Goal: Communication & Community: Share content

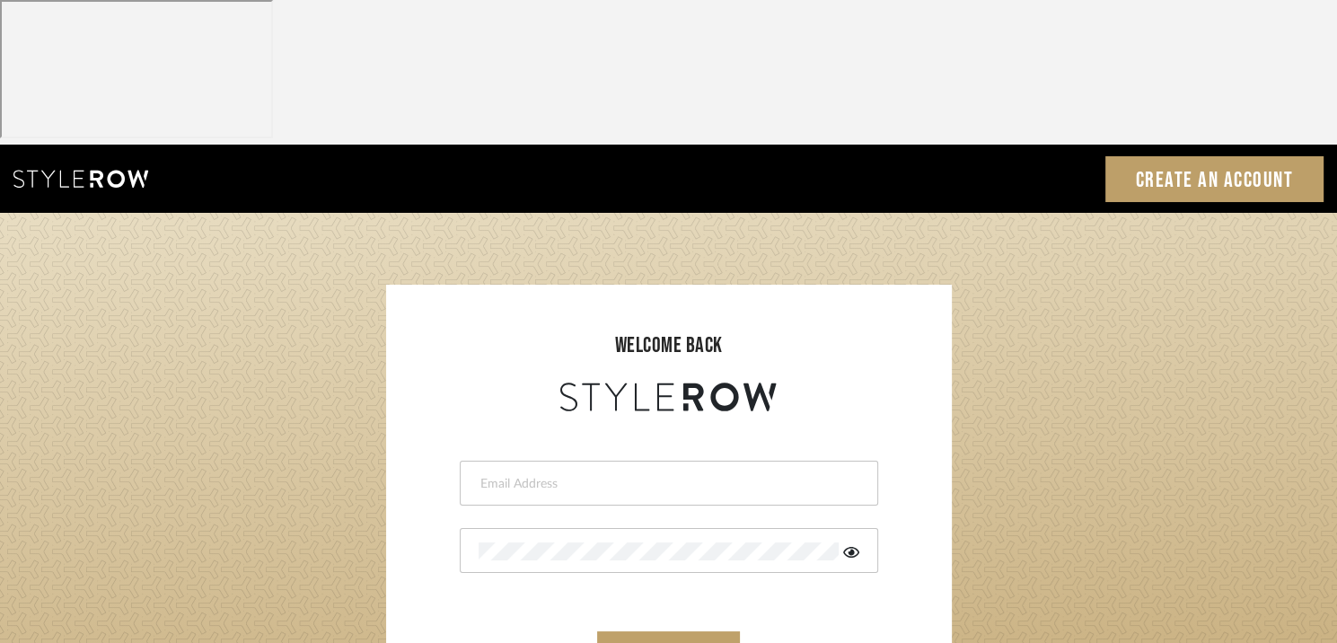
type input "afarewell@aurorafarewell.com"
click at [672, 631] on button "sign in" at bounding box center [669, 652] width 144 height 42
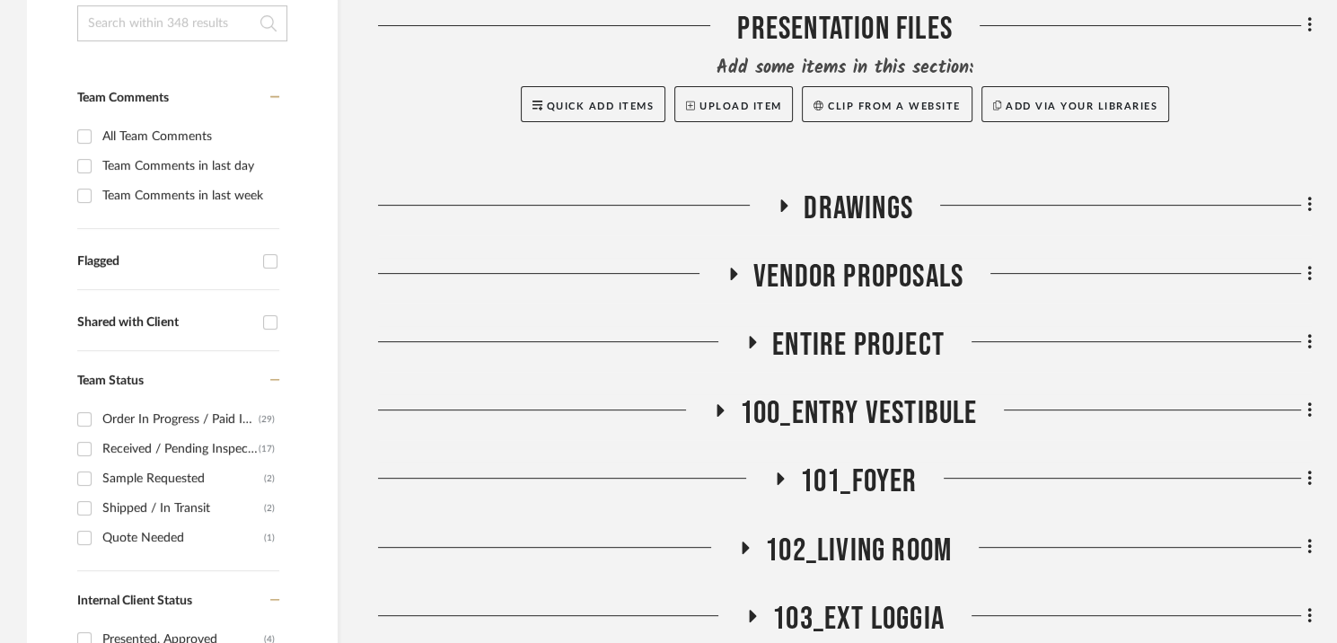
scroll to position [582, 0]
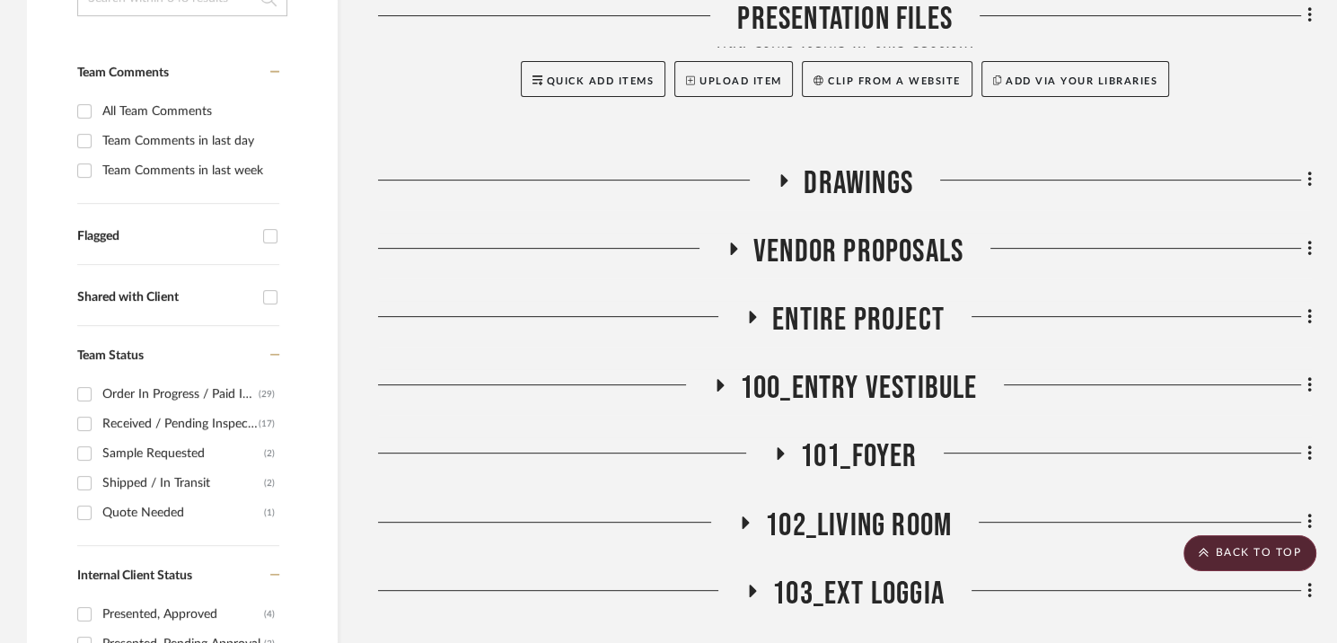
click at [715, 379] on icon at bounding box center [719, 385] width 22 height 13
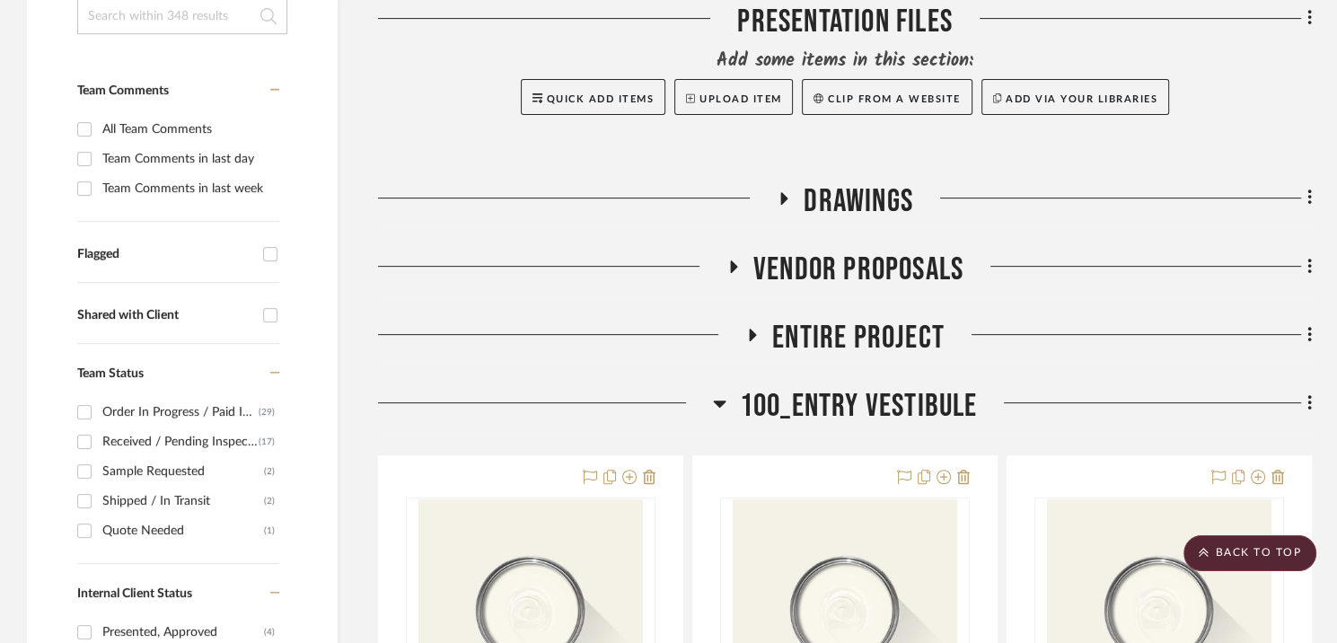
scroll to position [528, 0]
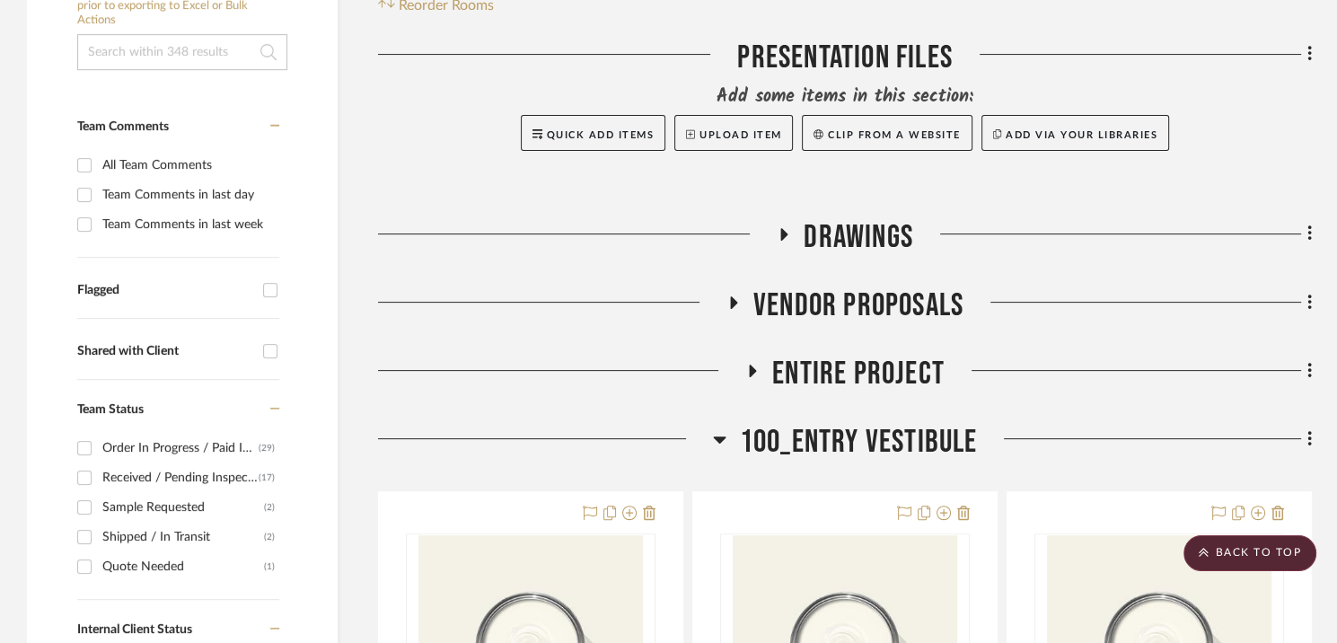
click at [751, 364] on icon at bounding box center [753, 370] width 7 height 13
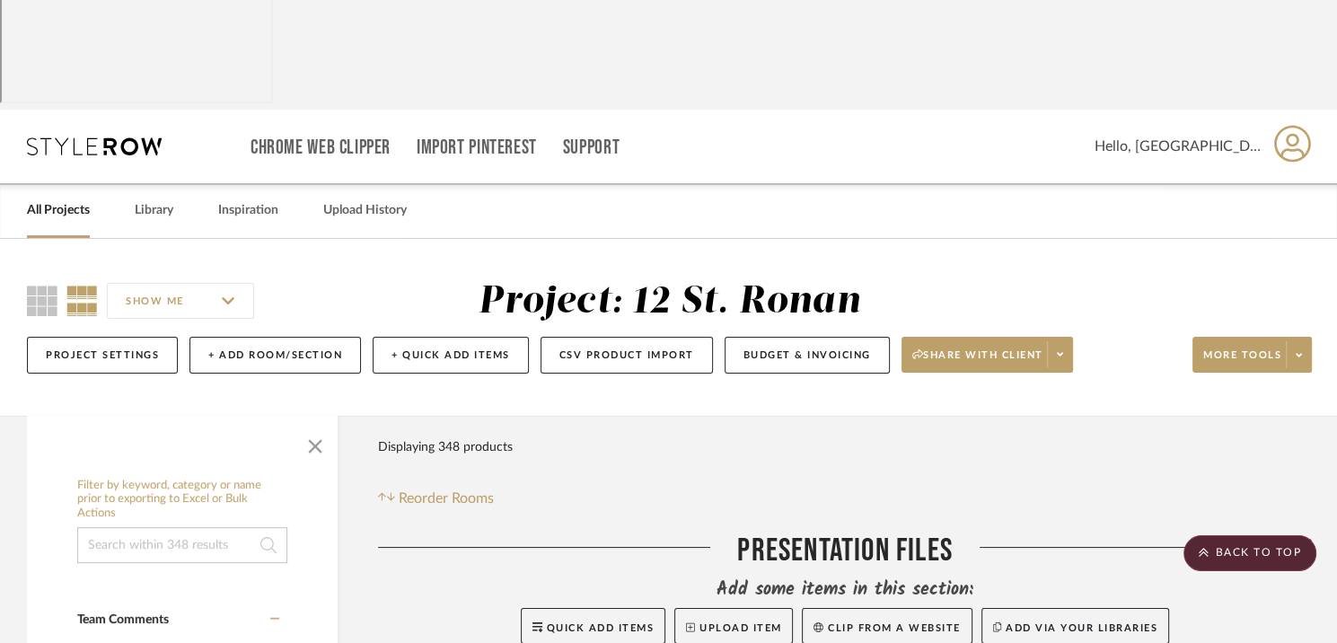
scroll to position [0, 0]
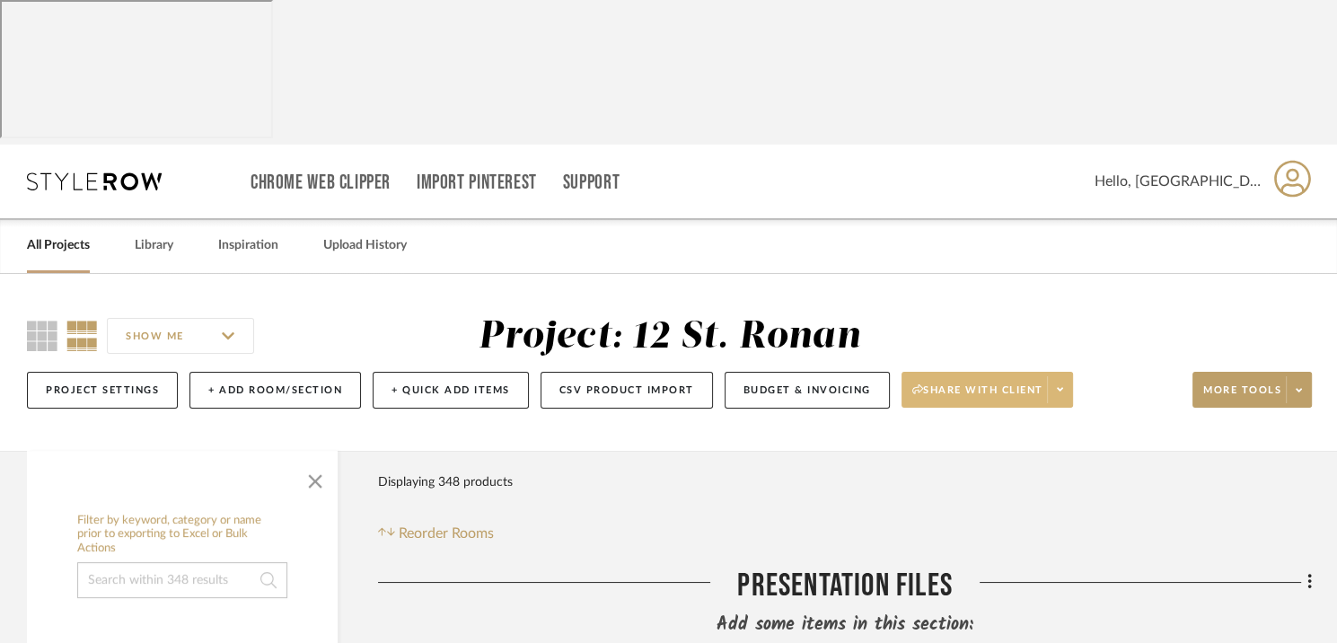
click at [1060, 384] on icon at bounding box center [1060, 389] width 6 height 10
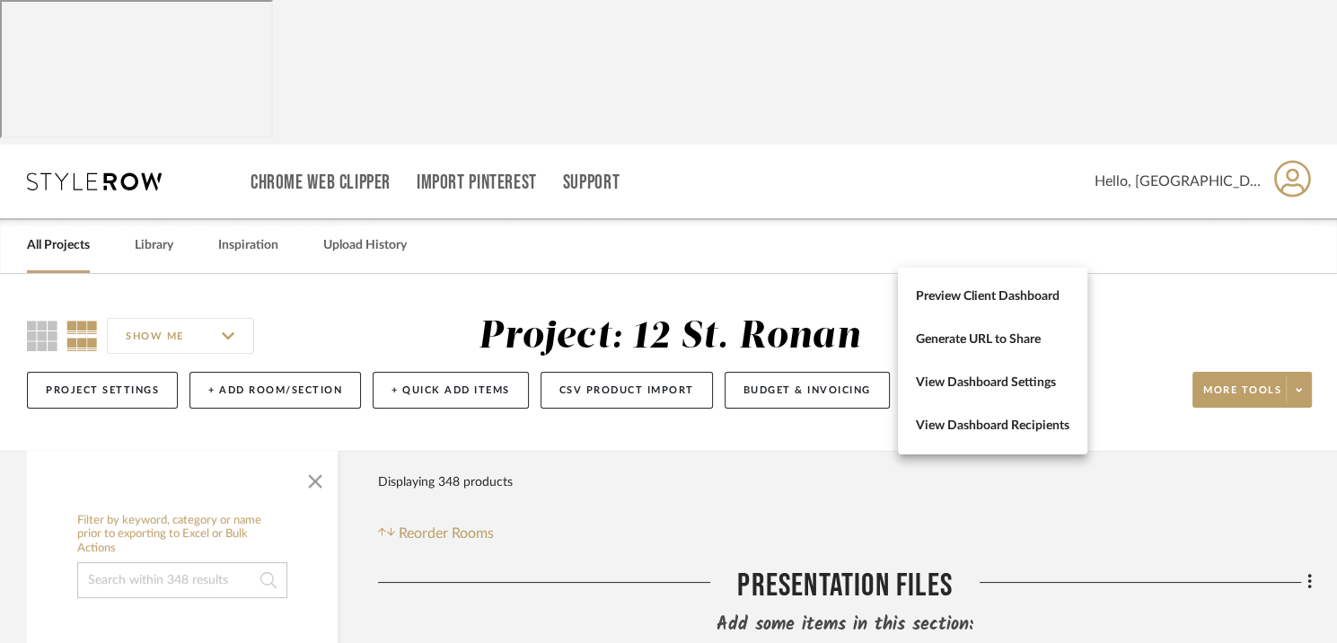
click at [1156, 153] on div at bounding box center [668, 321] width 1337 height 643
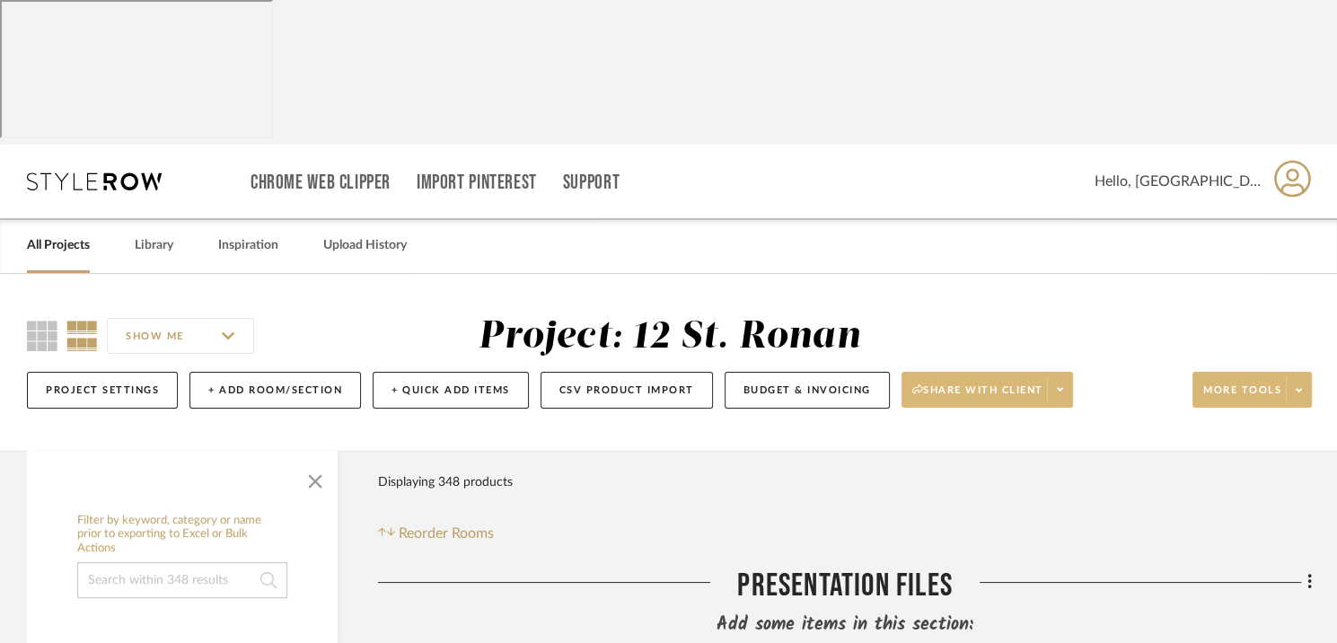
click at [1296, 376] on span at bounding box center [1298, 389] width 25 height 27
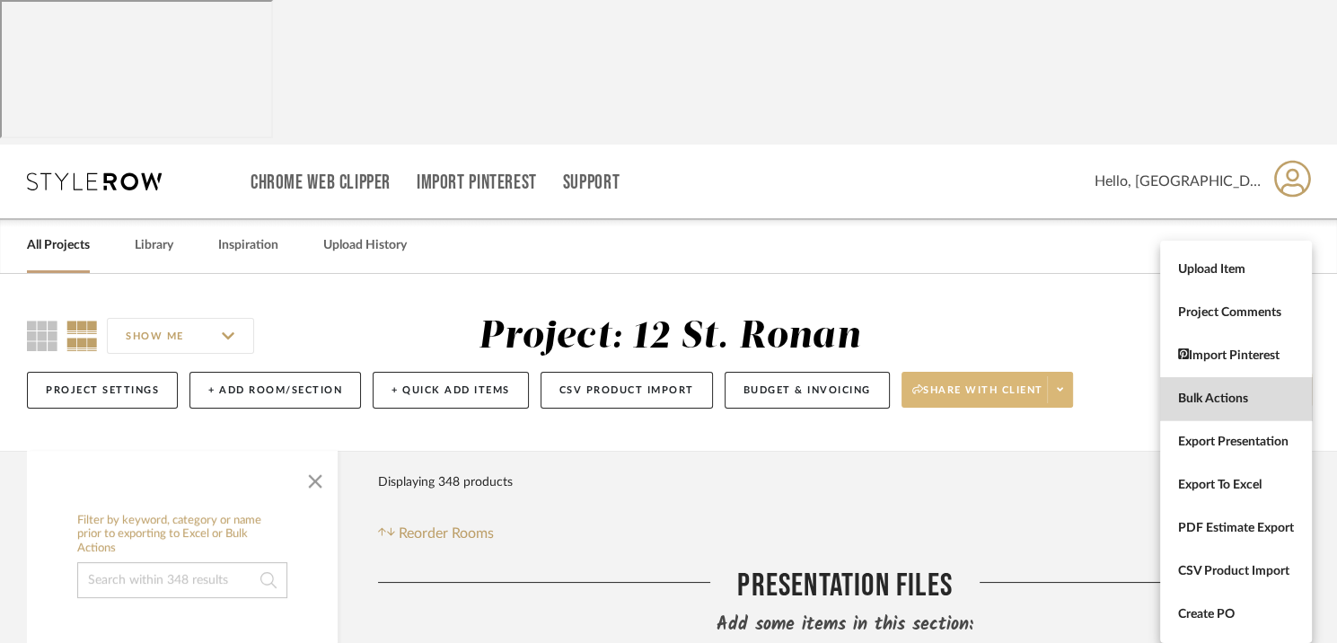
click at [1203, 401] on span "Bulk Actions" at bounding box center [1236, 398] width 116 height 15
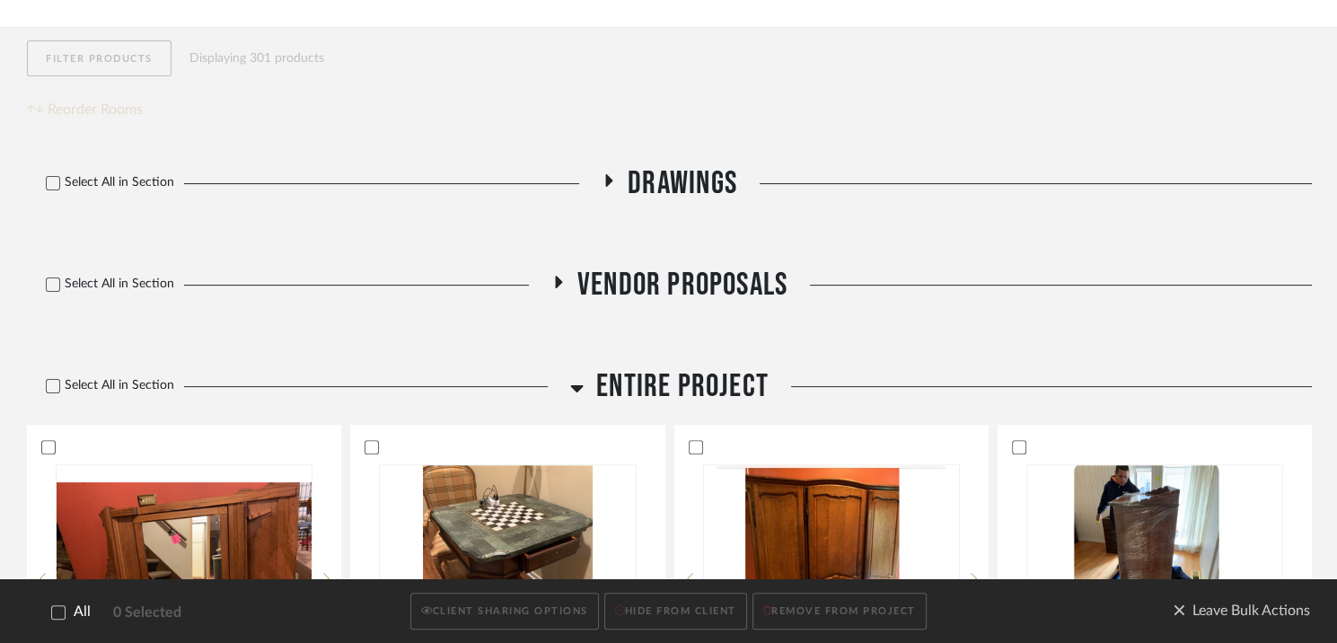
scroll to position [449, 0]
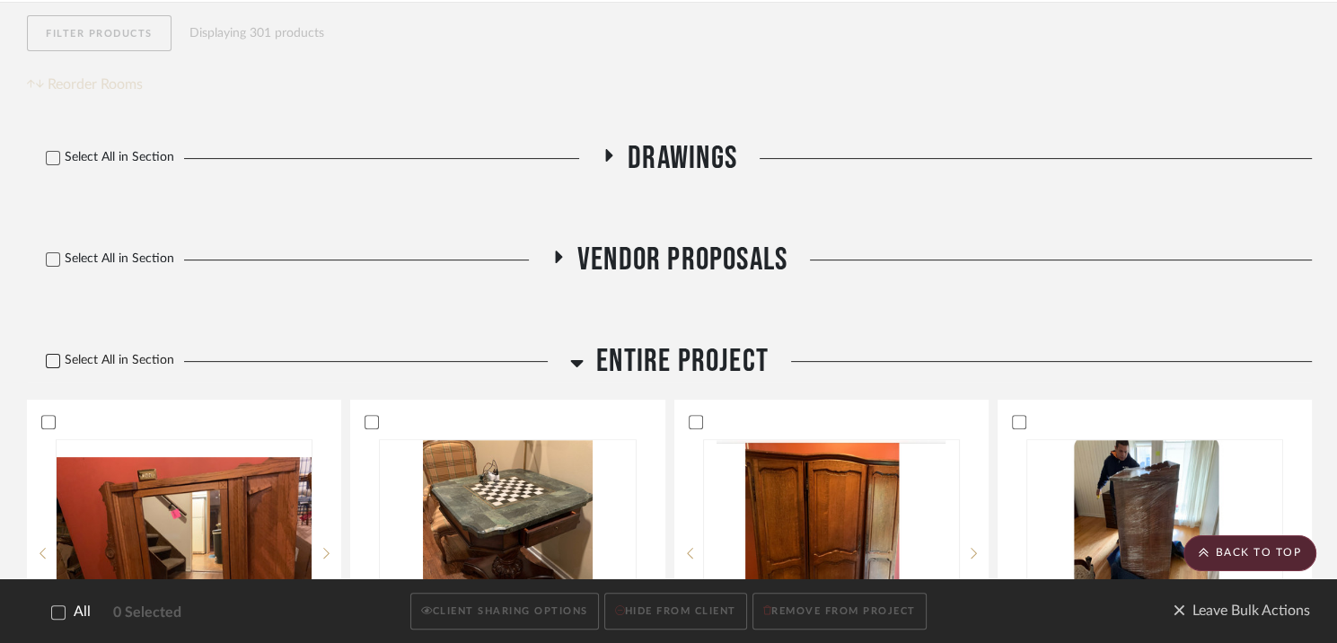
click at [56, 355] on icon at bounding box center [53, 361] width 13 height 13
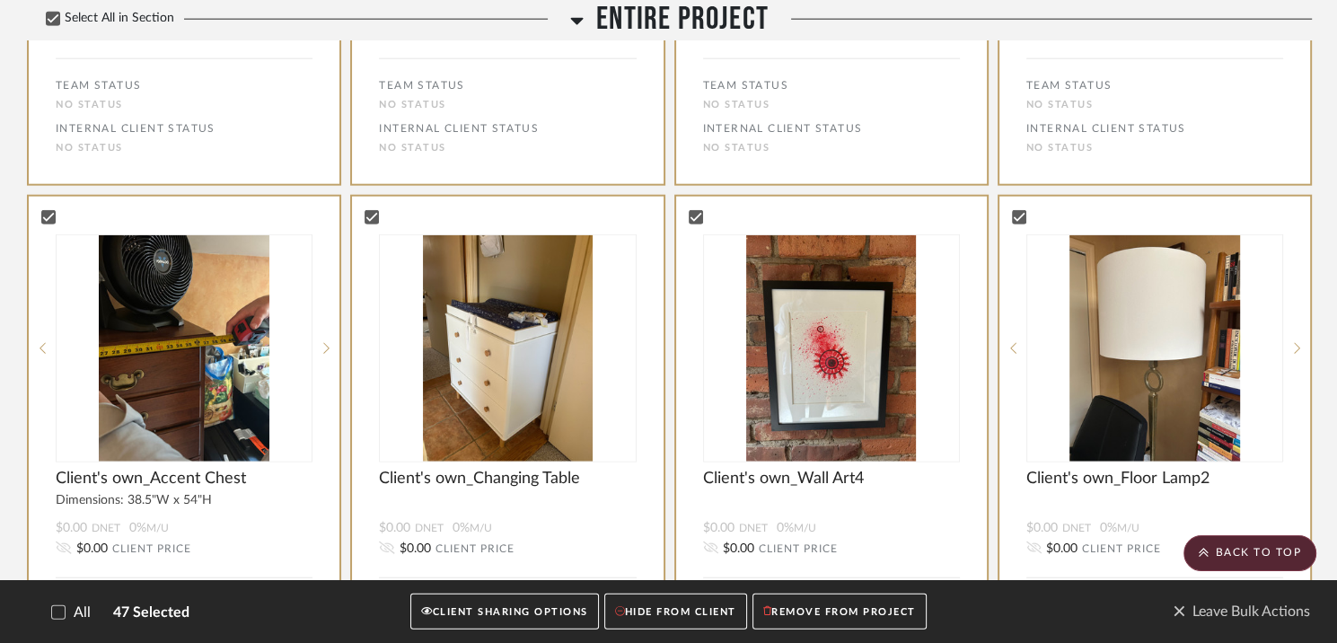
scroll to position [4145, 0]
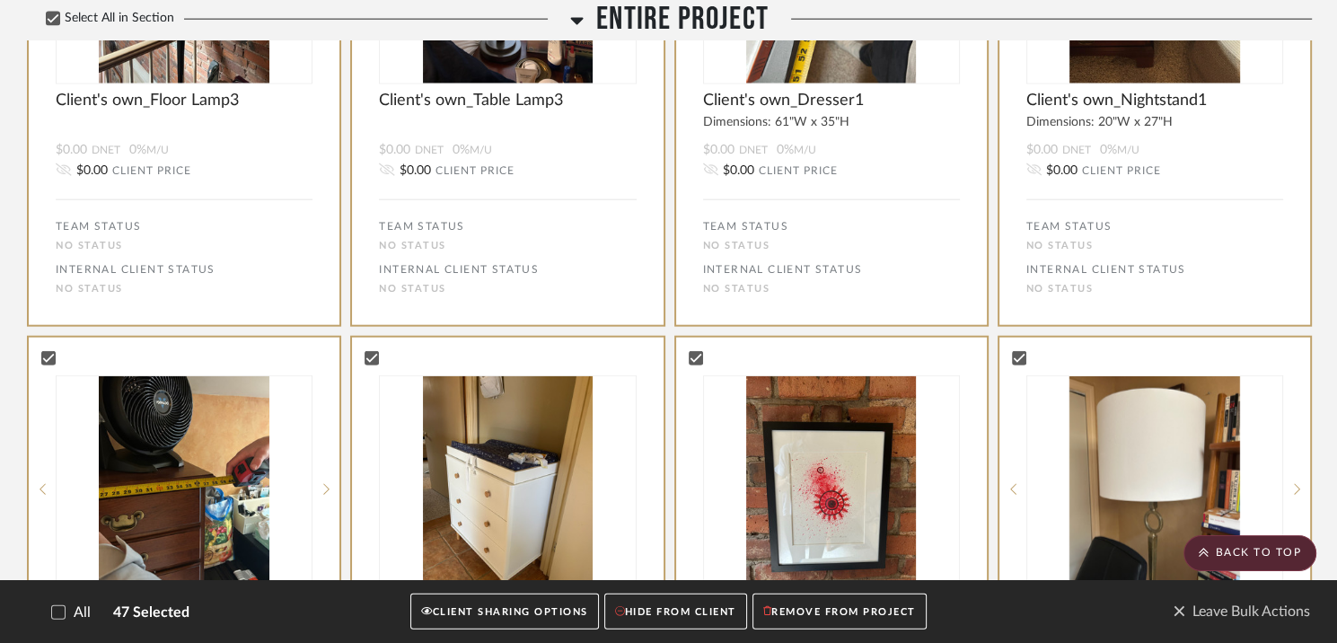
click at [519, 619] on button "CLIENT SHARING OPTIONS" at bounding box center [504, 611] width 188 height 37
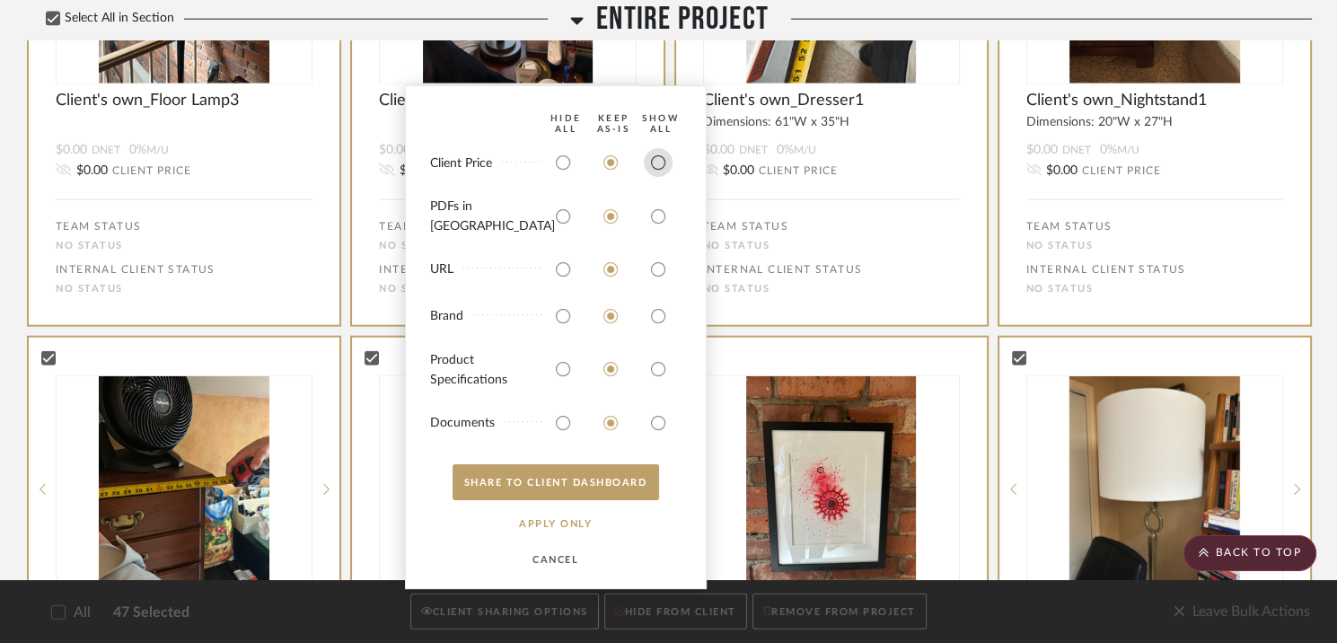
click at [654, 177] on input "radio" at bounding box center [658, 162] width 29 height 29
radio input "true"
click at [660, 218] on input "radio" at bounding box center [658, 216] width 29 height 29
radio input "true"
click at [657, 370] on input "radio" at bounding box center [658, 369] width 29 height 29
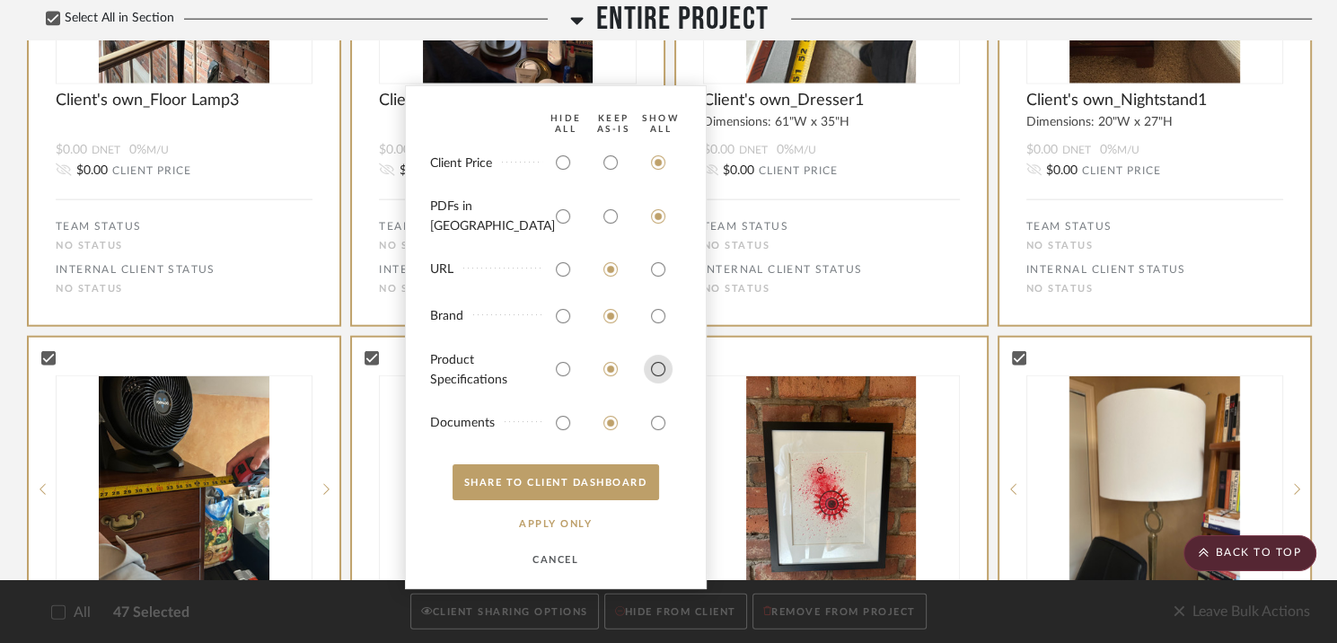
radio input "true"
click at [657, 425] on input "radio" at bounding box center [658, 422] width 29 height 29
radio input "true"
click at [586, 479] on button "SHARE TO CLIENT Dashboard" at bounding box center [555, 482] width 206 height 36
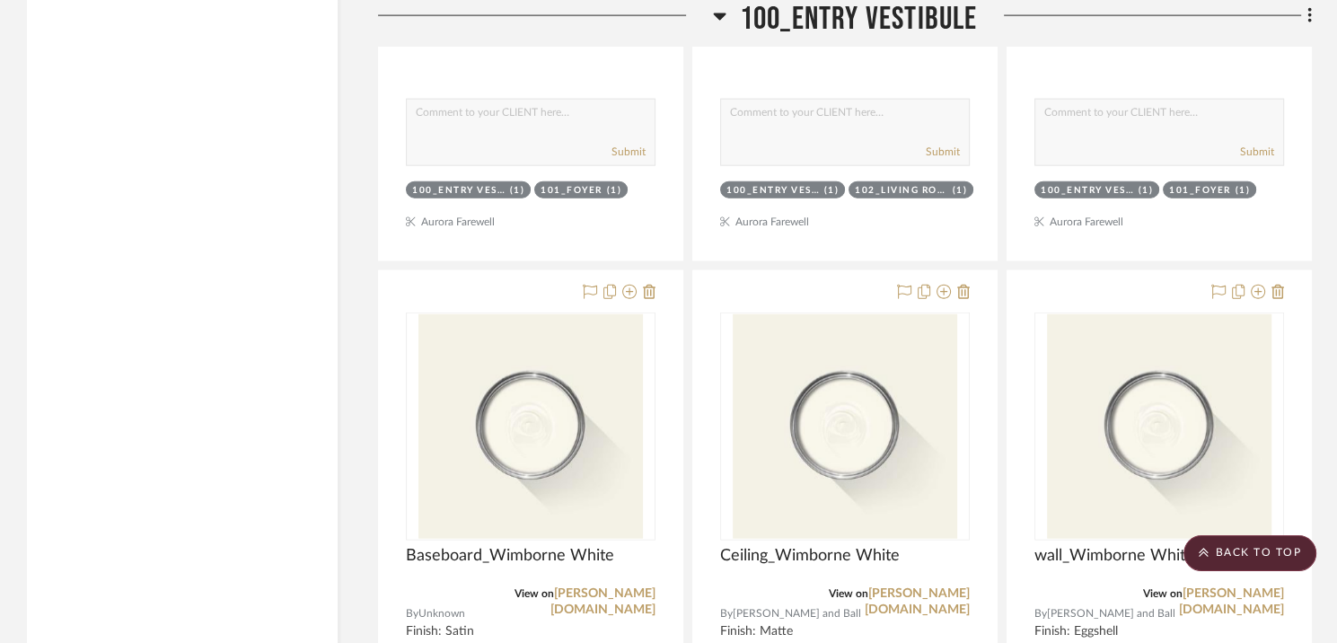
scroll to position [3997, 0]
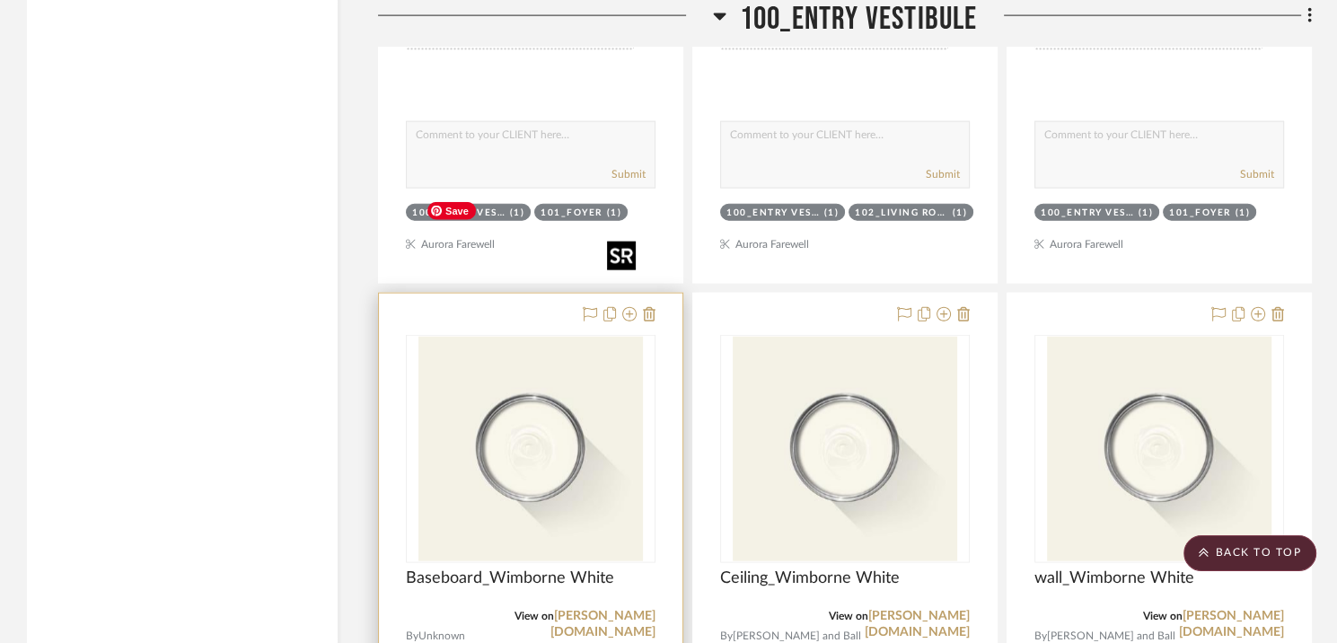
click at [581, 340] on img "0" at bounding box center [530, 449] width 224 height 224
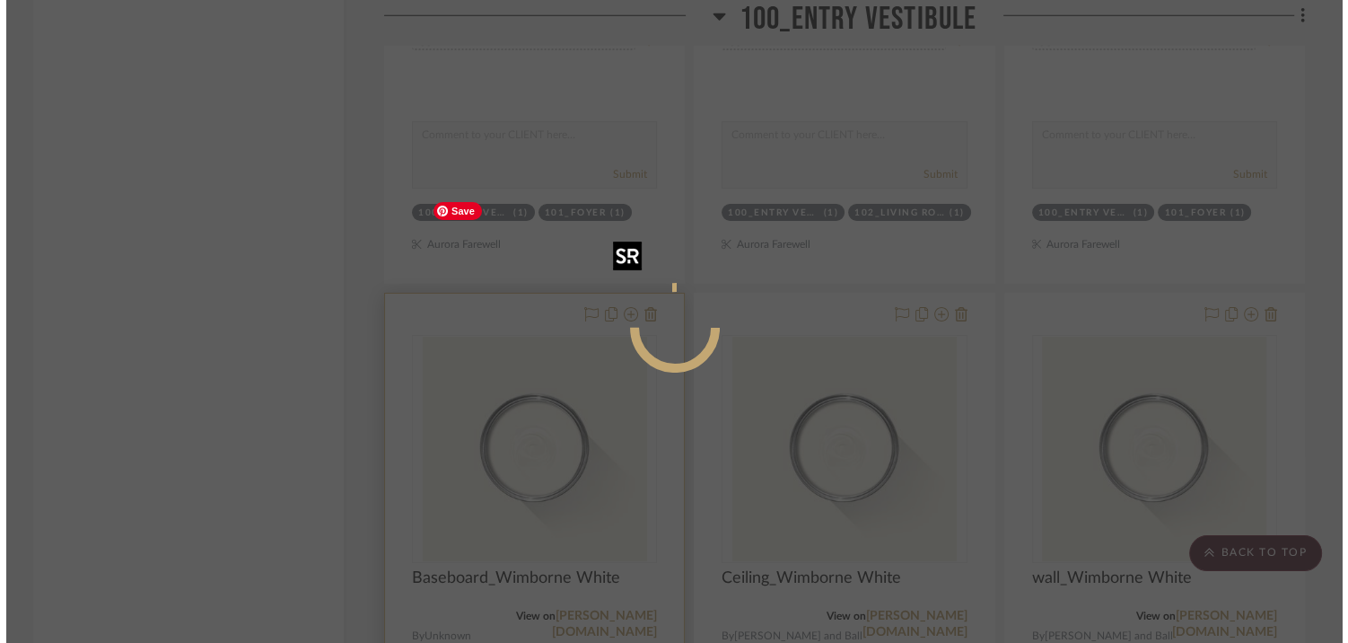
scroll to position [0, 0]
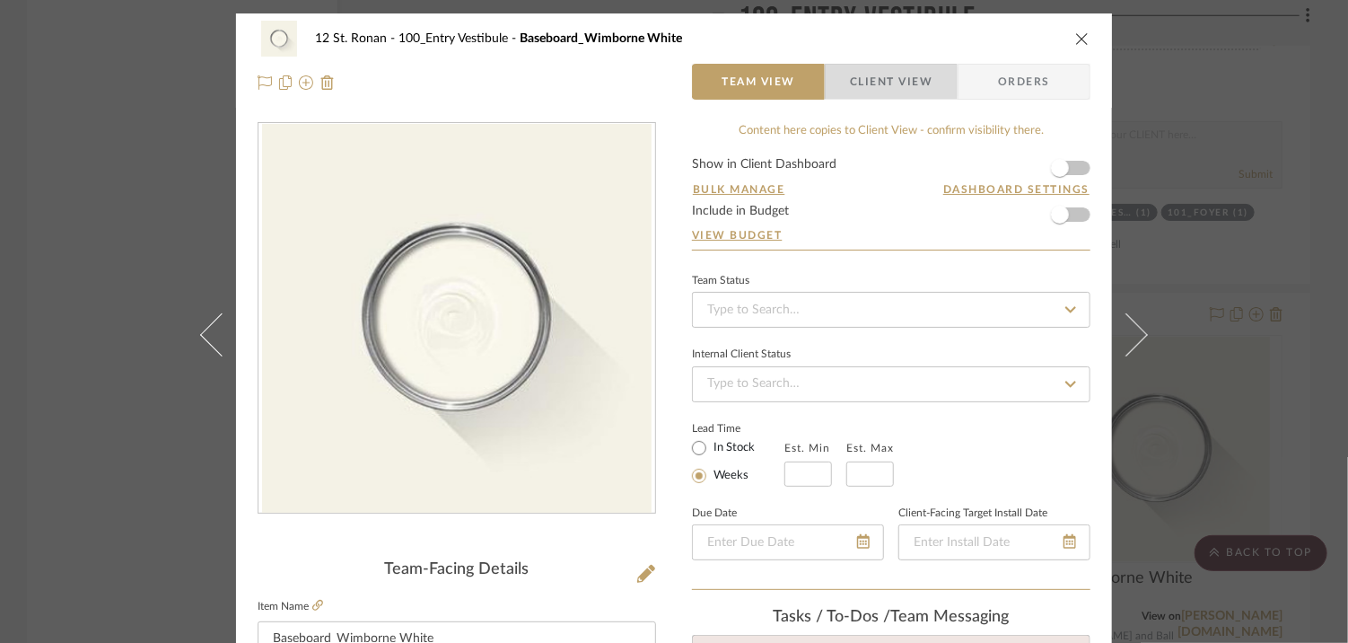
click at [871, 78] on span "Client View" at bounding box center [891, 82] width 83 height 36
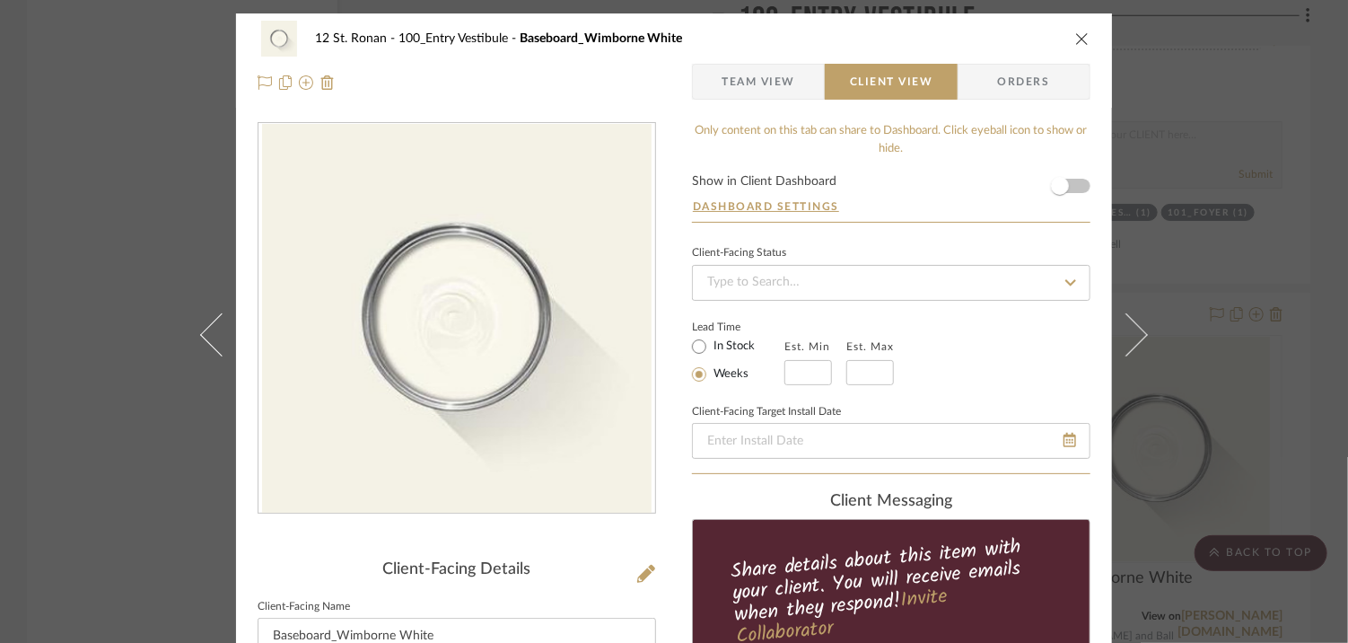
click at [1077, 33] on icon "close" at bounding box center [1083, 38] width 14 height 14
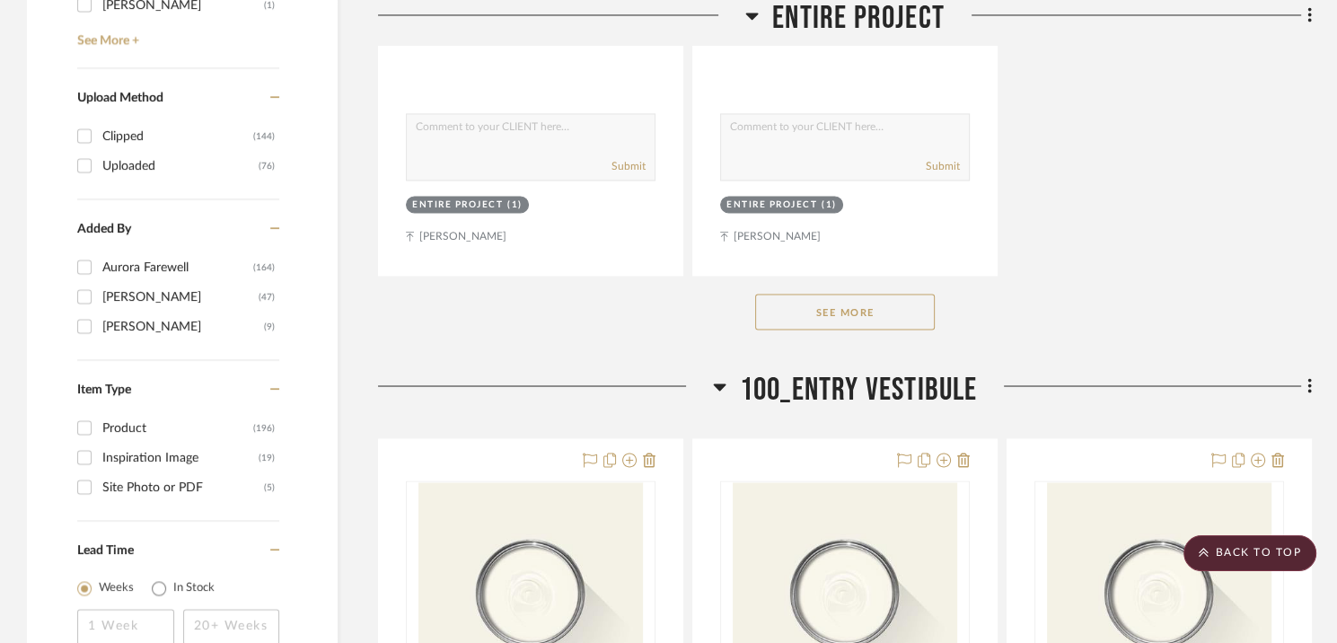
scroll to position [2940, 0]
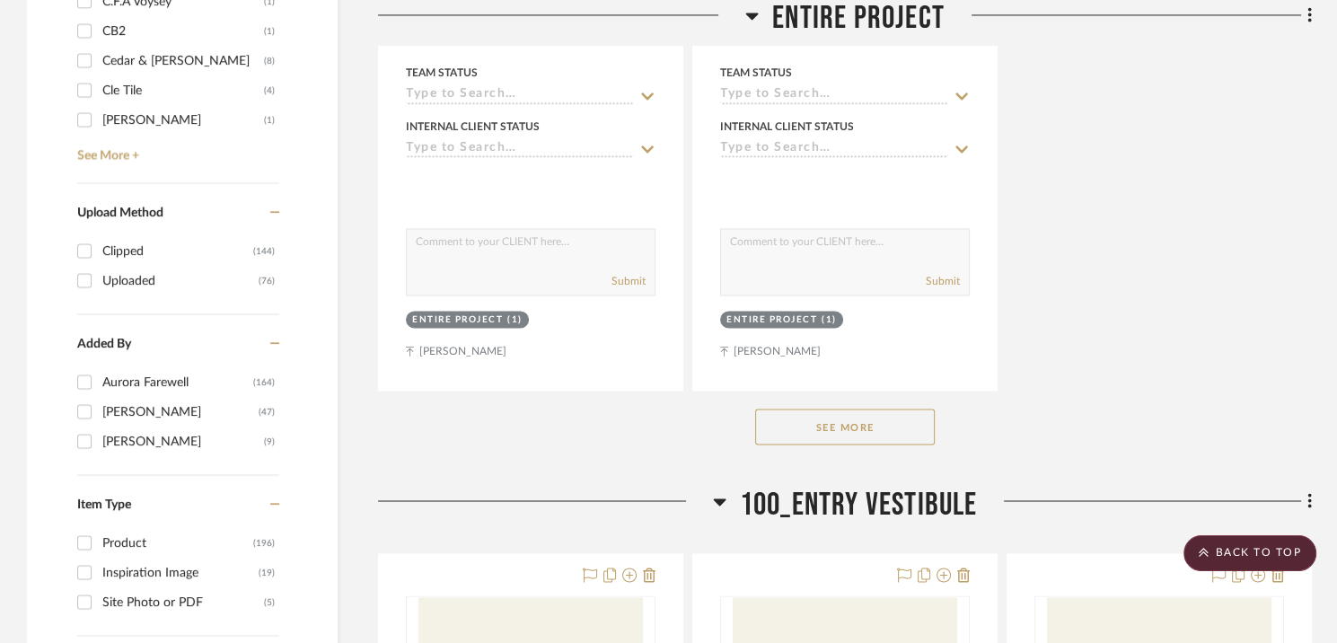
click at [1307, 493] on icon at bounding box center [1309, 500] width 4 height 15
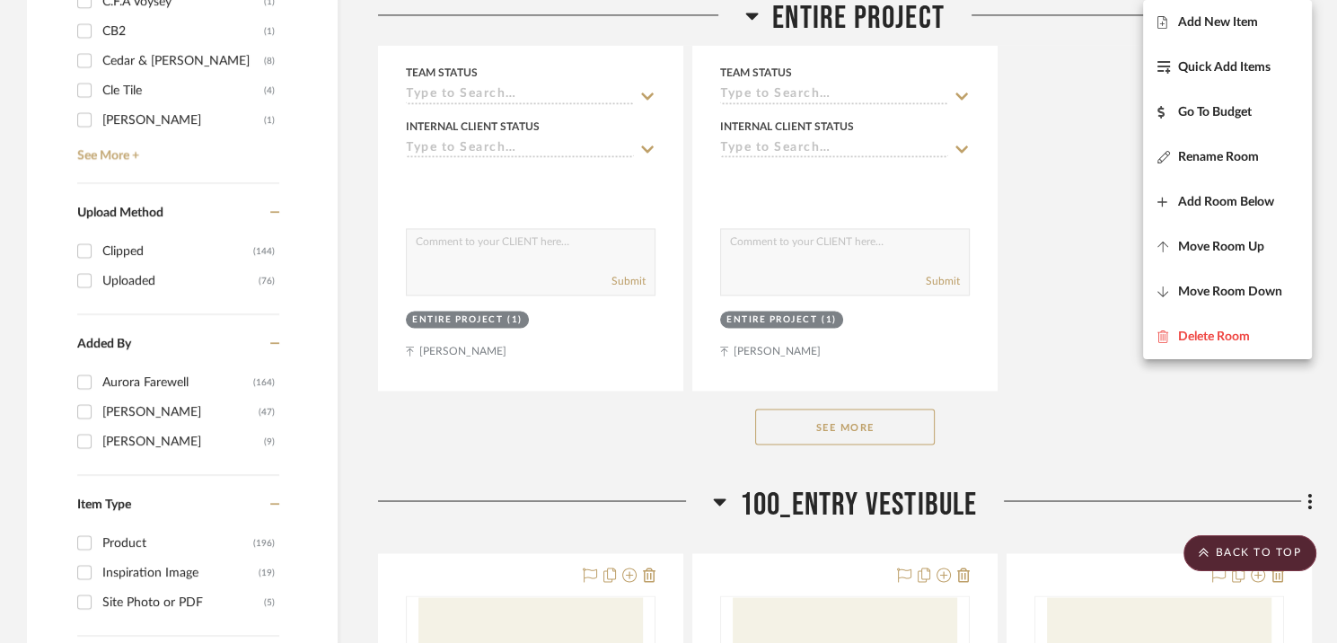
click at [1069, 312] on div at bounding box center [668, 321] width 1337 height 643
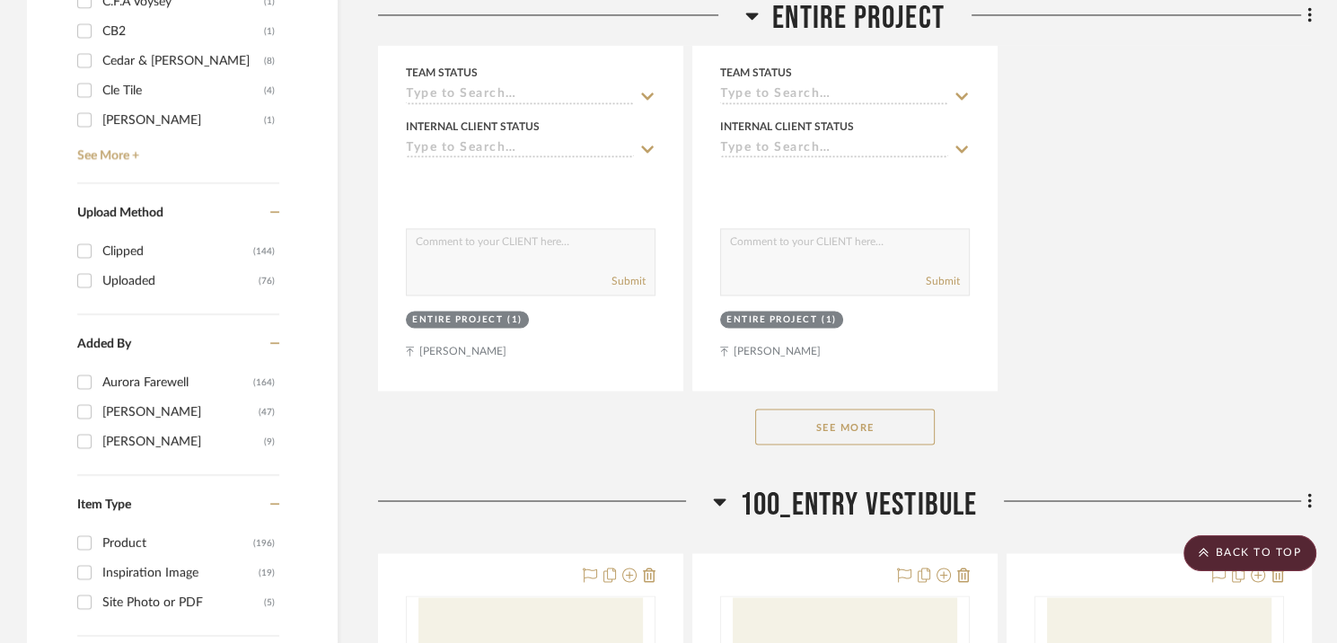
scroll to position [0, 0]
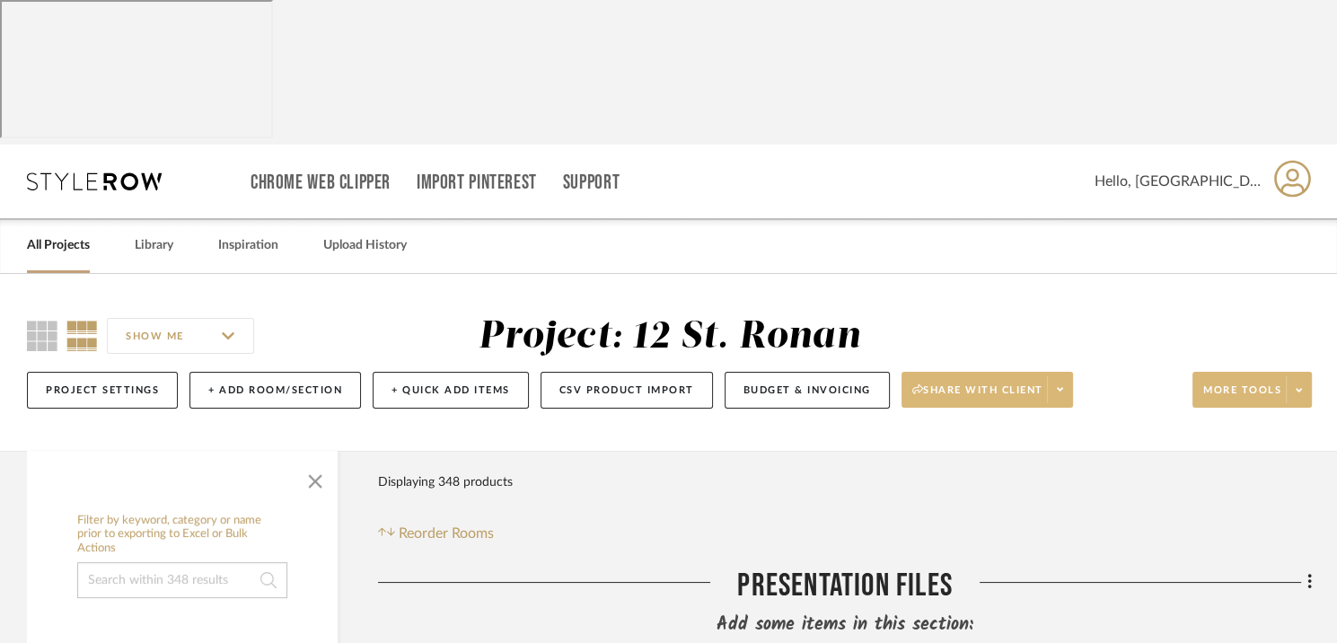
click at [1297, 376] on span at bounding box center [1298, 389] width 25 height 27
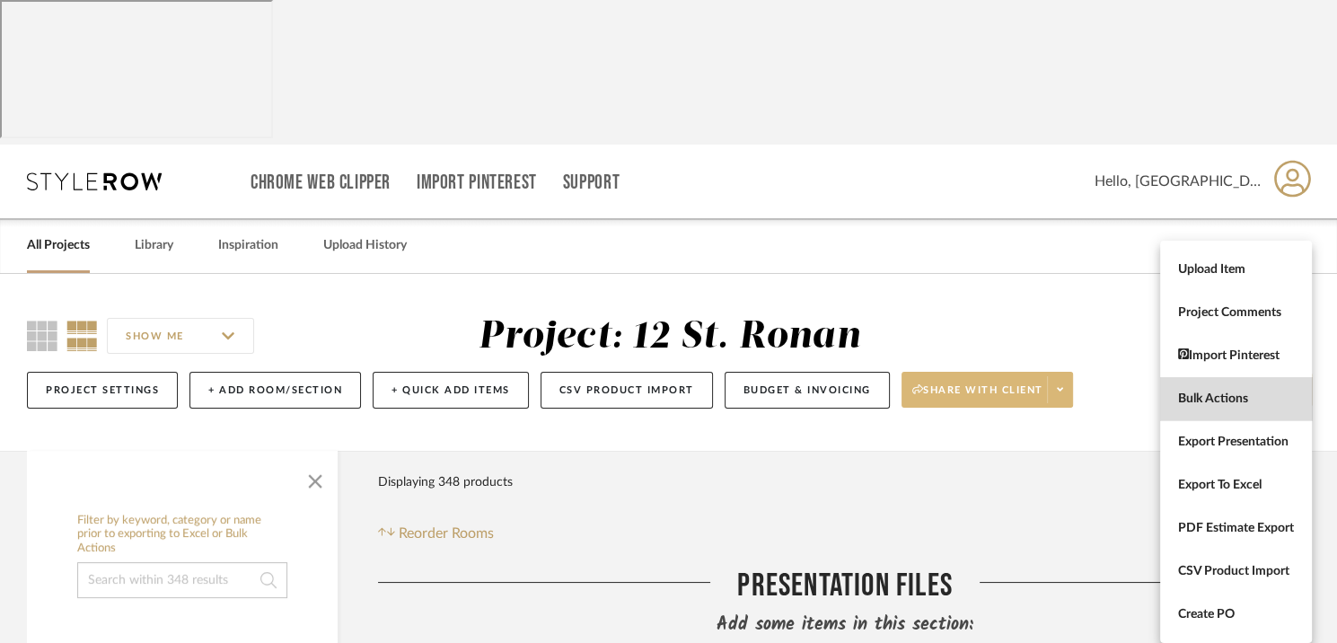
click at [1211, 392] on span "Bulk Actions" at bounding box center [1236, 398] width 116 height 15
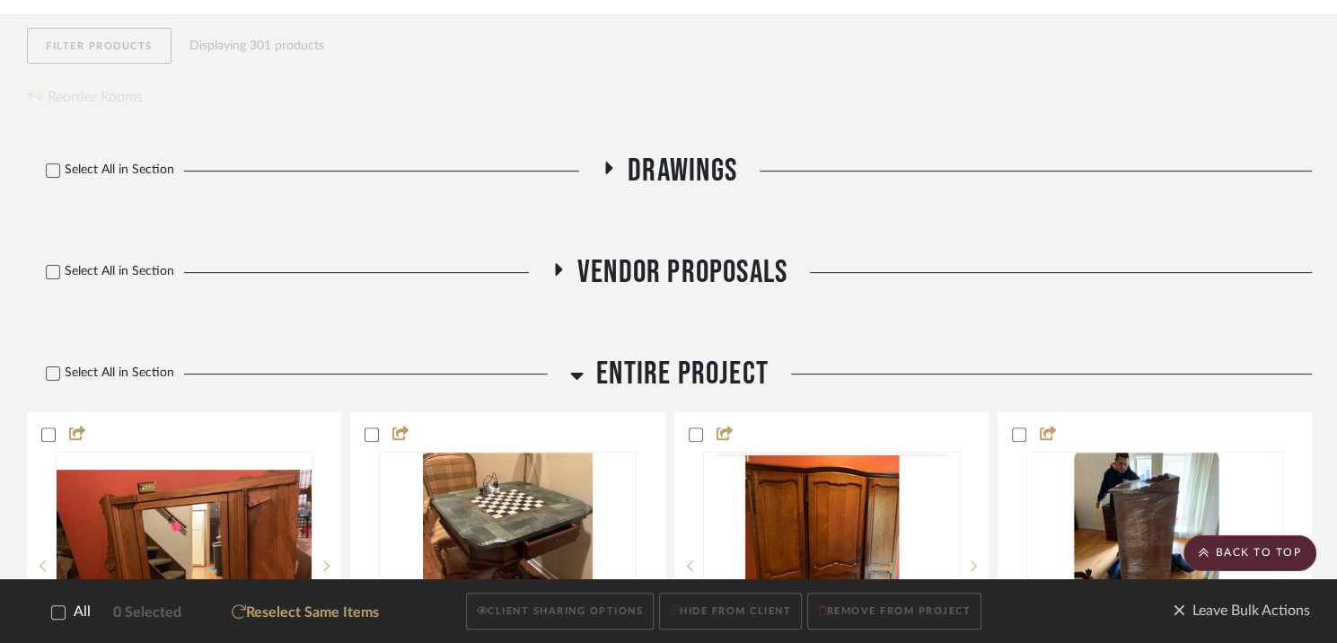
scroll to position [514, 0]
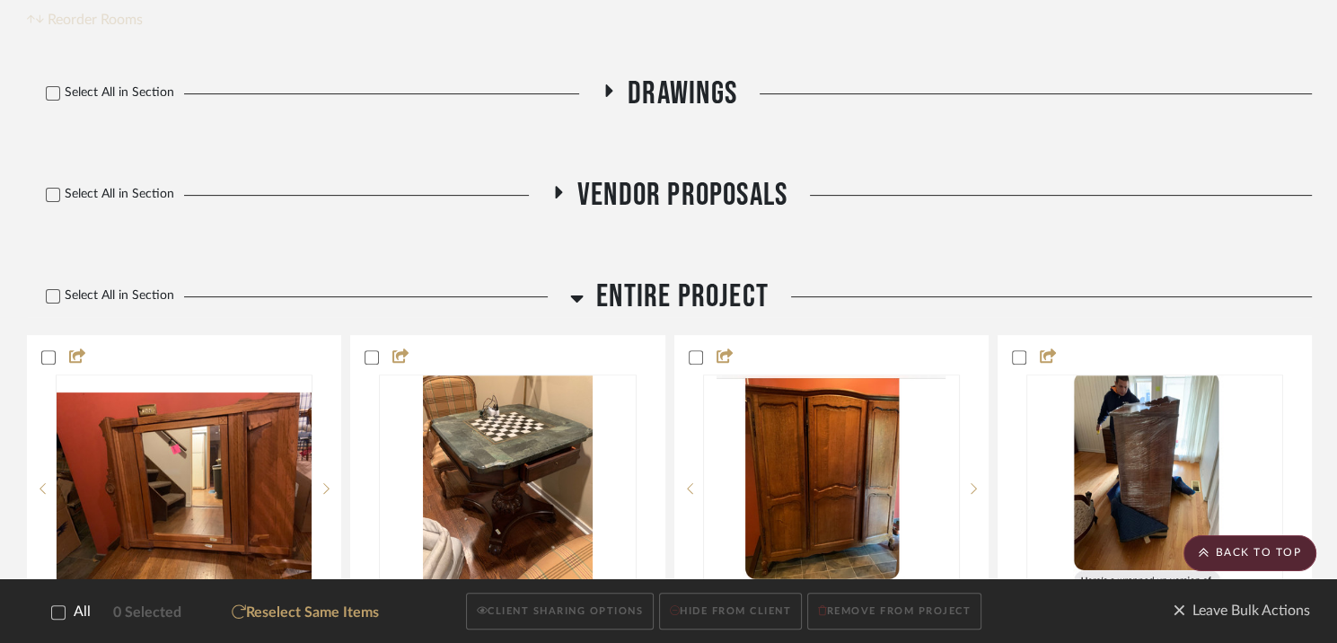
click at [577, 287] on icon at bounding box center [576, 298] width 13 height 22
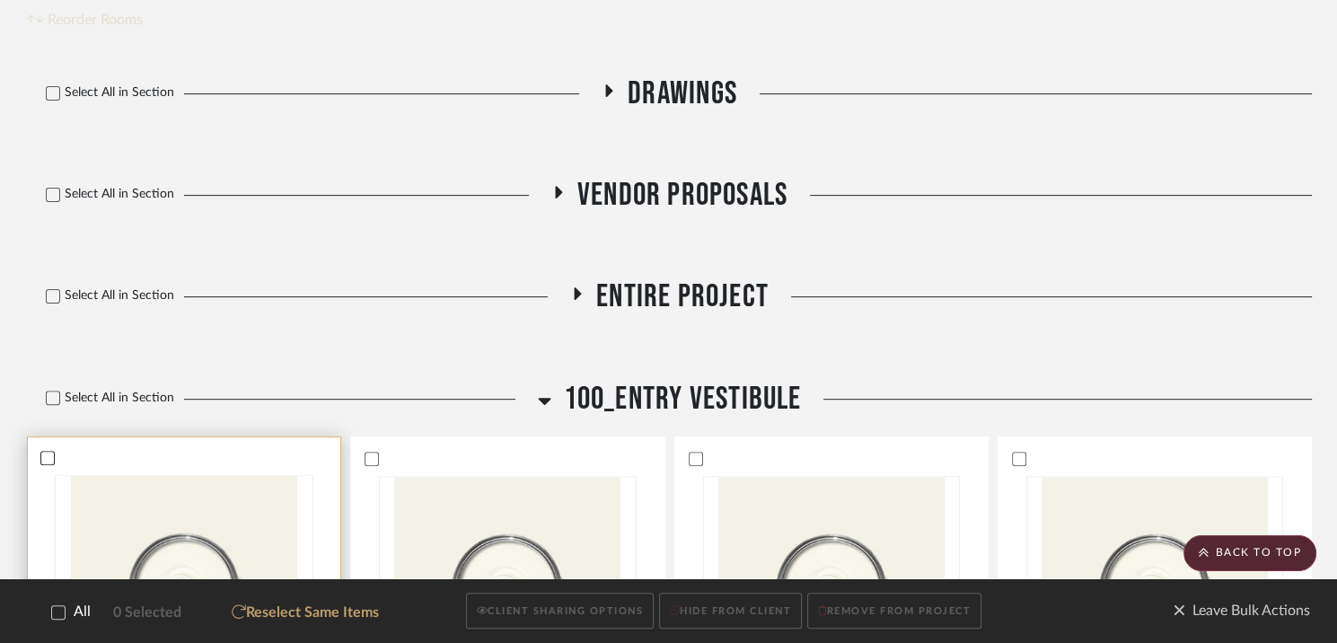
click at [50, 453] on icon at bounding box center [48, 457] width 12 height 9
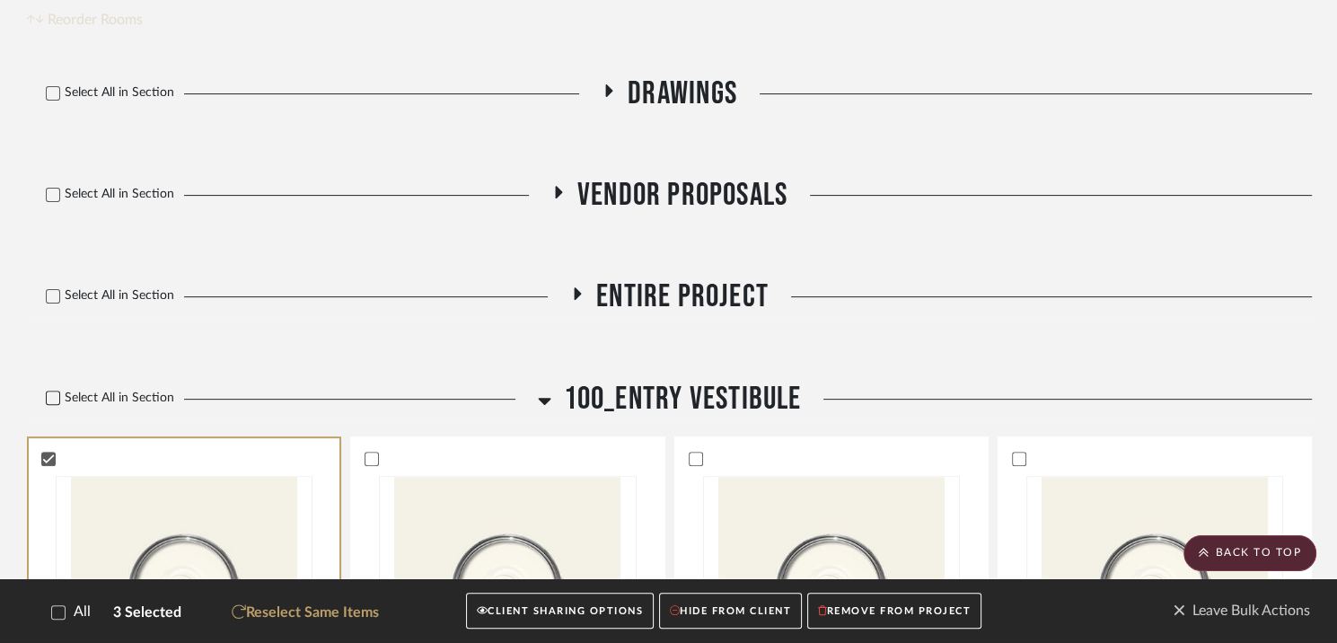
click at [47, 391] on icon at bounding box center [53, 397] width 13 height 13
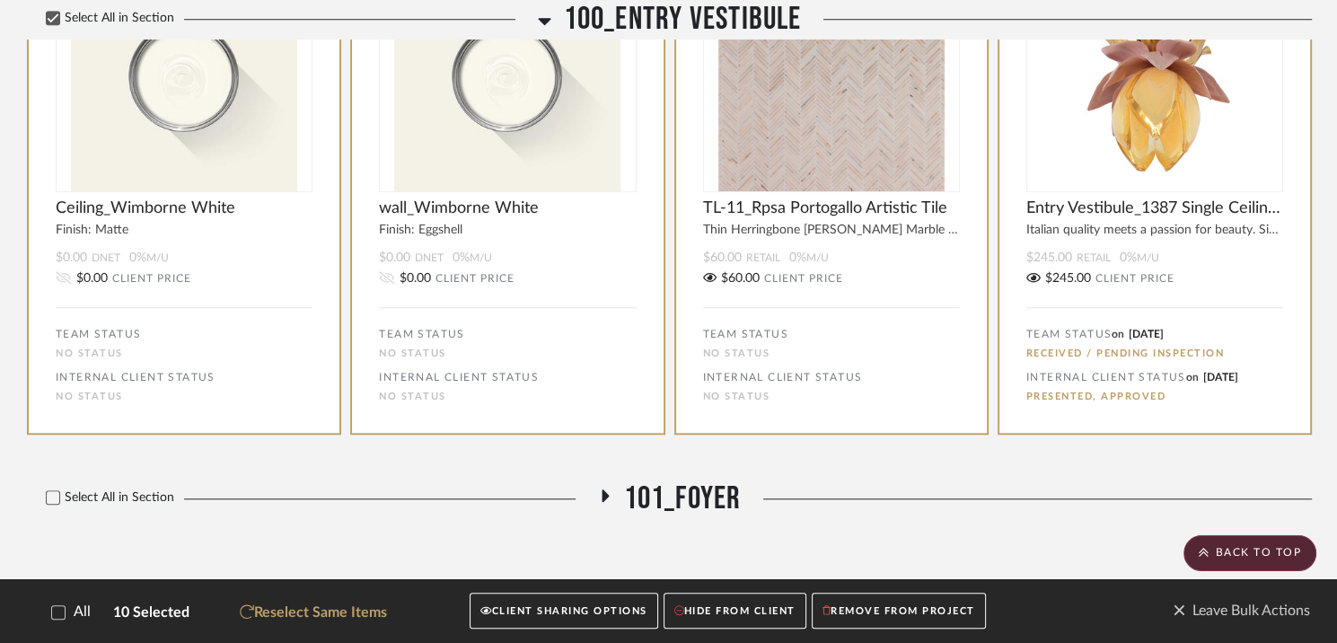
scroll to position [1691, 0]
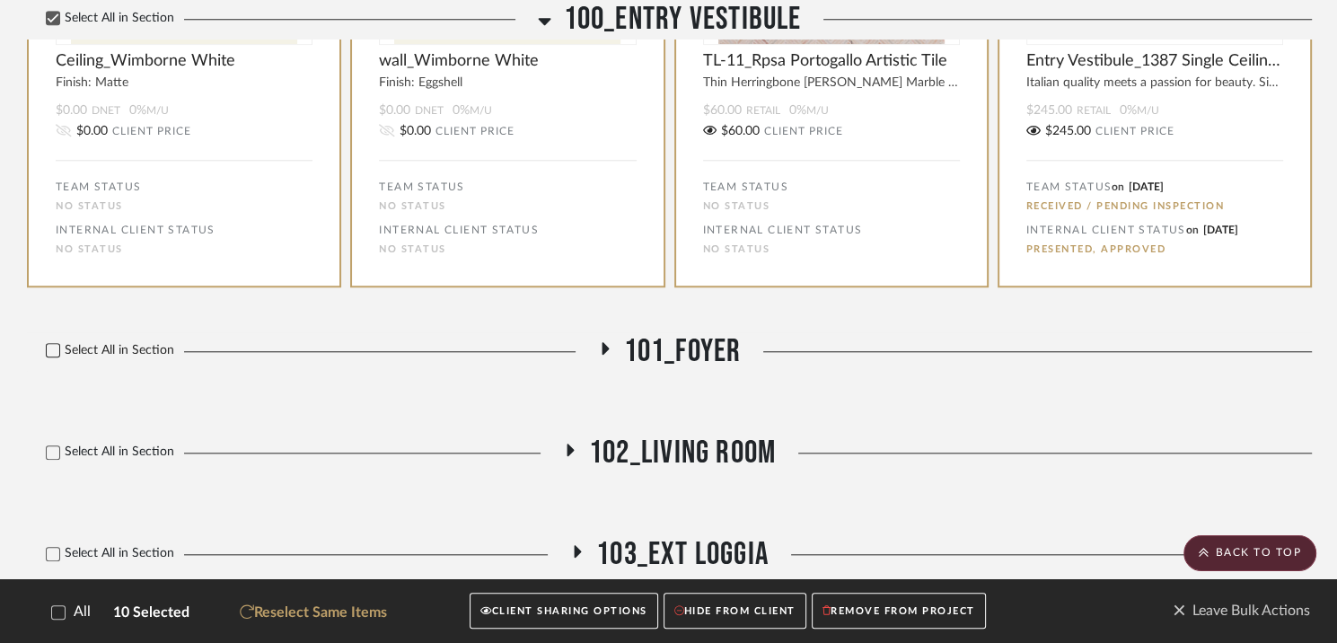
click at [51, 344] on icon at bounding box center [53, 350] width 13 height 13
click at [607, 341] on icon at bounding box center [604, 347] width 22 height 13
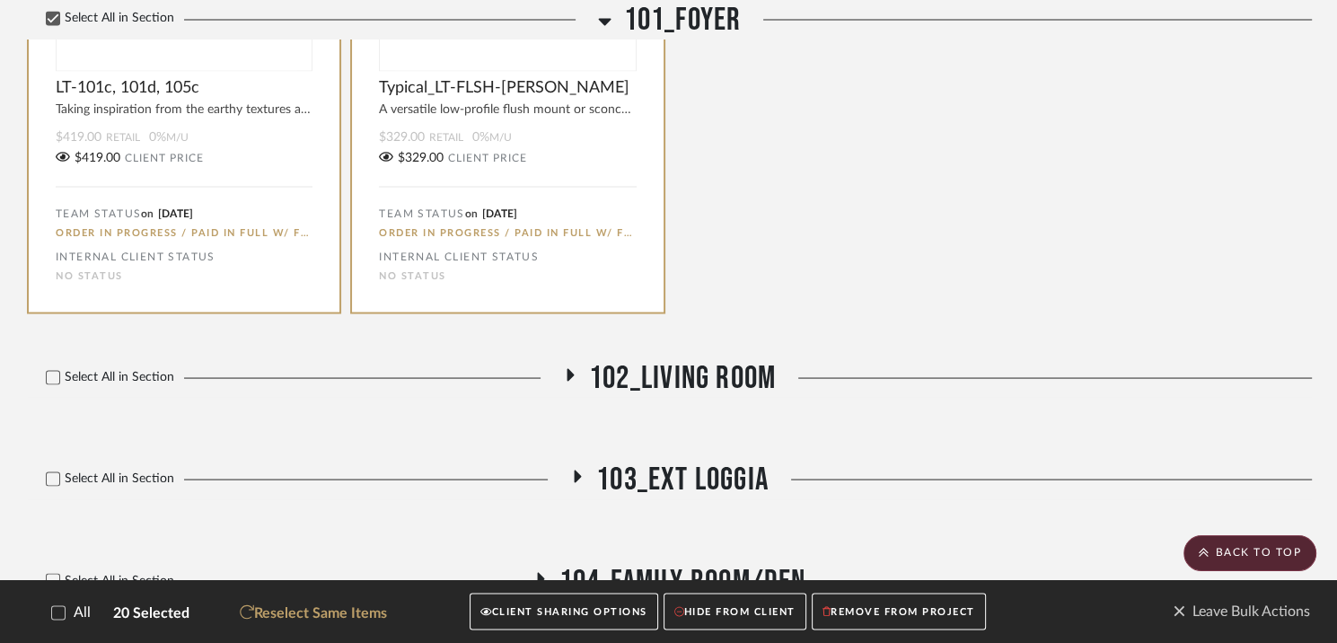
scroll to position [3353, 0]
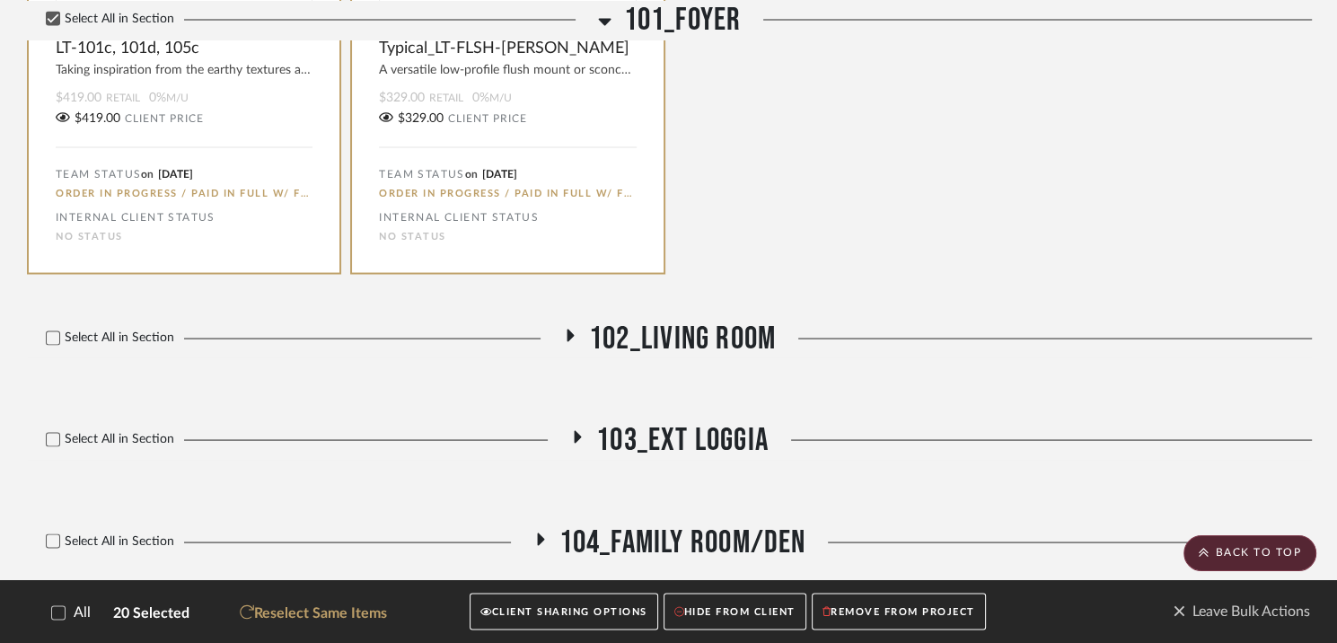
click at [567, 329] on icon at bounding box center [570, 335] width 7 height 13
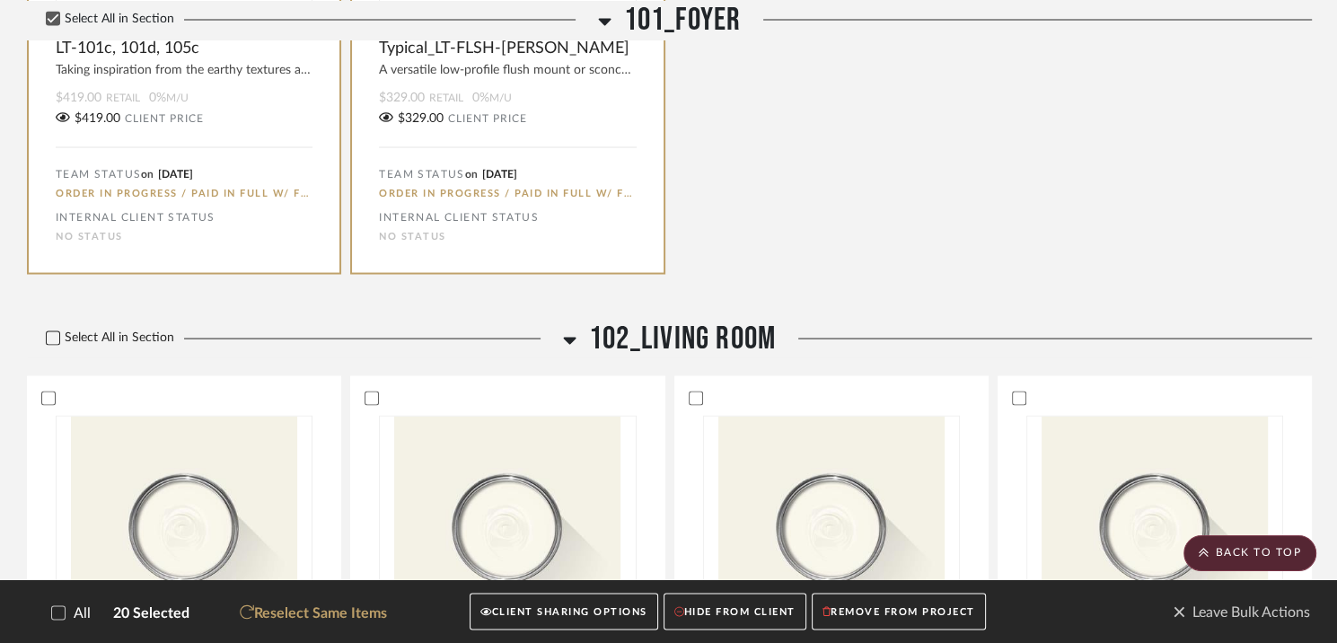
click at [52, 334] on icon at bounding box center [54, 338] width 12 height 9
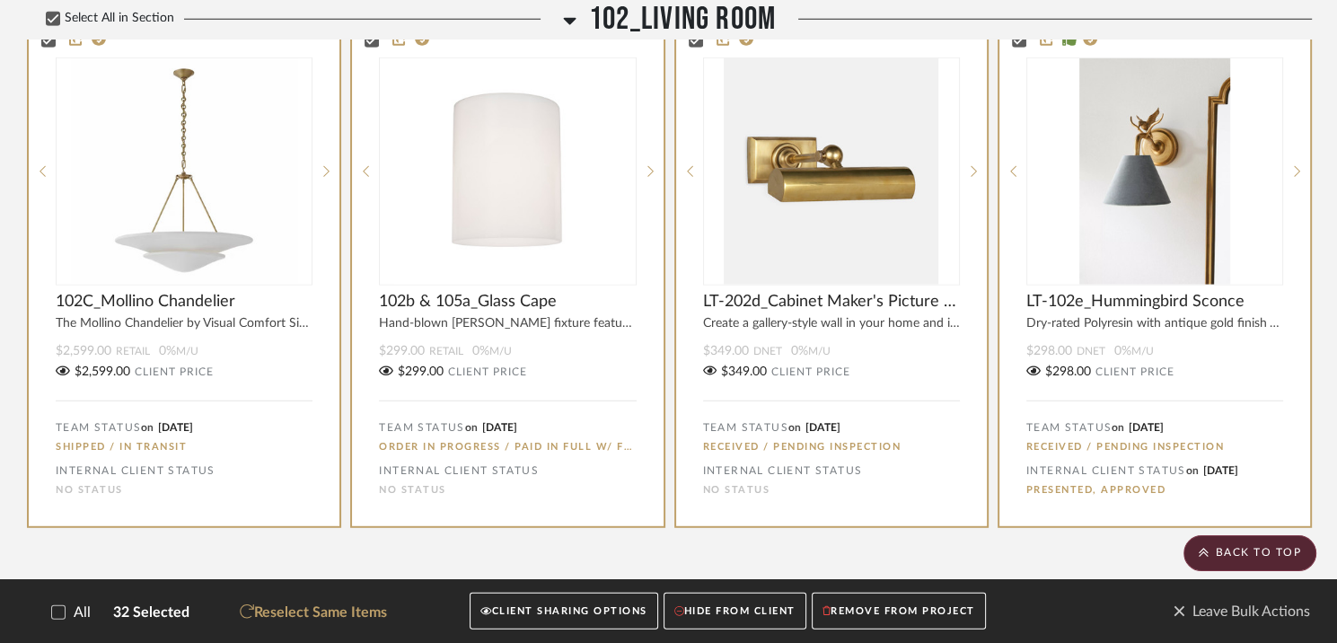
scroll to position [4982, 0]
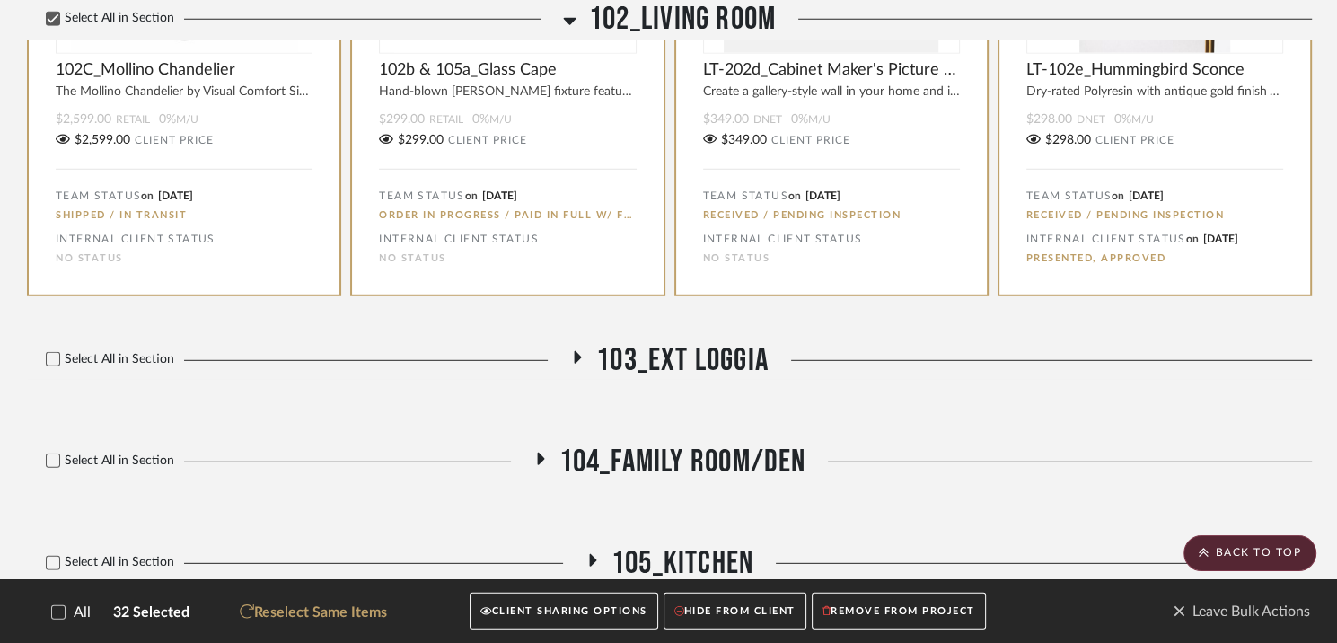
click at [571, 350] on icon at bounding box center [577, 356] width 22 height 13
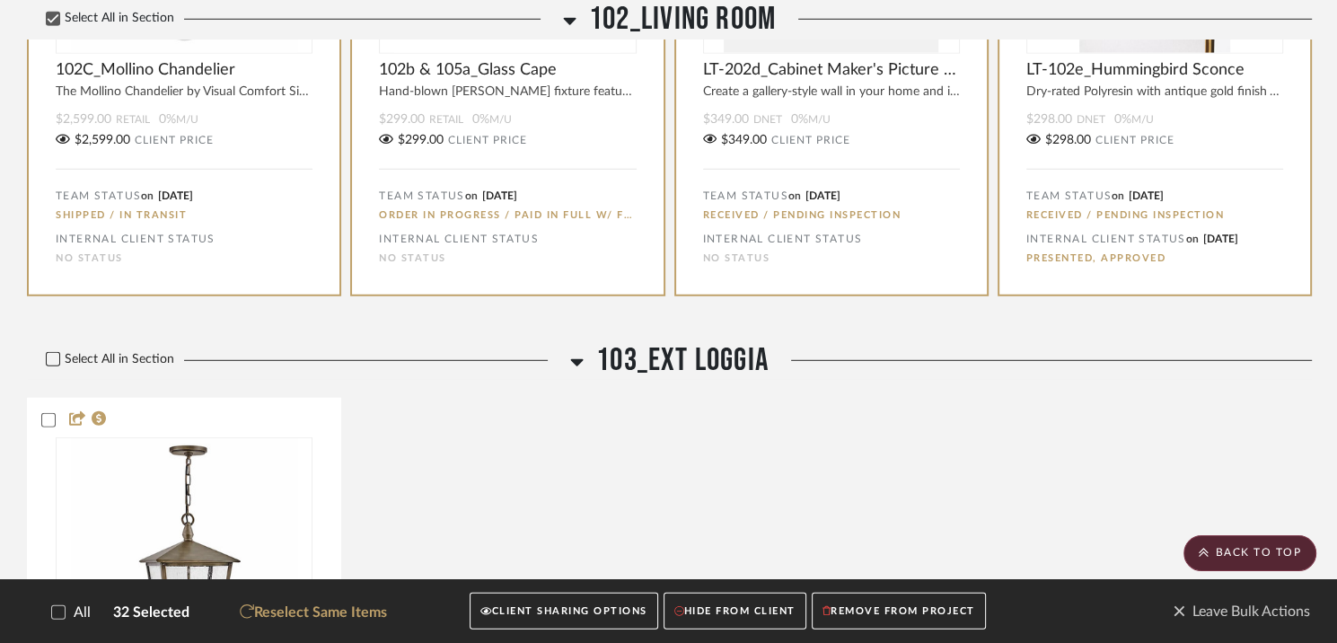
click at [57, 353] on icon at bounding box center [53, 359] width 13 height 13
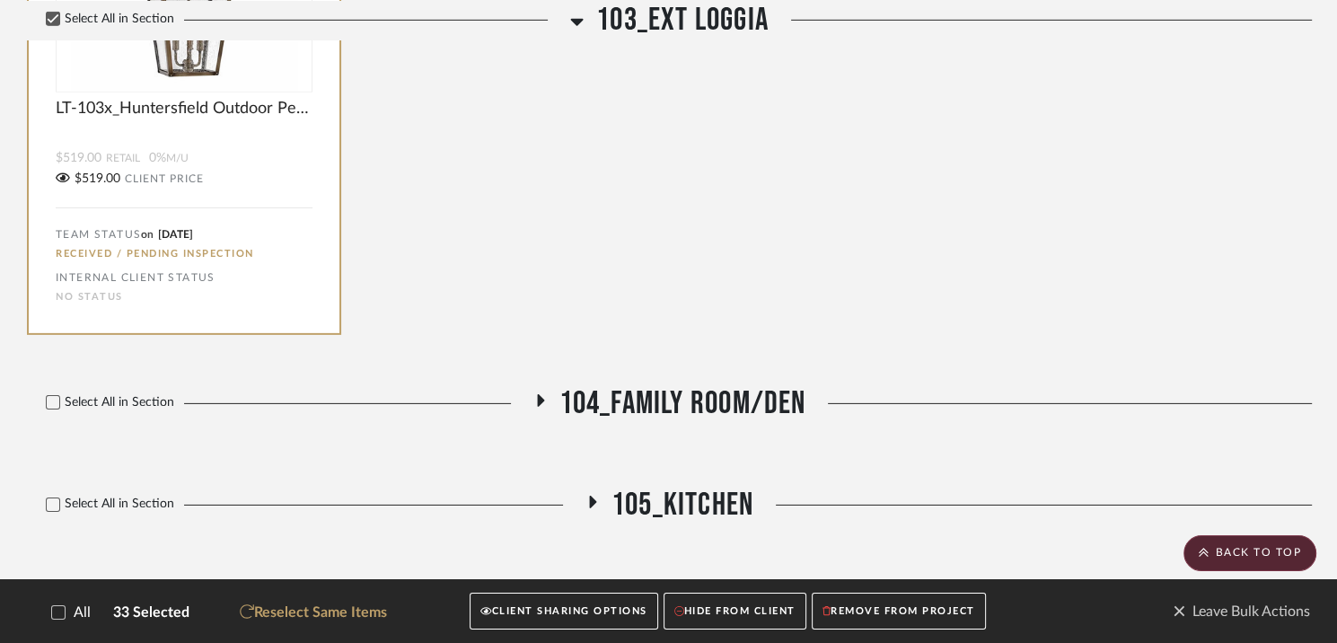
scroll to position [5635, 0]
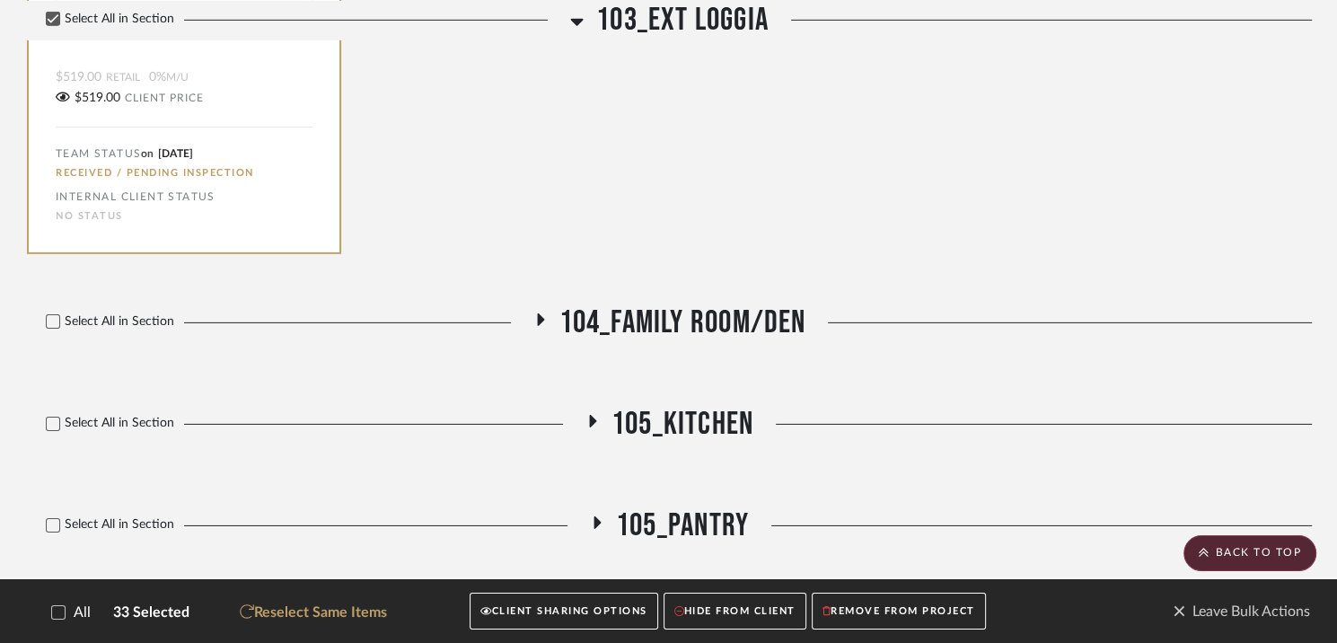
click at [537, 313] on icon at bounding box center [540, 319] width 7 height 13
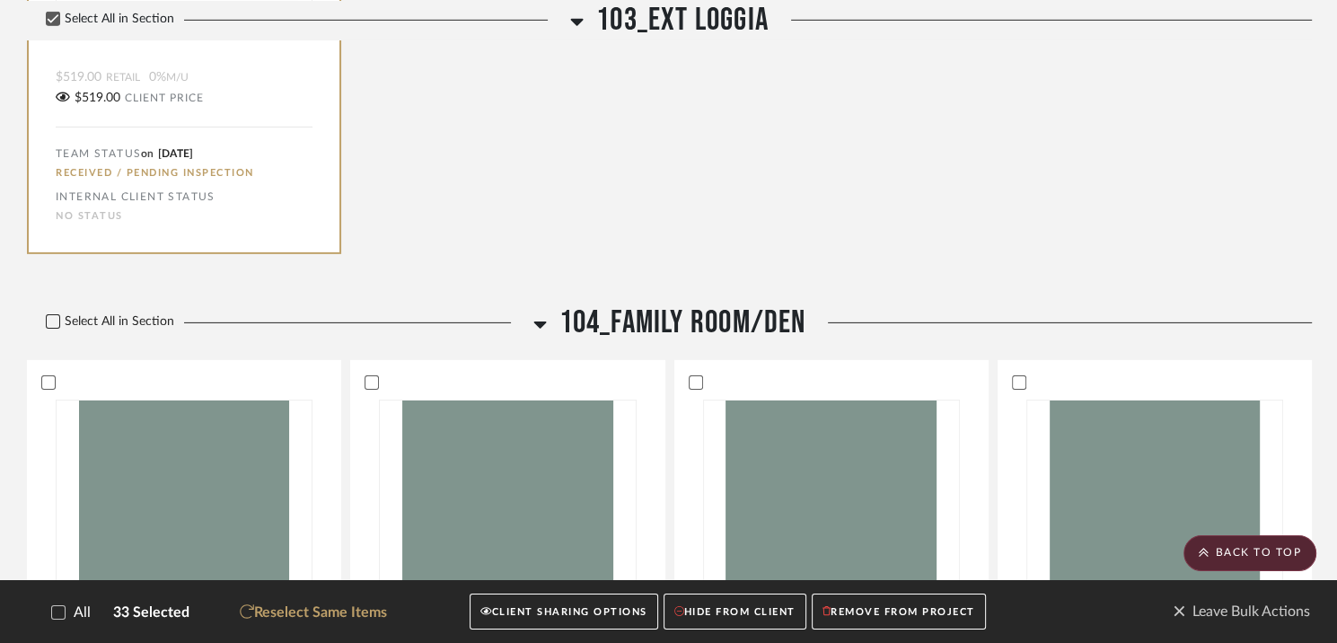
click at [54, 315] on icon at bounding box center [53, 321] width 13 height 13
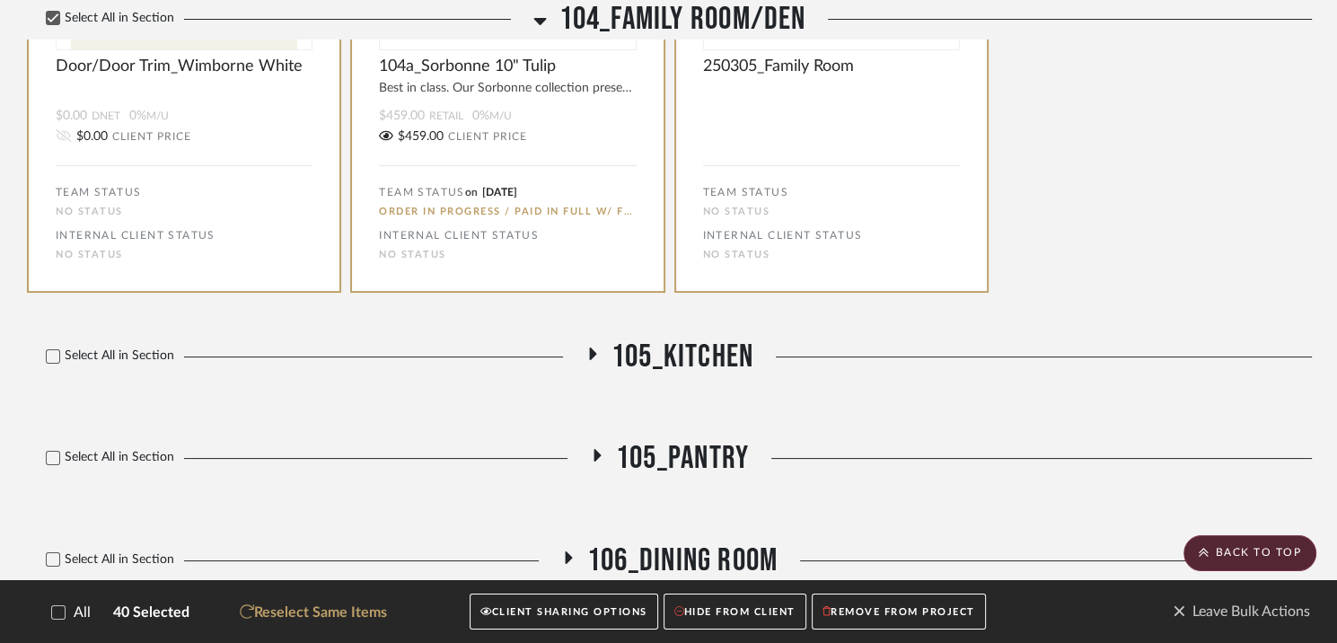
scroll to position [6859, 0]
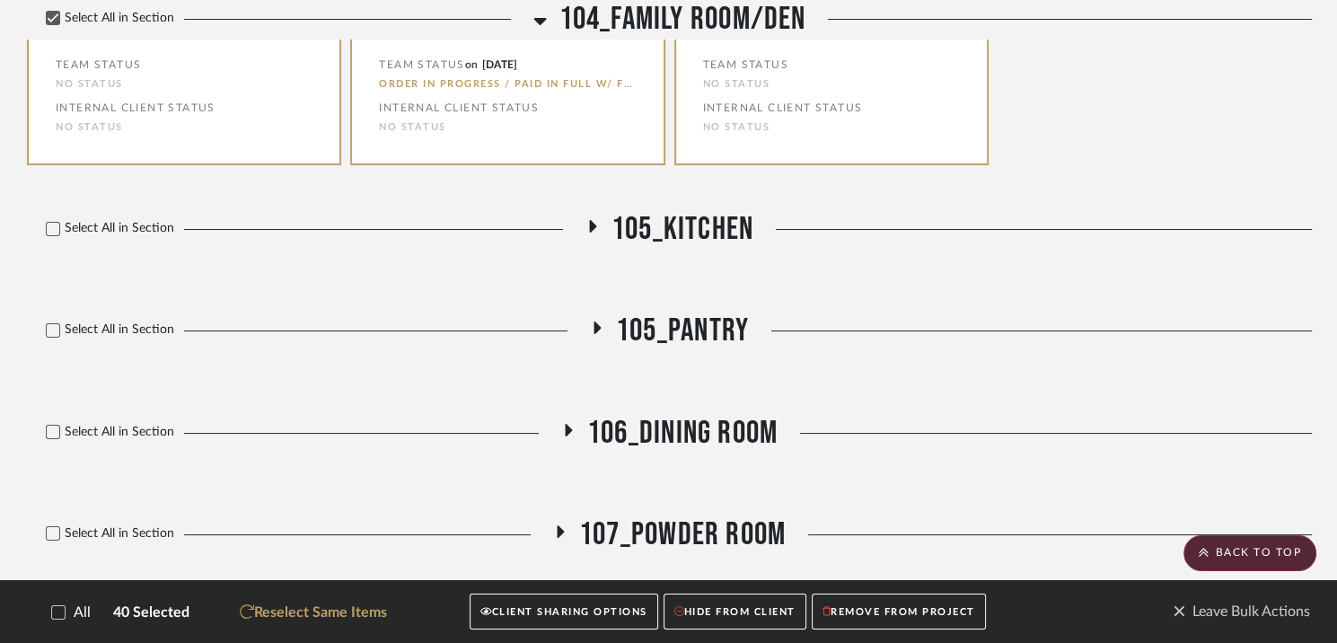
click at [590, 220] on icon at bounding box center [592, 226] width 7 height 13
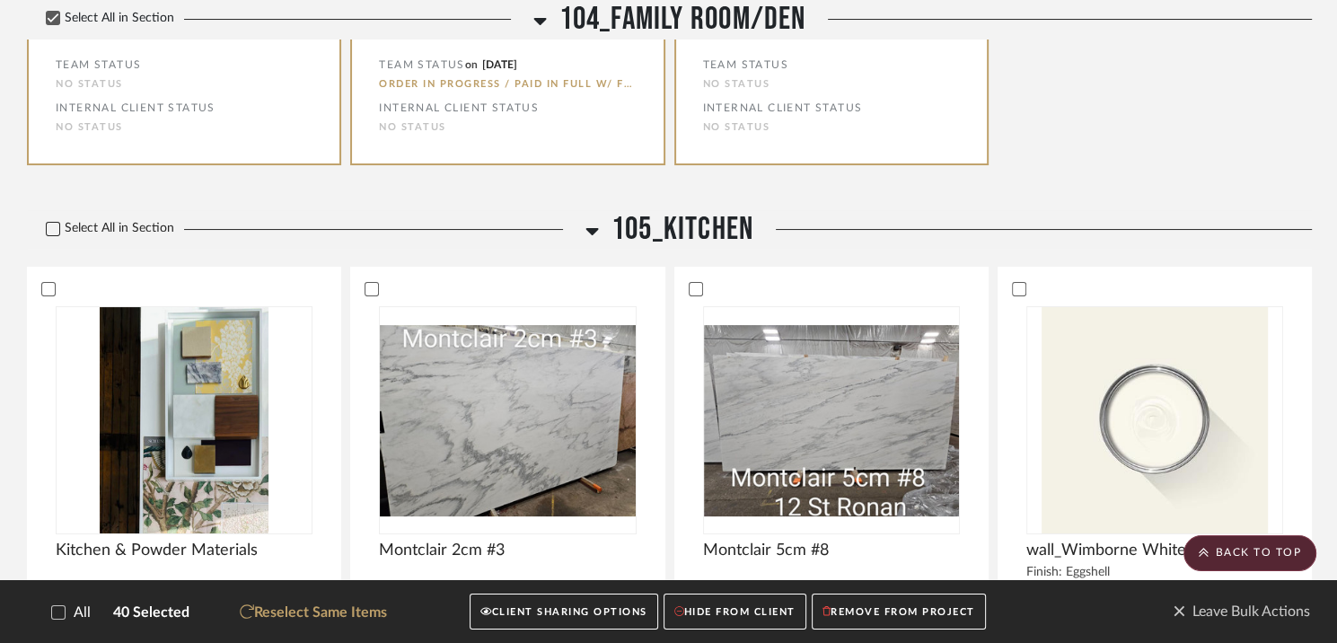
click at [55, 223] on icon at bounding box center [53, 229] width 13 height 13
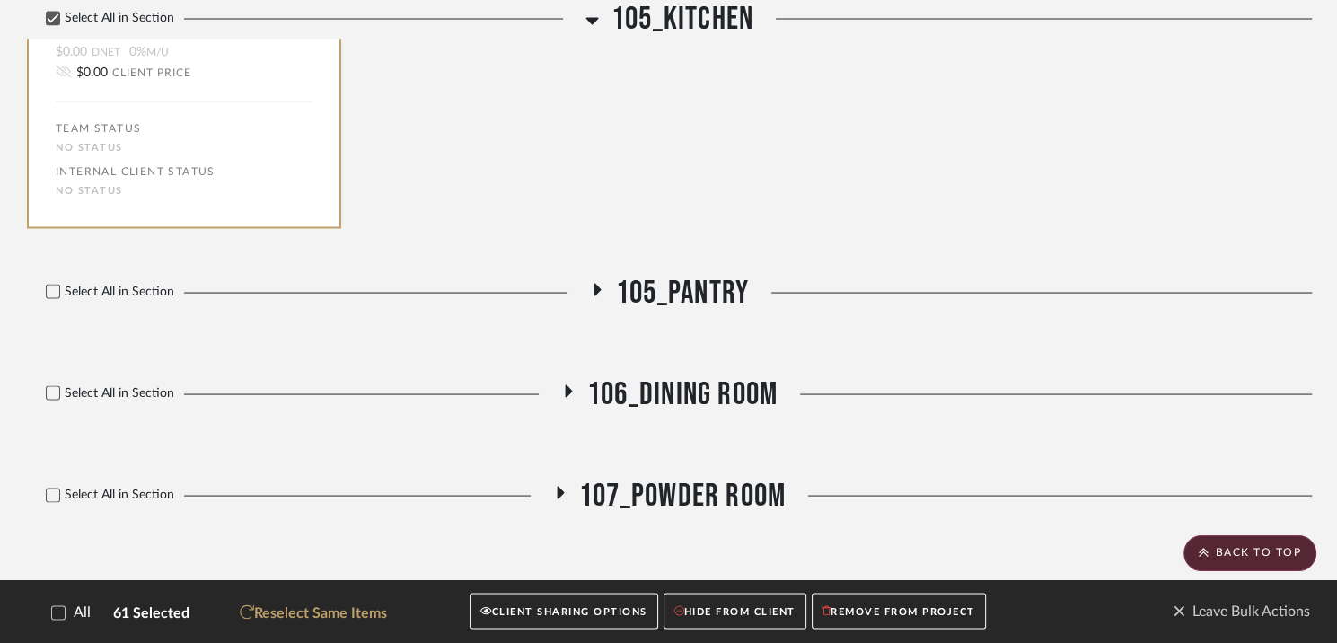
scroll to position [10050, 0]
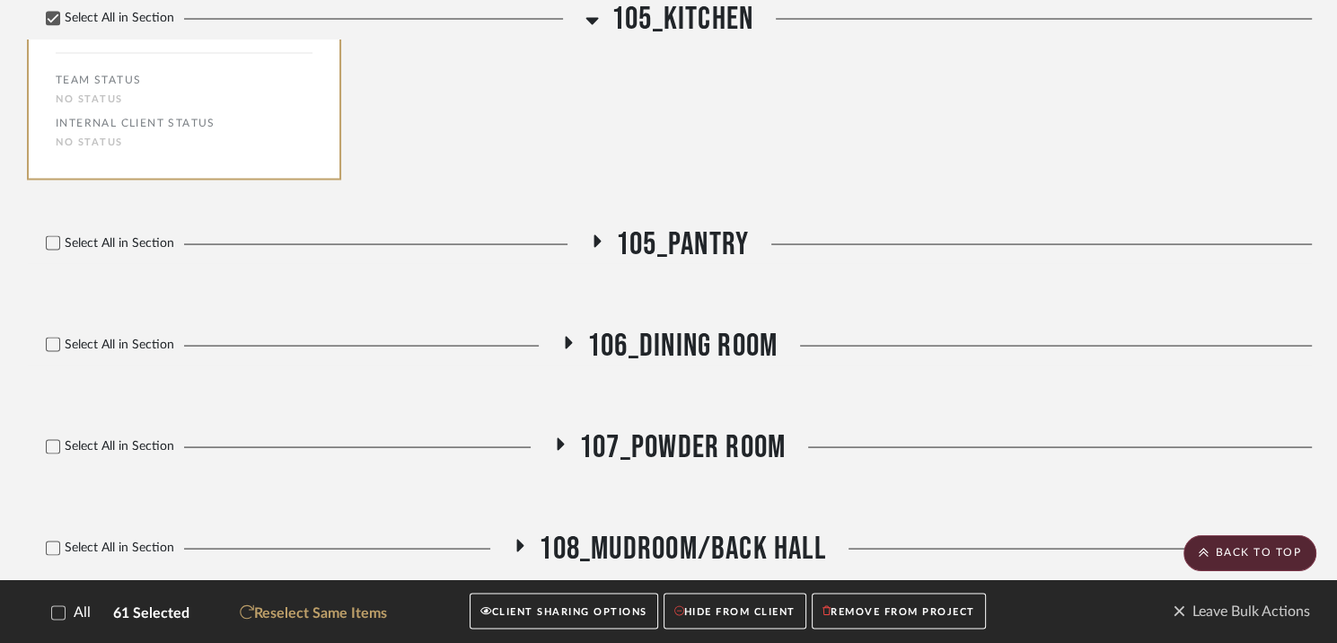
click at [595, 235] on icon at bounding box center [597, 241] width 7 height 13
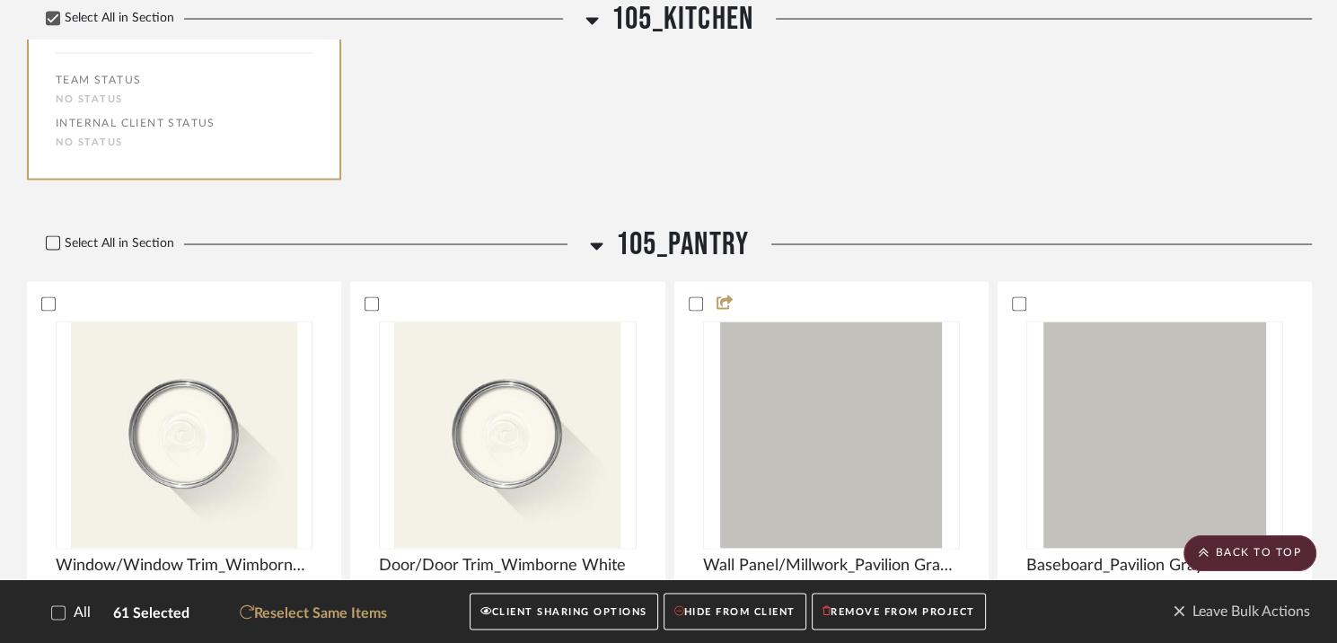
click at [54, 237] on icon at bounding box center [53, 243] width 13 height 13
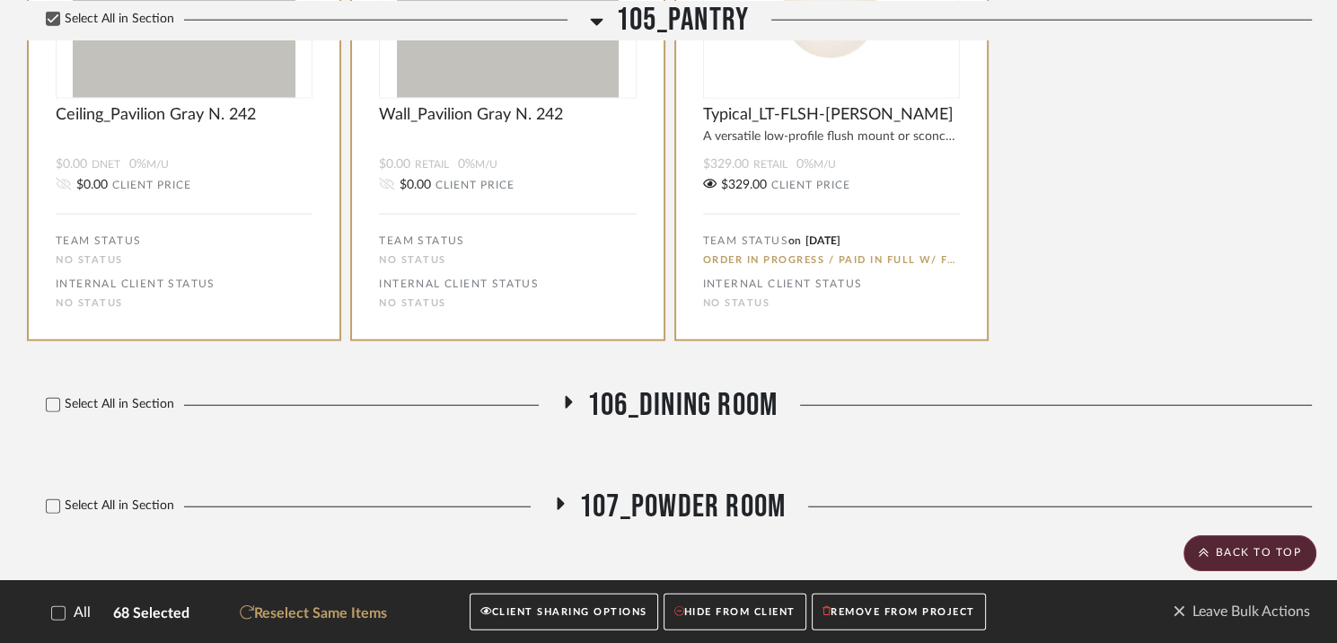
scroll to position [11159, 0]
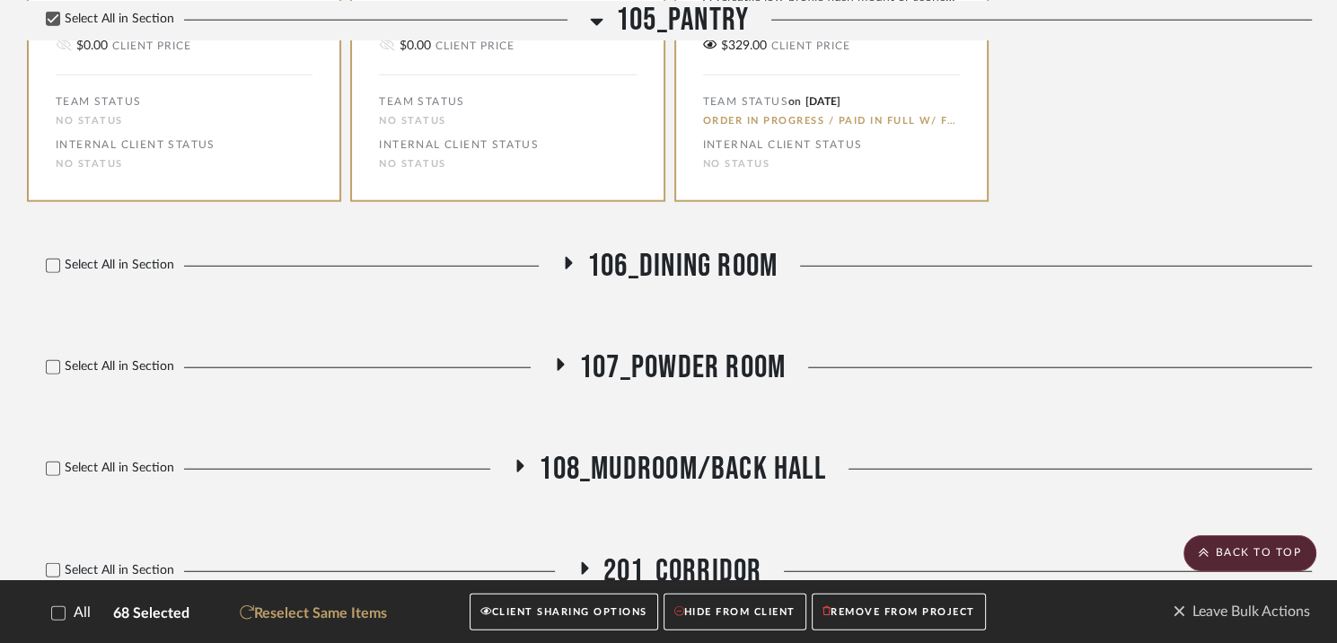
click at [563, 257] on icon at bounding box center [569, 263] width 22 height 13
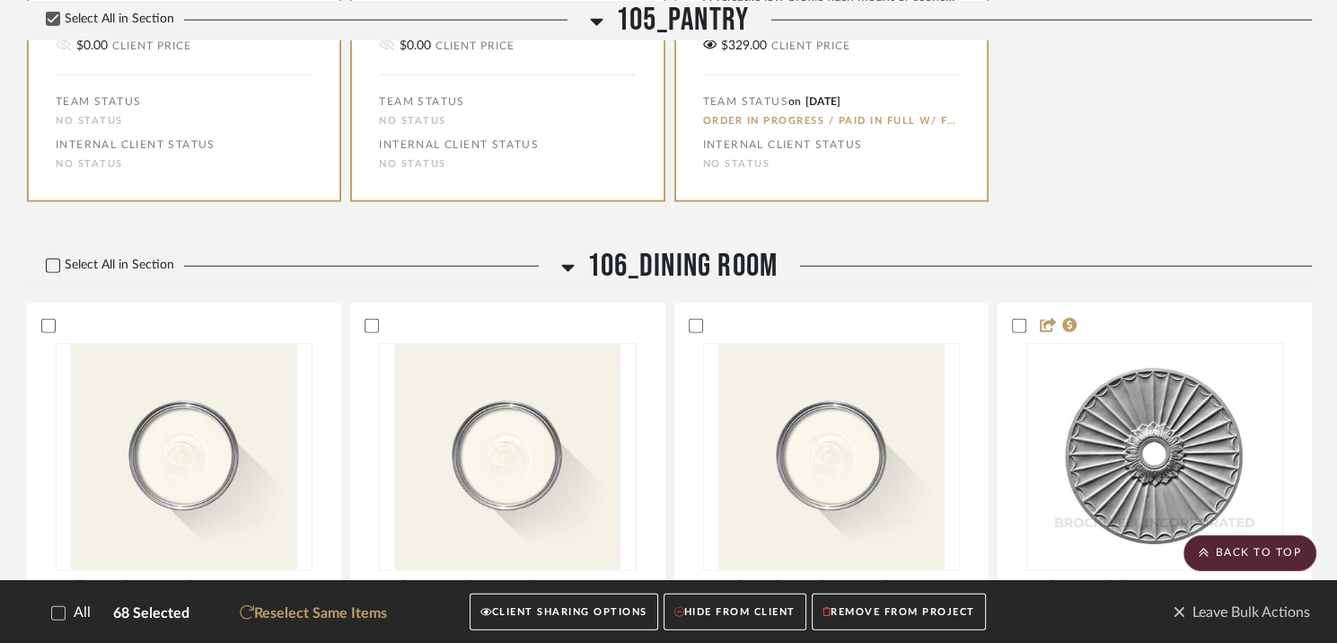
click at [48, 259] on icon at bounding box center [53, 265] width 13 height 13
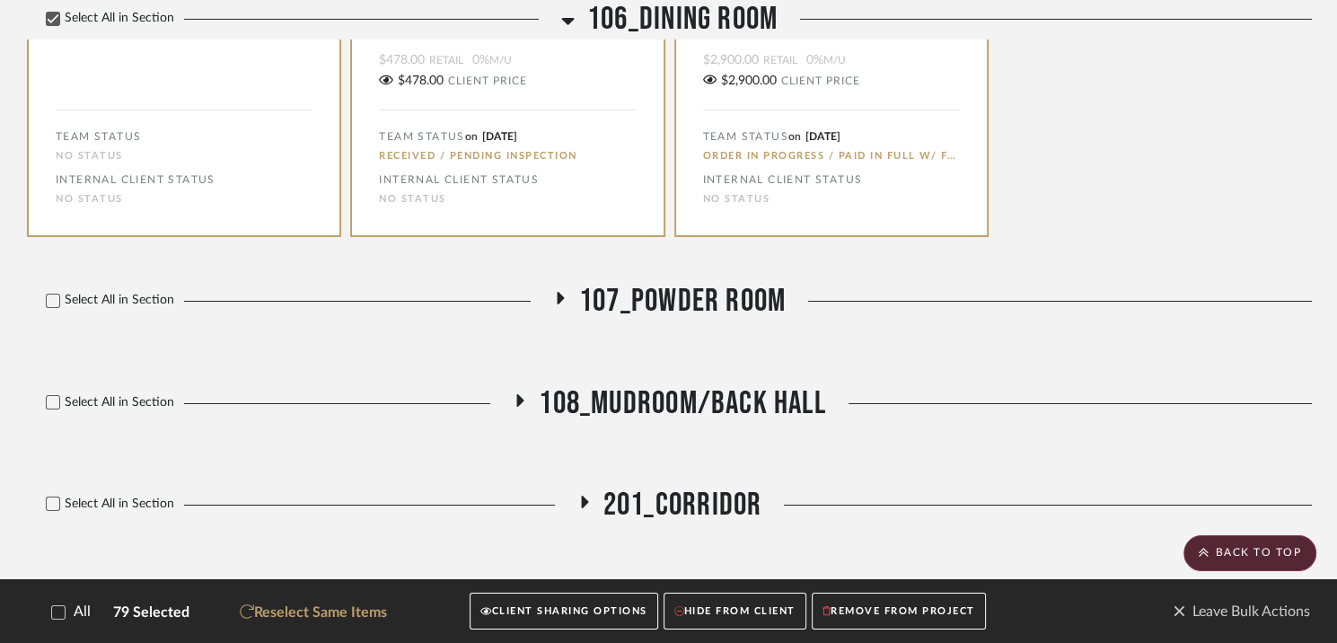
scroll to position [12888, 0]
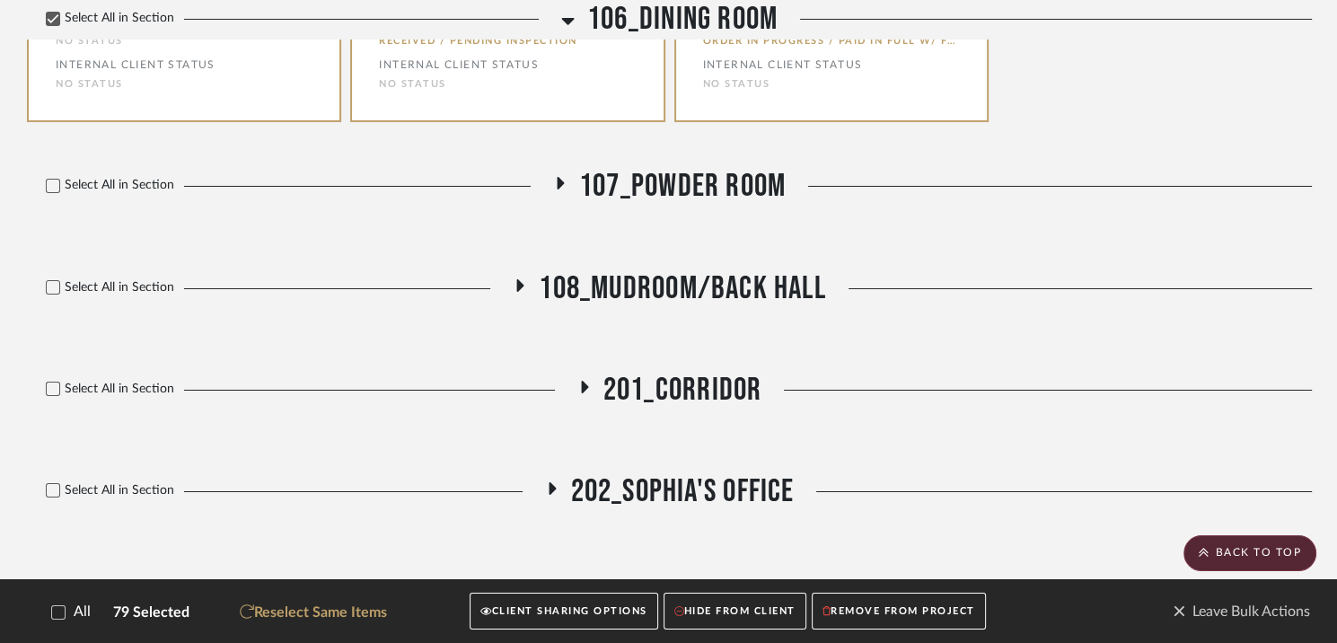
click at [555, 176] on fa-icon at bounding box center [559, 189] width 13 height 26
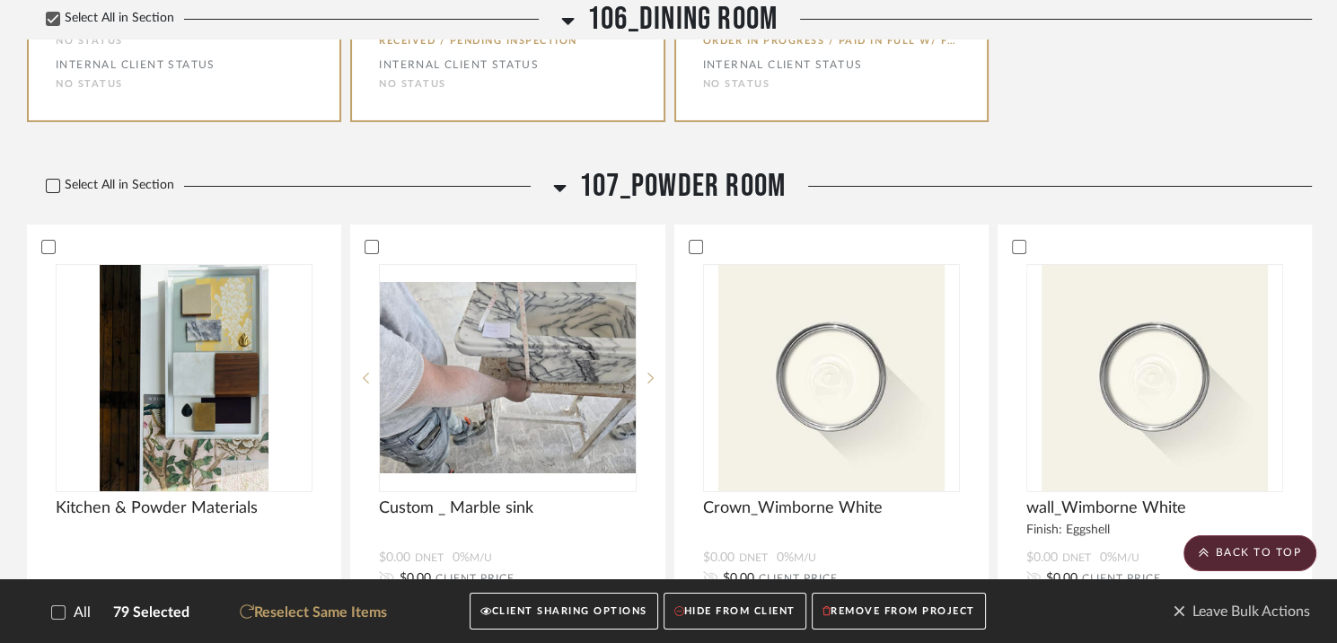
click at [51, 180] on icon at bounding box center [53, 186] width 13 height 13
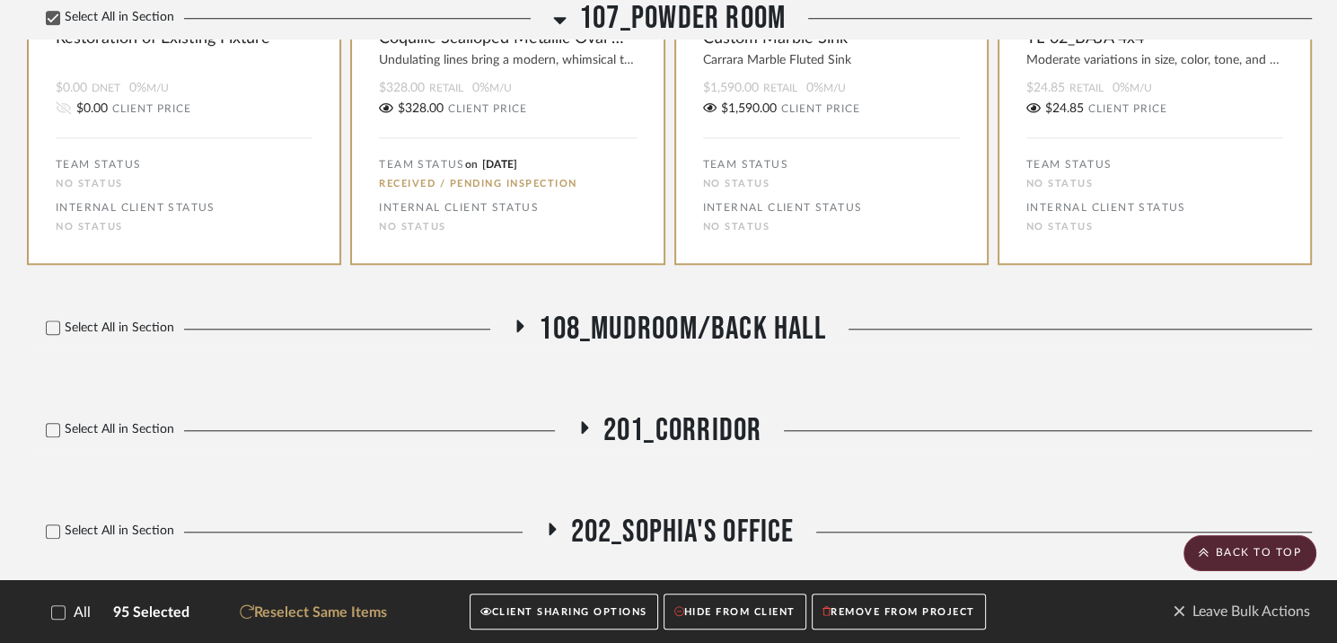
scroll to position [14958, 0]
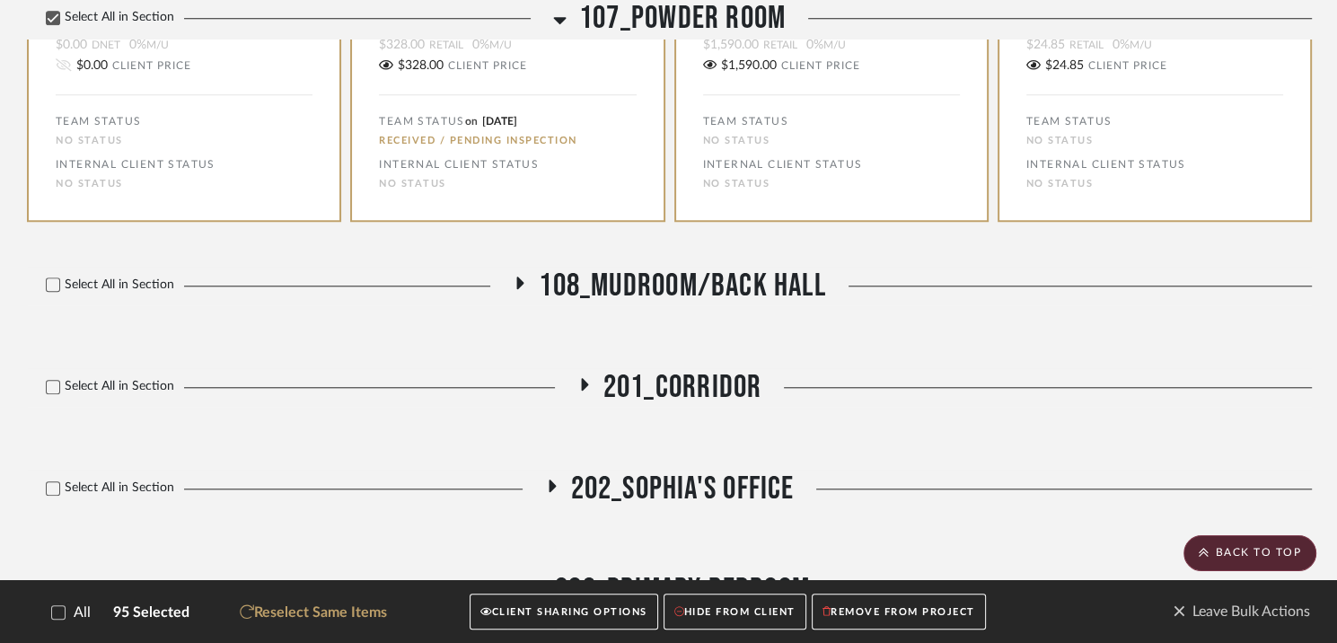
click at [514, 276] on icon at bounding box center [520, 282] width 22 height 13
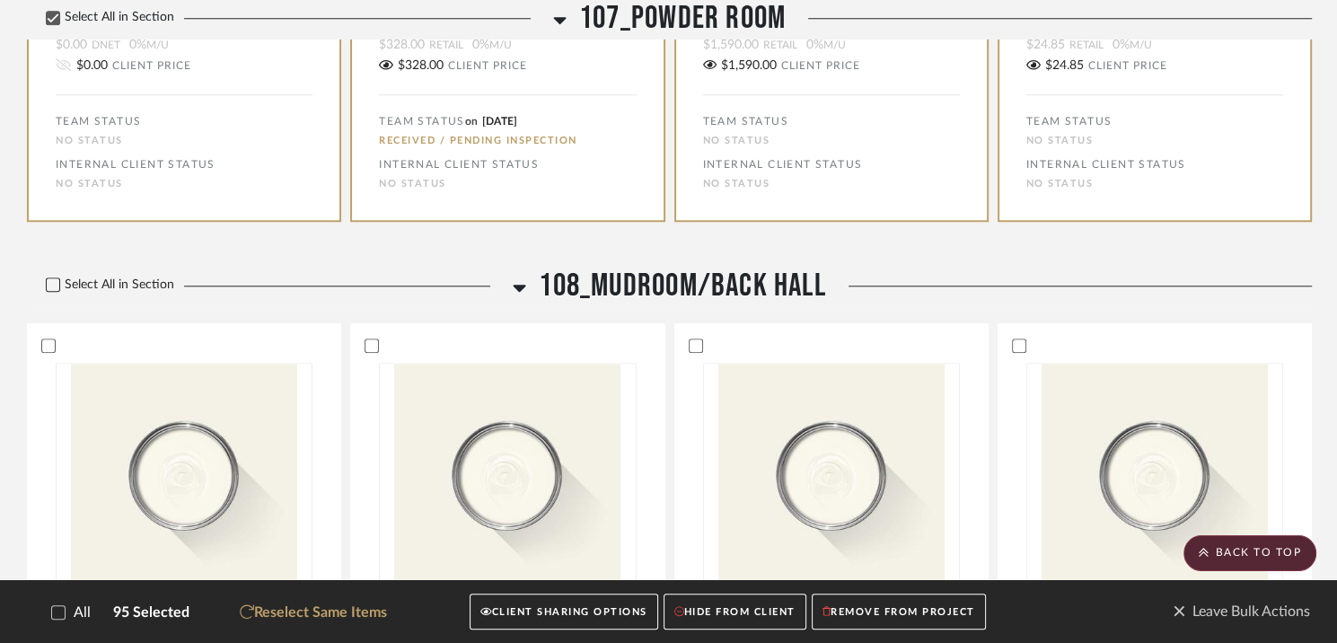
click at [51, 278] on icon at bounding box center [53, 284] width 13 height 13
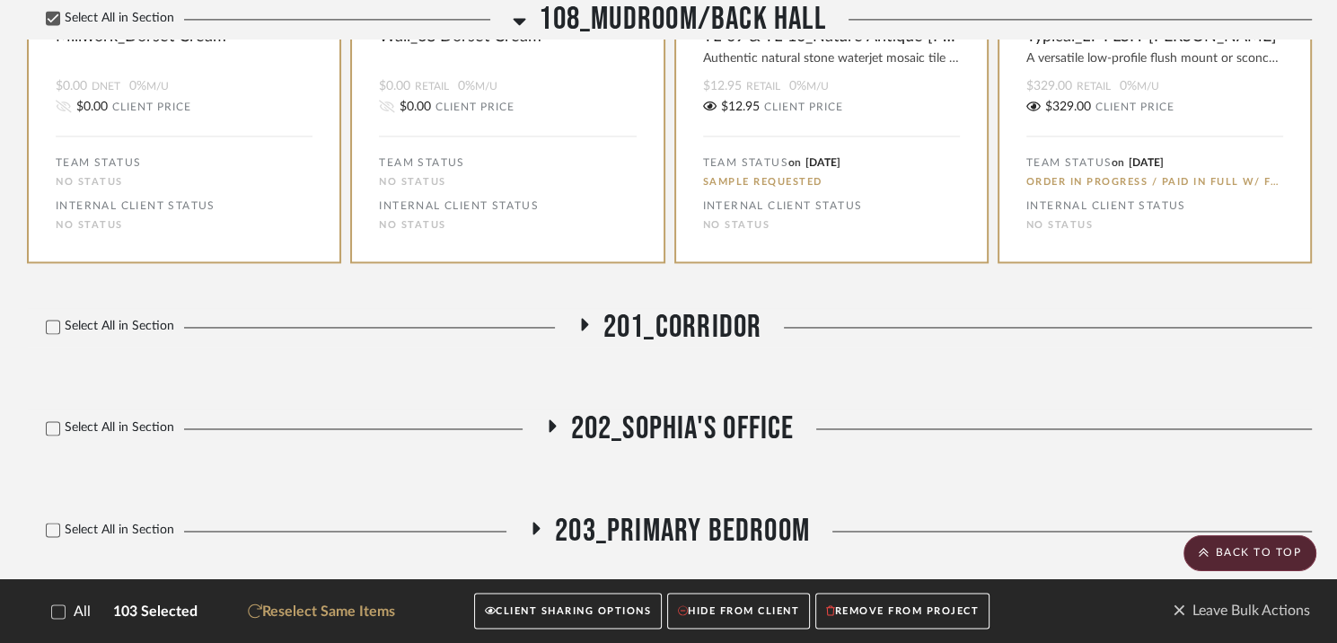
scroll to position [16137, 0]
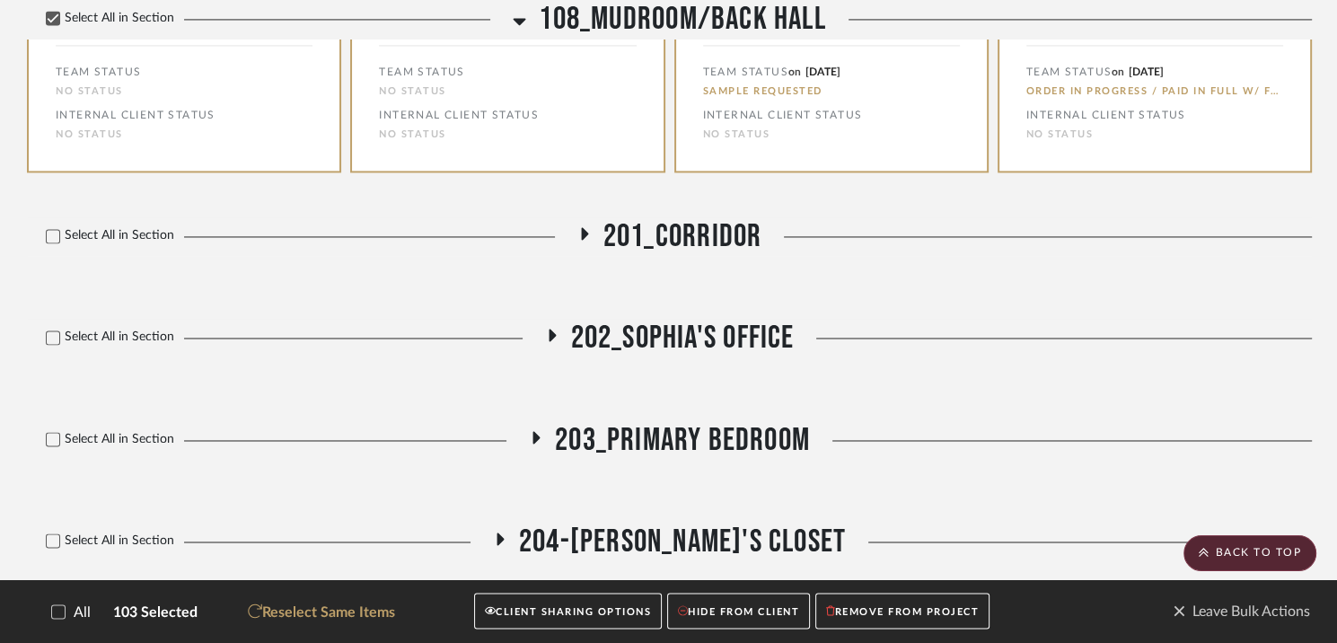
click at [582, 226] on fa-icon at bounding box center [583, 239] width 13 height 26
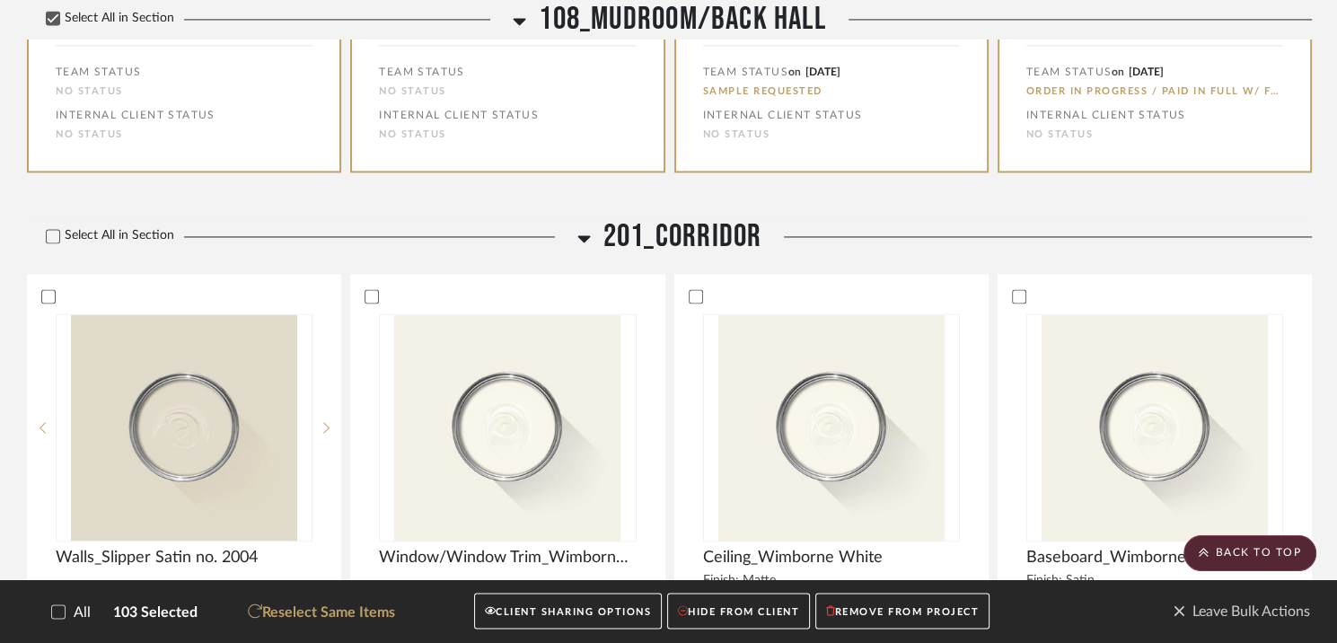
click at [49, 217] on div "Select All in Section" at bounding box center [297, 236] width 541 height 39
click at [53, 230] on icon at bounding box center [53, 236] width 13 height 13
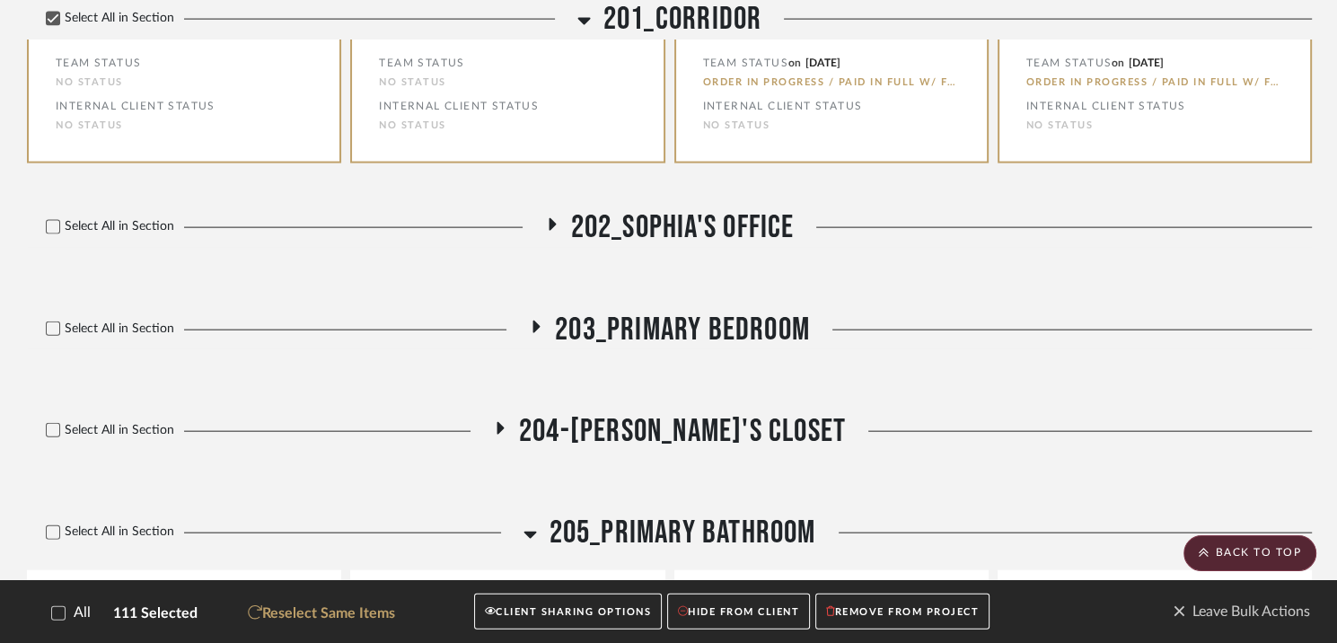
scroll to position [17250, 0]
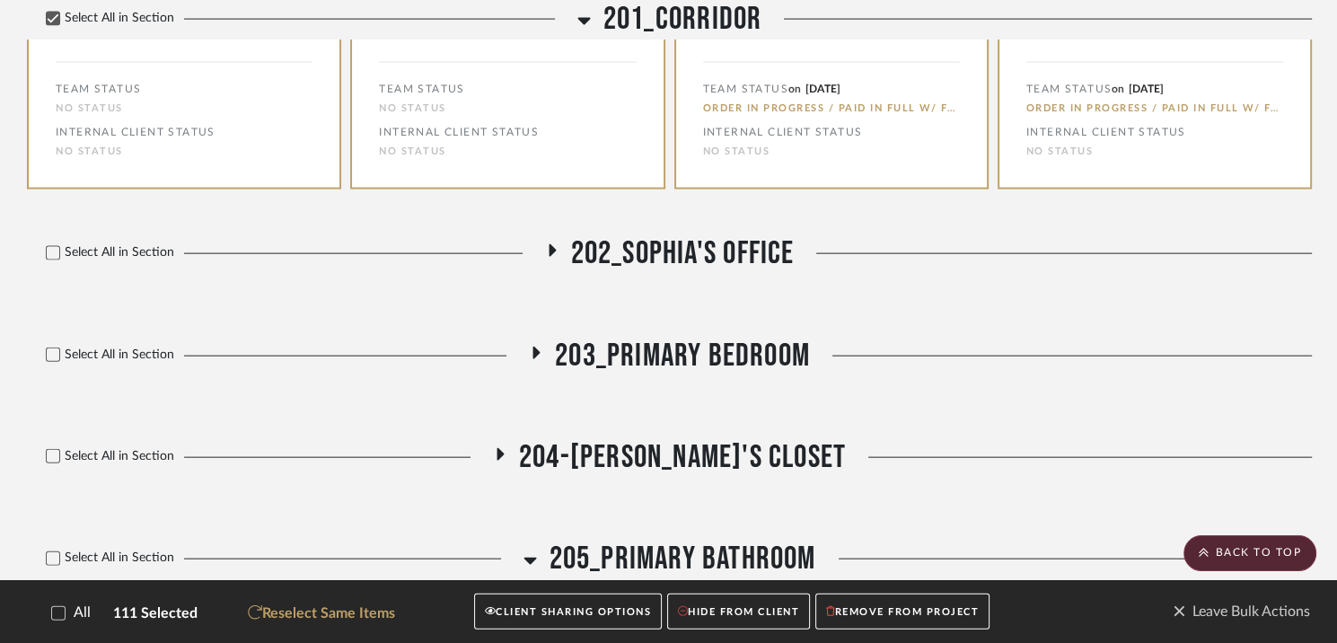
click at [552, 244] on icon at bounding box center [551, 250] width 22 height 13
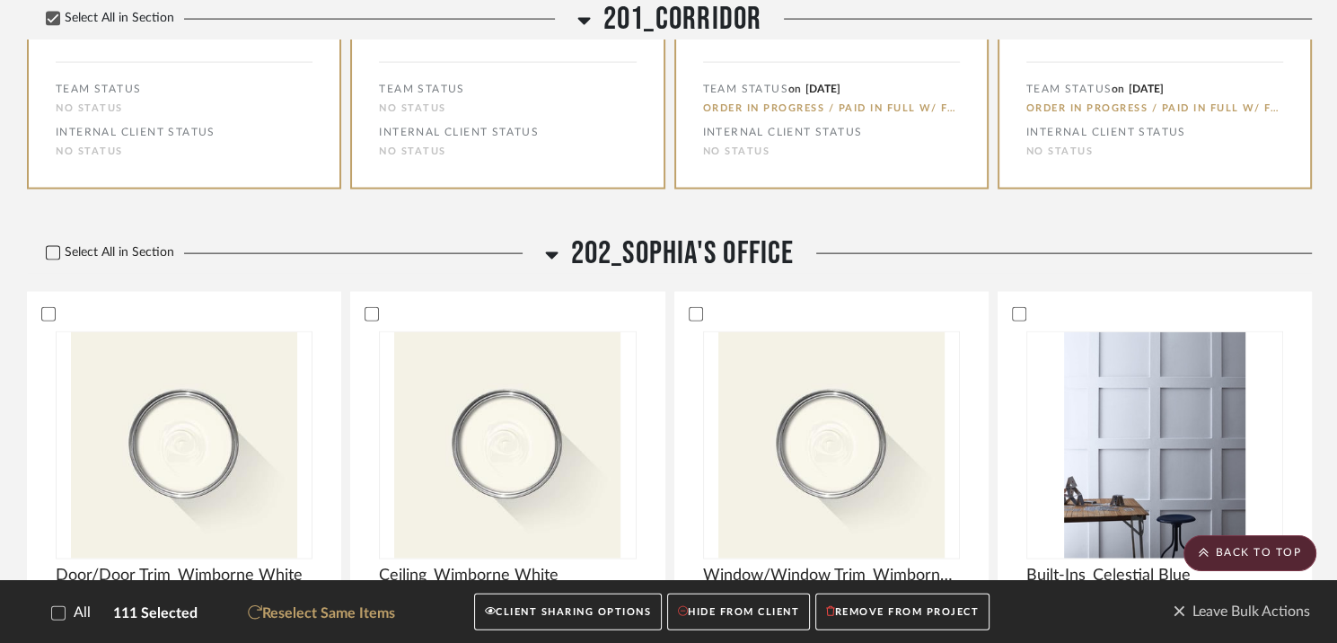
click at [50, 247] on icon at bounding box center [53, 253] width 13 height 13
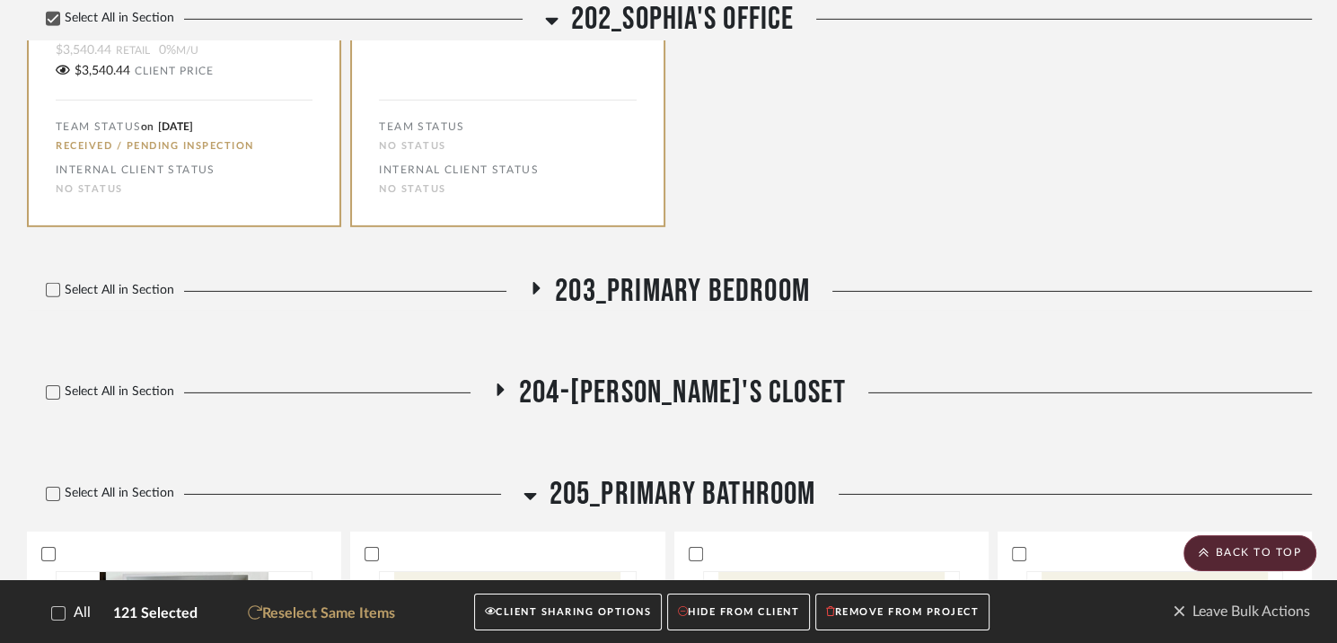
scroll to position [18939, 0]
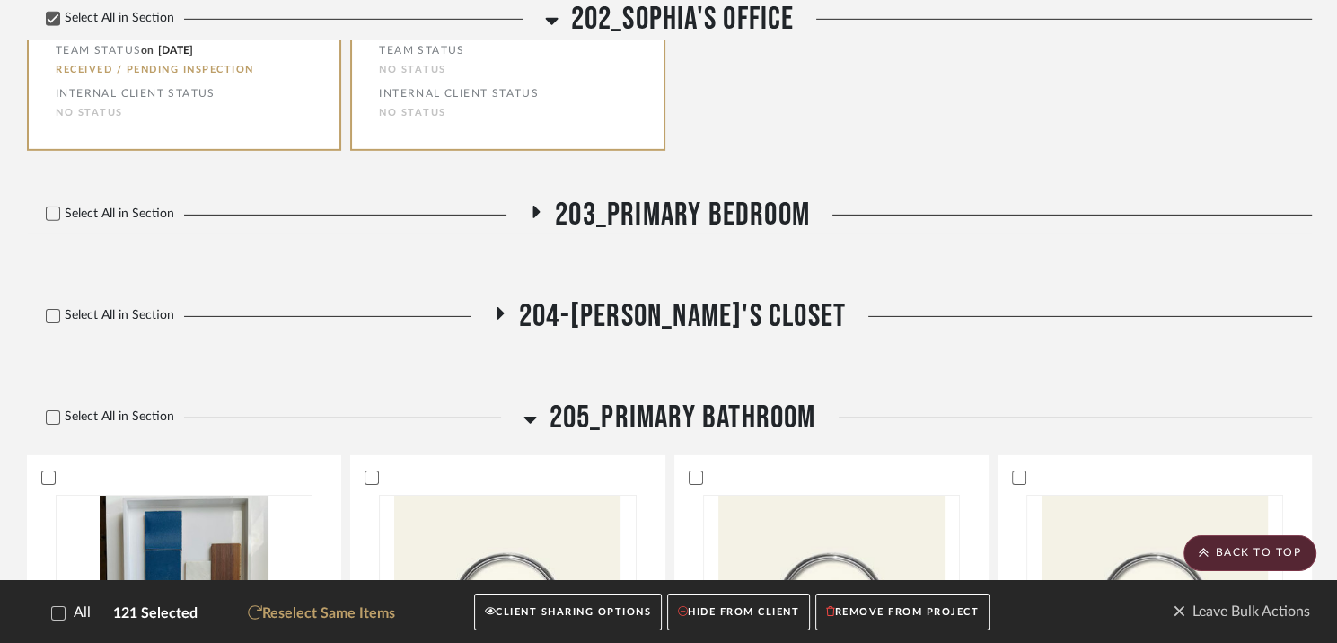
click at [533, 206] on icon at bounding box center [536, 212] width 7 height 13
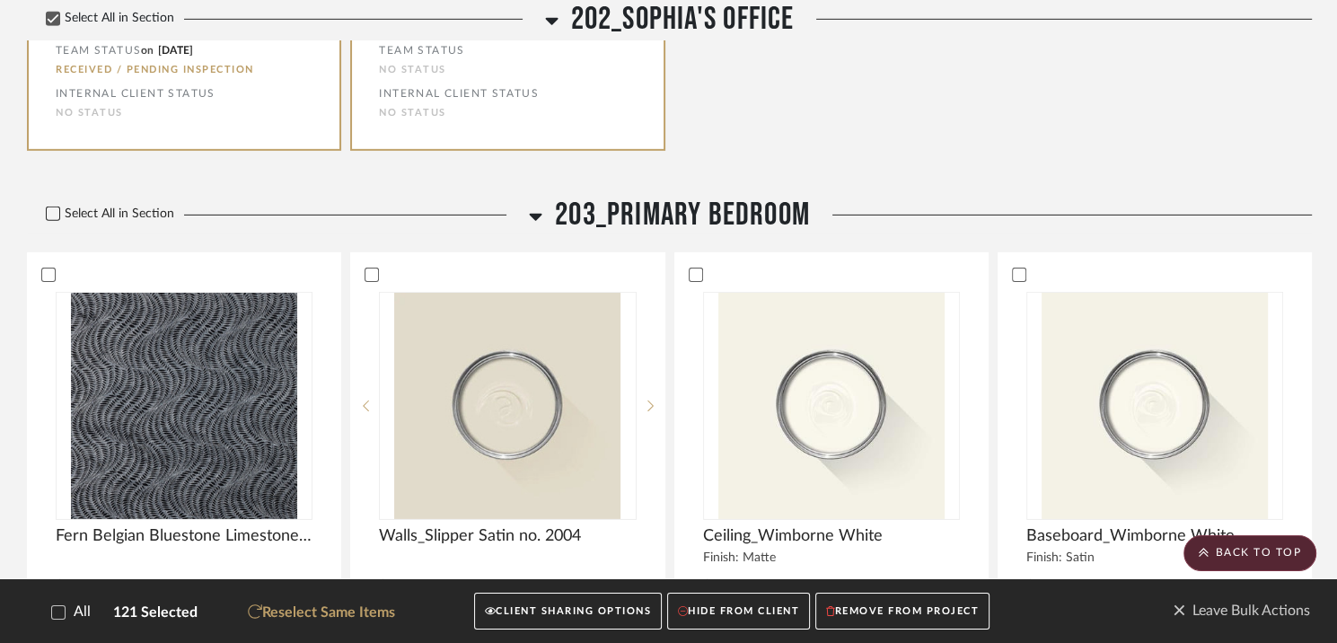
click at [50, 209] on icon at bounding box center [54, 213] width 12 height 9
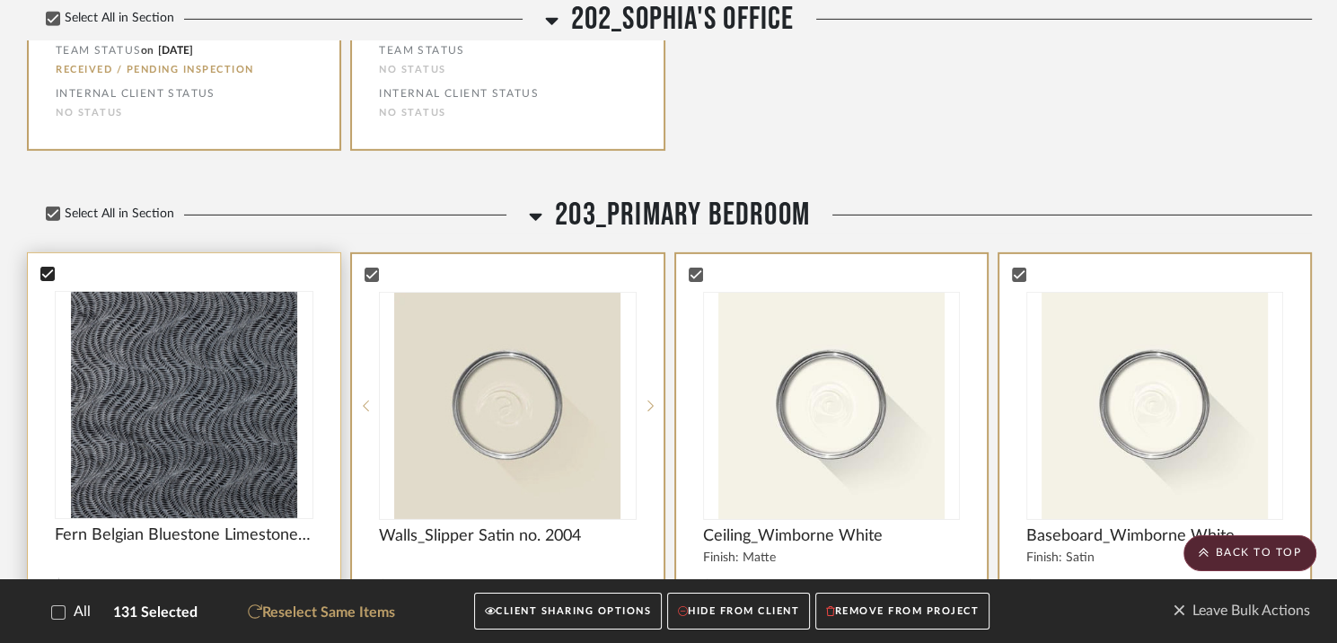
click at [47, 269] on icon at bounding box center [48, 273] width 12 height 9
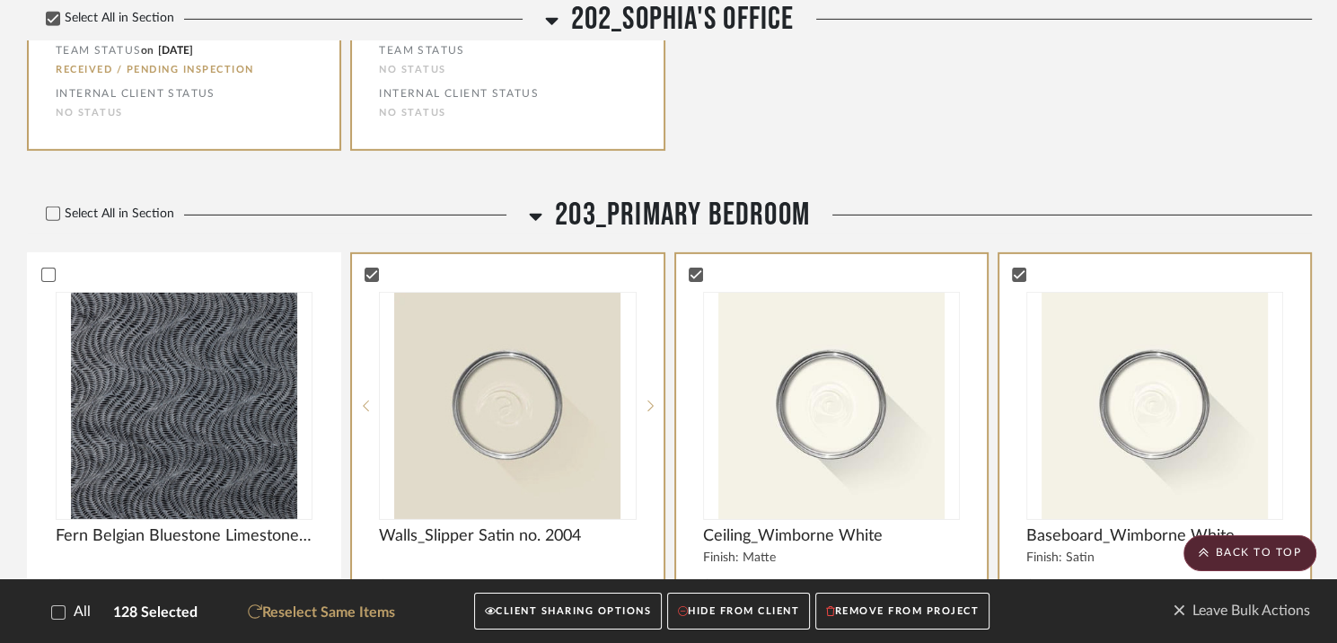
click at [532, 214] on icon at bounding box center [536, 217] width 13 height 7
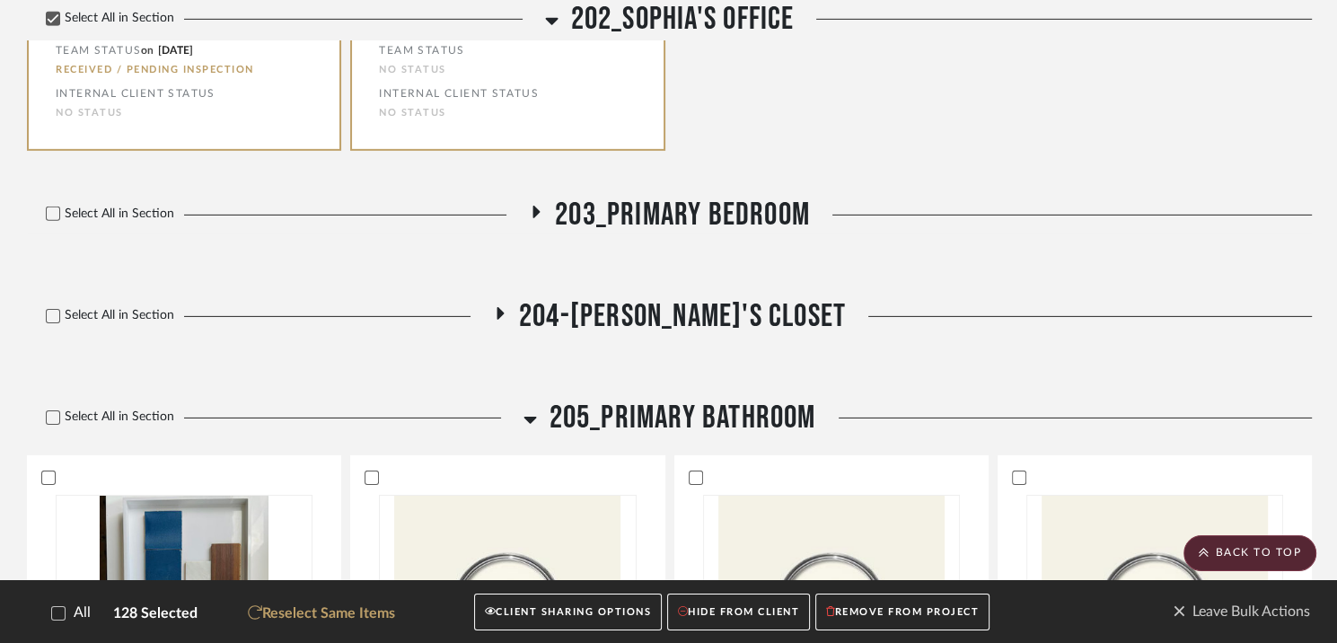
click at [510, 307] on icon at bounding box center [499, 313] width 22 height 13
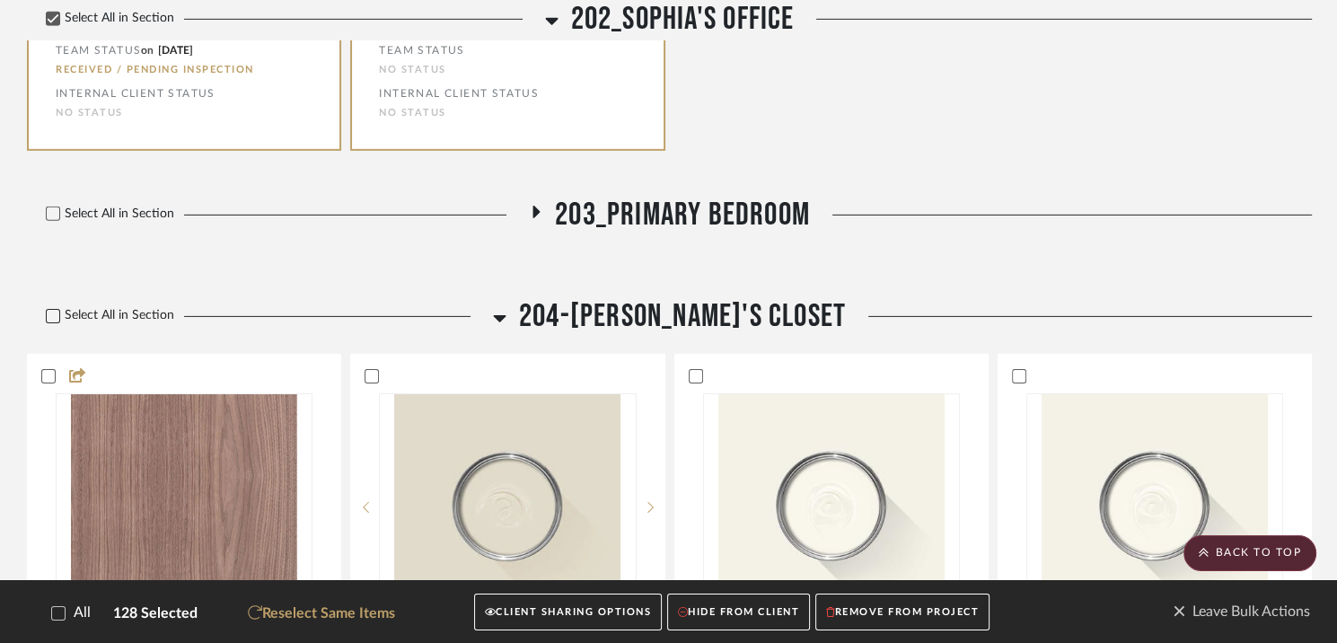
click at [54, 310] on icon at bounding box center [53, 316] width 13 height 13
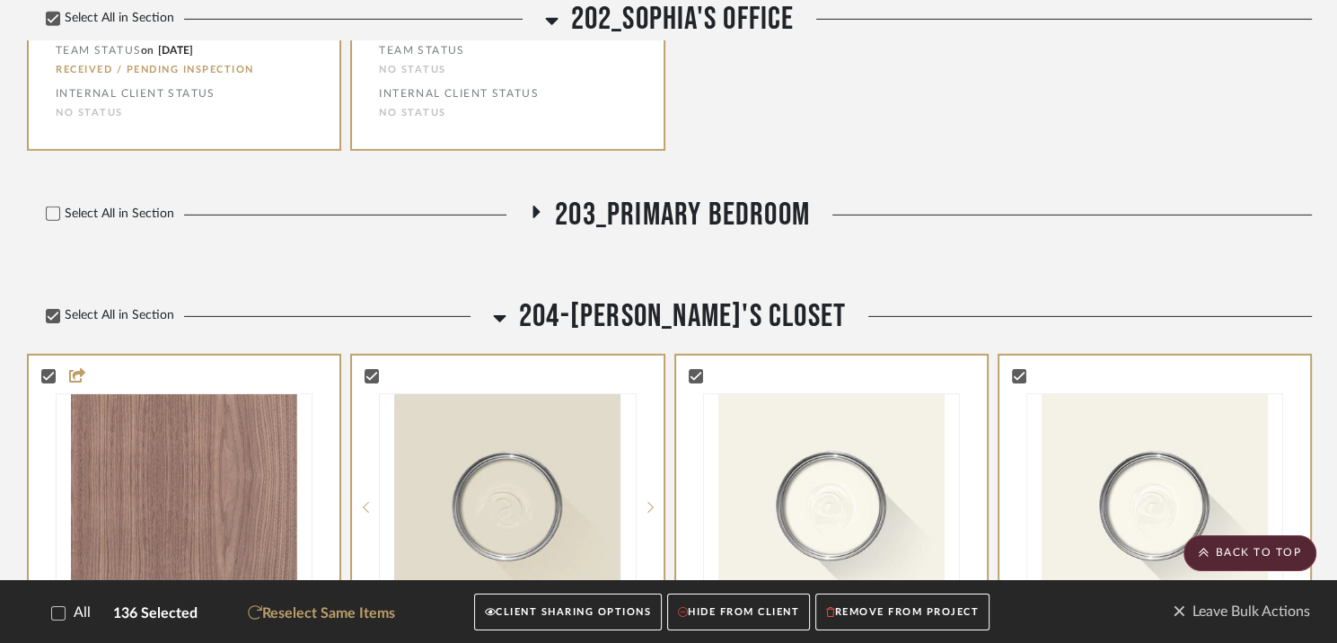
click at [534, 206] on icon at bounding box center [536, 212] width 7 height 13
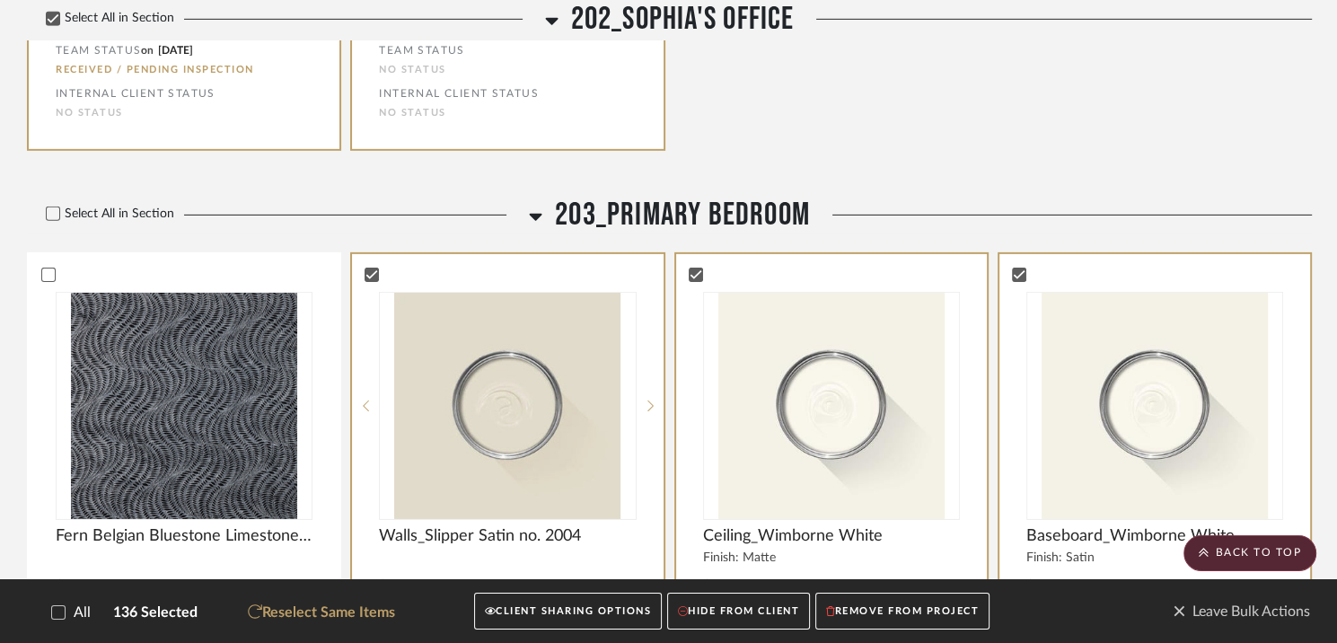
click at [534, 214] on icon at bounding box center [536, 217] width 13 height 7
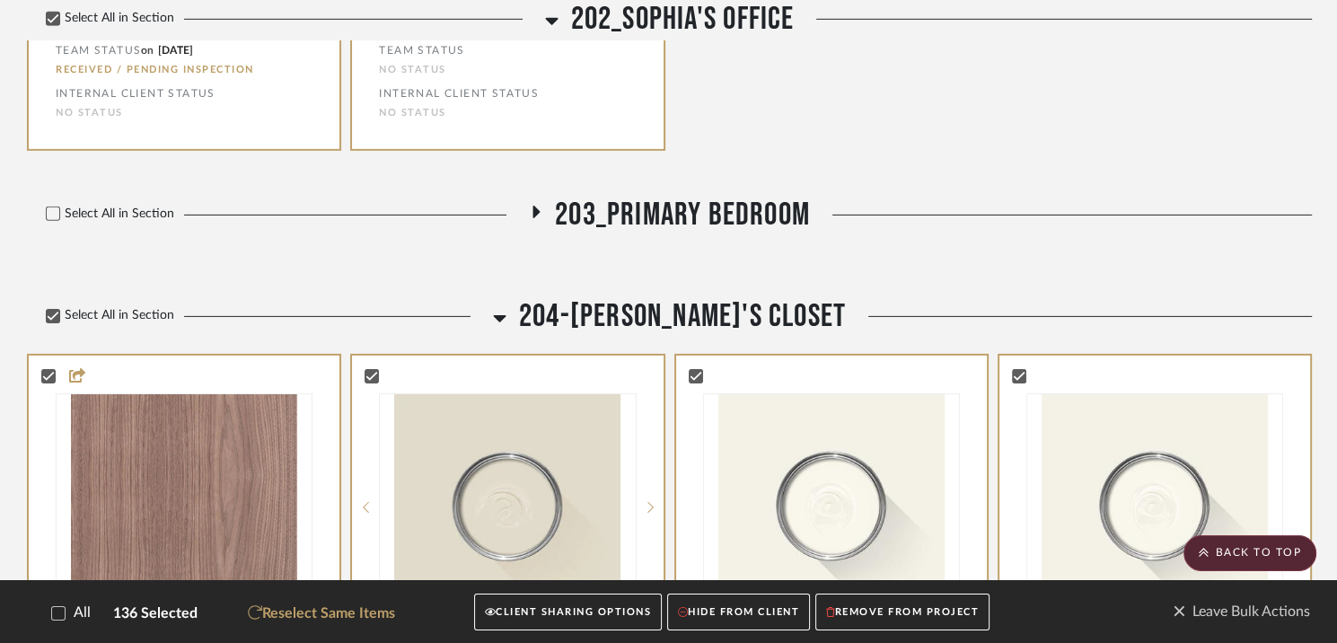
click at [505, 315] on icon at bounding box center [499, 318] width 13 height 7
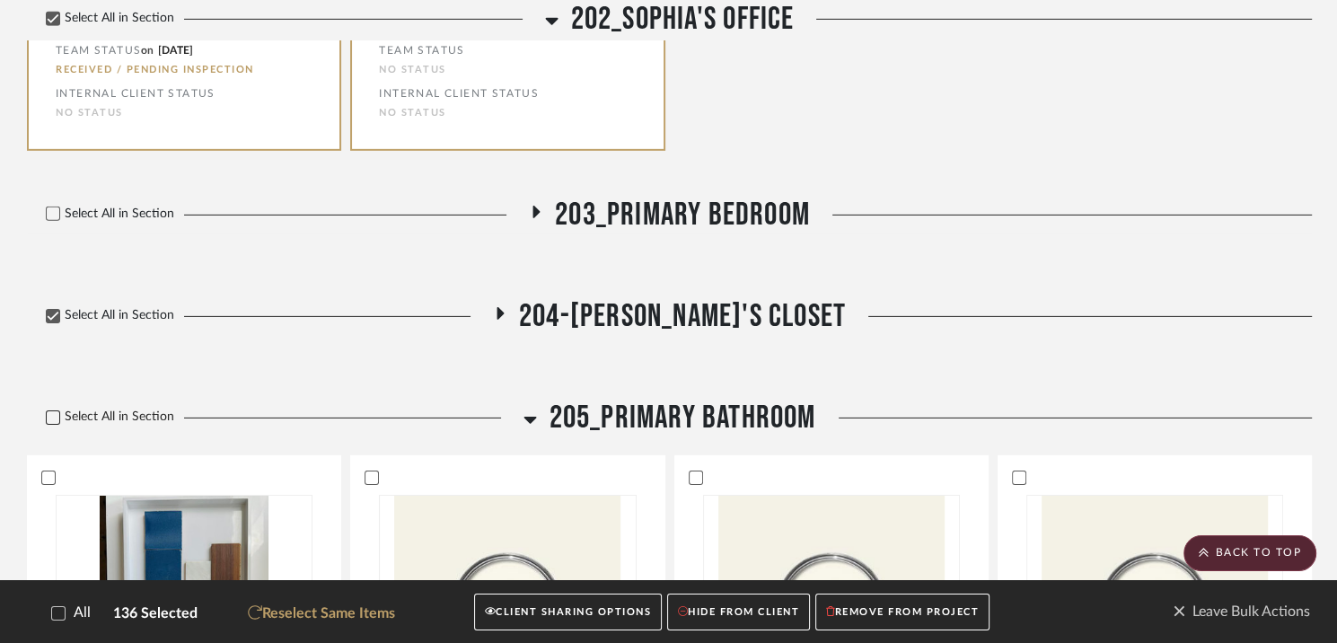
click at [53, 411] on icon at bounding box center [53, 417] width 13 height 13
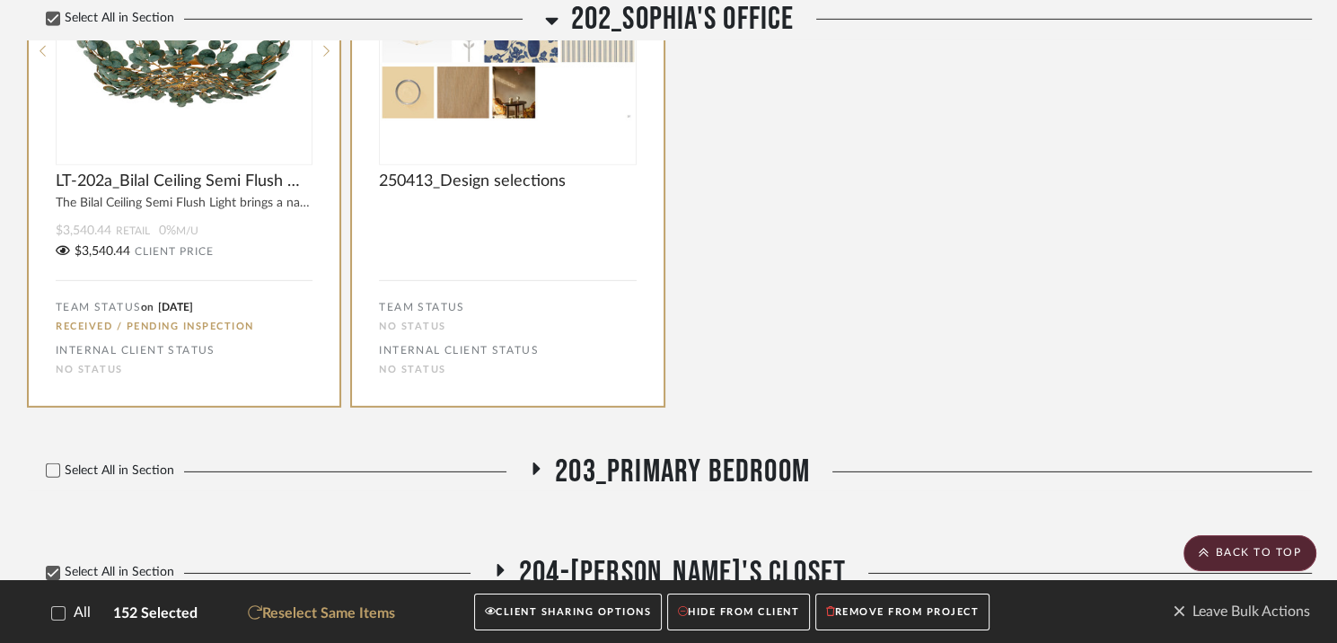
scroll to position [18937, 0]
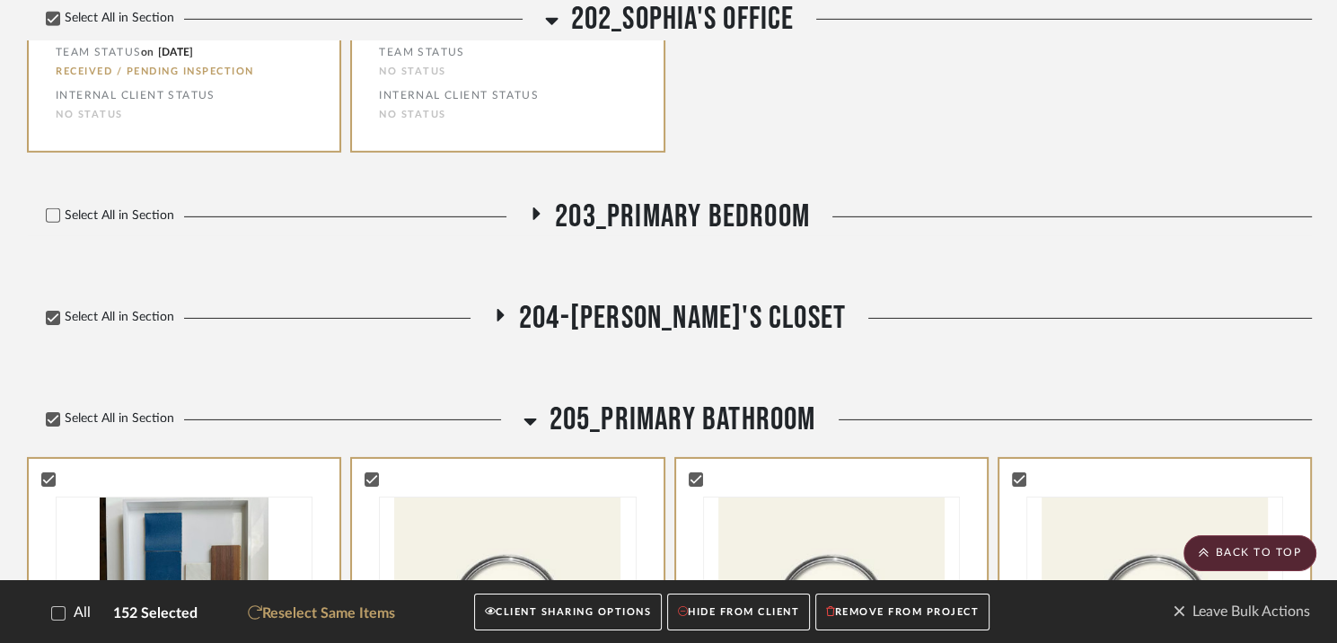
click at [527, 418] on icon at bounding box center [529, 421] width 13 height 7
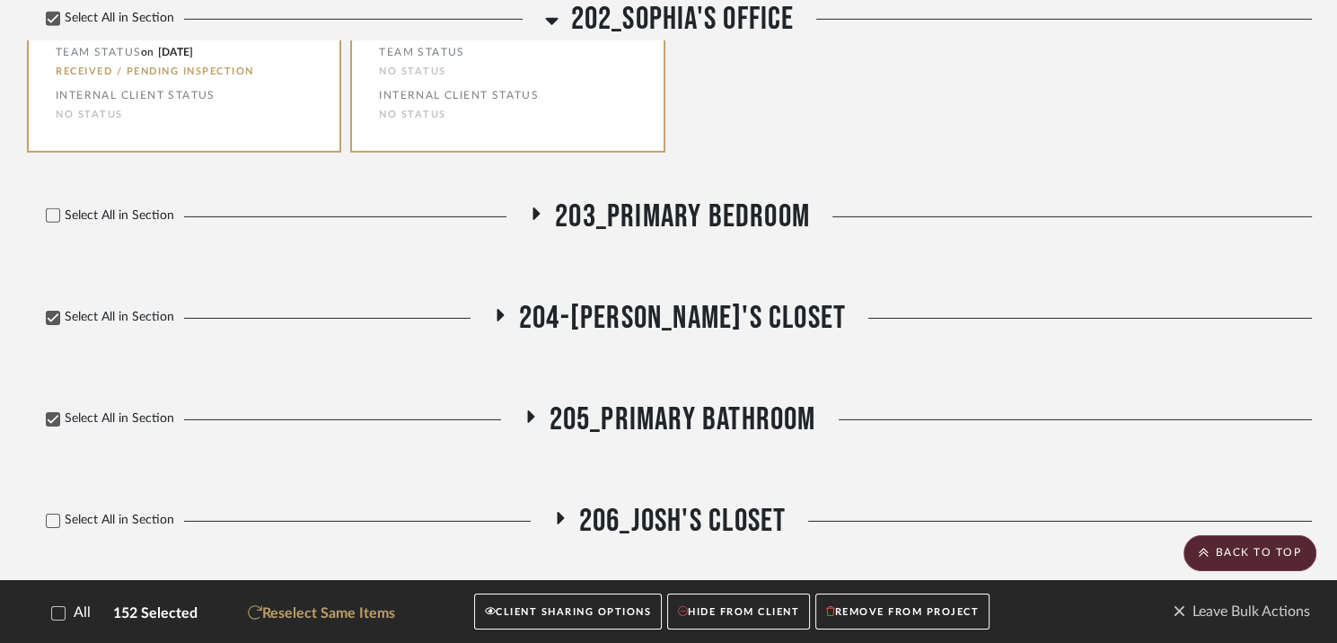
click at [560, 512] on icon at bounding box center [560, 518] width 22 height 13
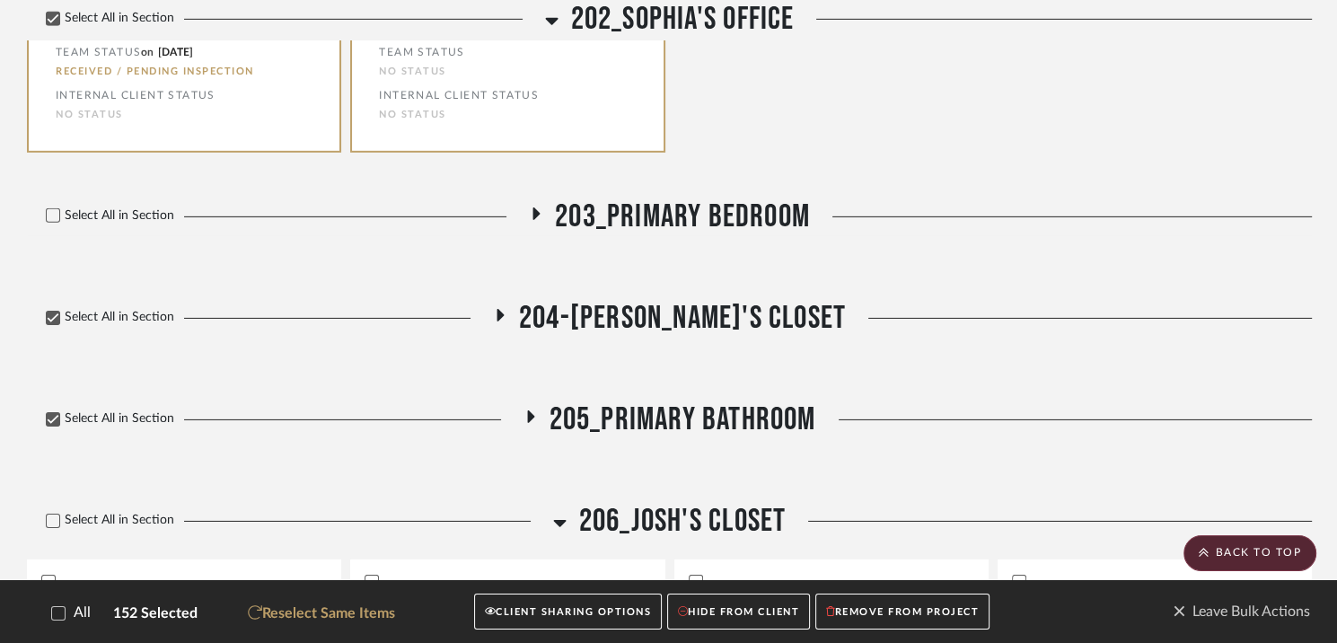
drag, startPoint x: 560, startPoint y: 421, endPoint x: 546, endPoint y: 430, distance: 16.9
click at [546, 502] on div "Select All in Section 206_Josh's Closet" at bounding box center [669, 521] width 1285 height 39
click at [54, 516] on icon at bounding box center [54, 520] width 12 height 9
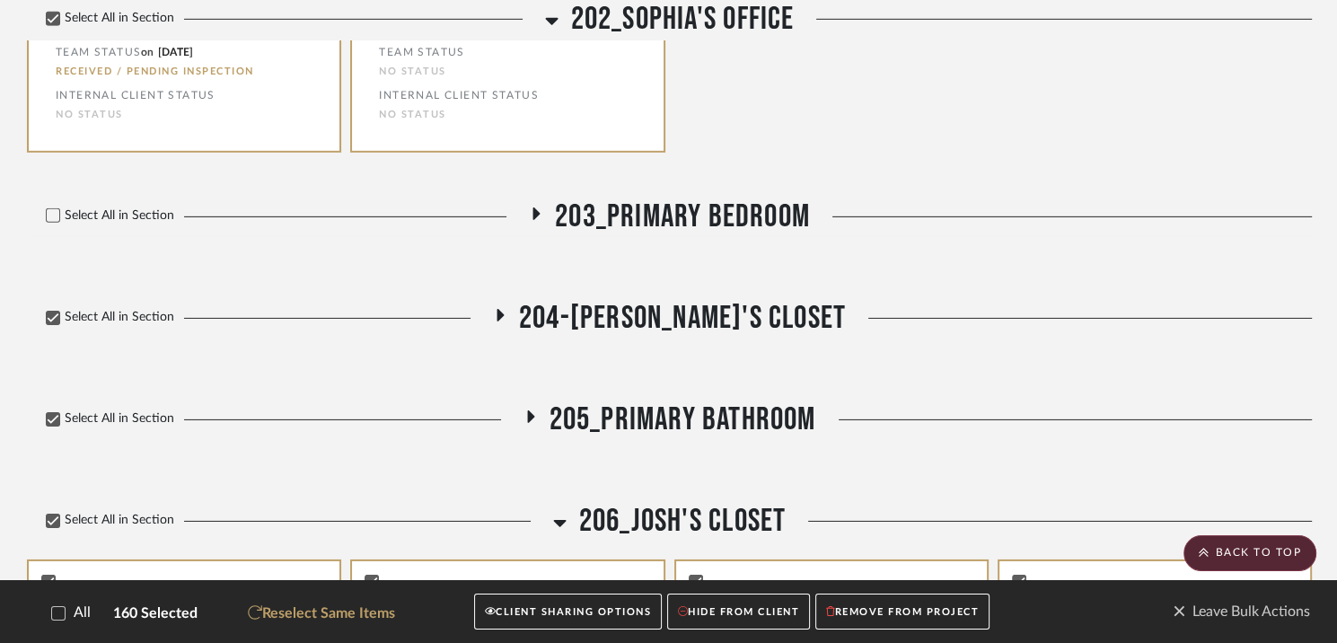
drag, startPoint x: 560, startPoint y: 426, endPoint x: 540, endPoint y: 452, distance: 32.7
click at [556, 520] on icon at bounding box center [559, 523] width 13 height 7
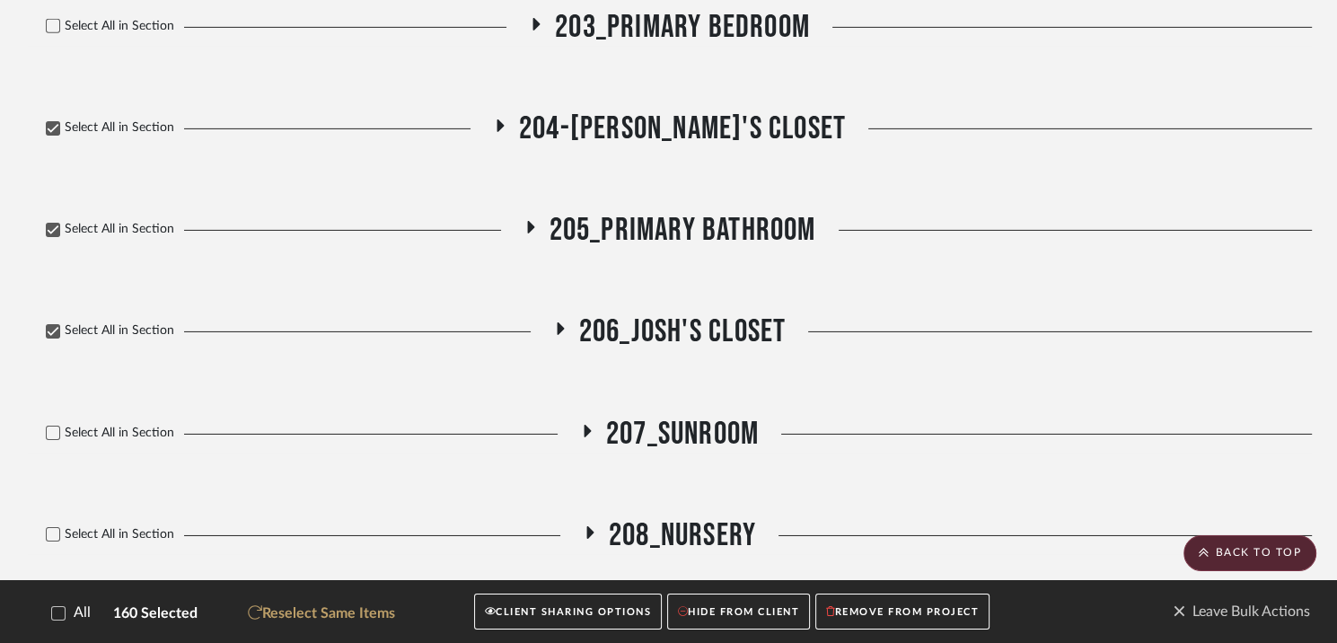
scroll to position [19289, 0]
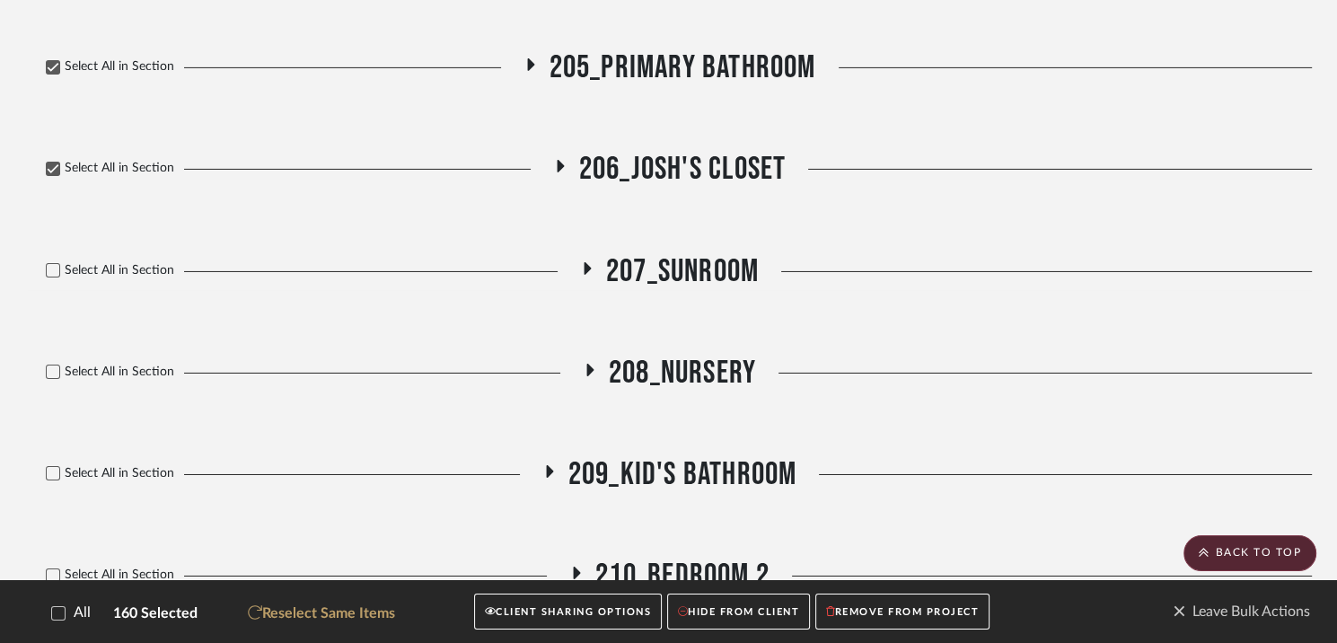
click at [584, 261] on icon at bounding box center [586, 267] width 22 height 13
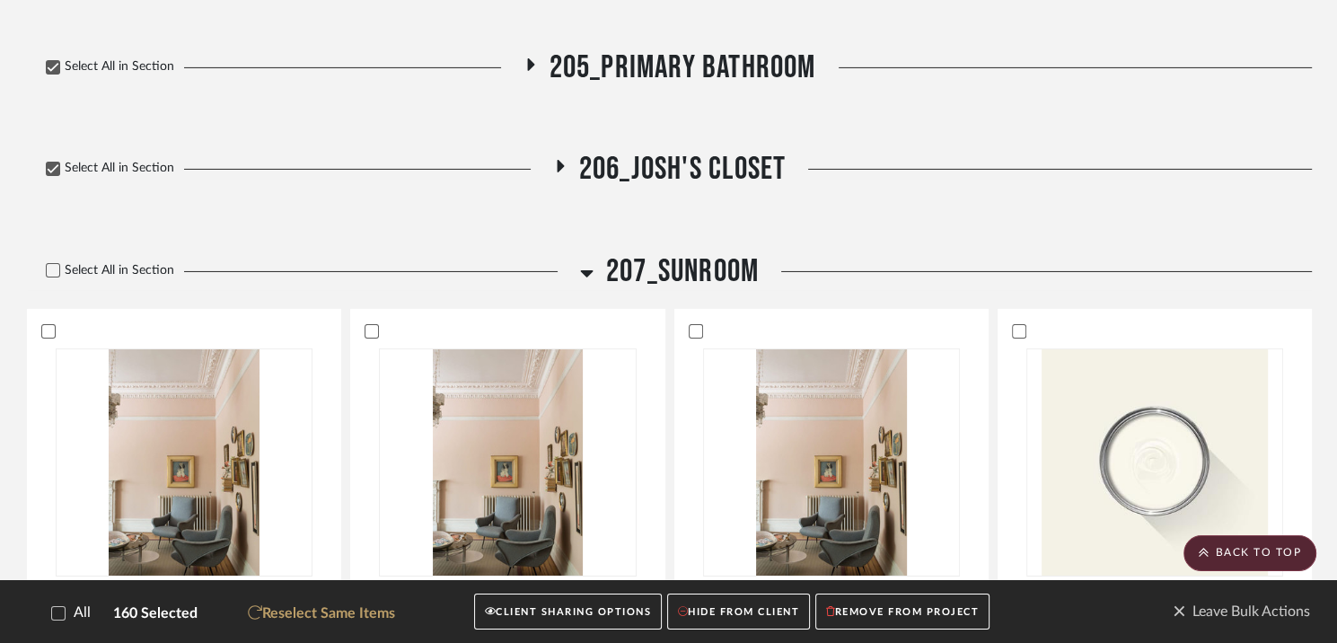
click at [583, 270] on icon at bounding box center [586, 273] width 13 height 7
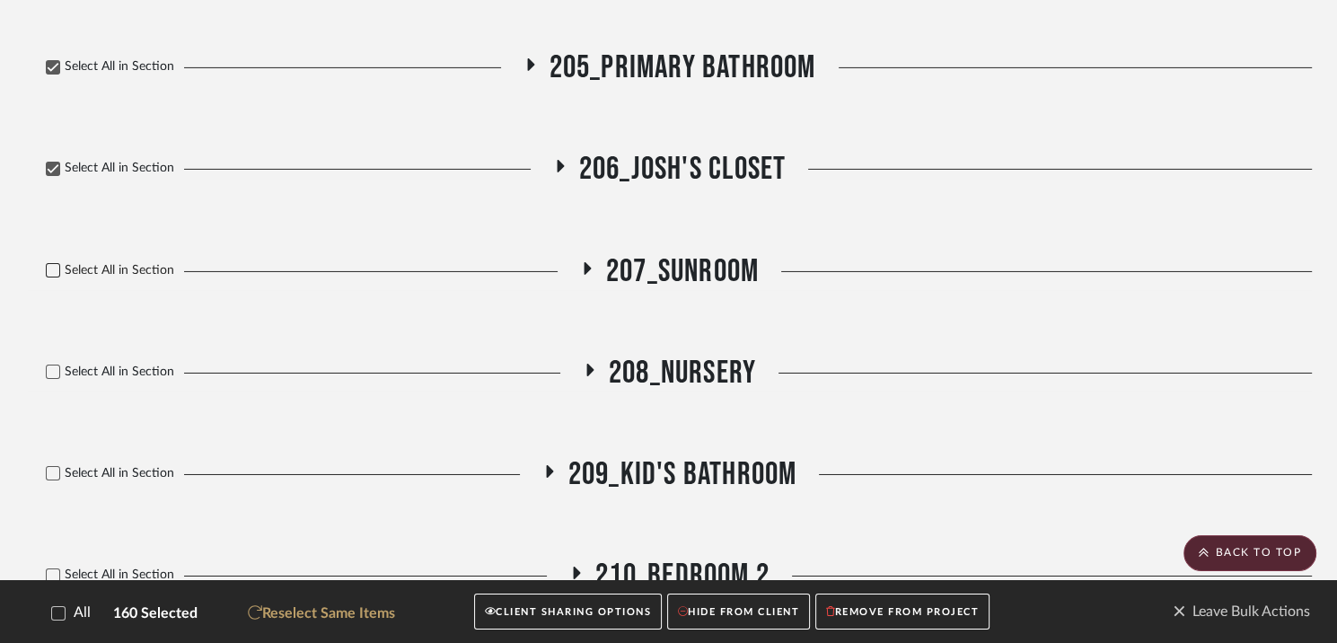
click at [48, 264] on icon at bounding box center [53, 270] width 13 height 13
click at [589, 363] on icon at bounding box center [589, 369] width 22 height 13
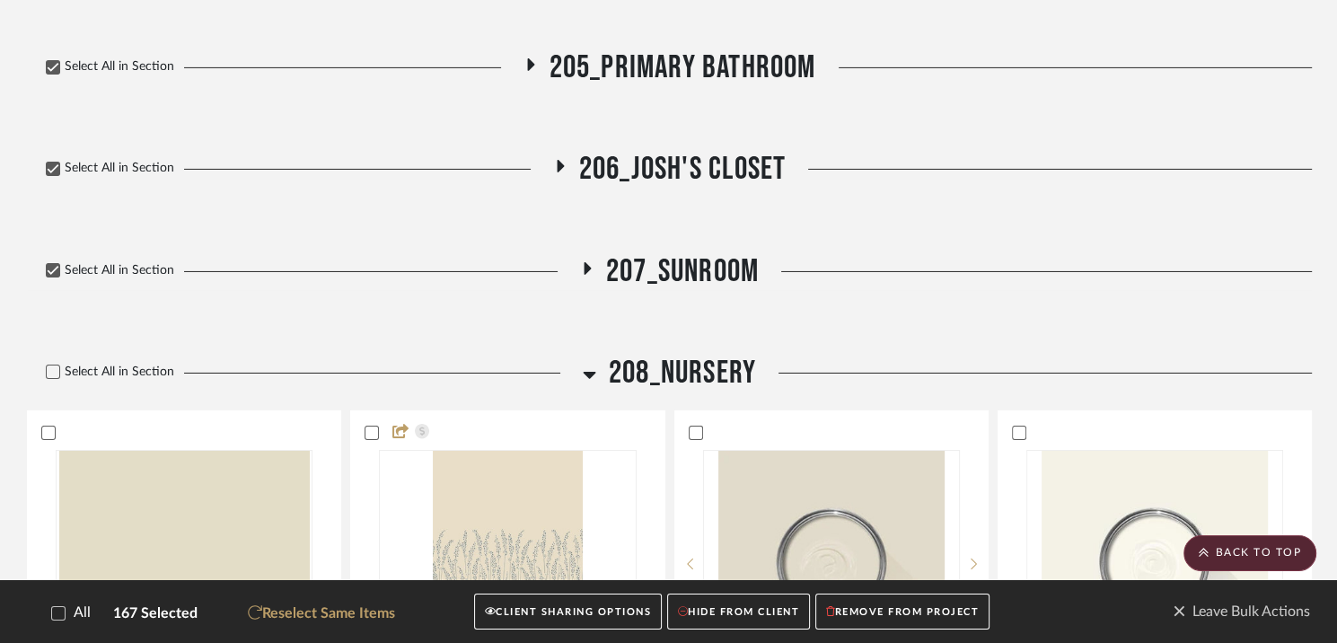
click at [587, 372] on icon at bounding box center [589, 375] width 13 height 7
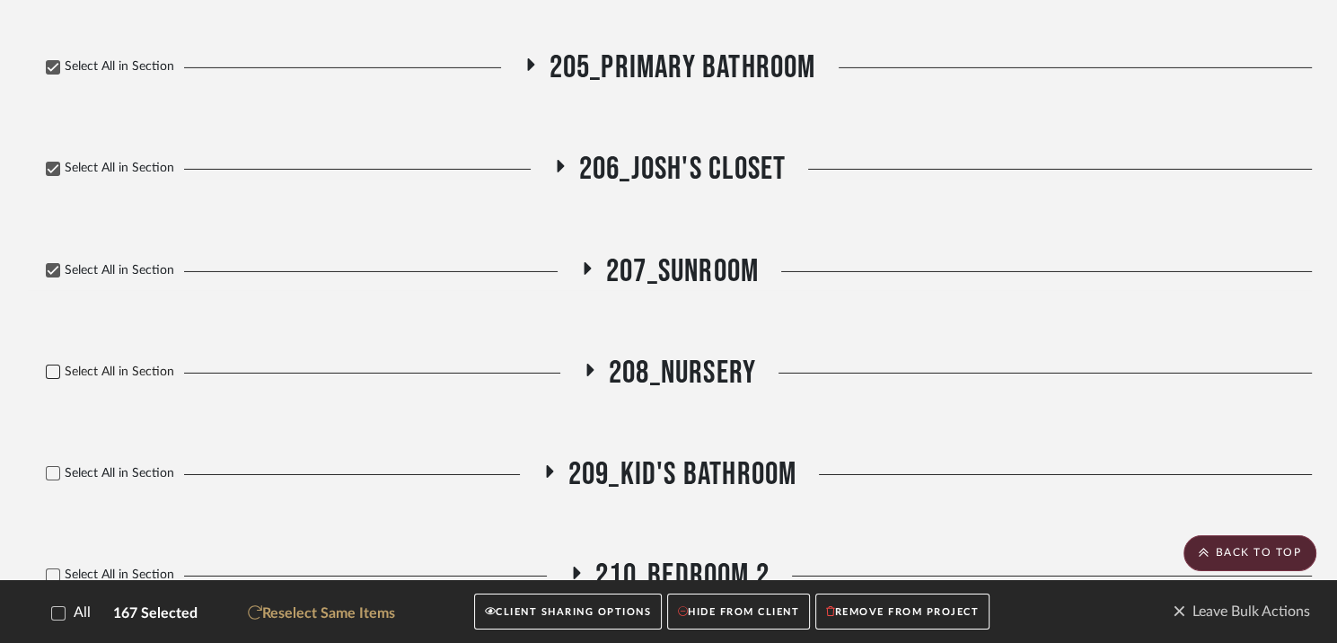
click at [57, 365] on icon at bounding box center [53, 371] width 13 height 13
click at [547, 465] on icon at bounding box center [549, 471] width 7 height 13
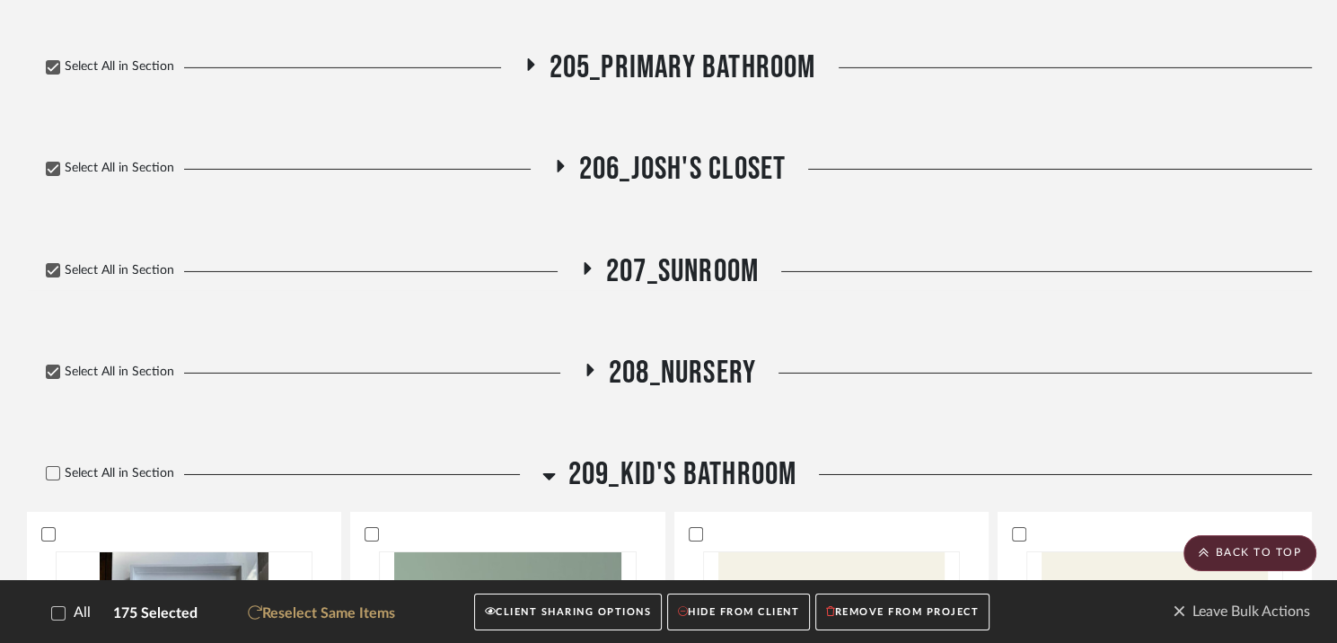
click at [547, 473] on icon at bounding box center [548, 476] width 13 height 7
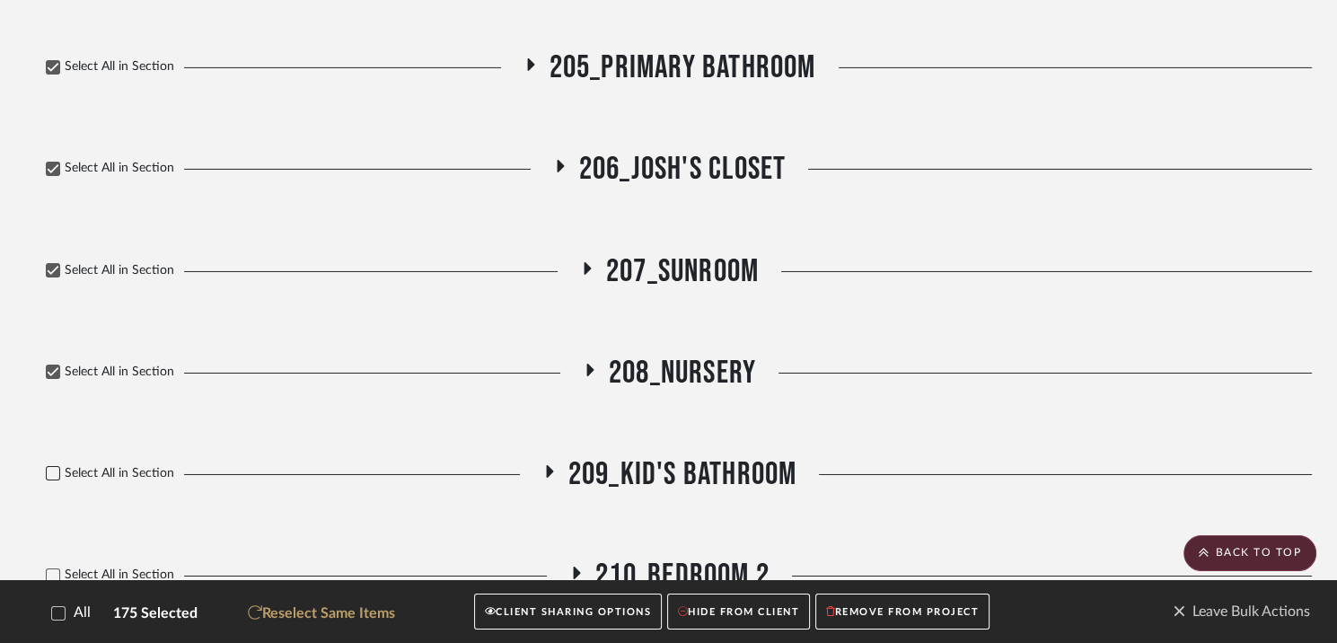
click at [57, 470] on icon at bounding box center [54, 474] width 12 height 9
click at [56, 569] on icon at bounding box center [53, 575] width 13 height 13
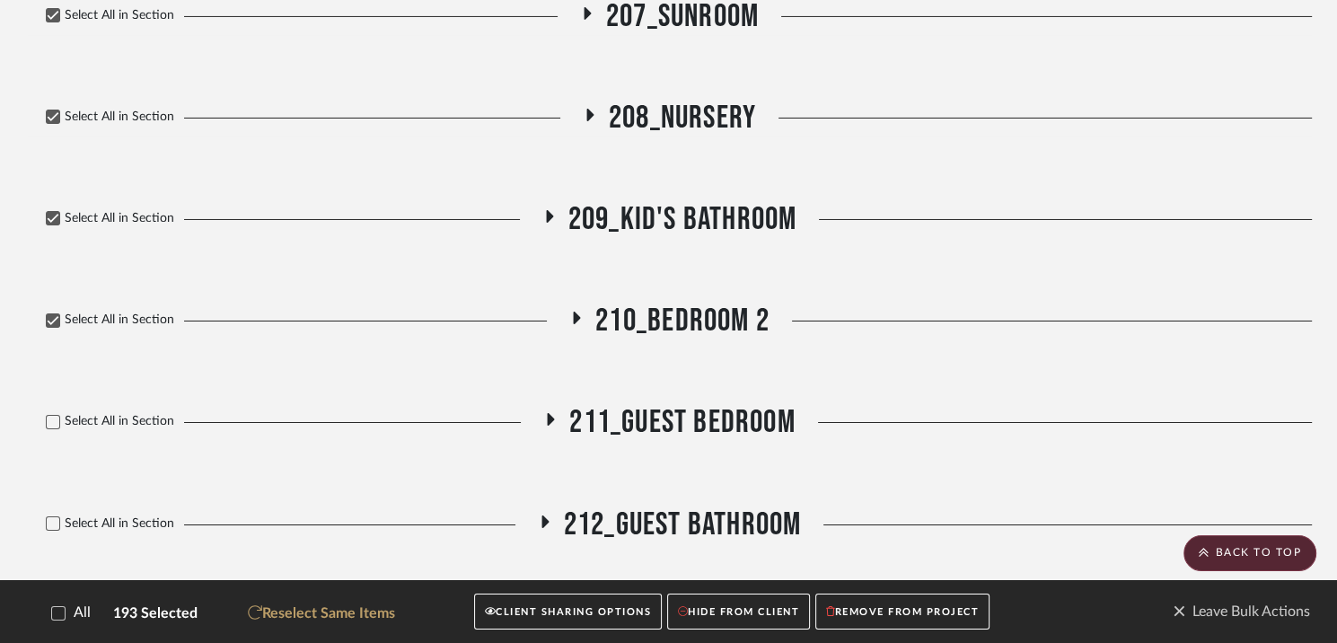
scroll to position [19660, 0]
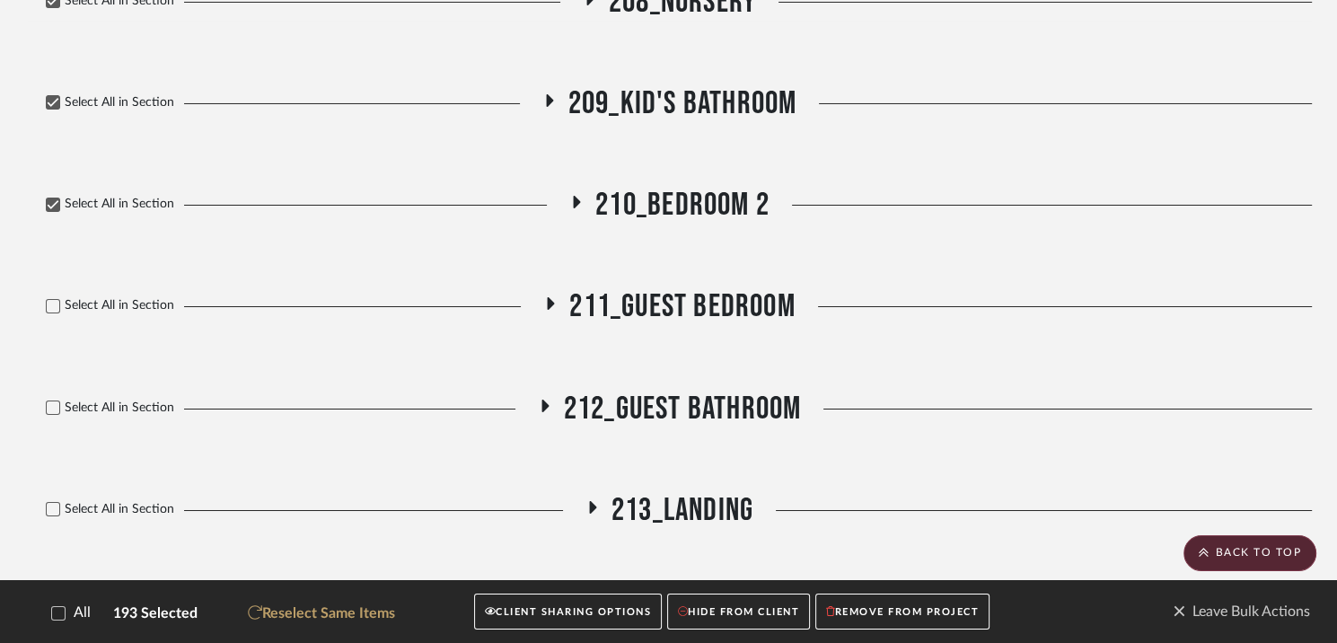
click at [548, 297] on icon at bounding box center [551, 303] width 7 height 13
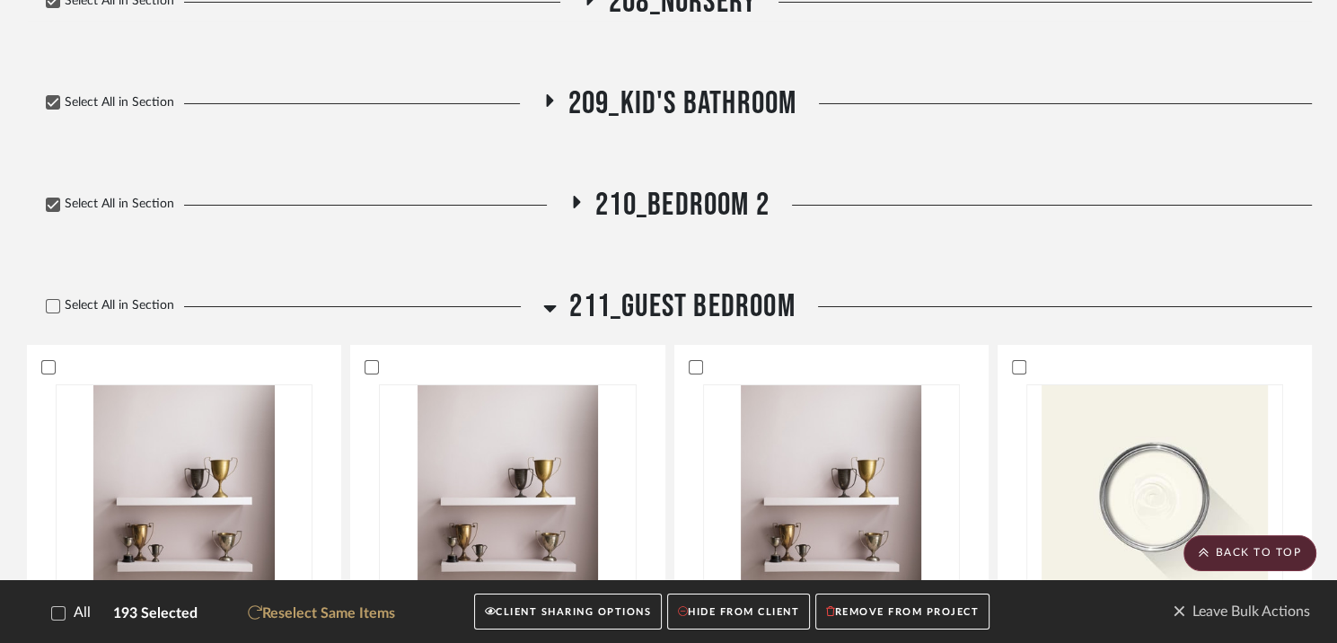
click at [548, 305] on icon at bounding box center [550, 308] width 13 height 7
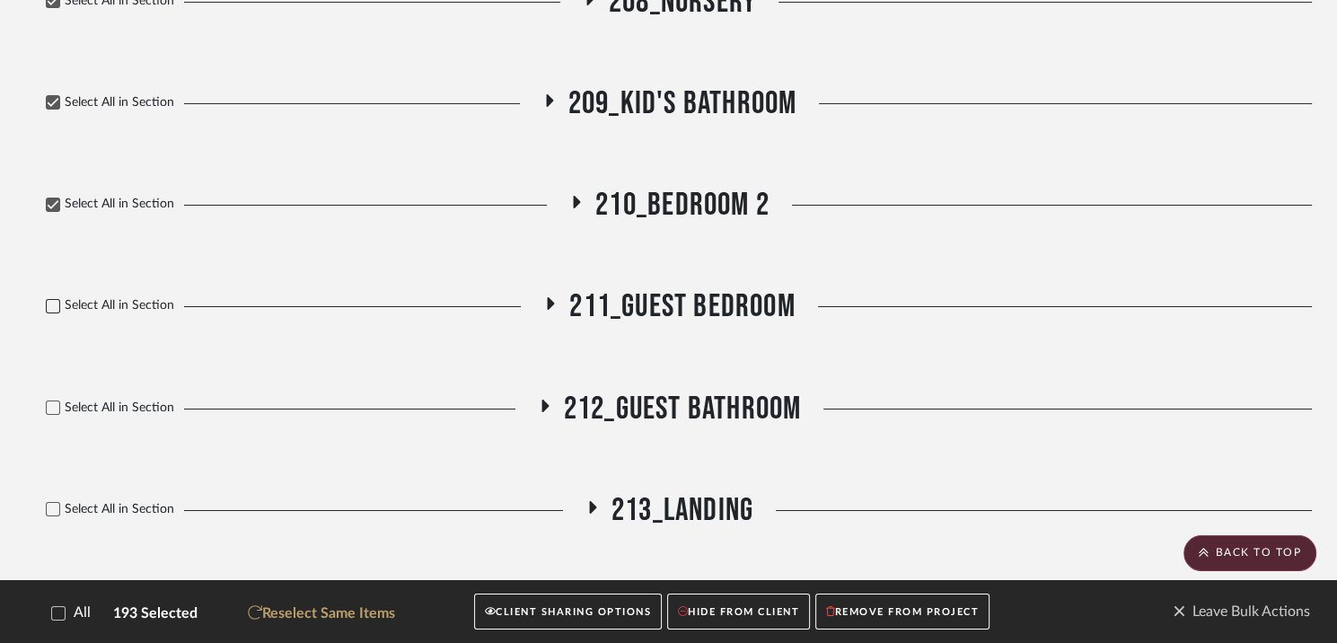
click at [57, 300] on icon at bounding box center [53, 306] width 13 height 13
click at [54, 401] on icon at bounding box center [53, 407] width 13 height 13
click at [541, 400] on icon at bounding box center [544, 406] width 7 height 13
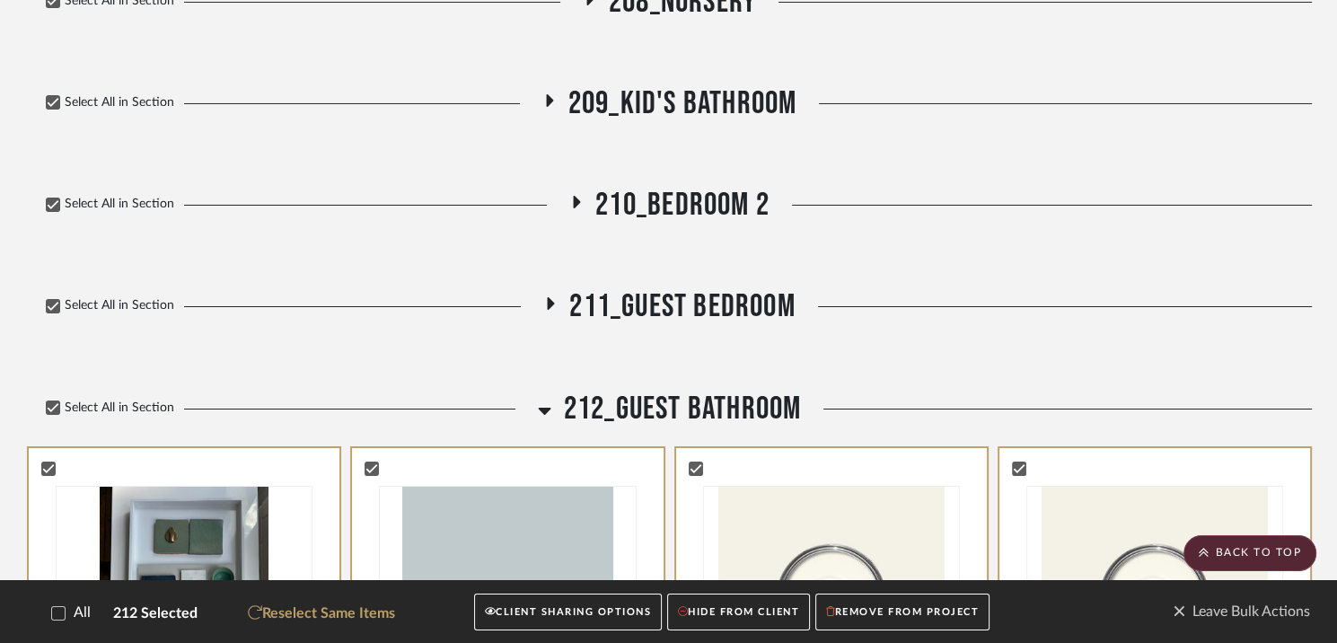
click at [541, 408] on icon at bounding box center [544, 411] width 13 height 7
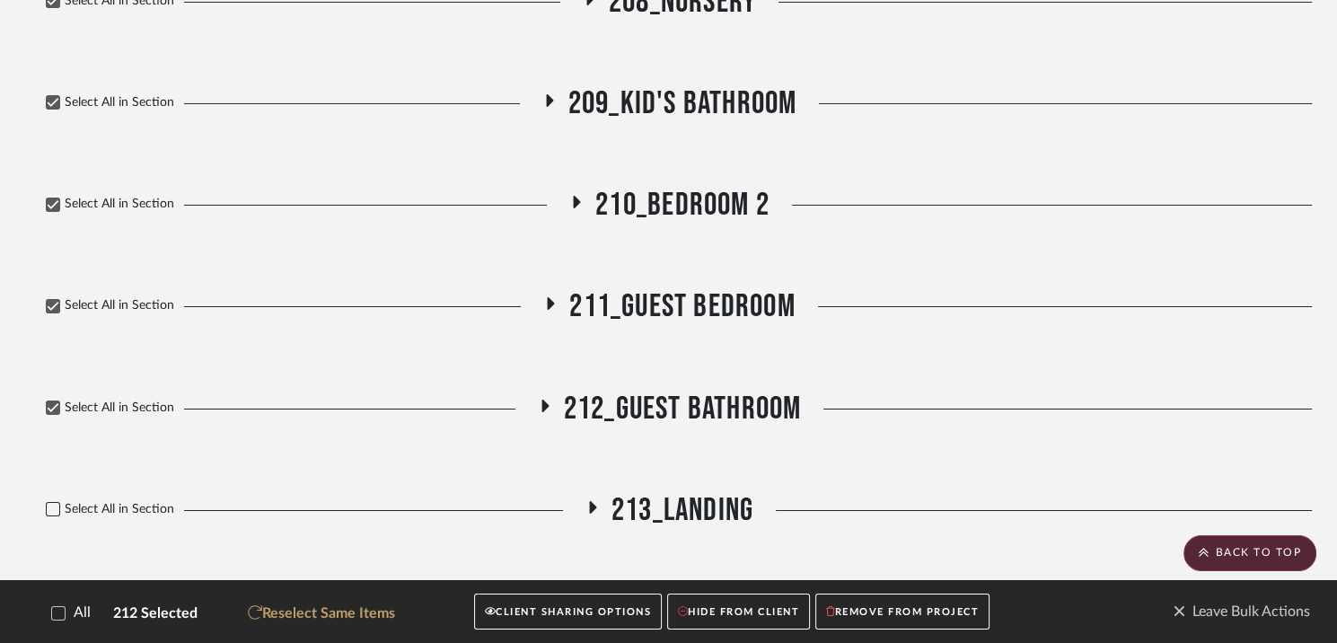
click at [48, 503] on icon at bounding box center [53, 509] width 13 height 13
click at [48, 604] on icon at bounding box center [53, 610] width 13 height 13
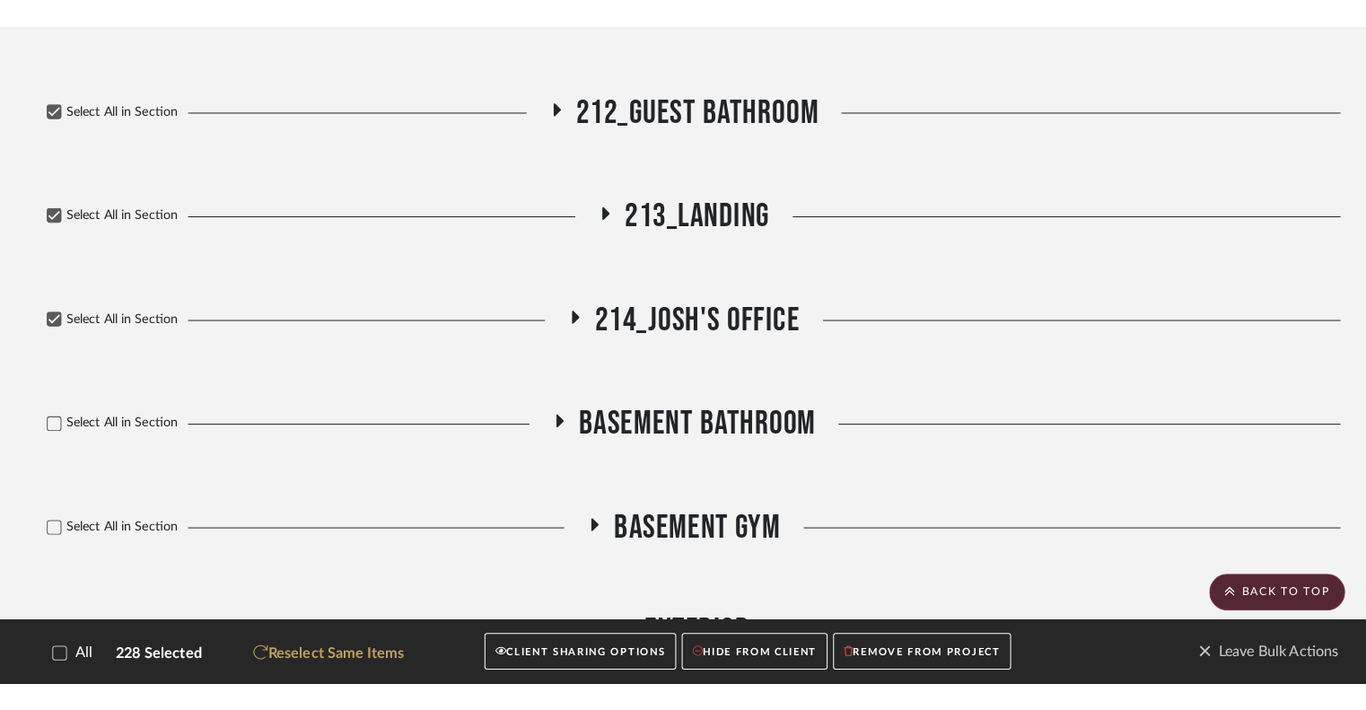
scroll to position [20032, 0]
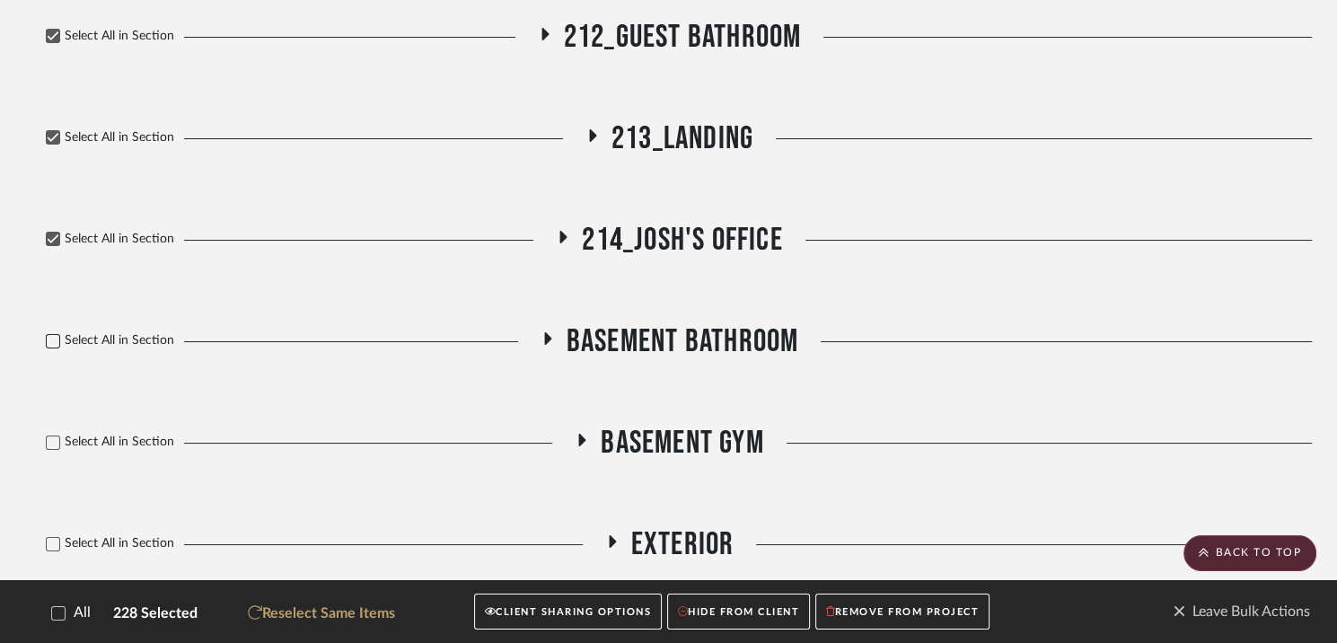
click at [53, 337] on icon at bounding box center [54, 341] width 12 height 9
click at [543, 611] on button "CLIENT SHARING OPTIONS" at bounding box center [568, 611] width 188 height 37
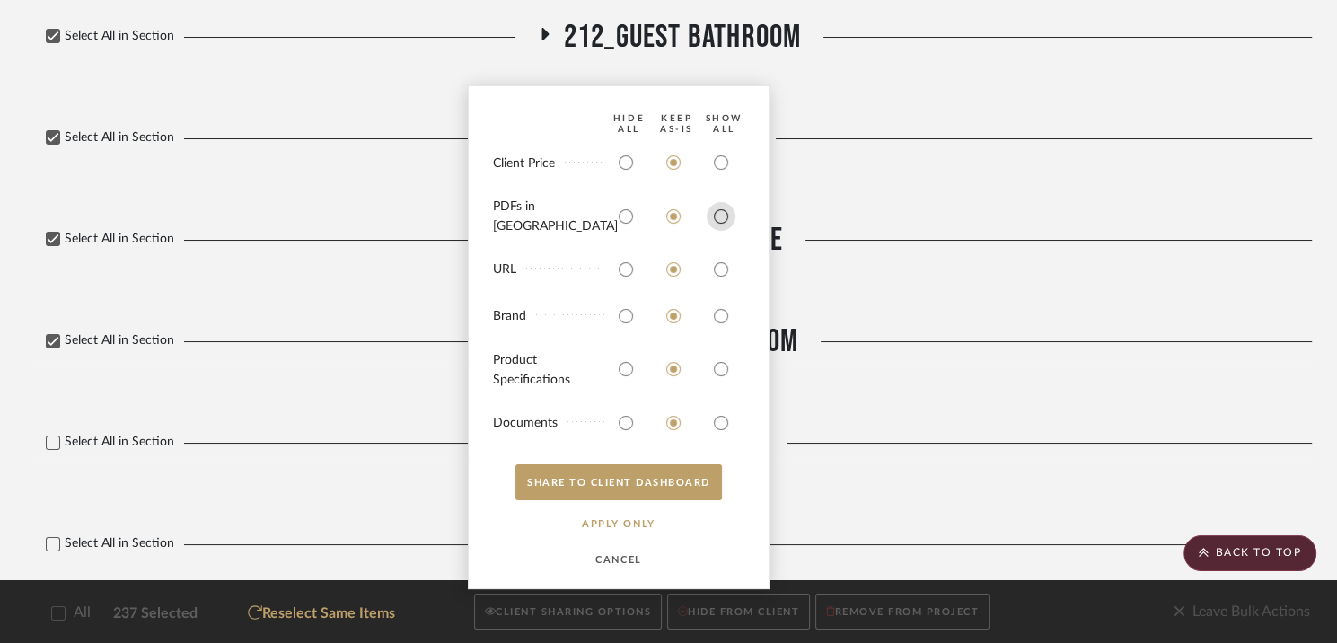
click at [722, 222] on input "radio" at bounding box center [721, 216] width 29 height 29
radio input "true"
click at [718, 174] on input "radio" at bounding box center [721, 162] width 29 height 29
radio input "true"
click at [718, 318] on input "radio" at bounding box center [721, 316] width 29 height 29
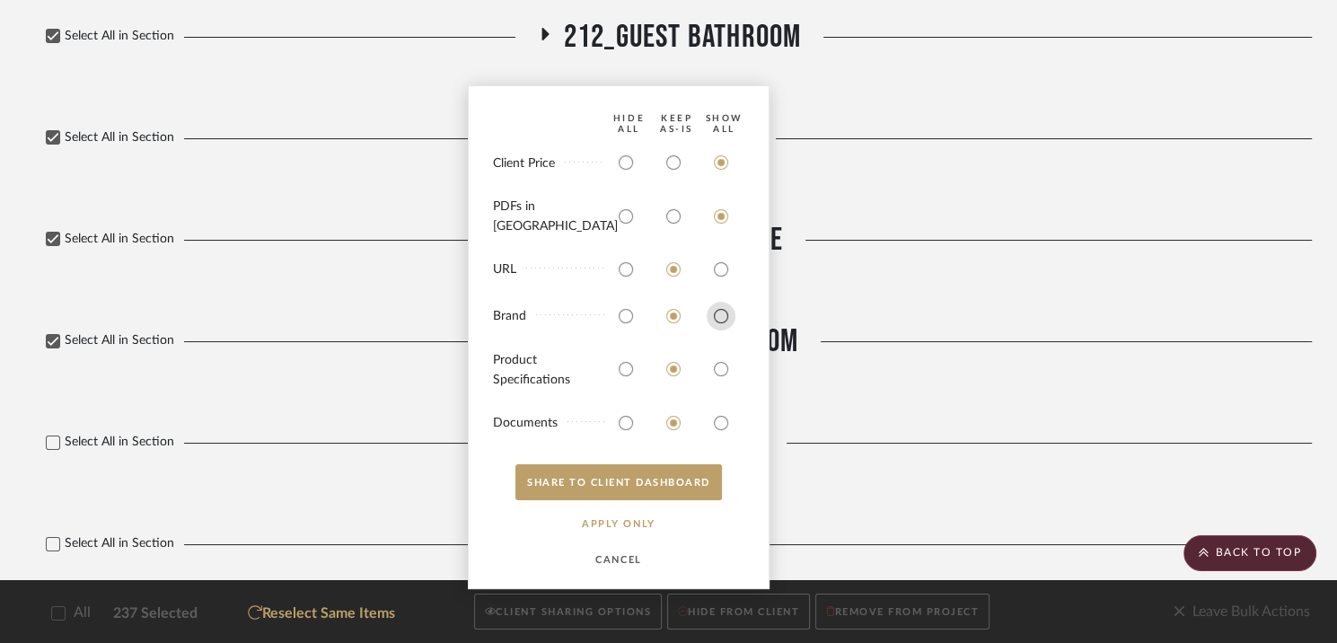
radio input "true"
click at [722, 363] on input "radio" at bounding box center [721, 369] width 29 height 29
radio input "true"
click at [718, 423] on input "radio" at bounding box center [721, 422] width 29 height 29
radio input "true"
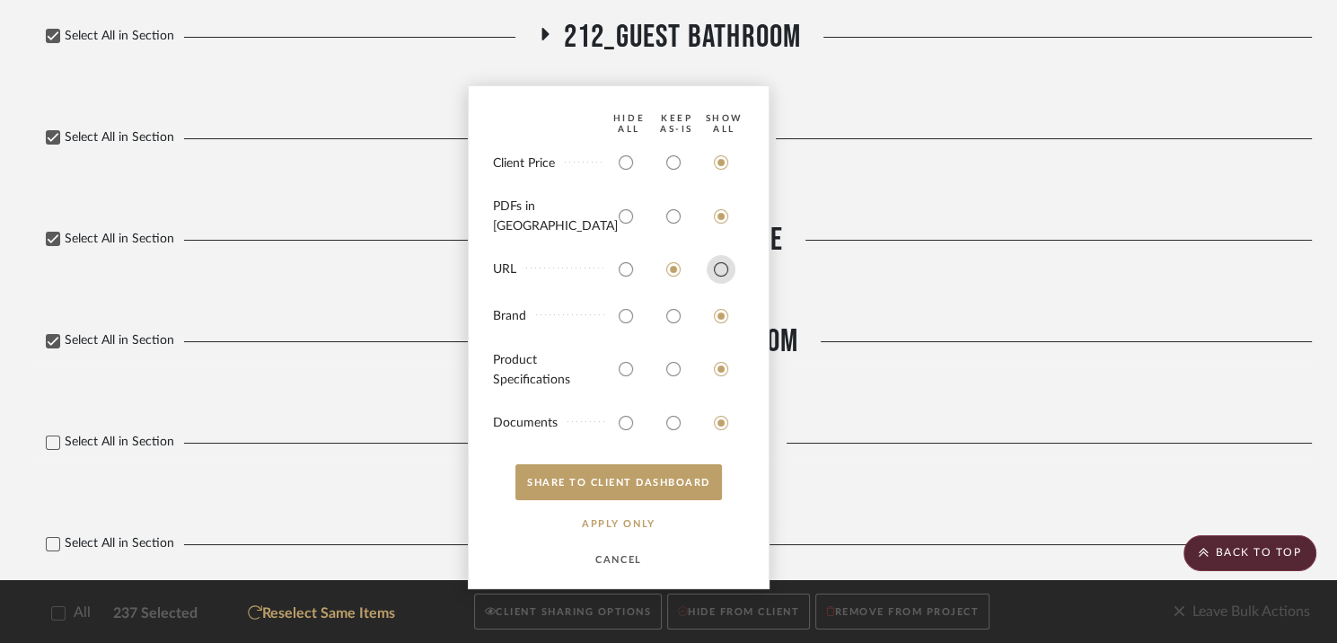
click at [718, 275] on input "radio" at bounding box center [721, 269] width 29 height 29
radio input "true"
click at [617, 478] on button "SHARE TO CLIENT Dashboard" at bounding box center [618, 482] width 206 height 36
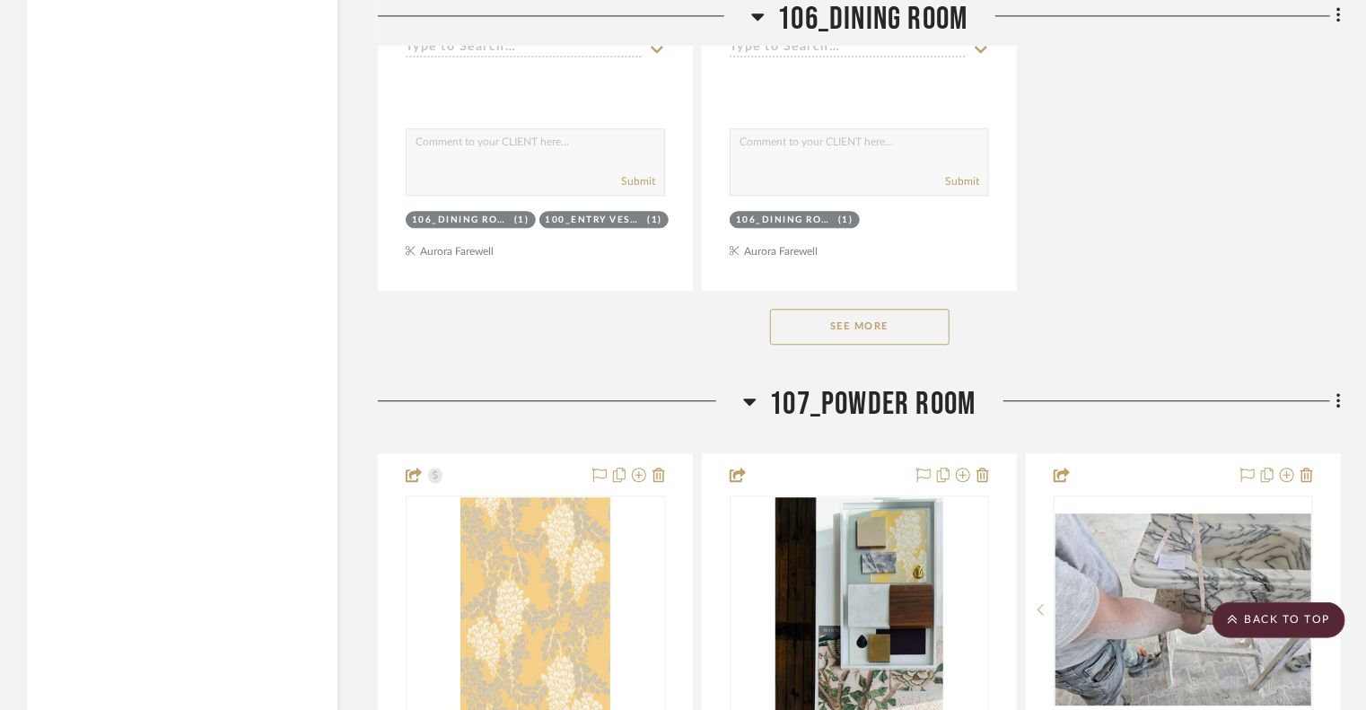
scroll to position [19133, 0]
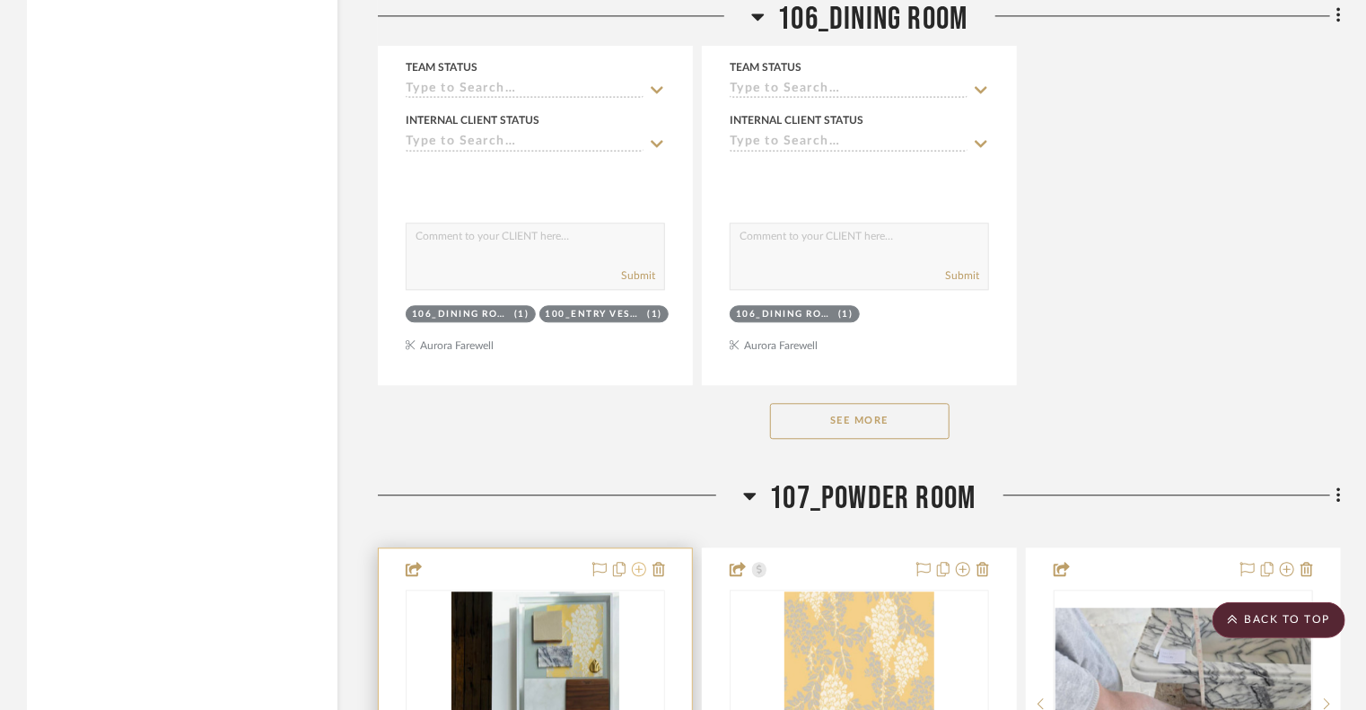
click at [640, 562] on icon at bounding box center [639, 569] width 14 height 14
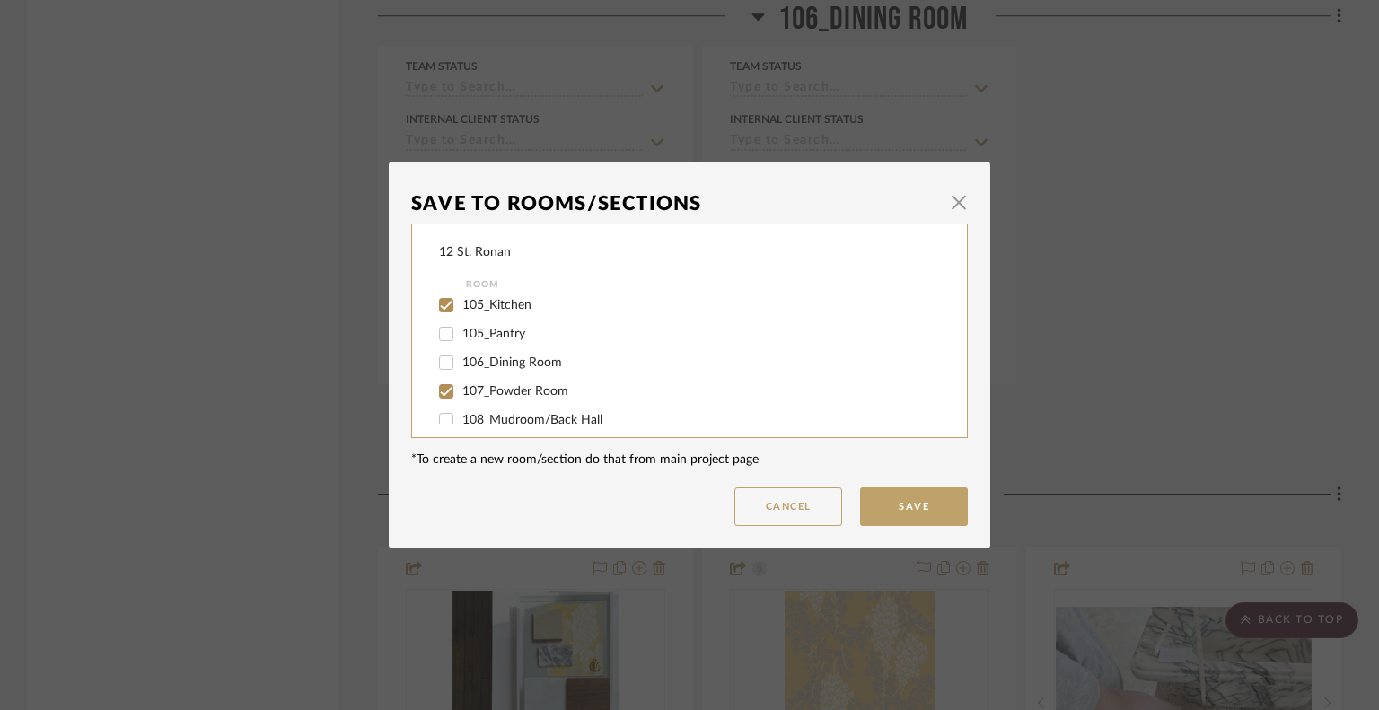
scroll to position [268, 0]
click at [440, 359] on input "106_Dining Room" at bounding box center [446, 358] width 29 height 29
checkbox input "true"
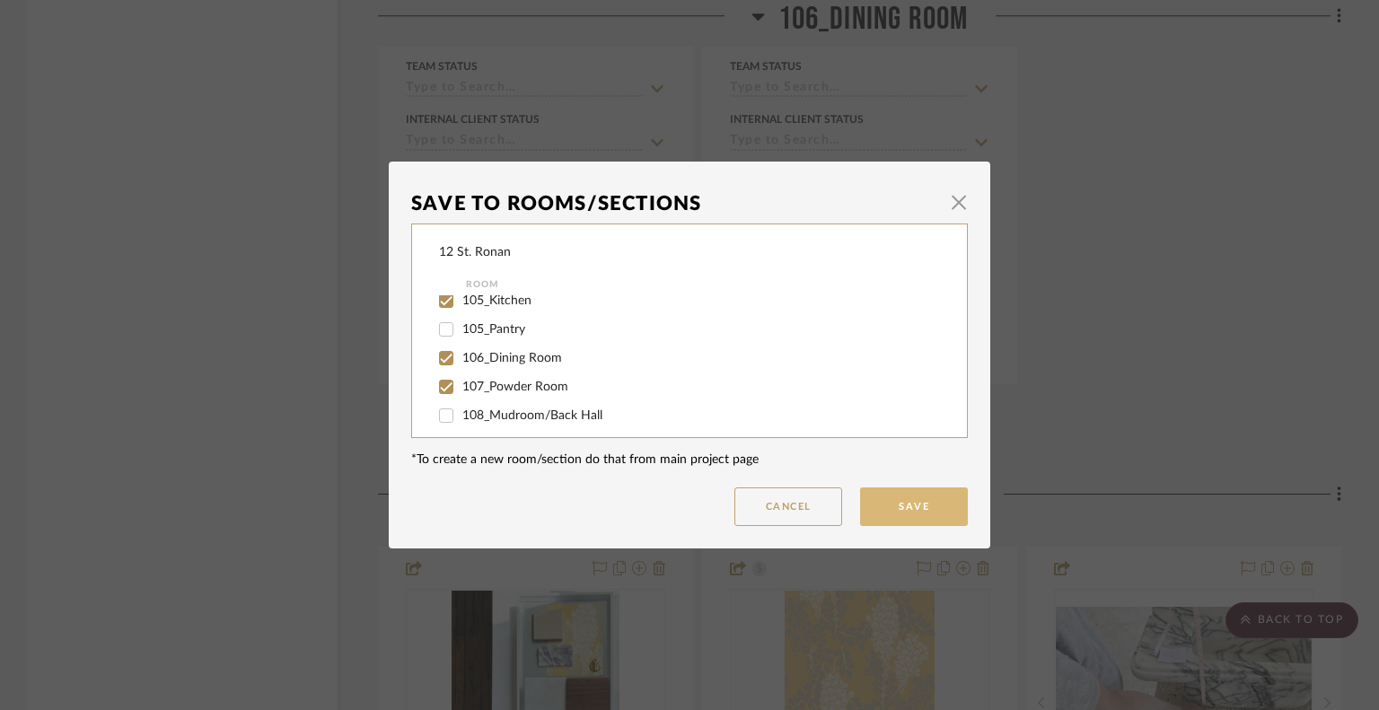
click at [925, 493] on button "Save" at bounding box center [914, 506] width 108 height 39
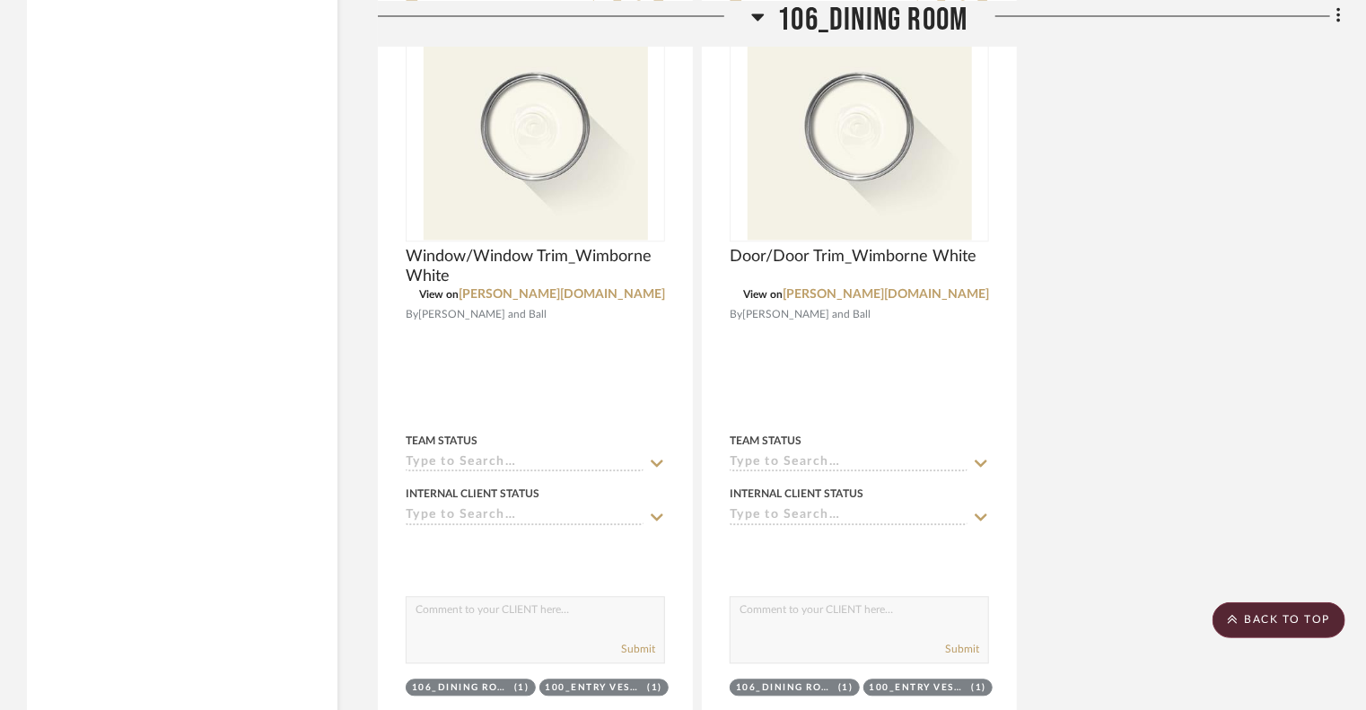
scroll to position [18697, 0]
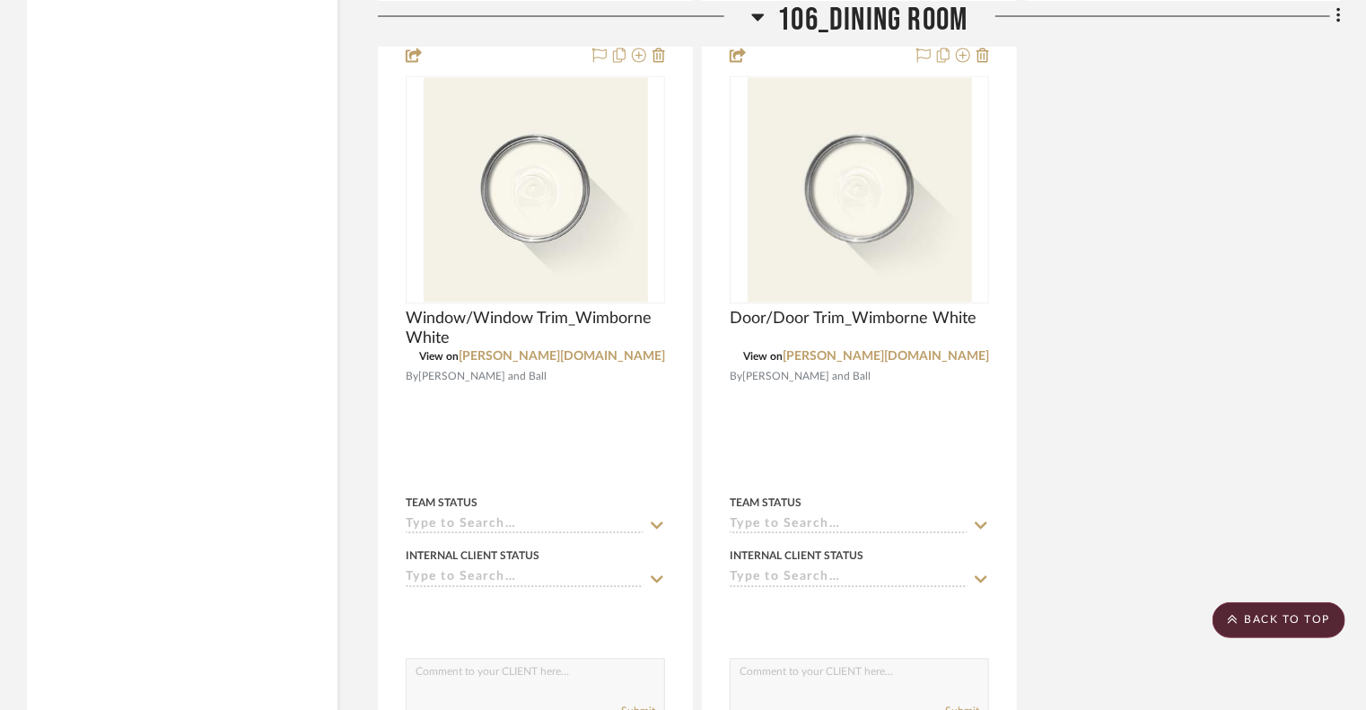
click at [753, 15] on icon at bounding box center [757, 16] width 13 height 7
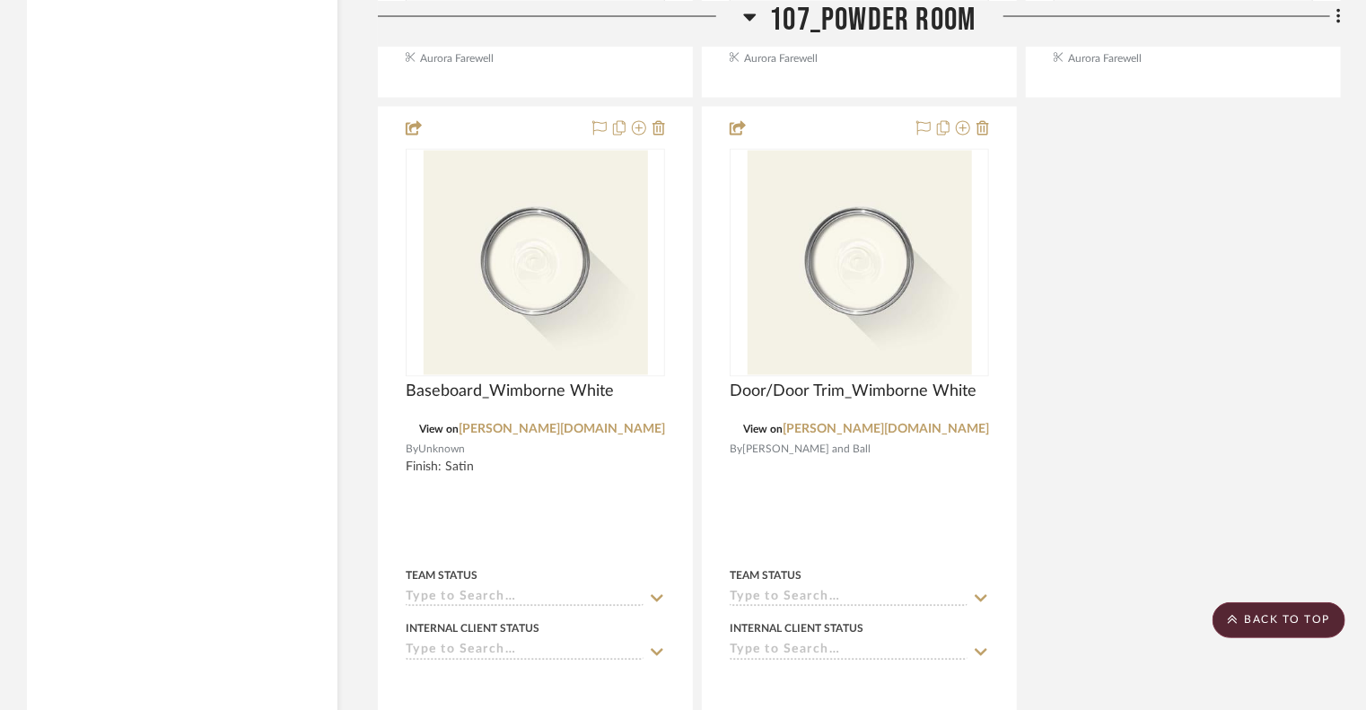
click at [753, 16] on icon at bounding box center [749, 16] width 13 height 7
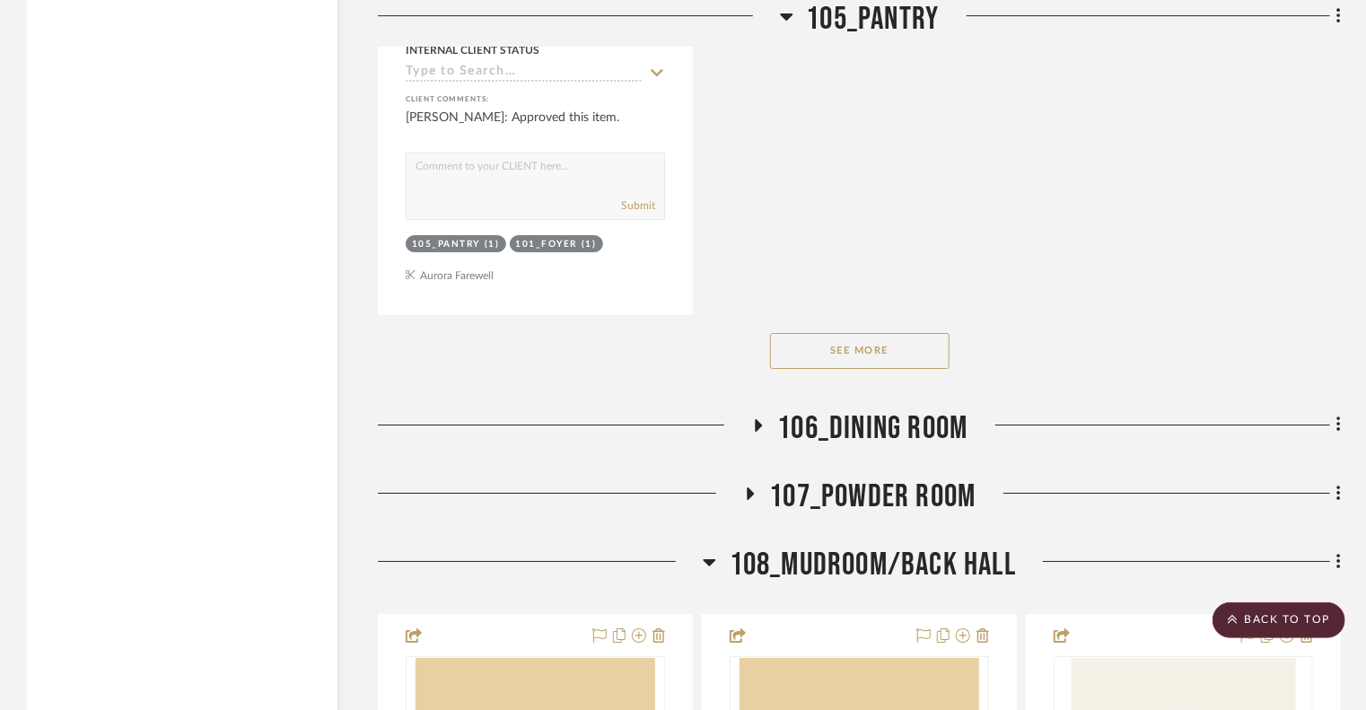
scroll to position [16664, 0]
click at [704, 558] on icon at bounding box center [709, 561] width 13 height 7
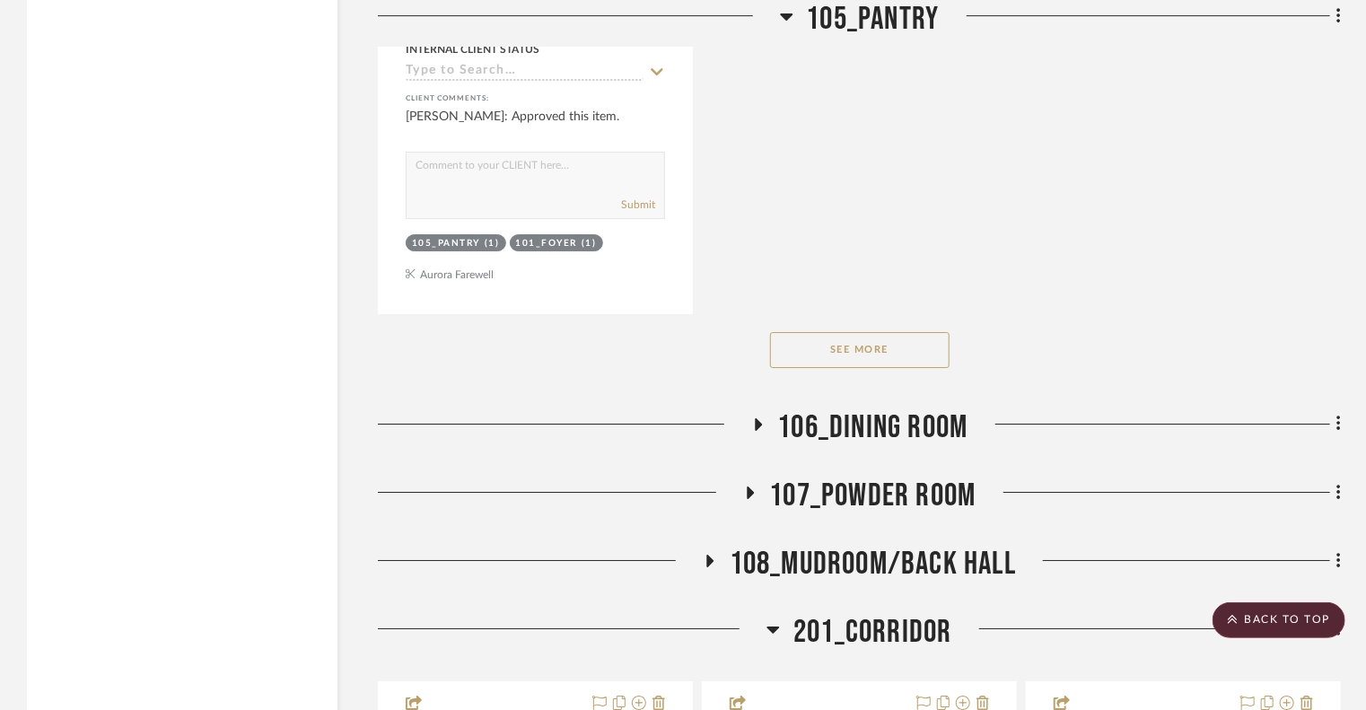
click at [769, 619] on icon at bounding box center [773, 630] width 13 height 22
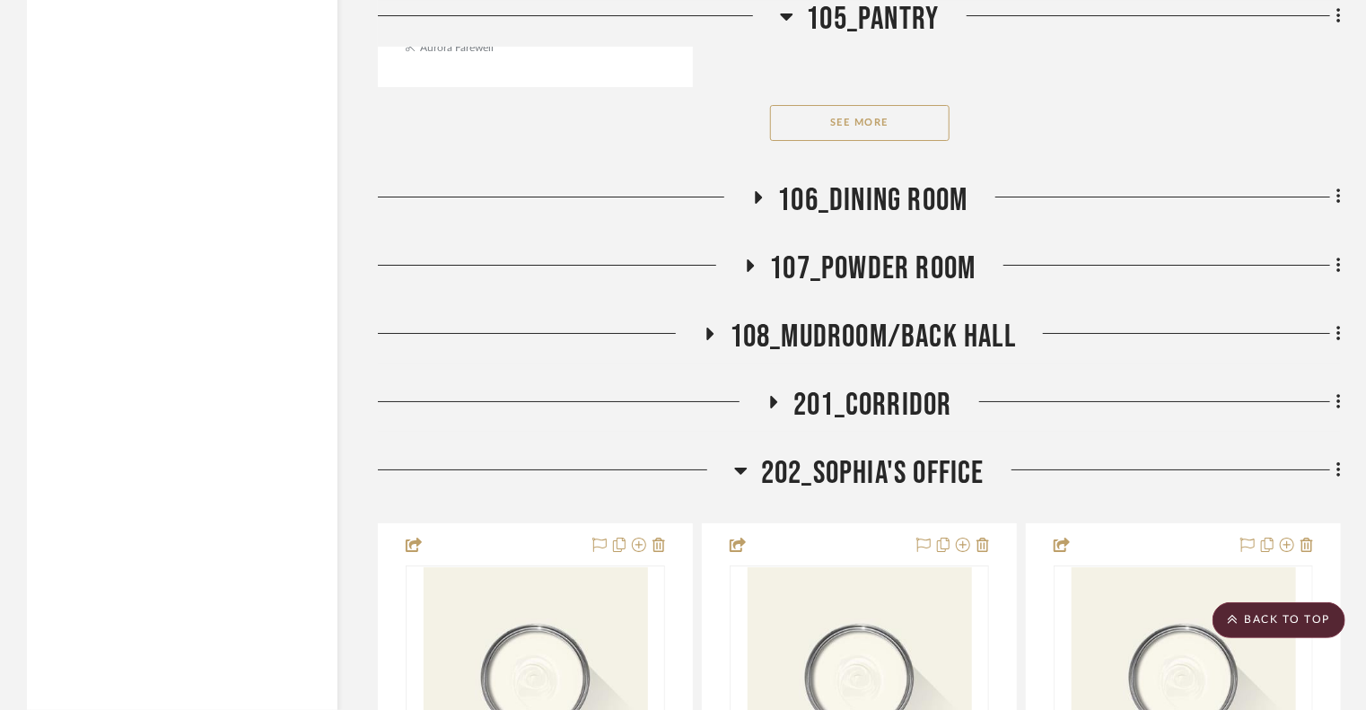
scroll to position [16679, 0]
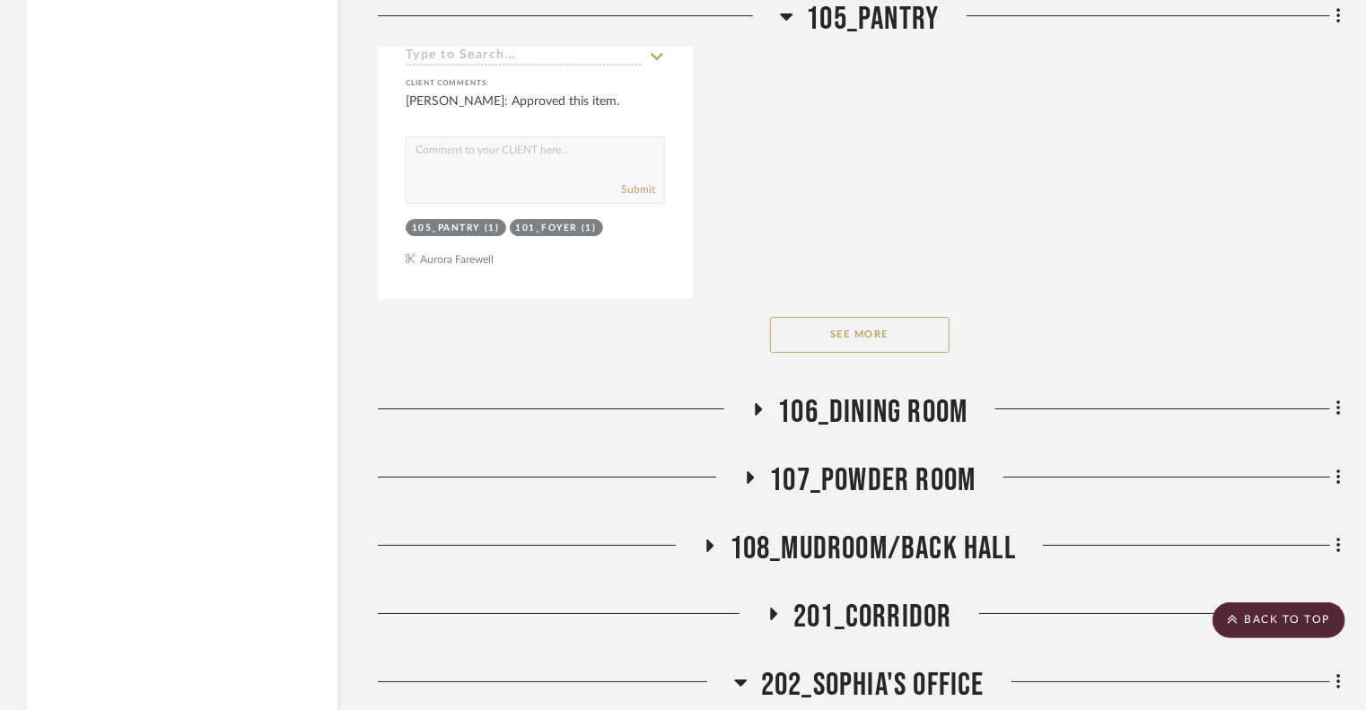
click at [739, 642] on icon at bounding box center [741, 683] width 13 height 7
click at [785, 18] on icon at bounding box center [786, 16] width 13 height 7
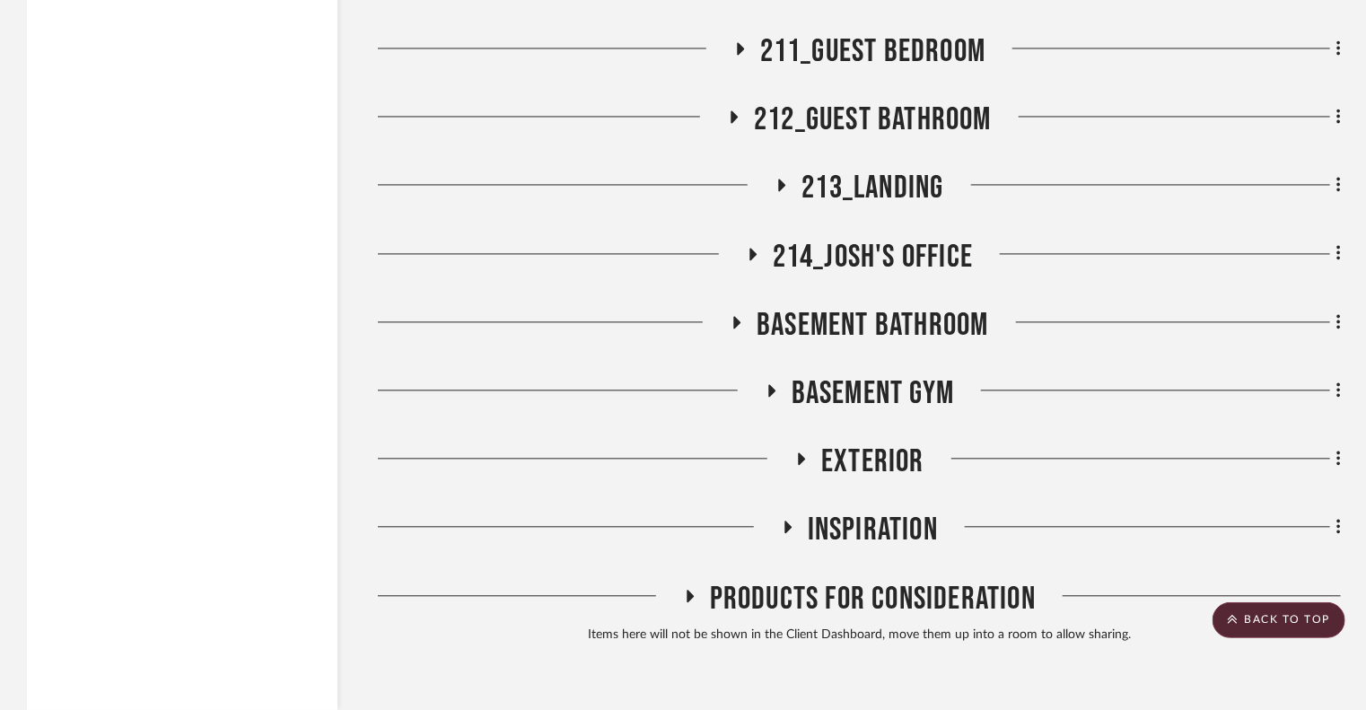
scroll to position [15312, 0]
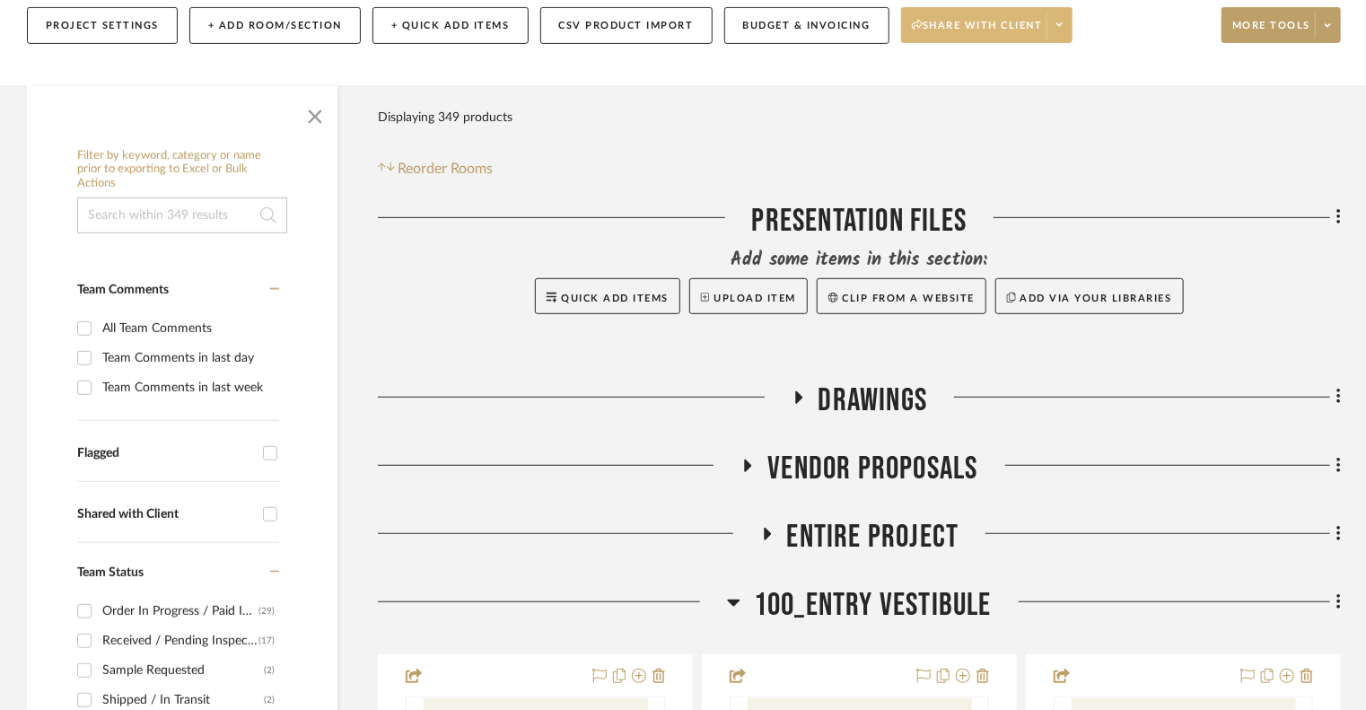
scroll to position [514, 0]
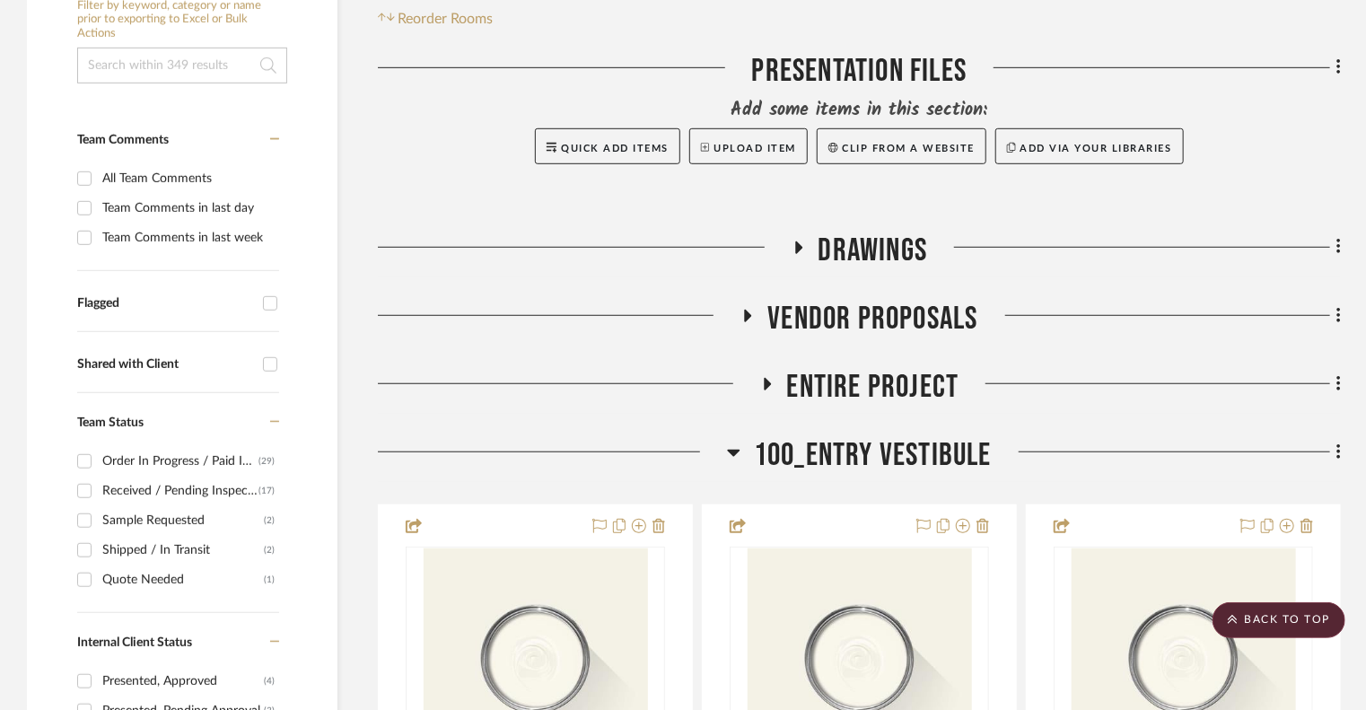
click at [734, 450] on icon at bounding box center [734, 453] width 13 height 7
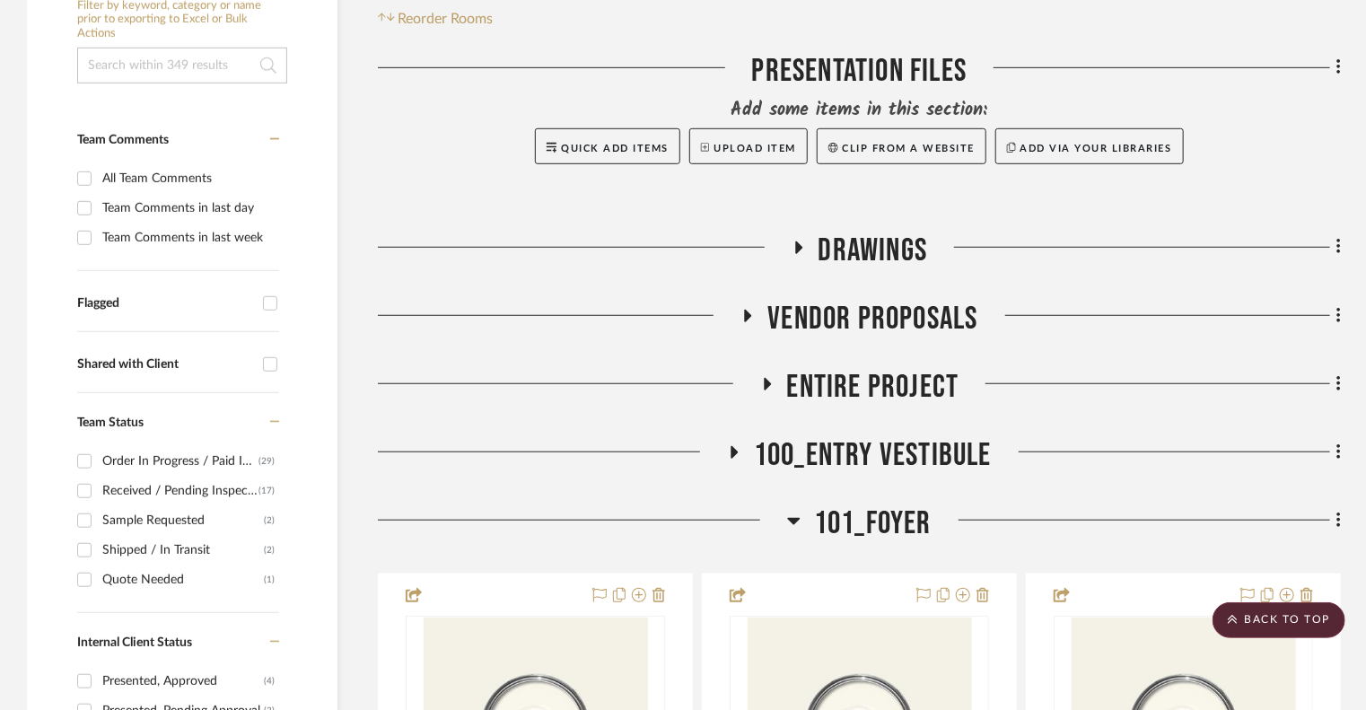
click at [792, 518] on icon at bounding box center [794, 521] width 13 height 7
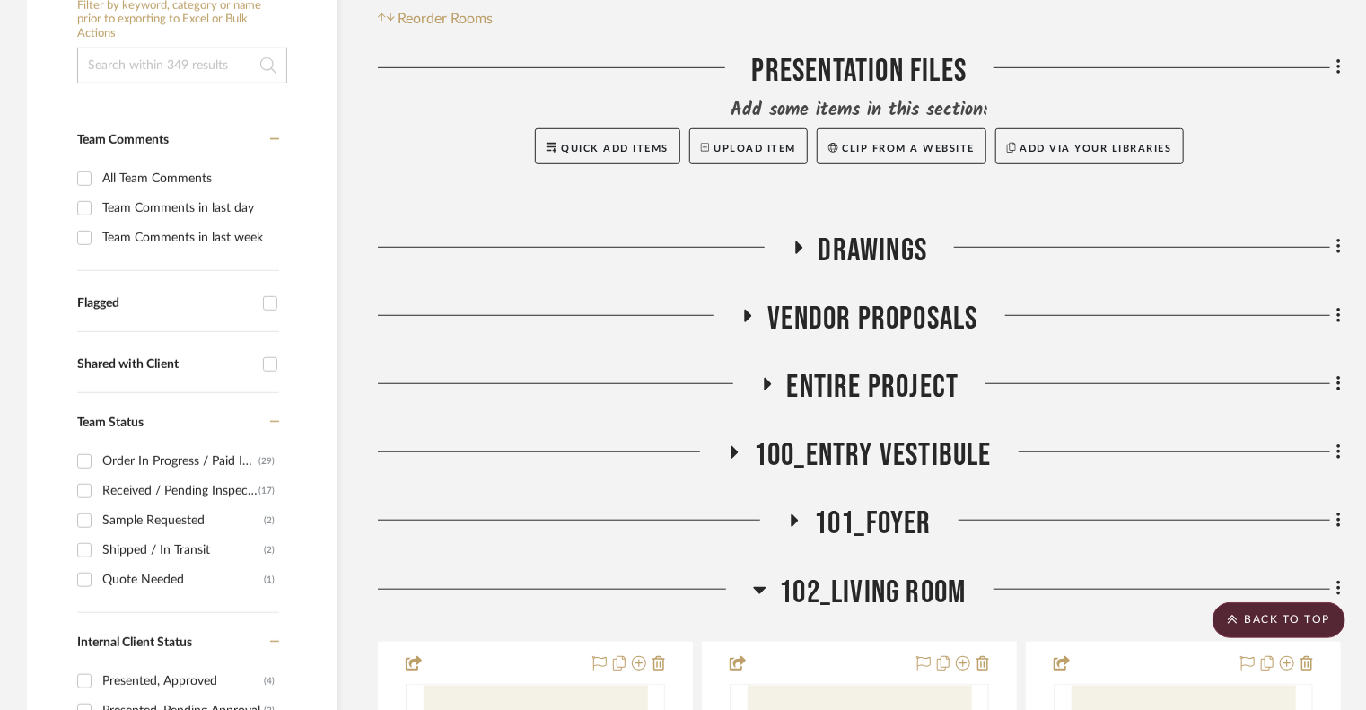
click at [758, 587] on icon at bounding box center [759, 590] width 13 height 7
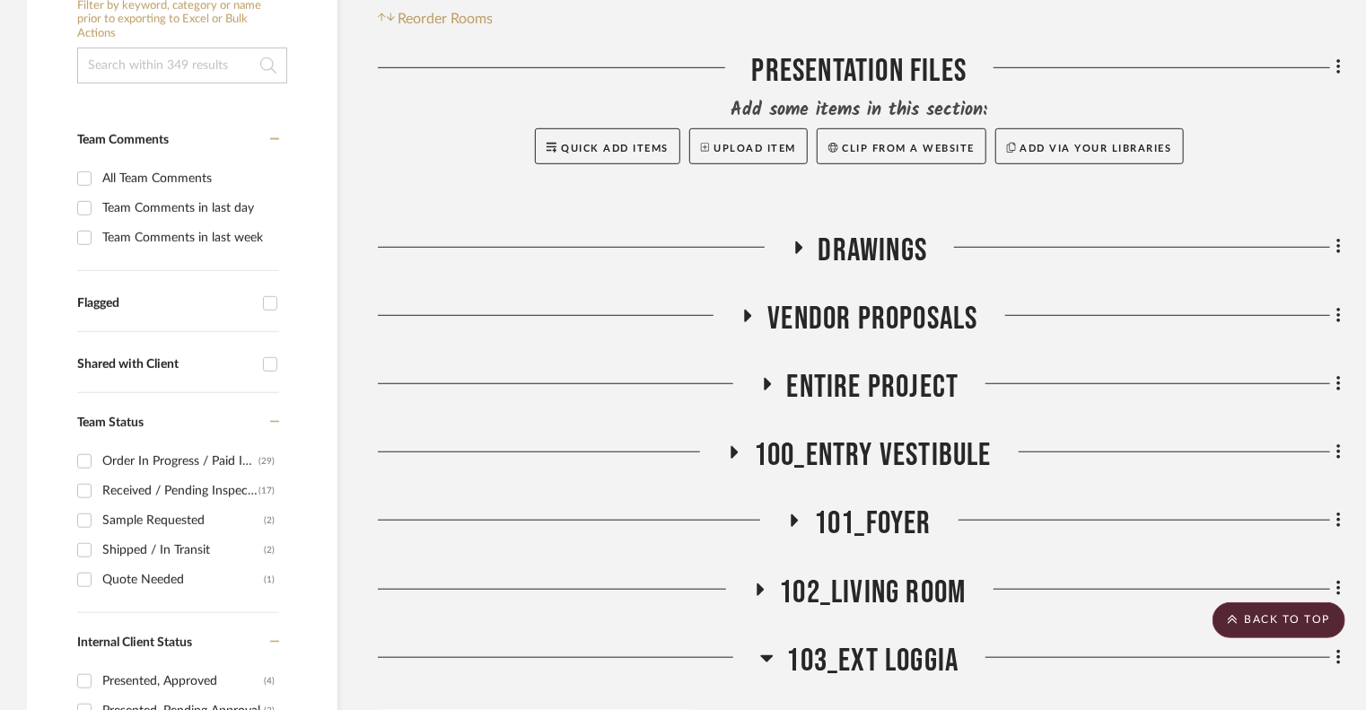
click at [765, 642] on icon at bounding box center [766, 658] width 13 height 7
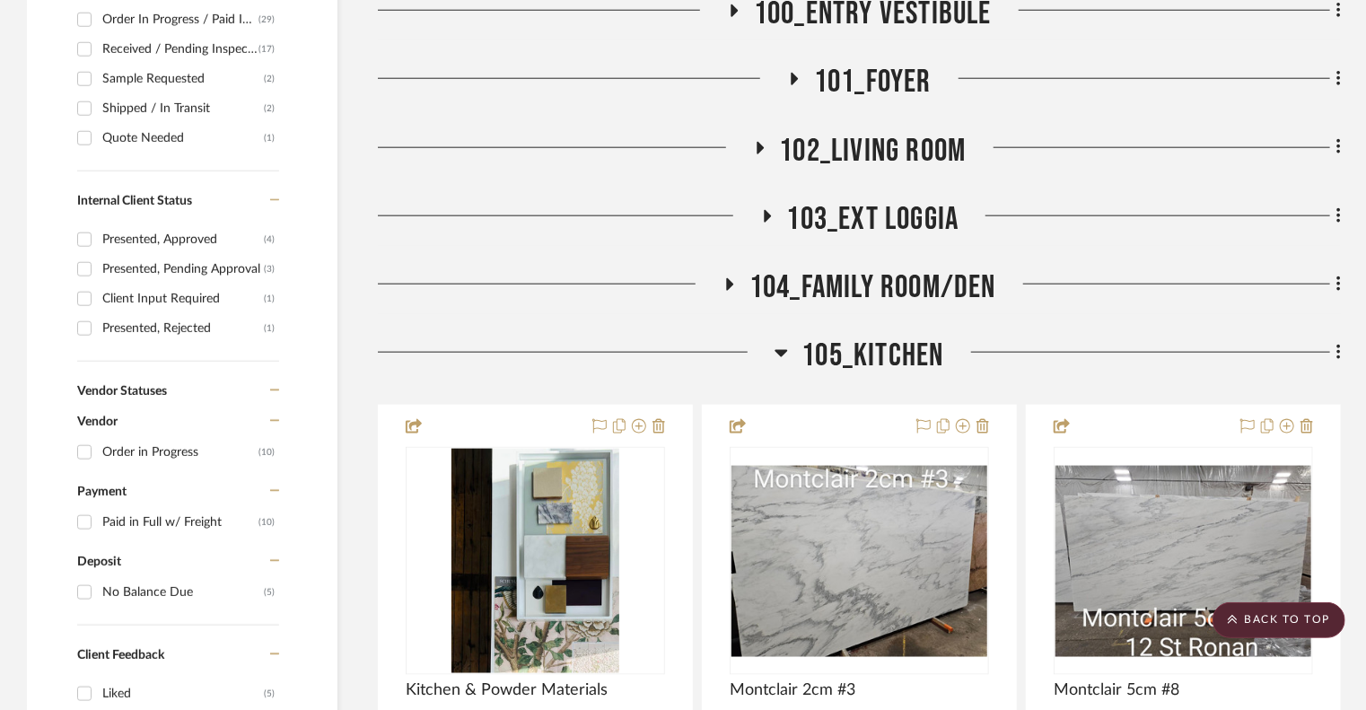
scroll to position [963, 0]
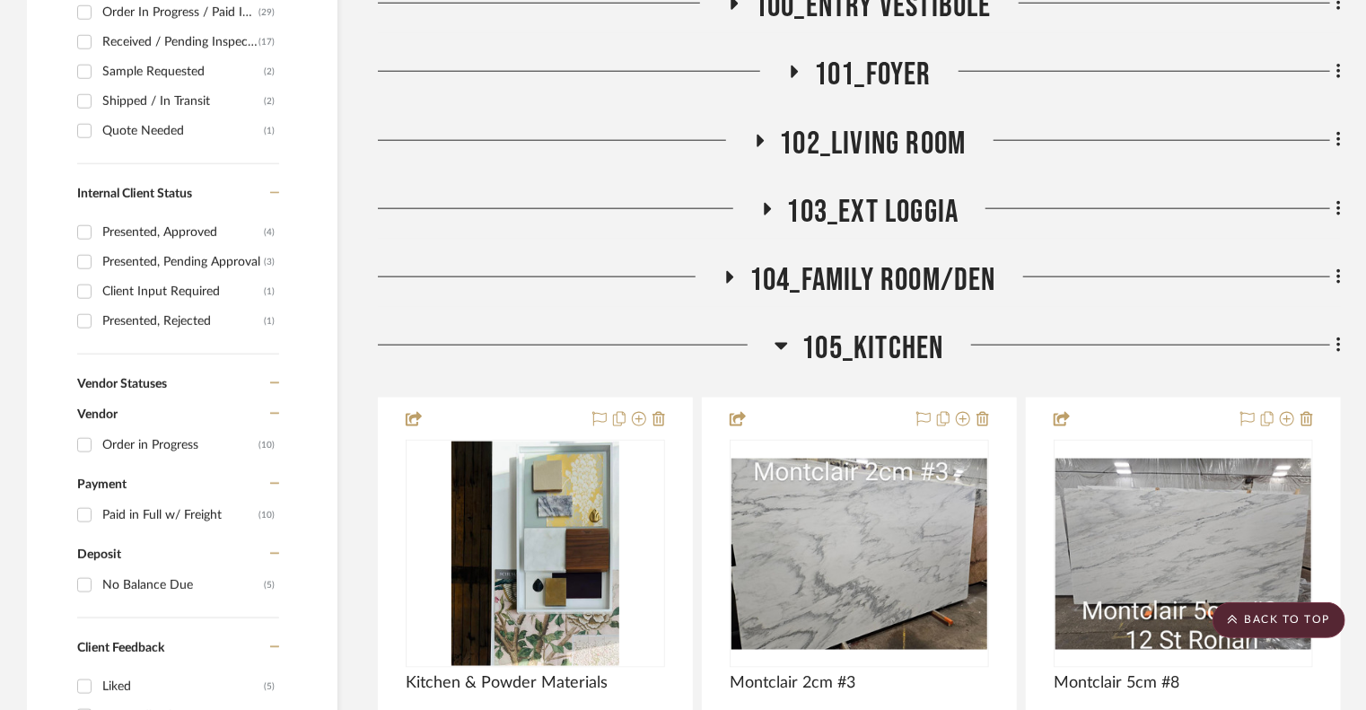
click at [780, 343] on icon at bounding box center [782, 346] width 13 height 7
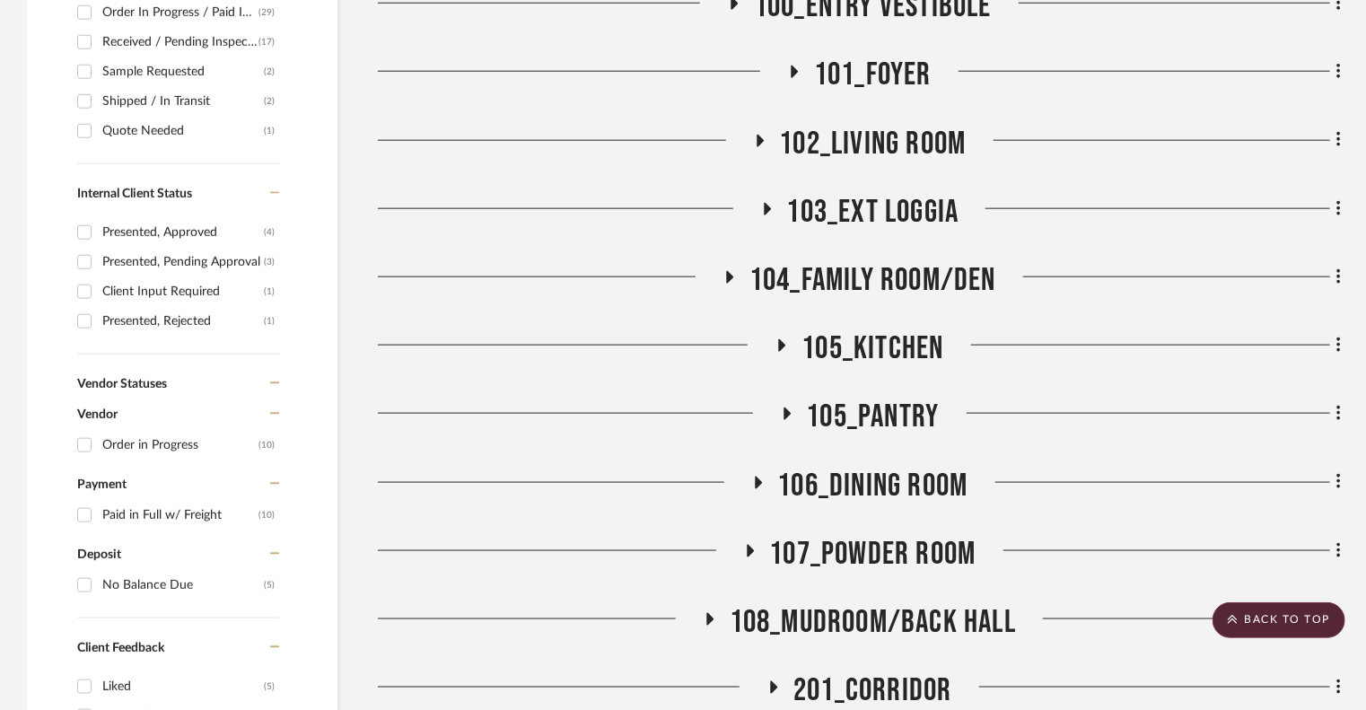
click at [780, 339] on icon at bounding box center [782, 345] width 7 height 13
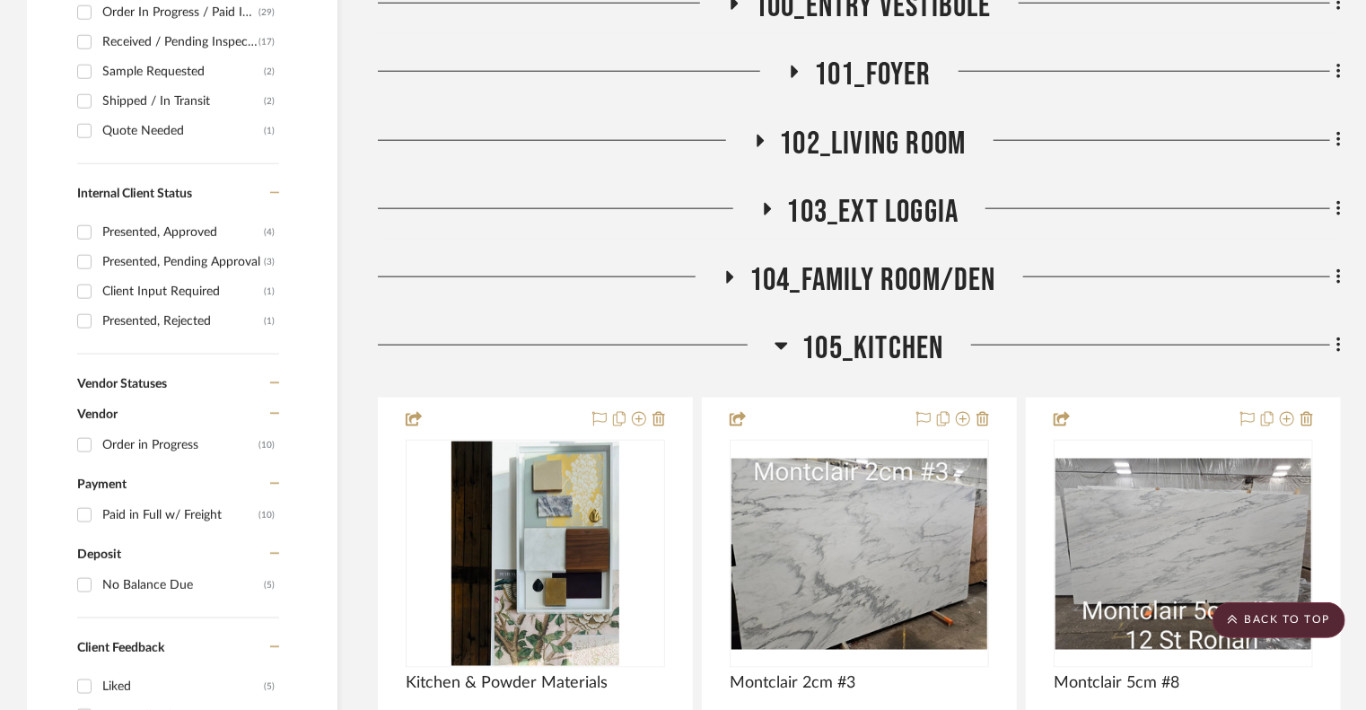
click at [780, 343] on icon at bounding box center [782, 346] width 13 height 7
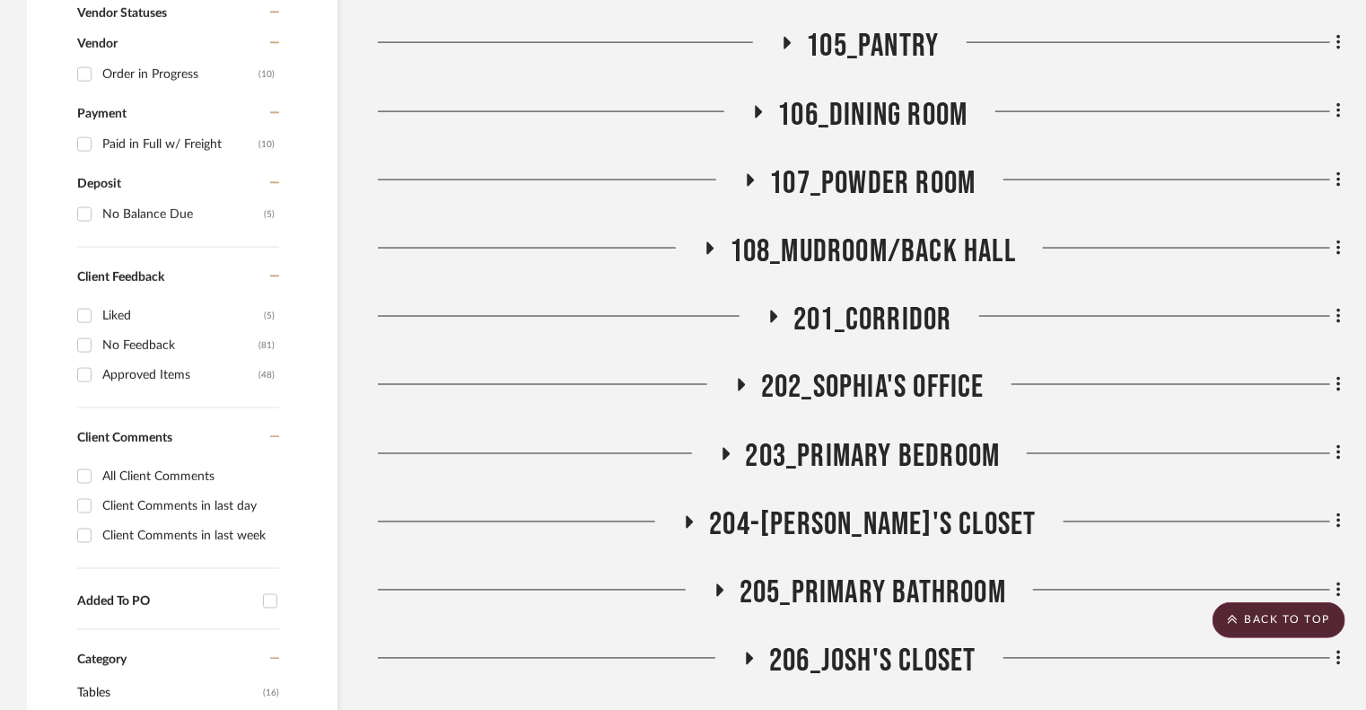
scroll to position [1348, 0]
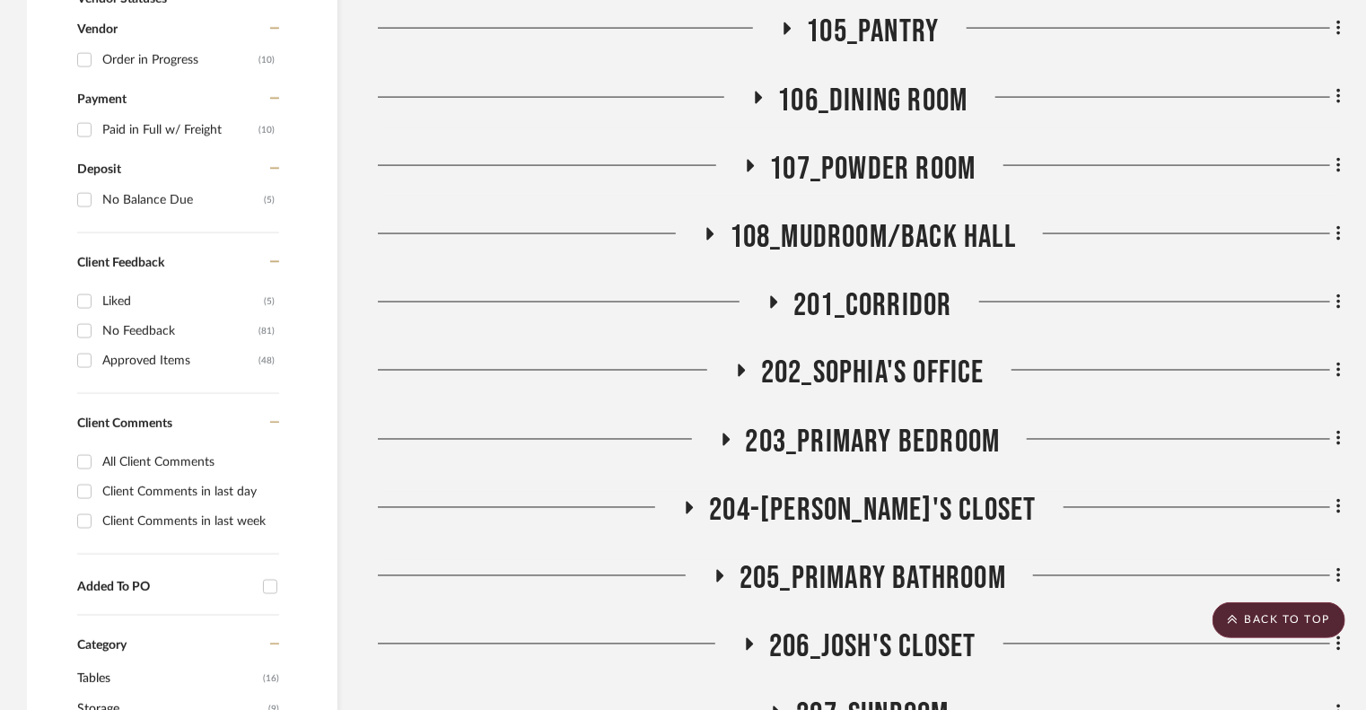
drag, startPoint x: 1354, startPoint y: 282, endPoint x: 1345, endPoint y: 322, distance: 41.4
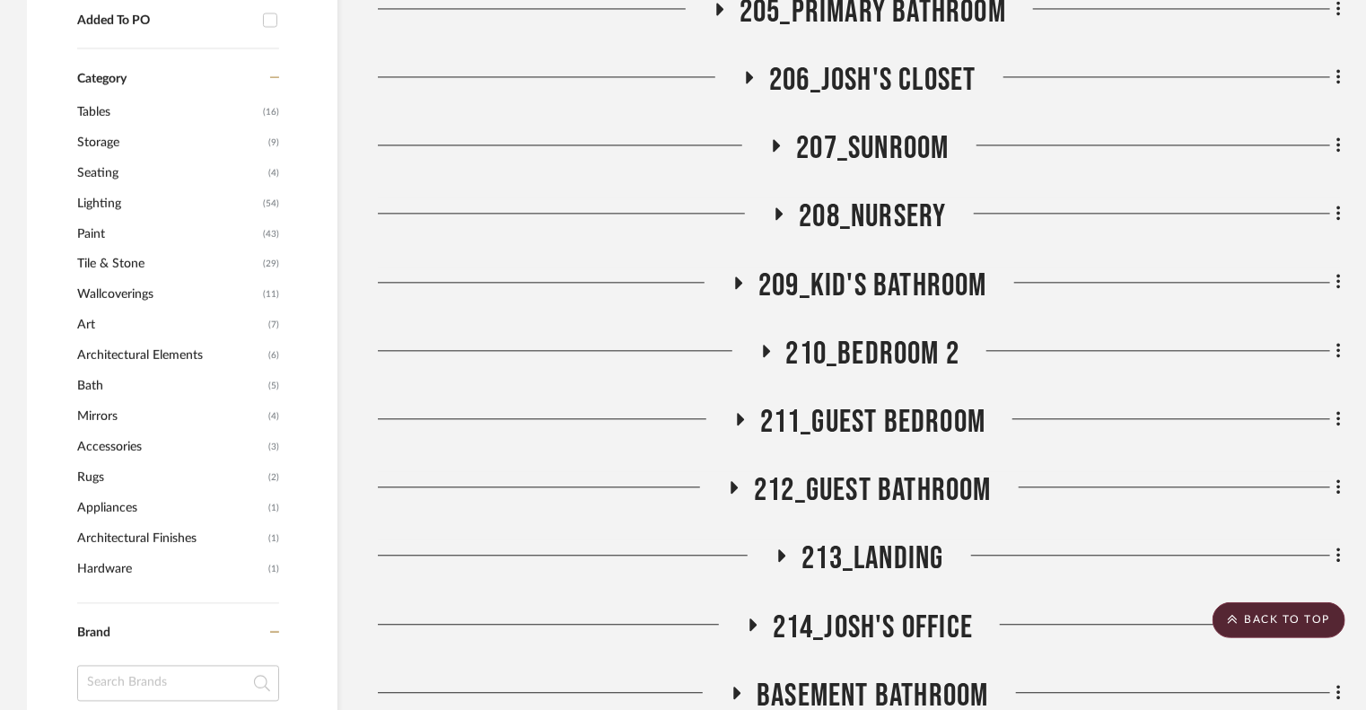
scroll to position [1961, 0]
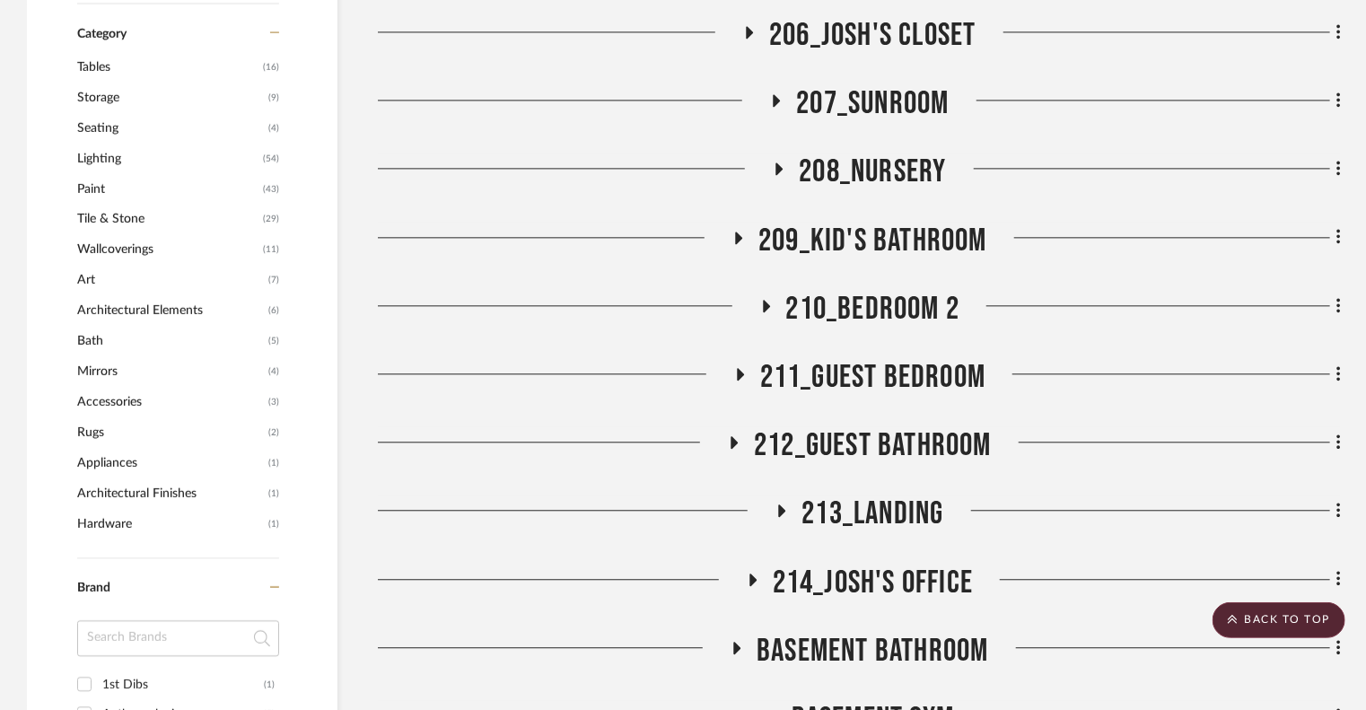
click at [740, 231] on icon at bounding box center [739, 237] width 22 height 13
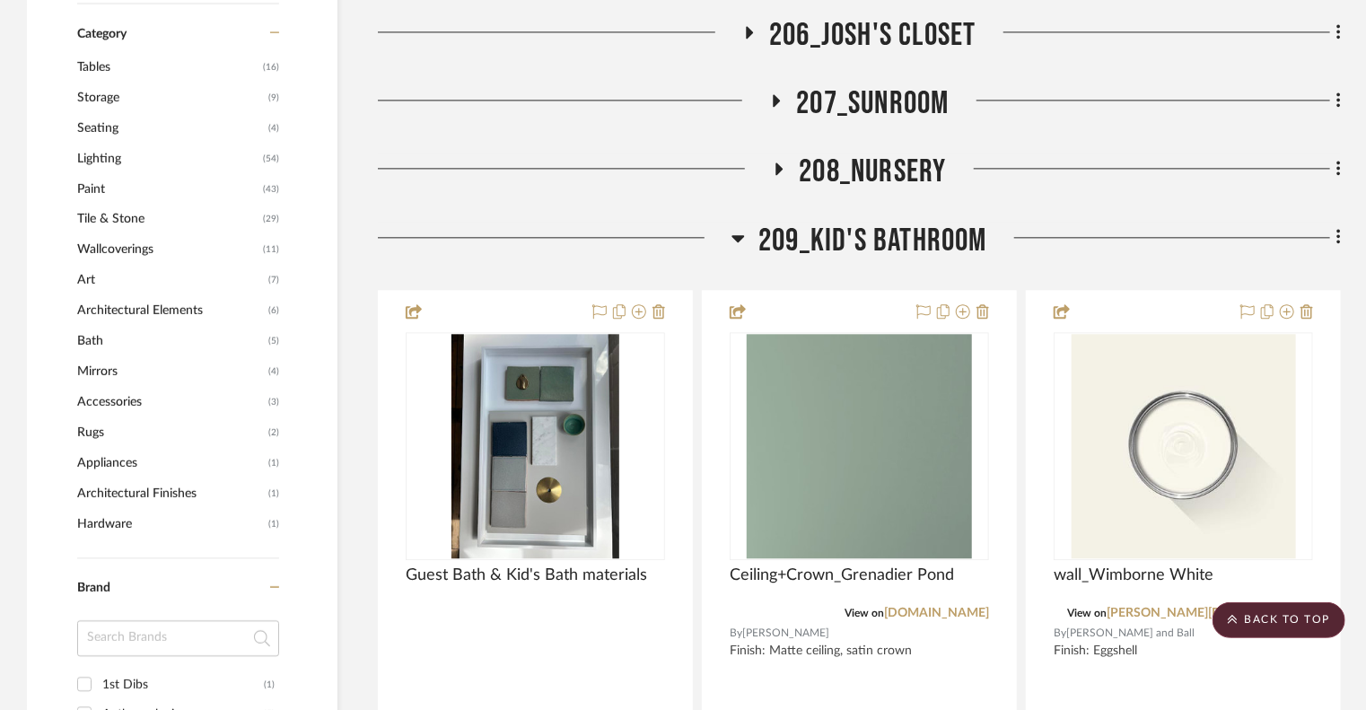
click at [740, 235] on icon at bounding box center [739, 238] width 13 height 7
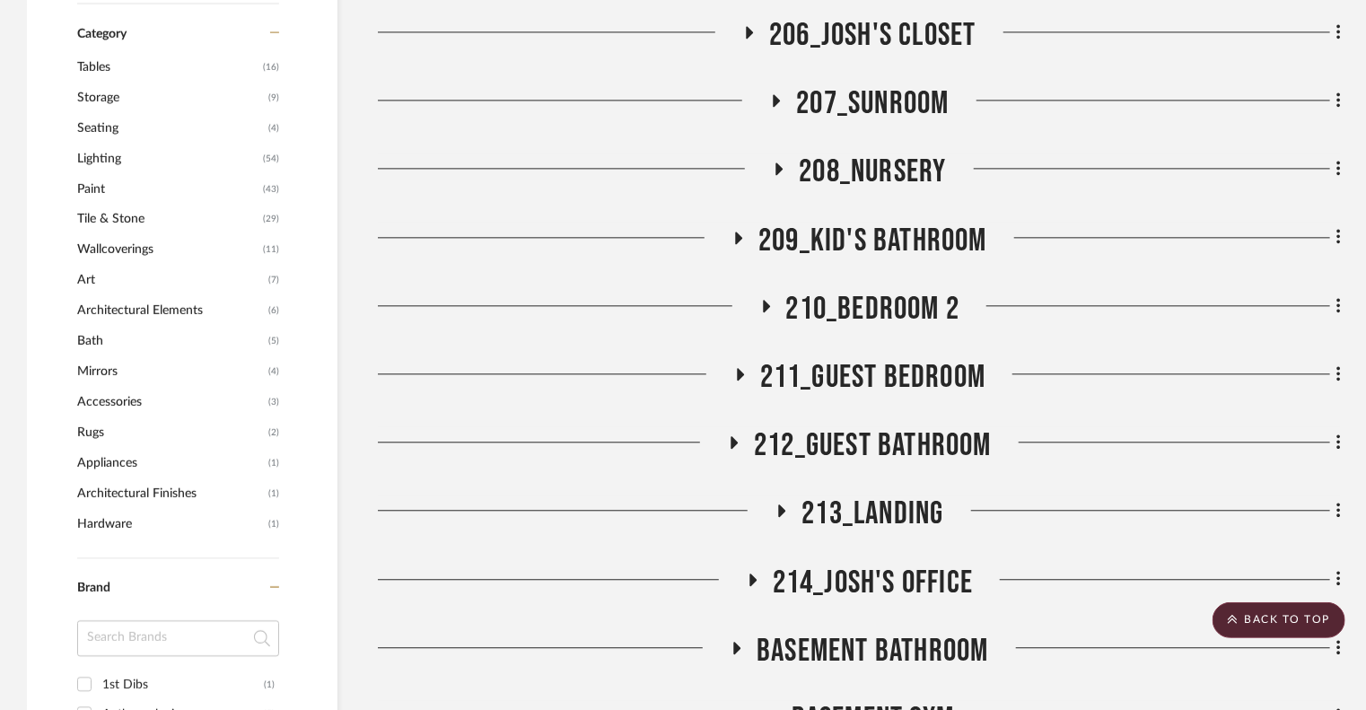
click at [732, 436] on icon at bounding box center [735, 442] width 7 height 13
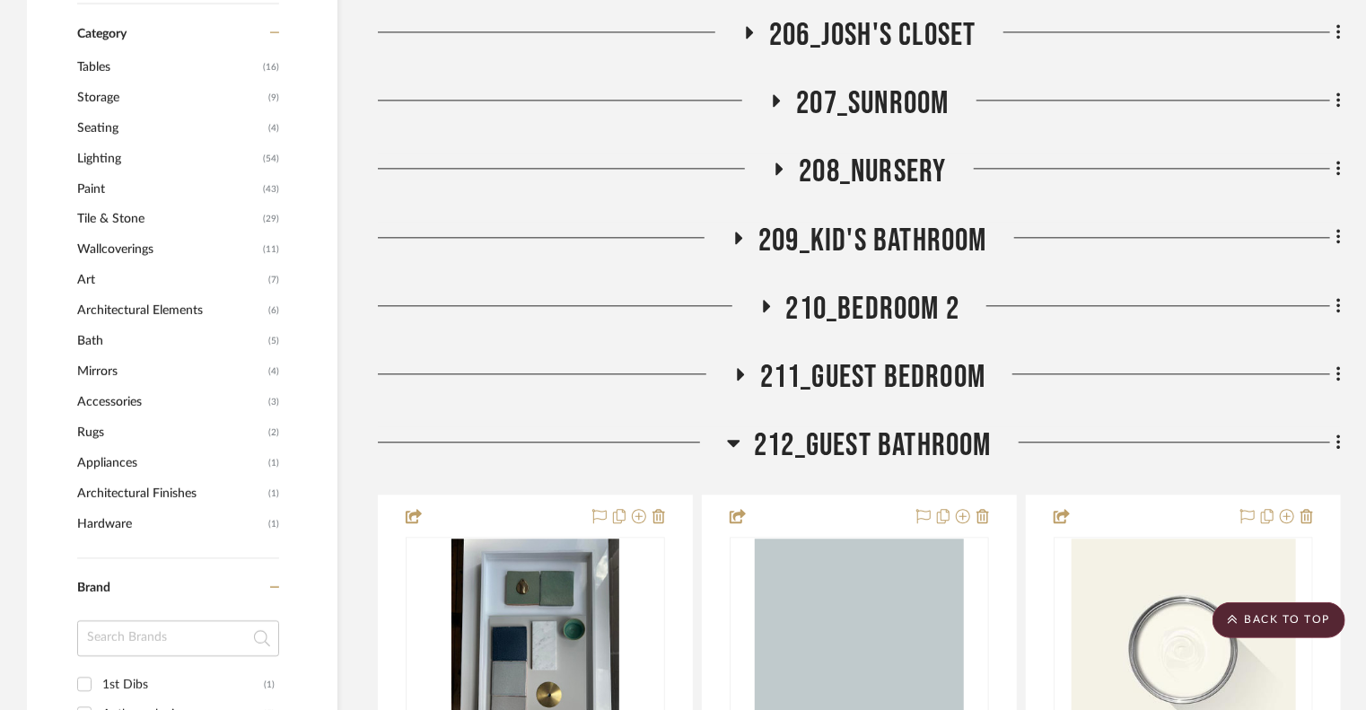
click at [731, 432] on icon at bounding box center [733, 443] width 13 height 22
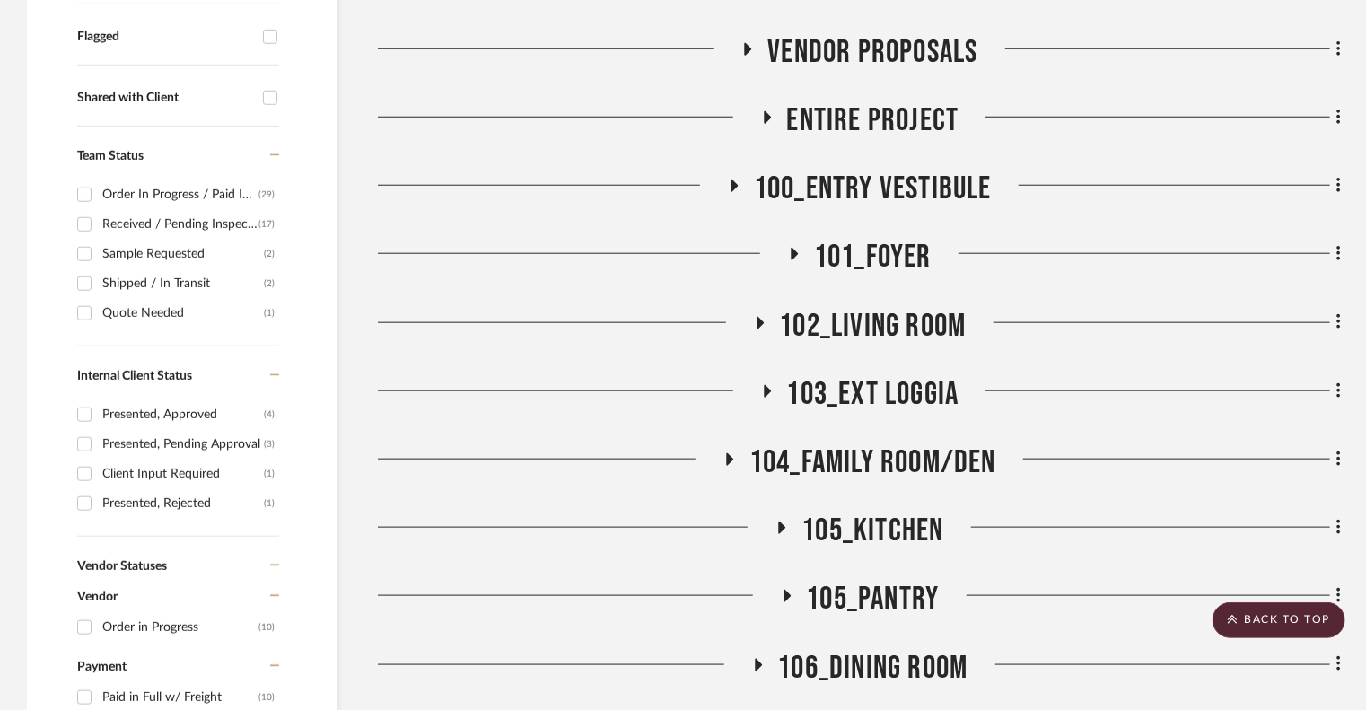
scroll to position [821, 0]
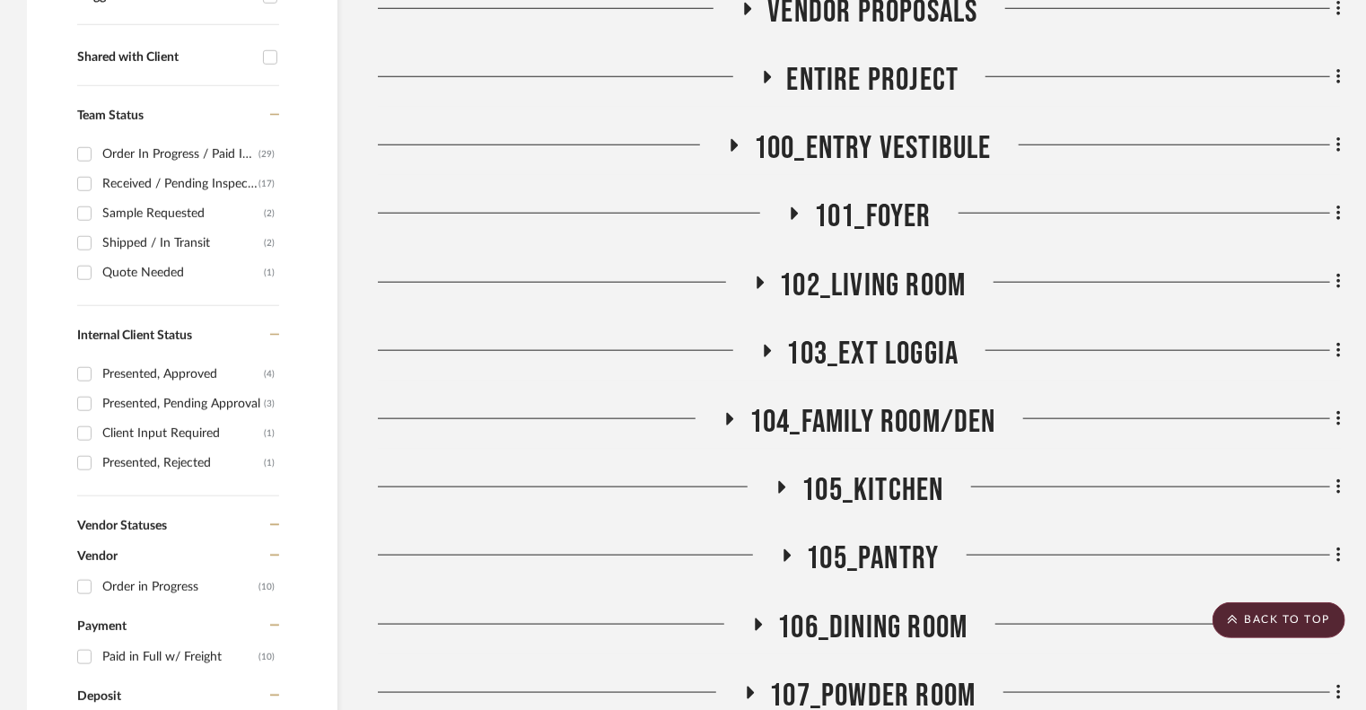
click at [727, 413] on icon at bounding box center [730, 419] width 7 height 13
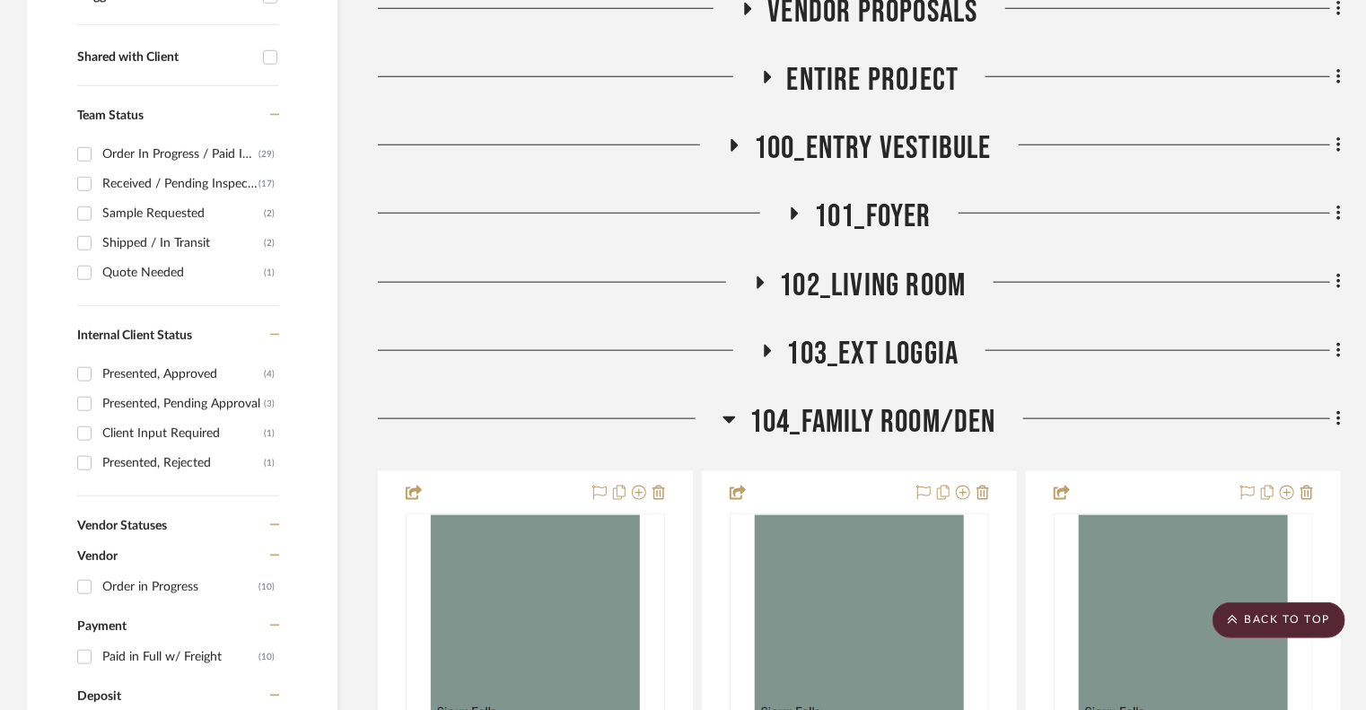
click at [725, 417] on icon at bounding box center [730, 420] width 13 height 7
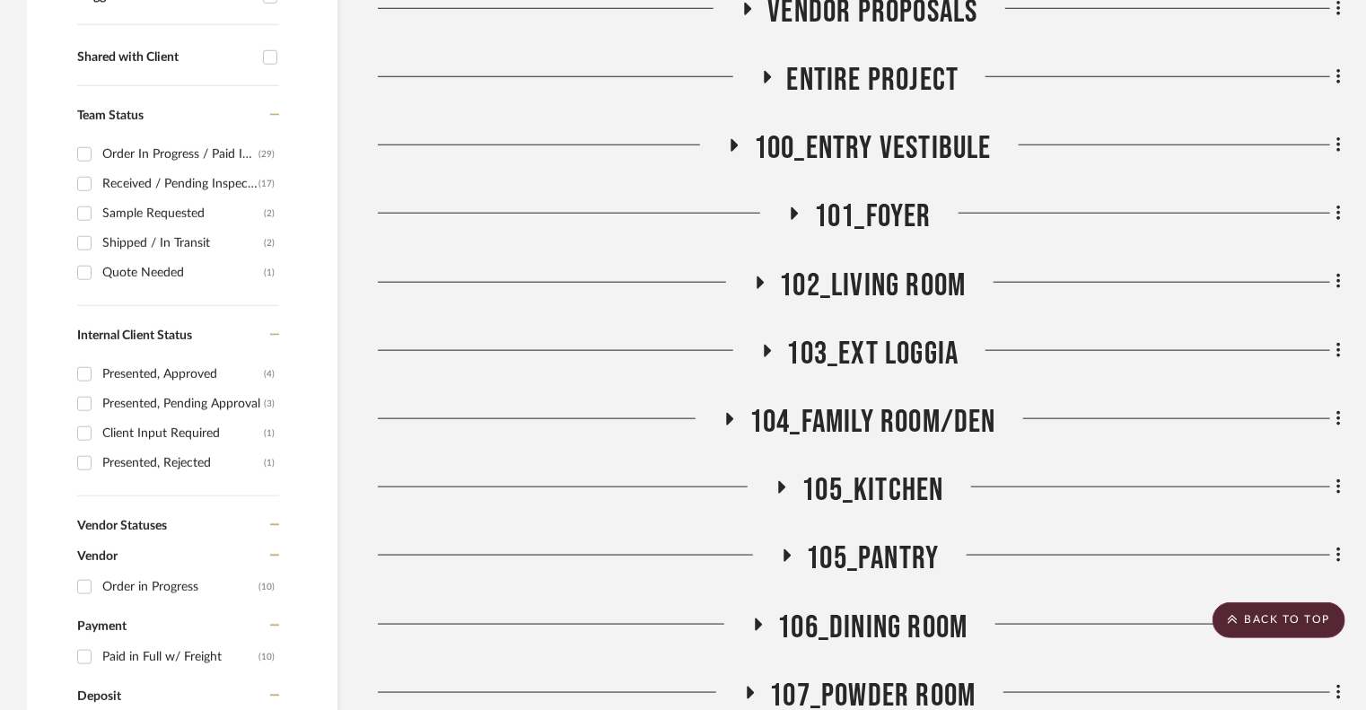
click at [755, 276] on icon at bounding box center [760, 282] width 22 height 13
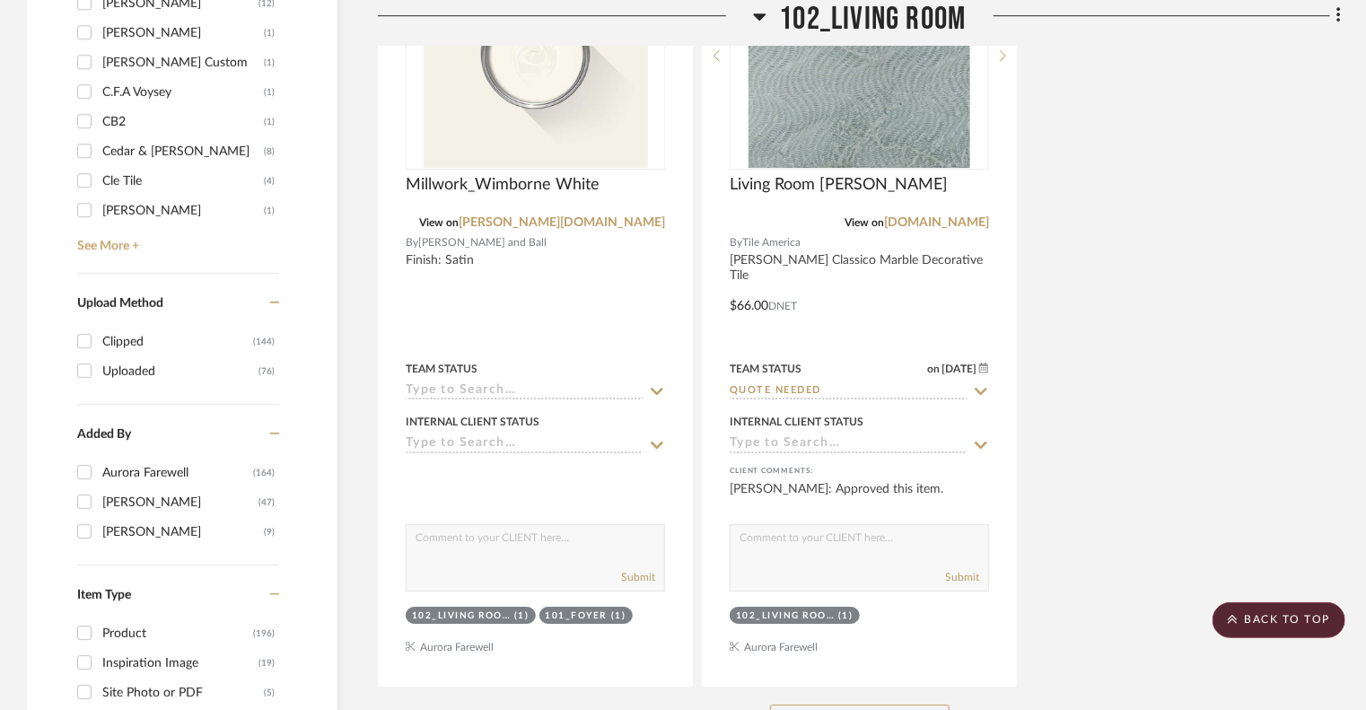
scroll to position [2924, 0]
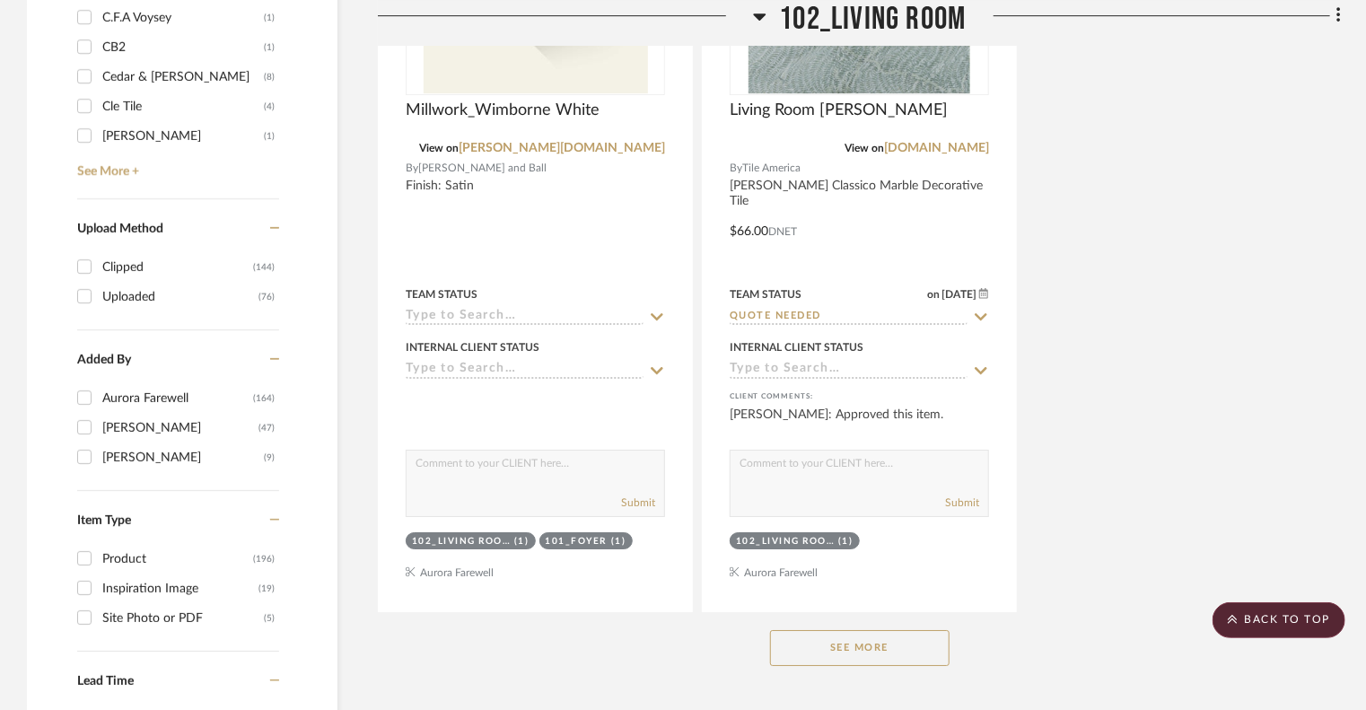
click at [858, 630] on button "See More" at bounding box center [860, 648] width 180 height 36
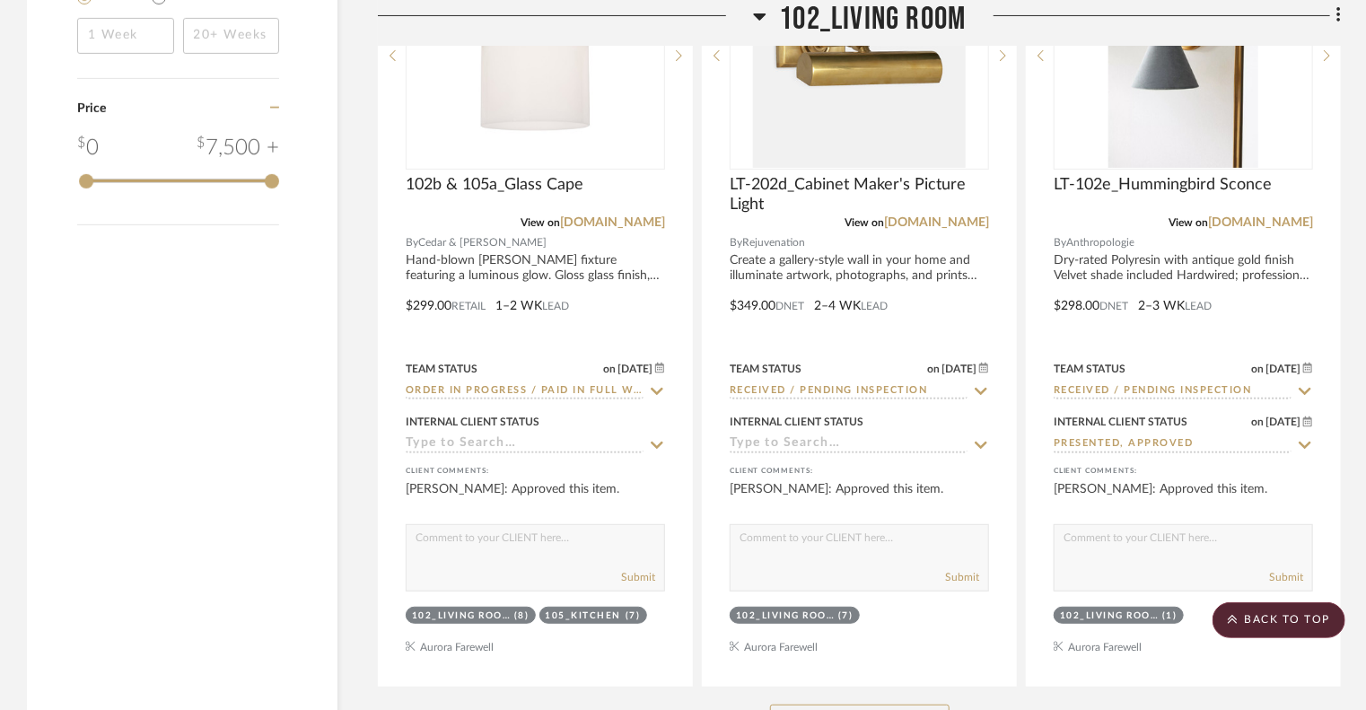
scroll to position [3670, 0]
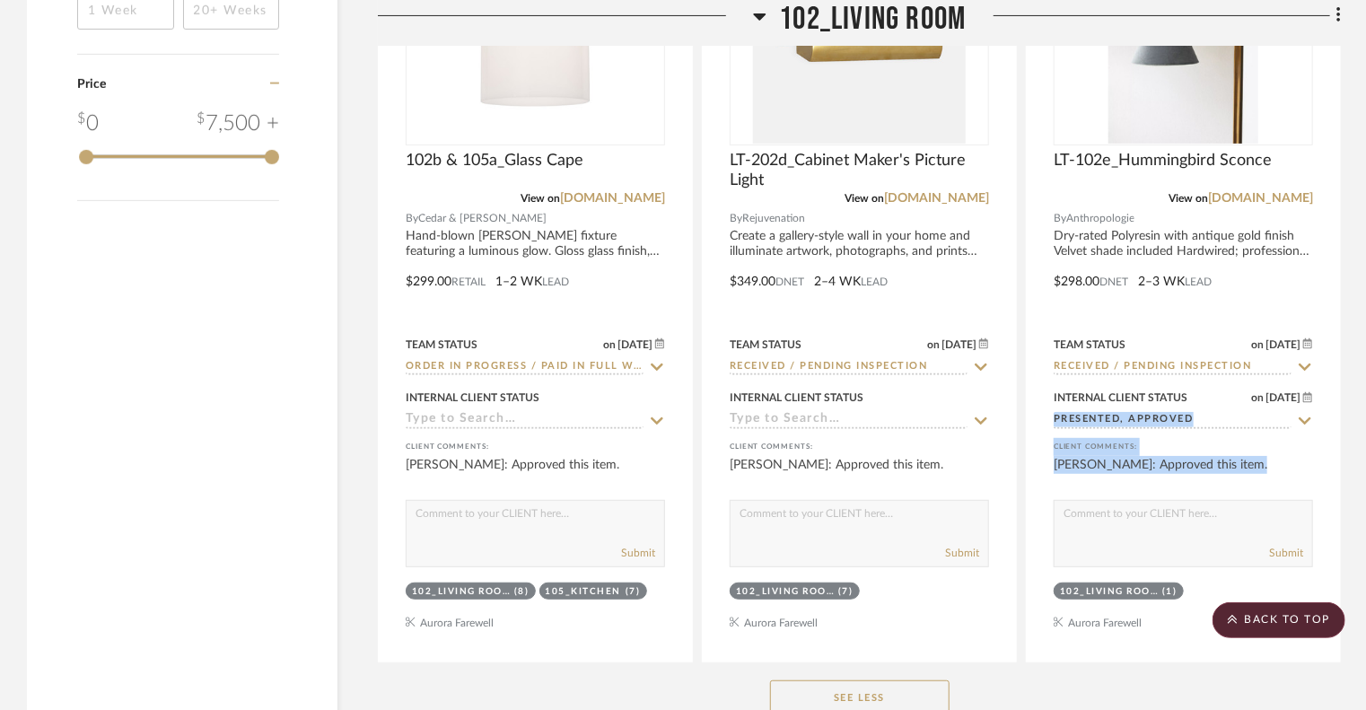
drag, startPoint x: 1361, startPoint y: 347, endPoint x: 1361, endPoint y: 266, distance: 81.7
click at [1348, 266] on div "Filter by keyword, category or name prior to exporting to Excel or Bulk Actions…" at bounding box center [683, 724] width 1366 height 7886
click at [1348, 279] on div "Filter by keyword, category or name prior to exporting to Excel or Bulk Actions…" at bounding box center [683, 724] width 1366 height 7886
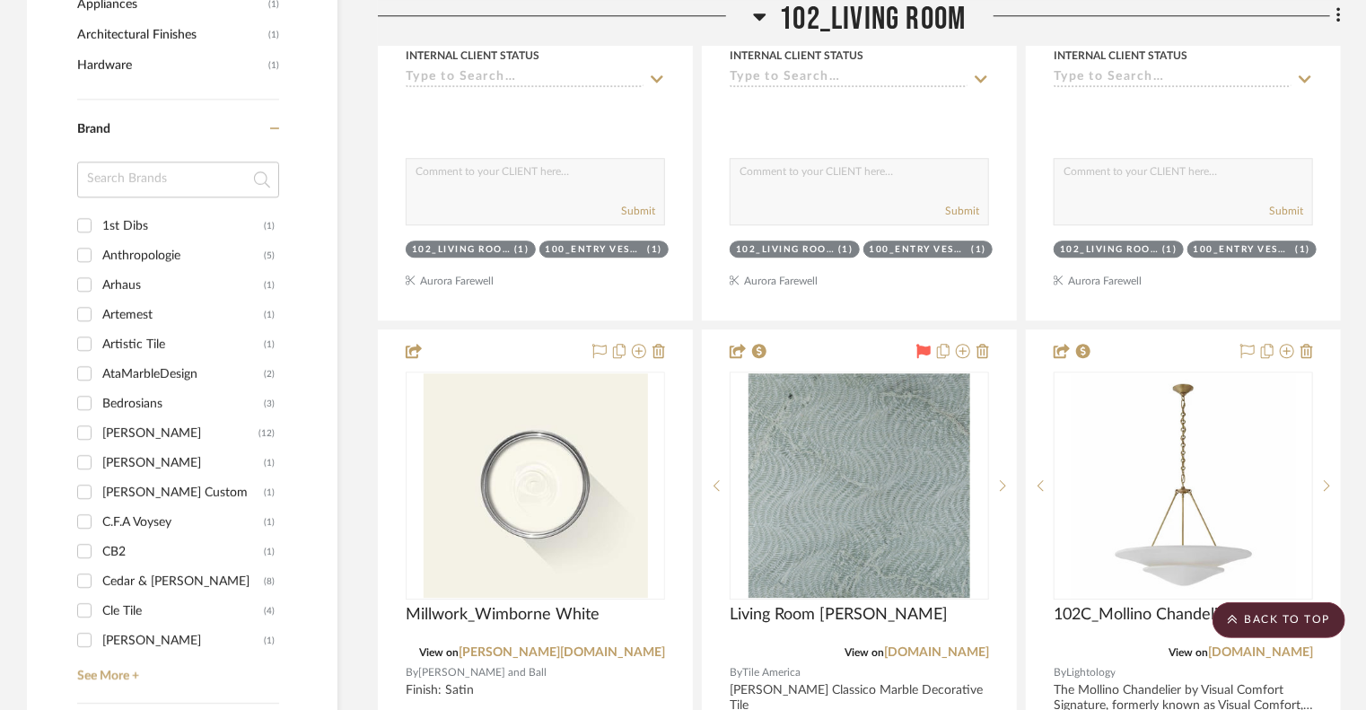
scroll to position [2345, 0]
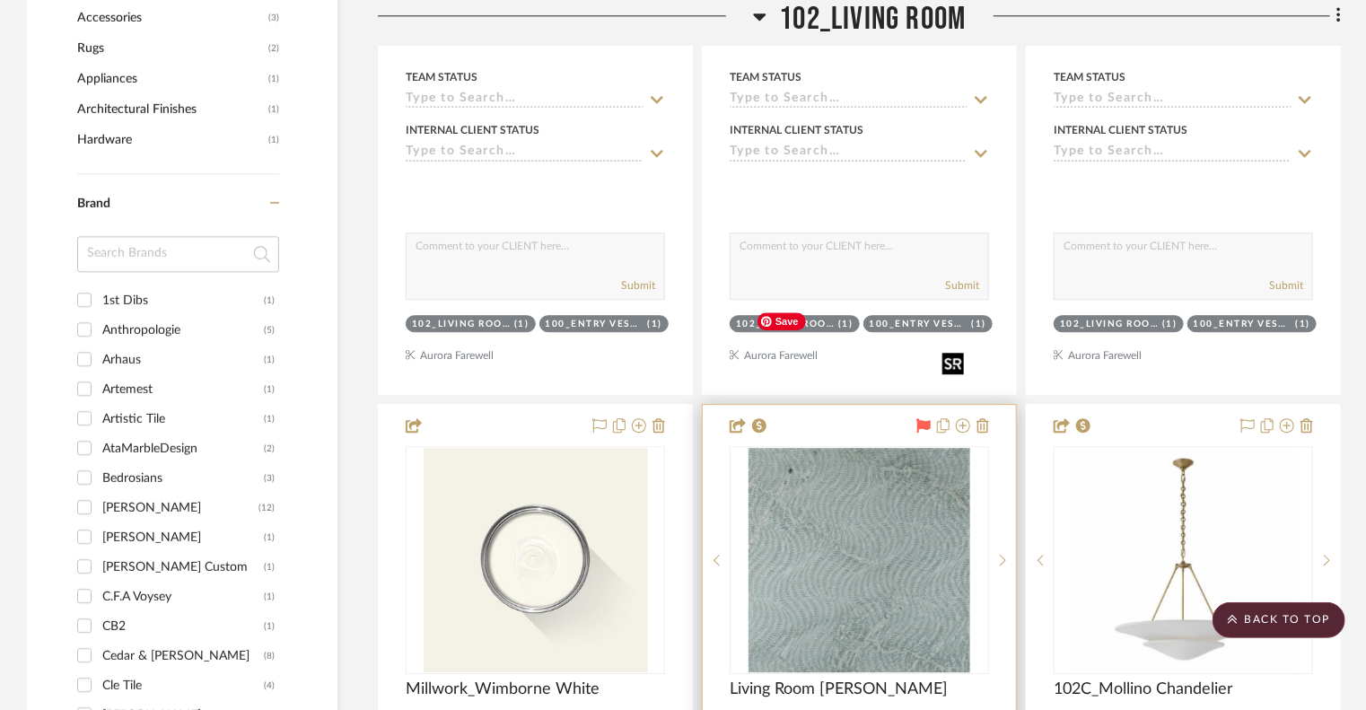
click at [881, 448] on img "0" at bounding box center [860, 560] width 223 height 224
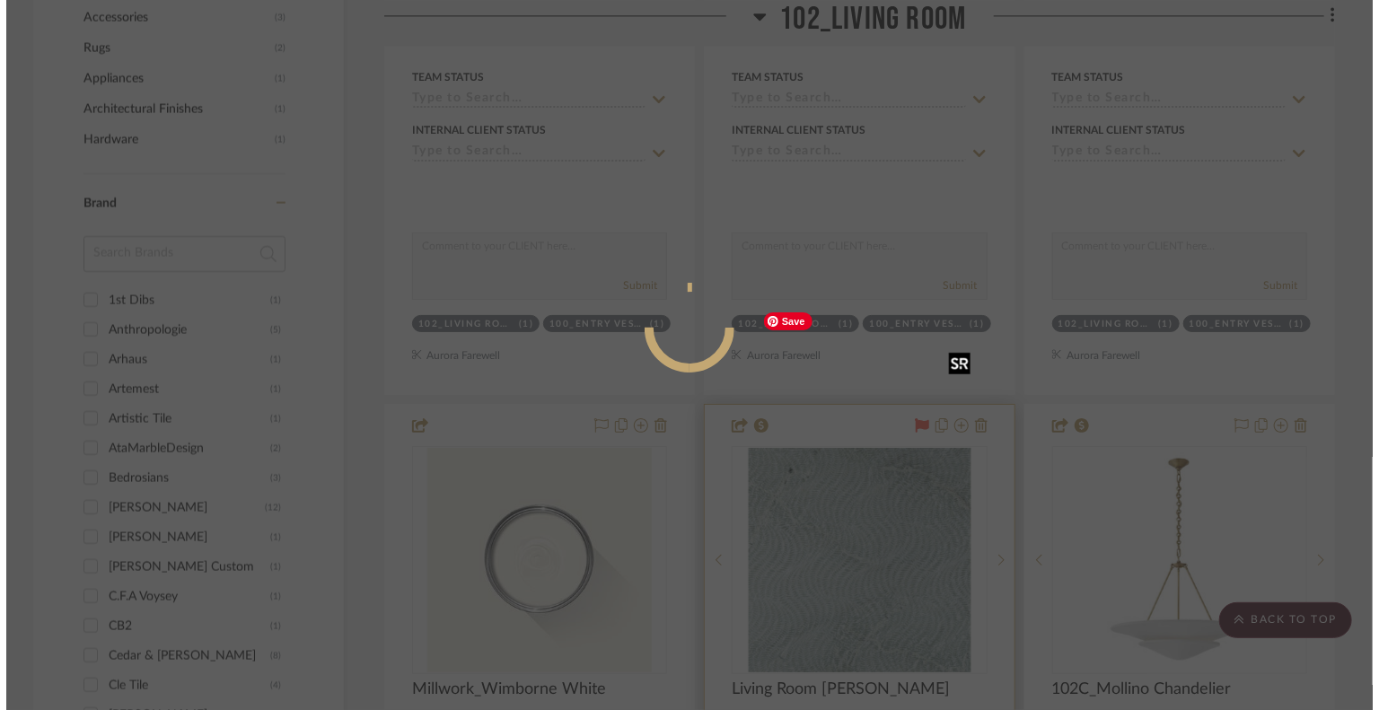
scroll to position [0, 0]
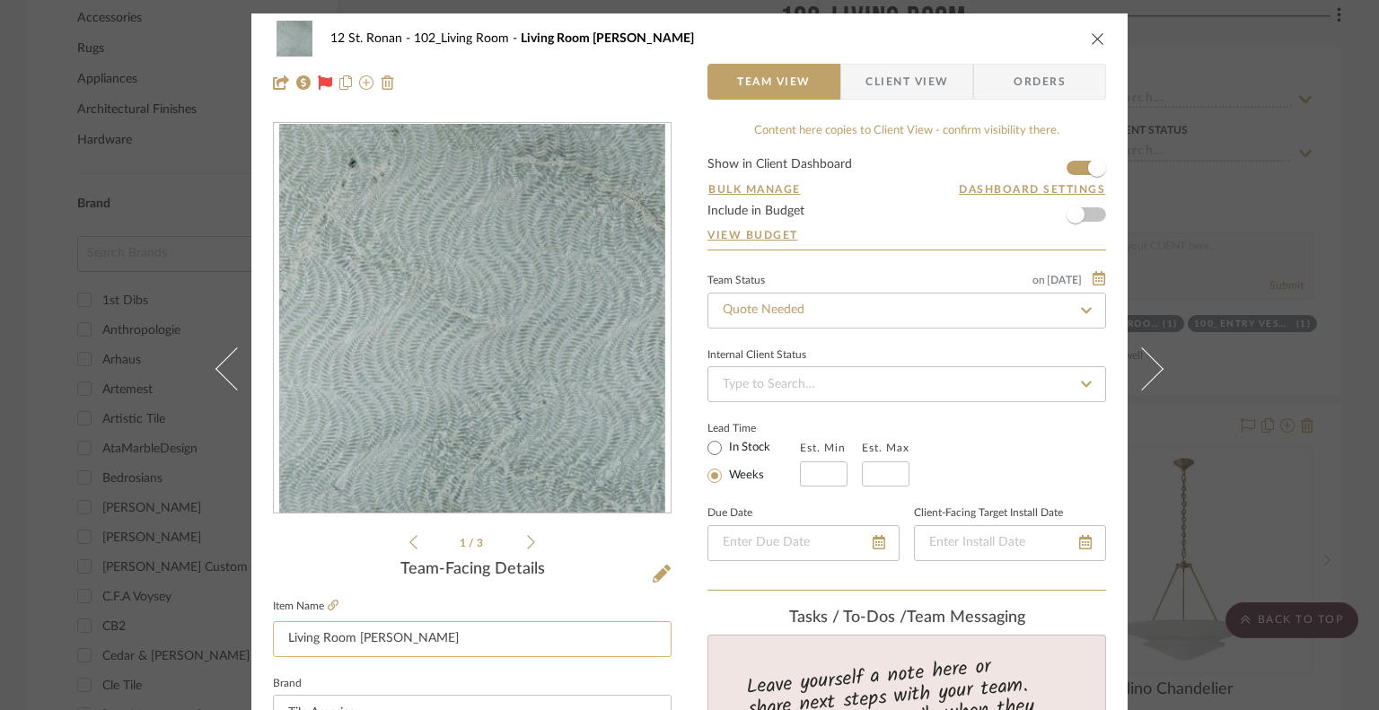
click at [535, 640] on input "Living Room [PERSON_NAME]" at bounding box center [472, 639] width 399 height 36
type input "Living Room Fireplace"
click at [574, 564] on div "Team-Facing Details" at bounding box center [472, 570] width 399 height 20
click at [1091, 39] on icon "close" at bounding box center [1098, 38] width 14 height 14
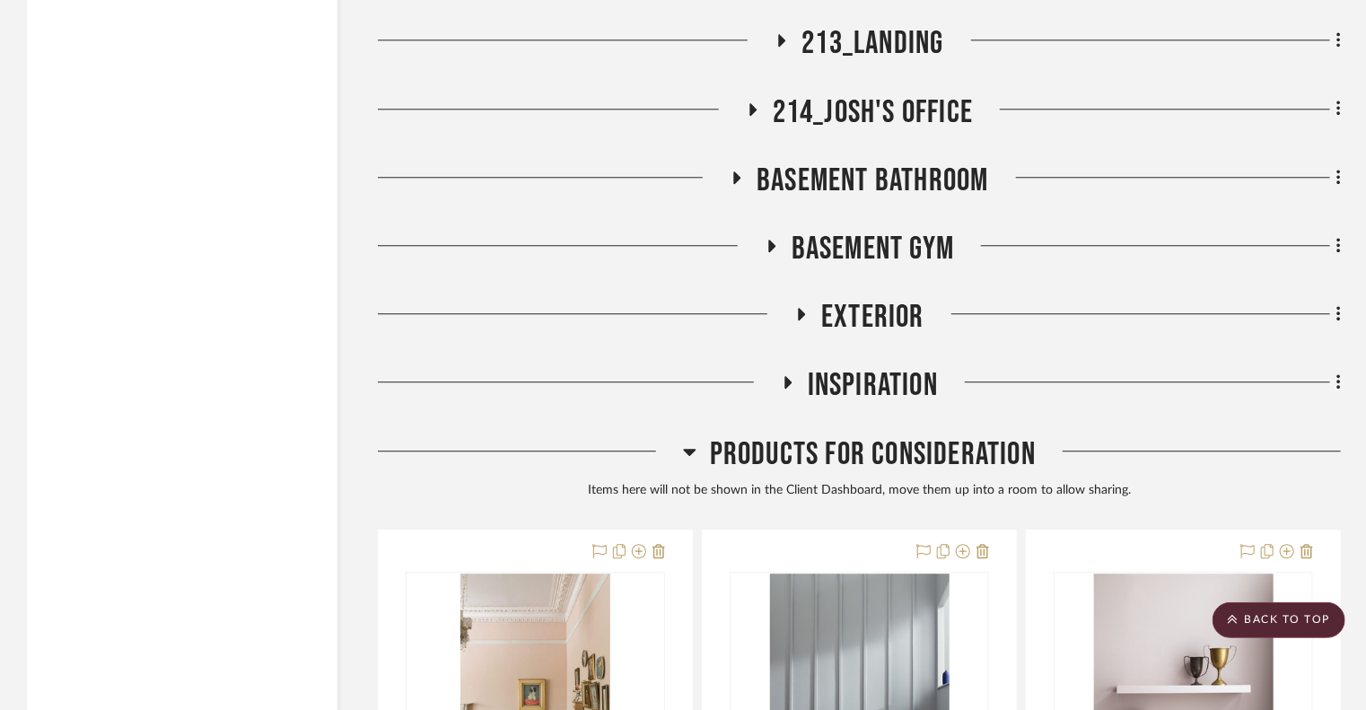
scroll to position [5709, 0]
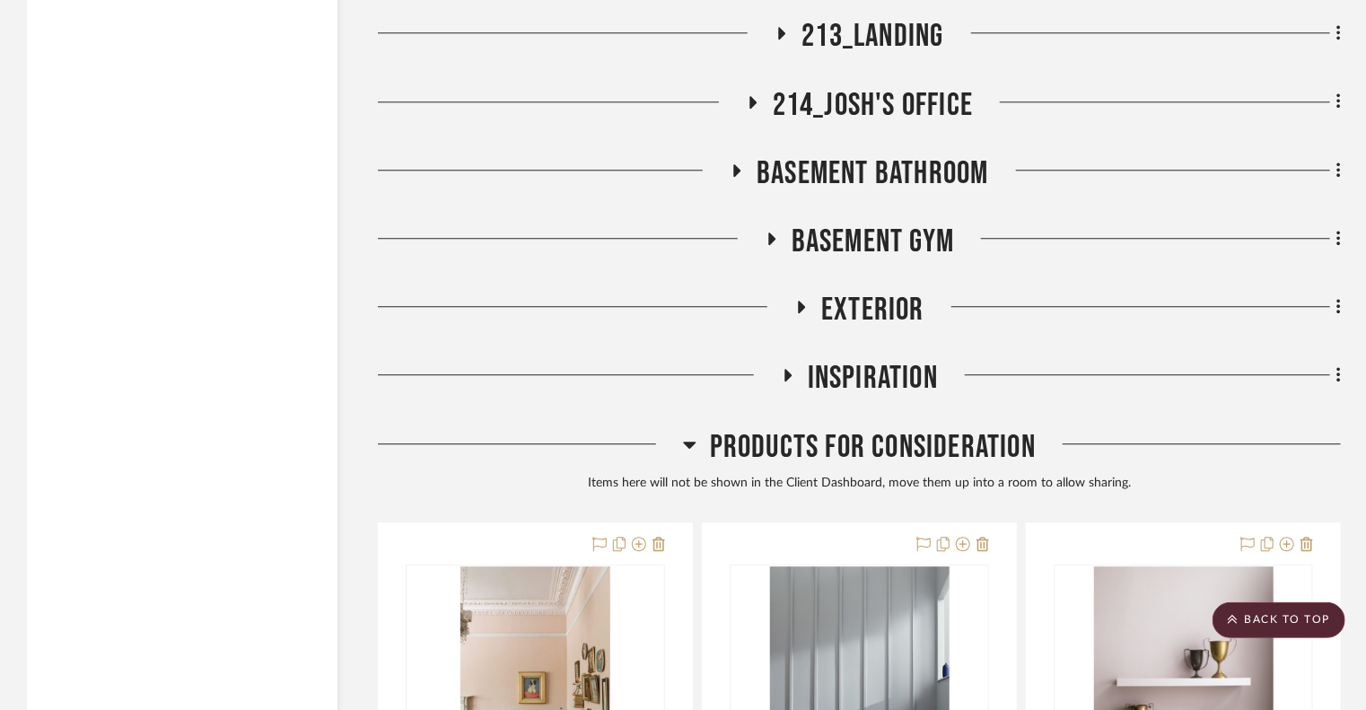
click at [786, 369] on icon at bounding box center [788, 375] width 7 height 13
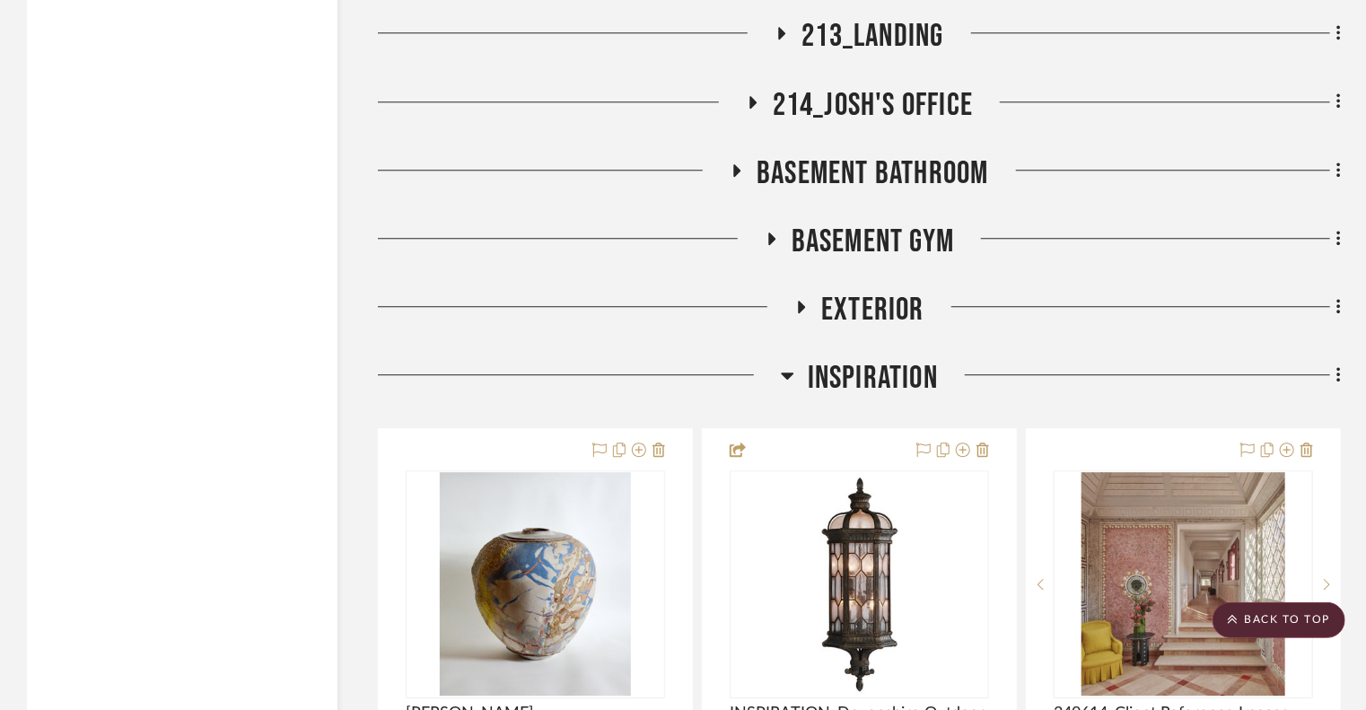
click at [786, 373] on icon at bounding box center [787, 376] width 13 height 7
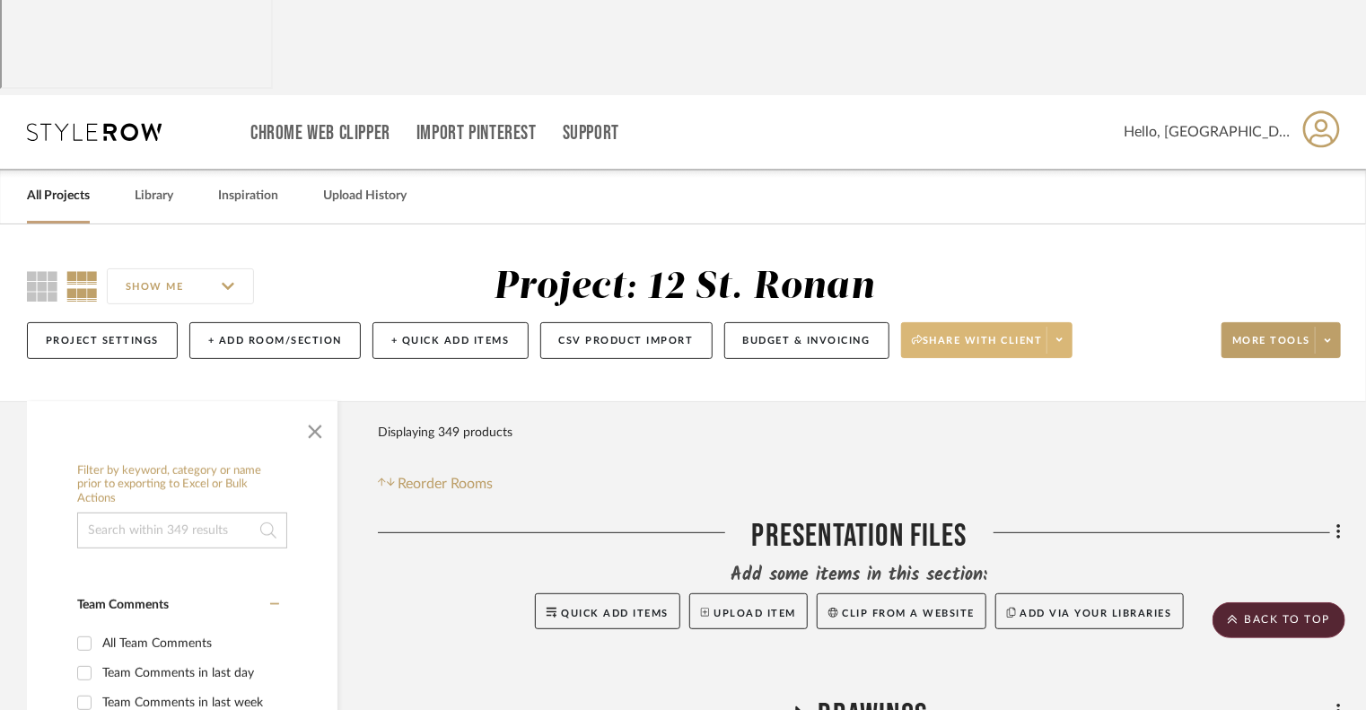
scroll to position [0, 0]
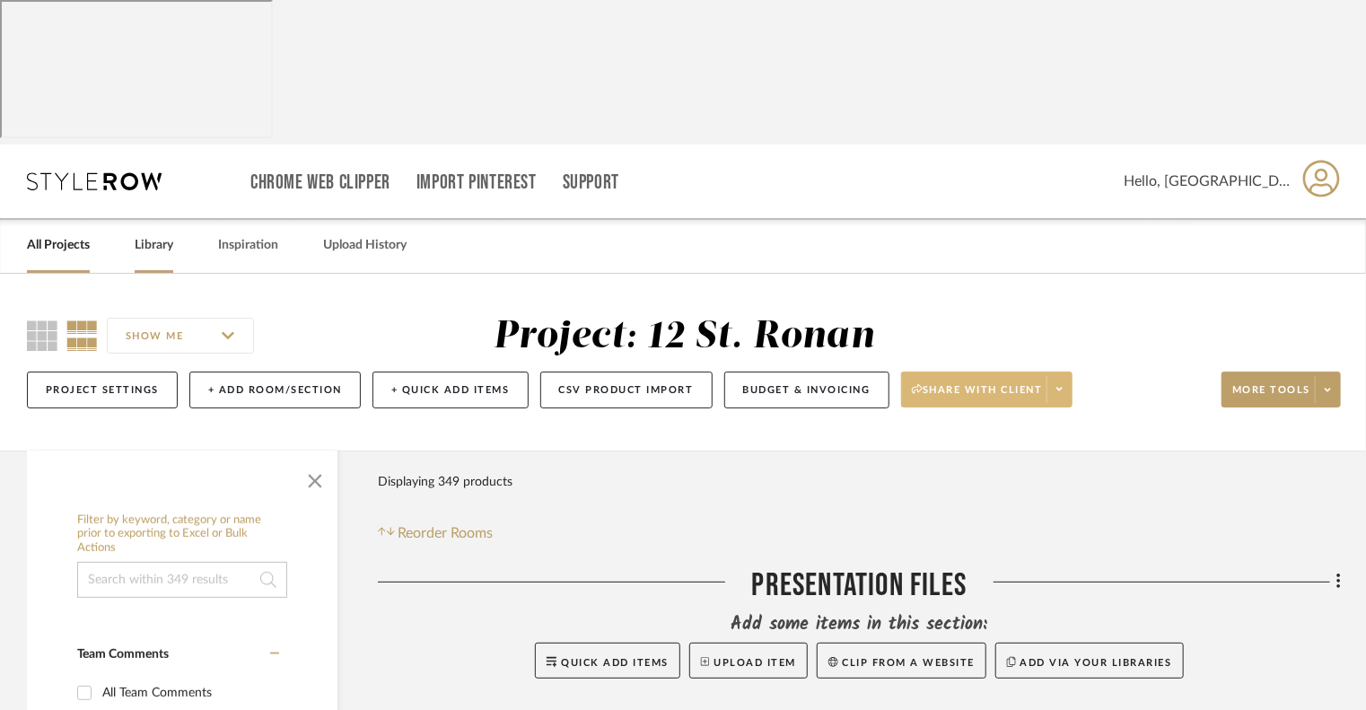
click at [155, 233] on link "Library" at bounding box center [154, 245] width 39 height 24
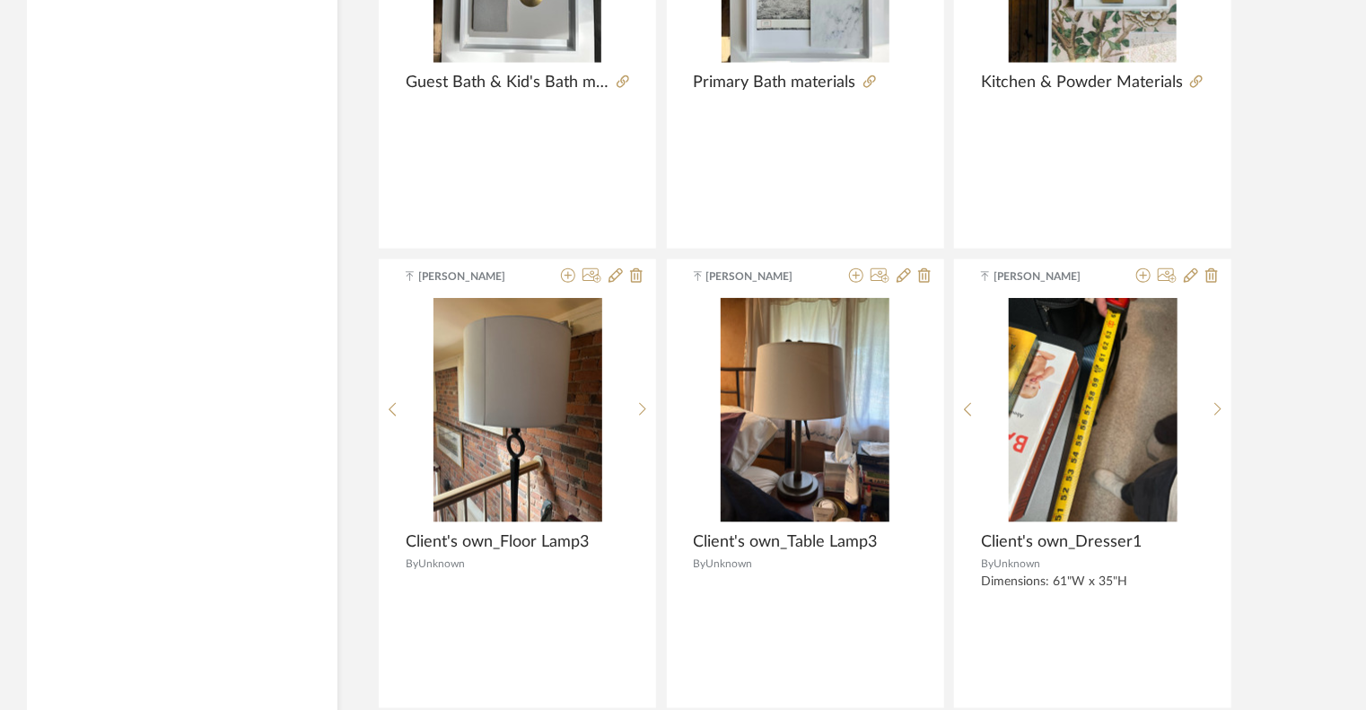
scroll to position [4402, 0]
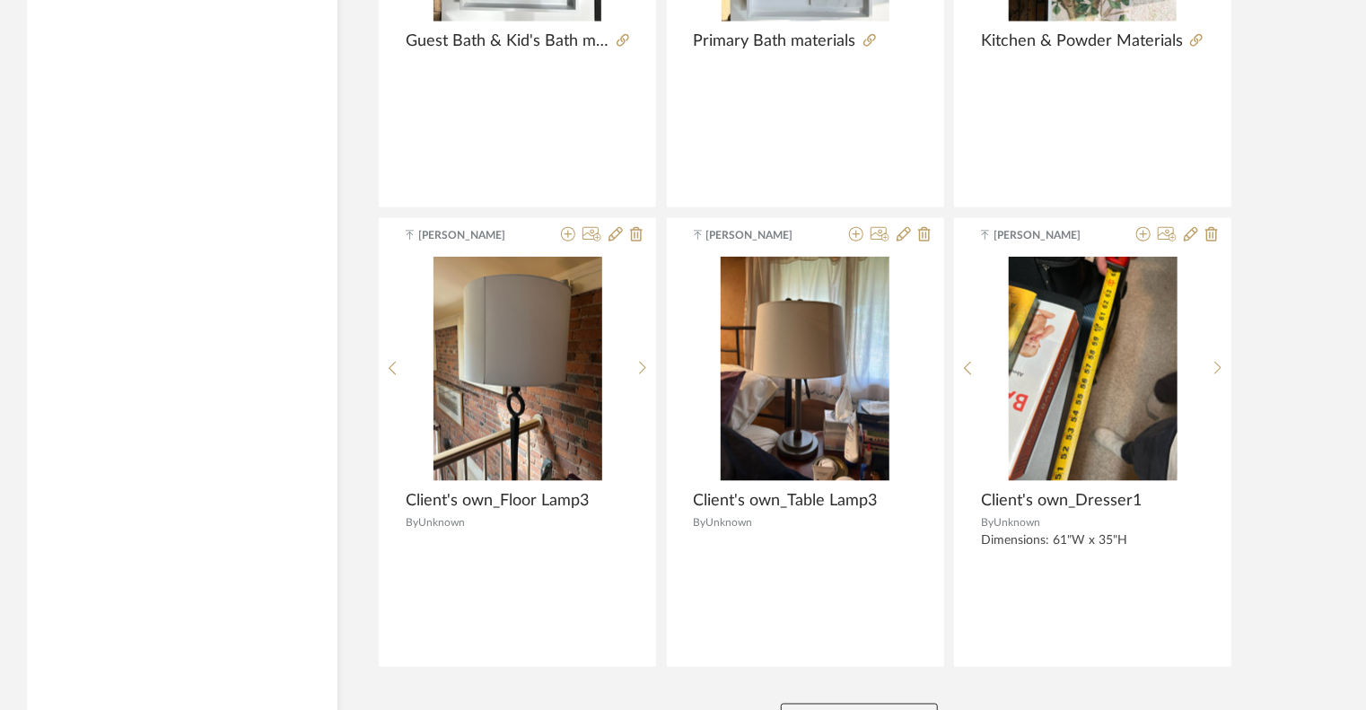
click at [874, 642] on button "View More" at bounding box center [859, 722] width 157 height 36
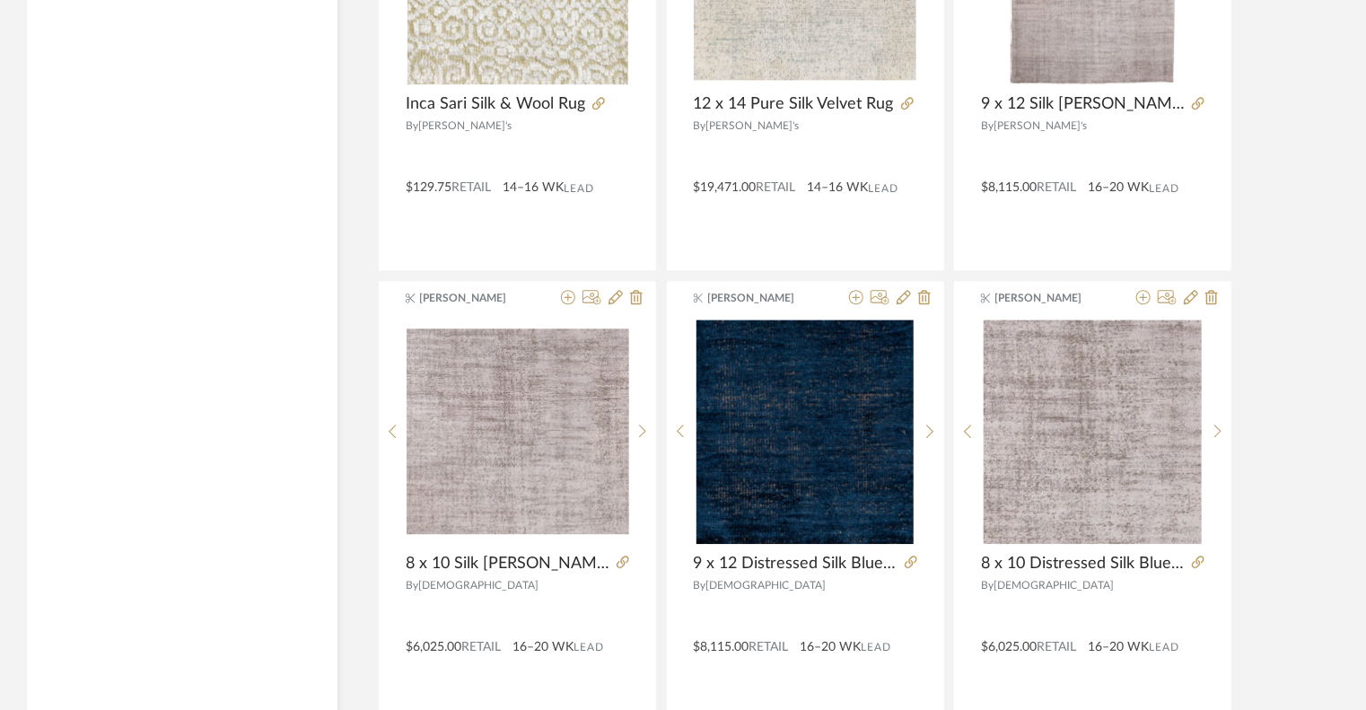
scroll to position [8941, 0]
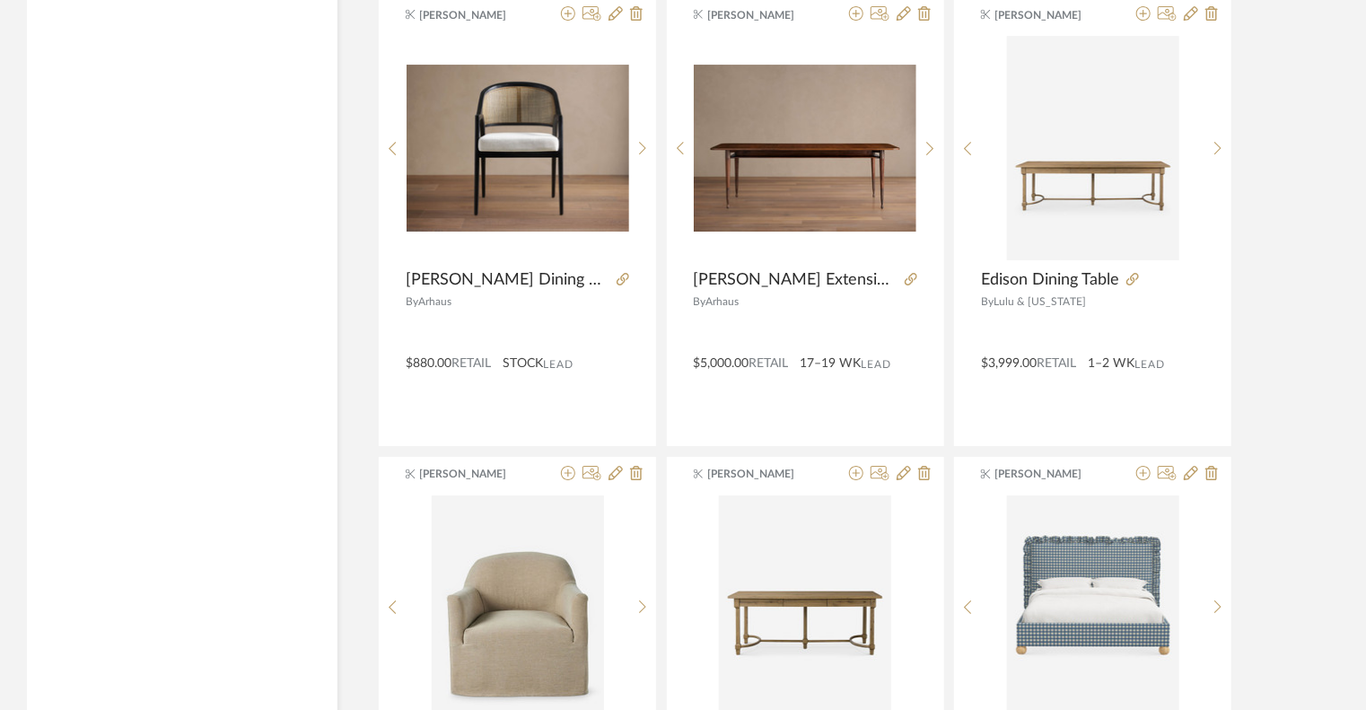
scroll to position [13578, 0]
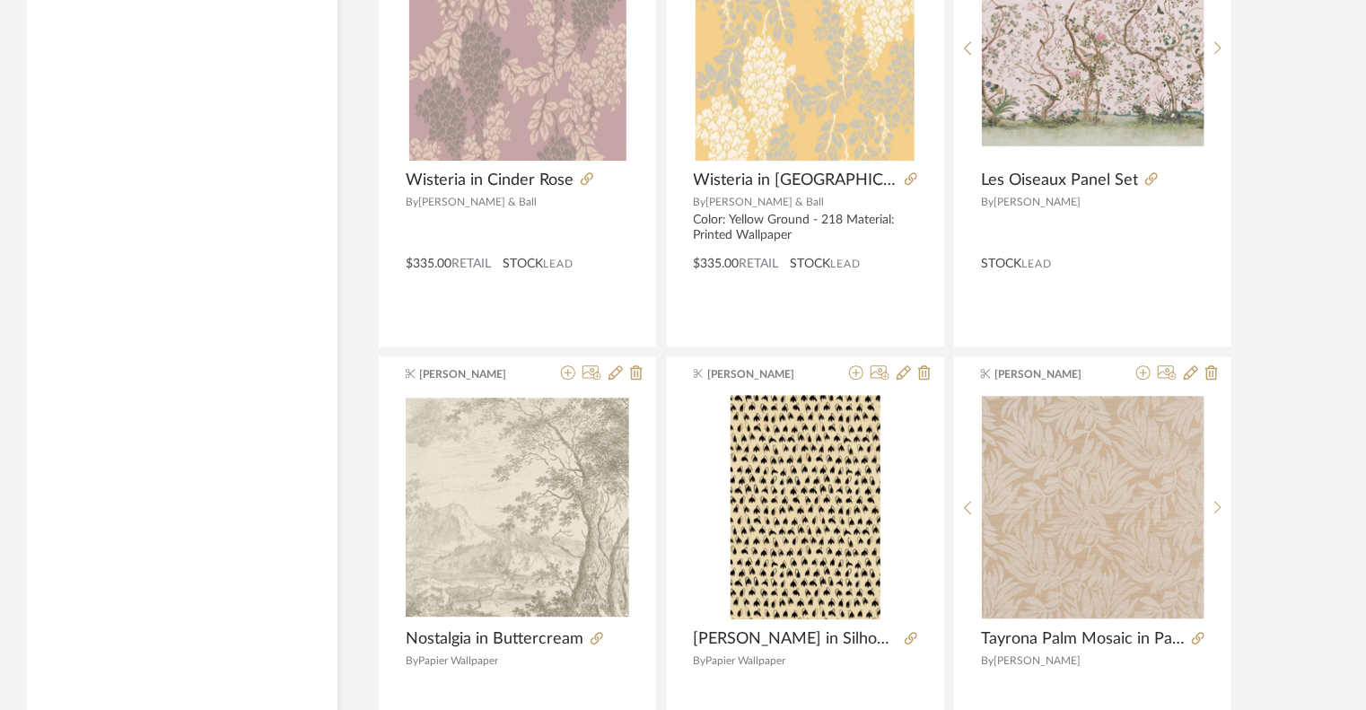
scroll to position [15782, 0]
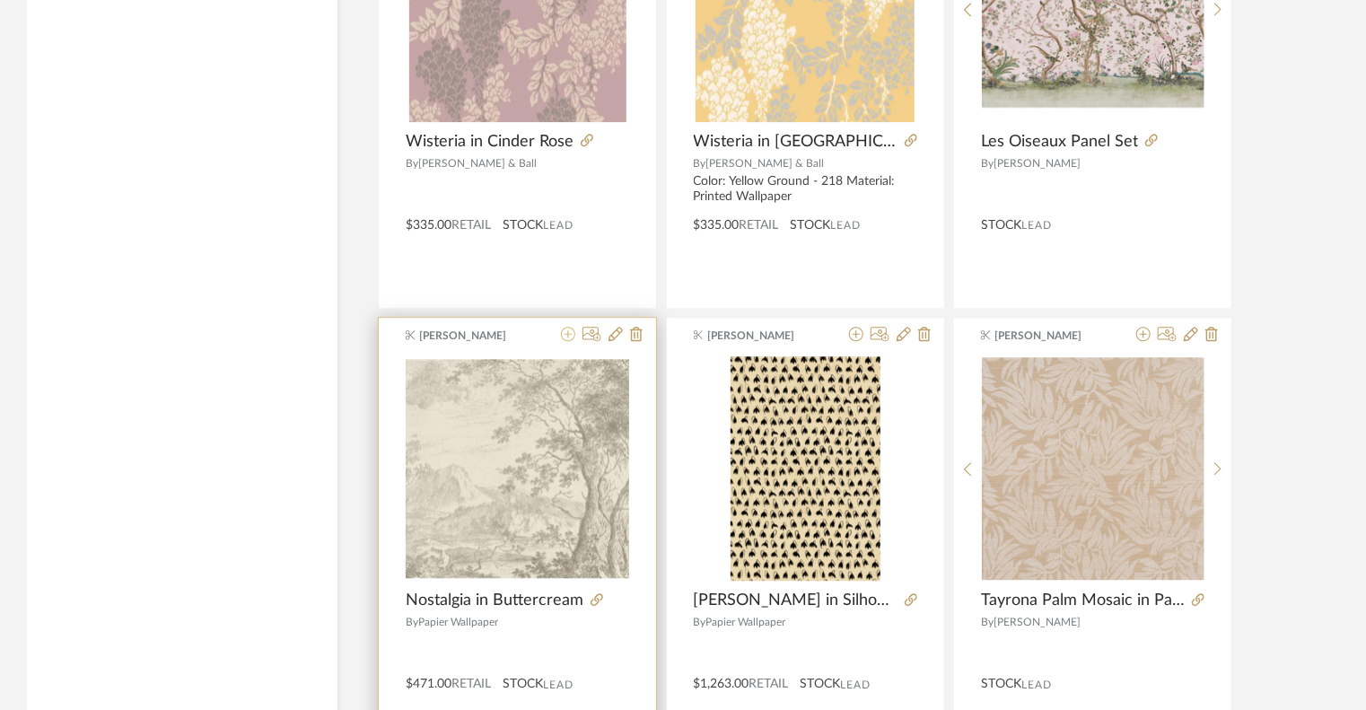
click at [564, 327] on icon at bounding box center [568, 334] width 14 height 14
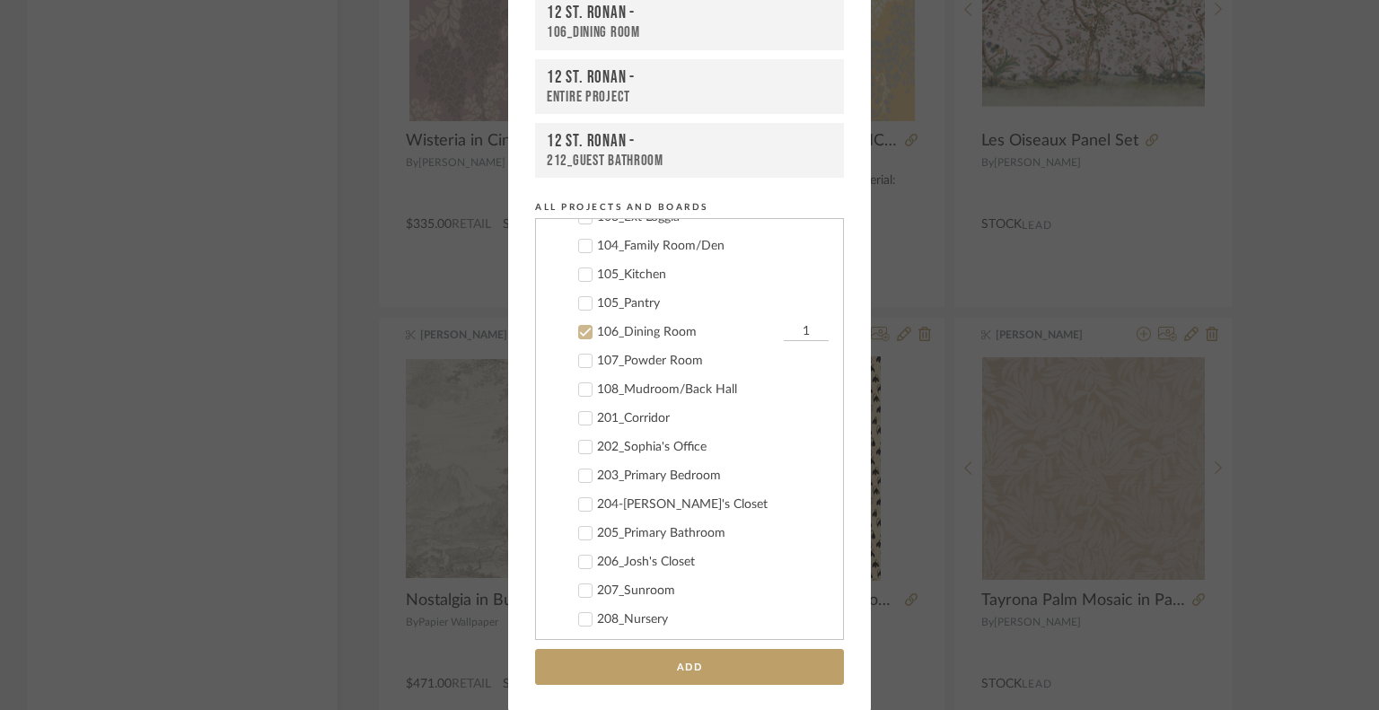
scroll to position [273, 0]
click at [582, 356] on label "106_Dining Room 1" at bounding box center [696, 350] width 266 height 18
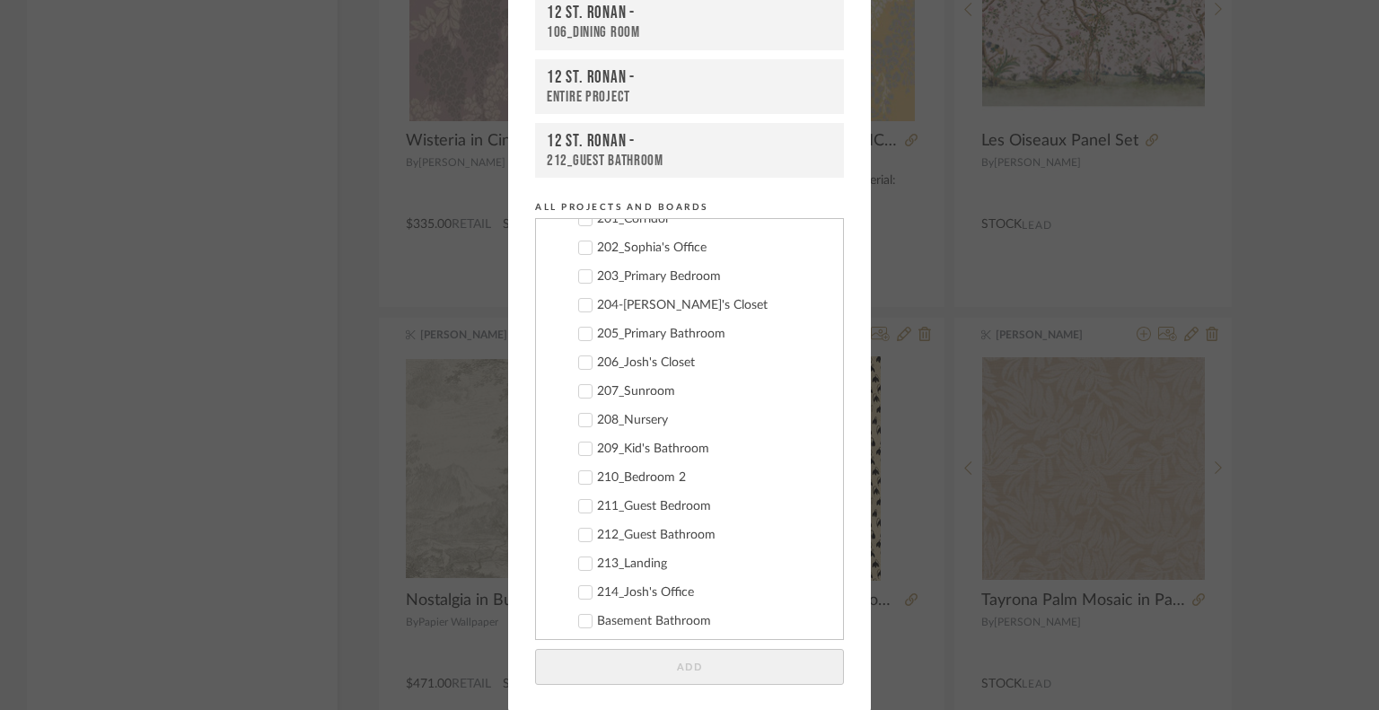
scroll to position [472, 0]
click at [582, 356] on icon at bounding box center [585, 352] width 13 height 13
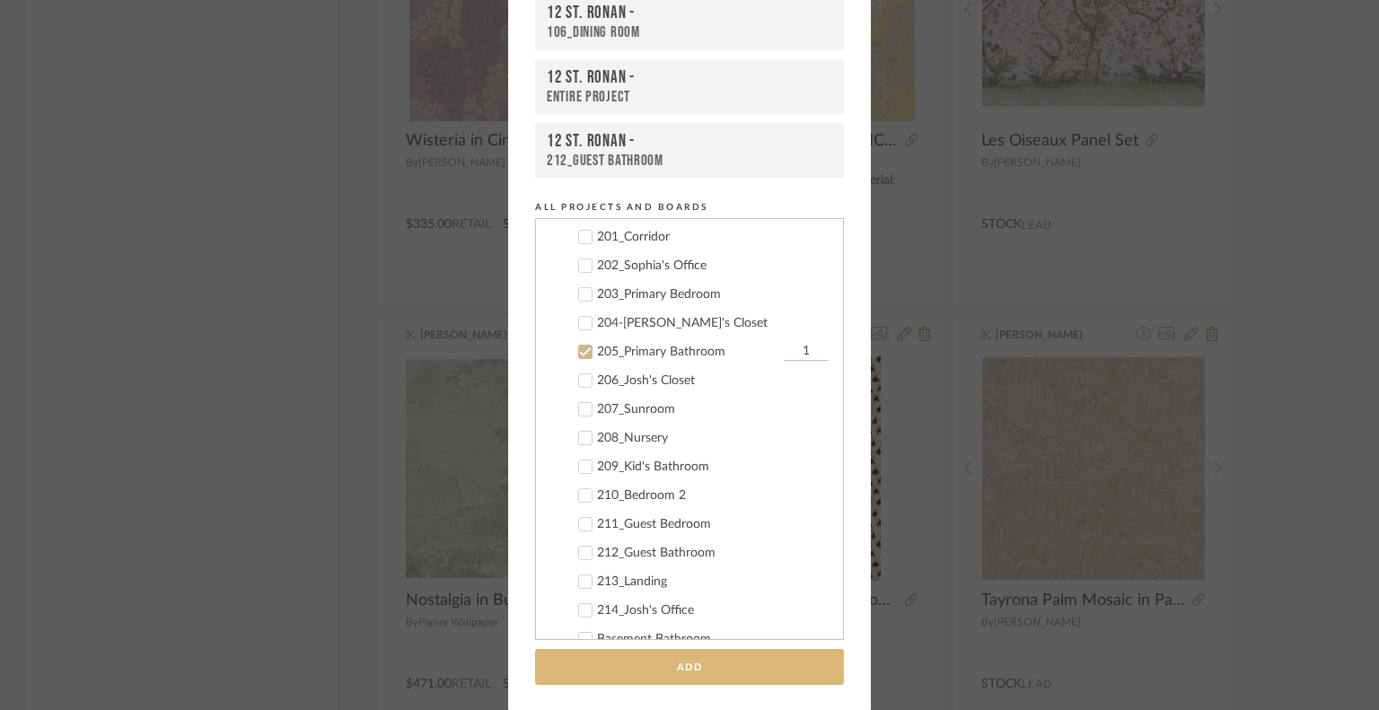
click at [677, 642] on button "Add" at bounding box center [689, 667] width 309 height 37
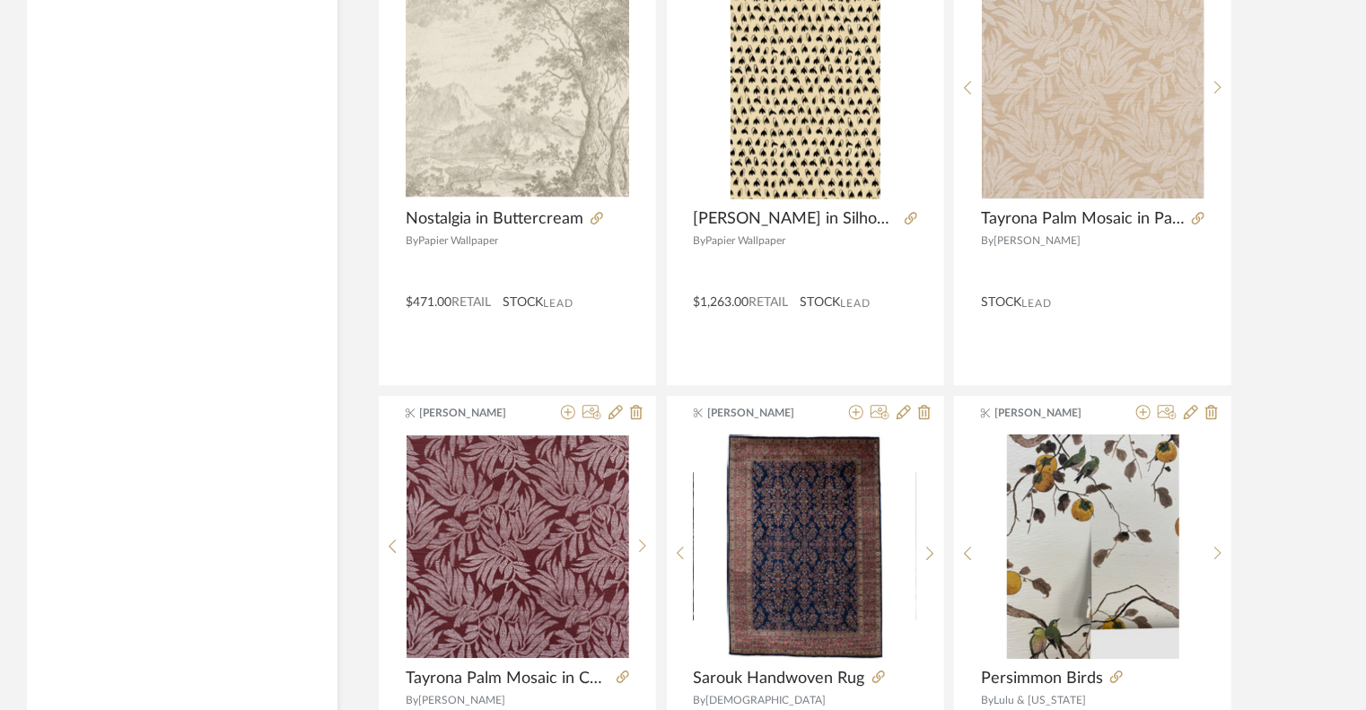
scroll to position [16220, 0]
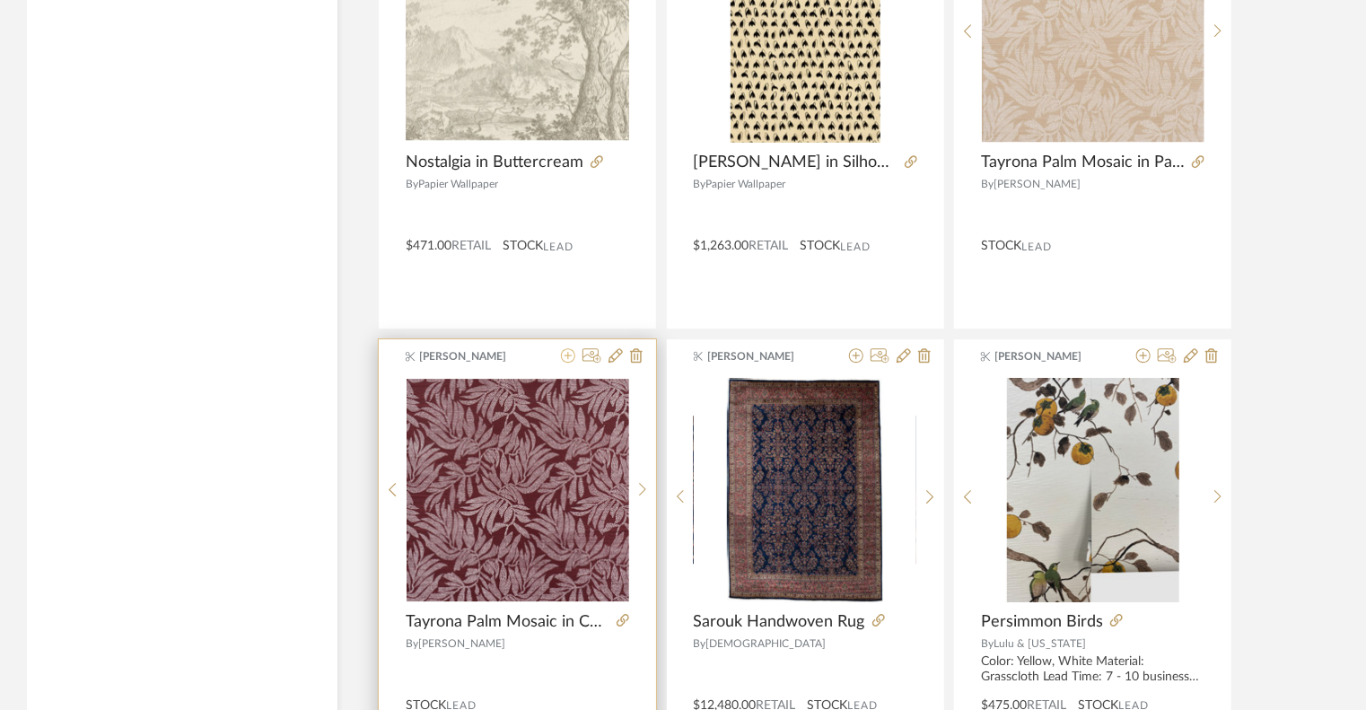
click at [565, 348] on icon at bounding box center [568, 355] width 14 height 14
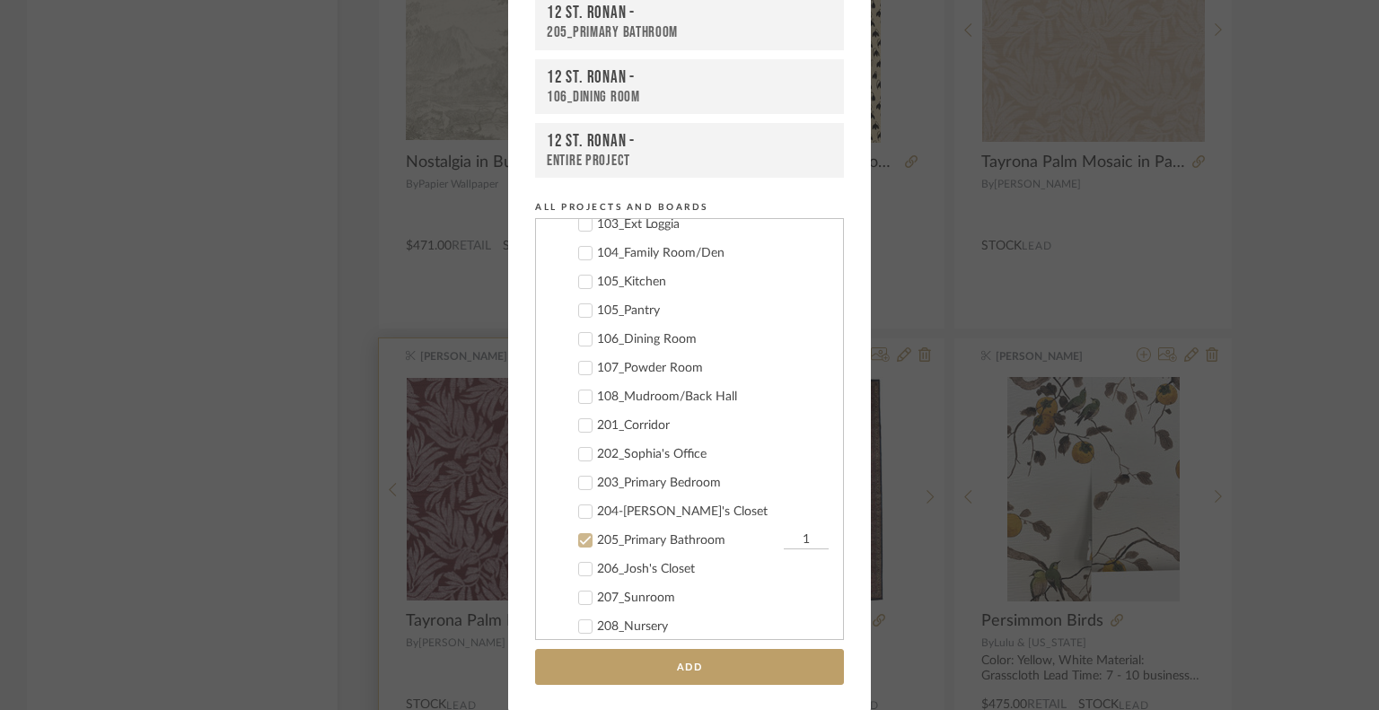
scroll to position [589, 0]
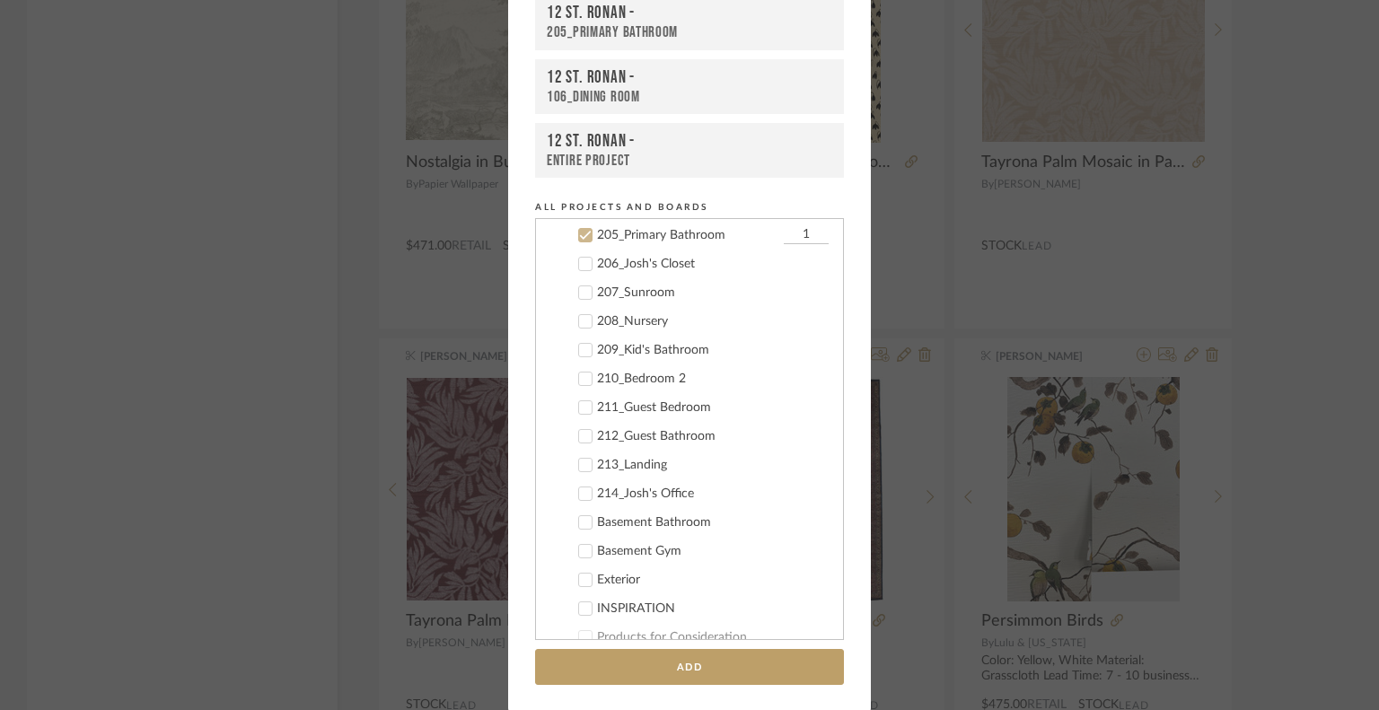
click at [578, 240] on label "205_Primary Bathroom 1" at bounding box center [696, 235] width 266 height 18
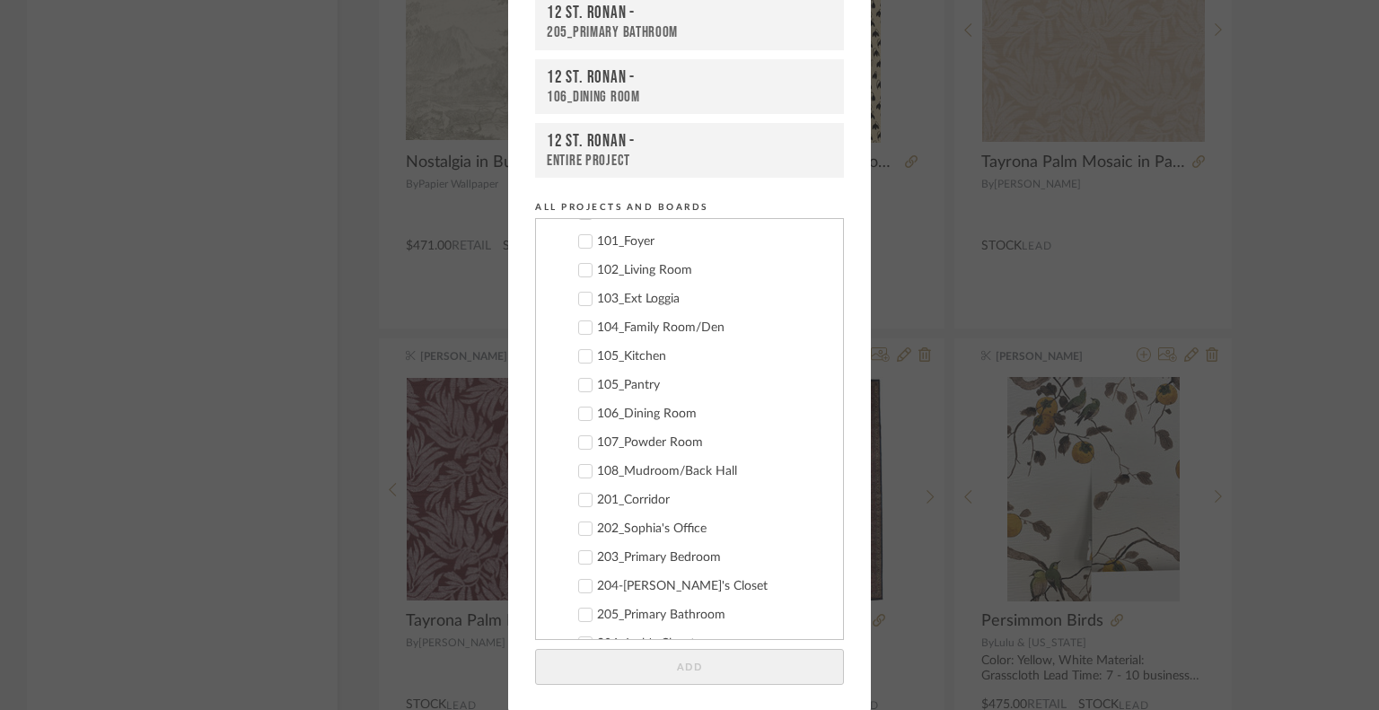
scroll to position [206, 0]
click at [579, 268] on icon at bounding box center [585, 274] width 13 height 13
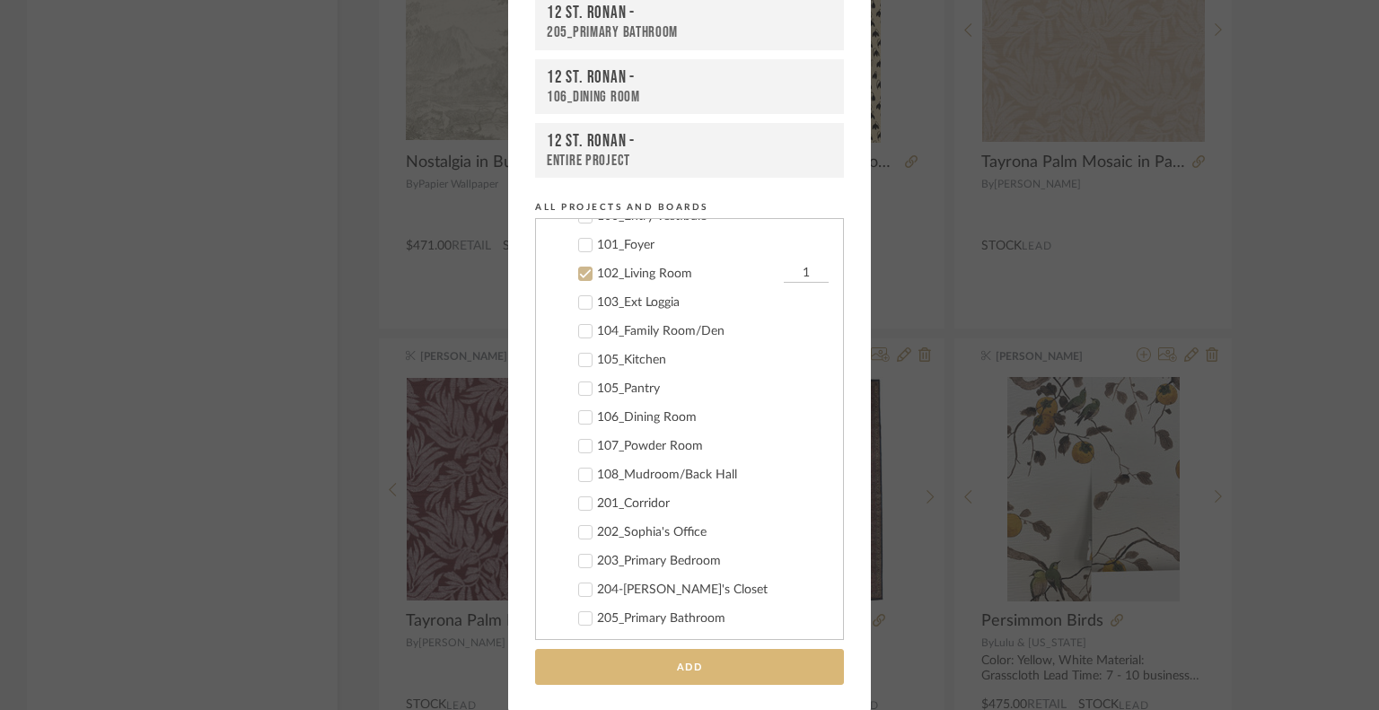
click at [674, 642] on button "Add" at bounding box center [689, 667] width 309 height 37
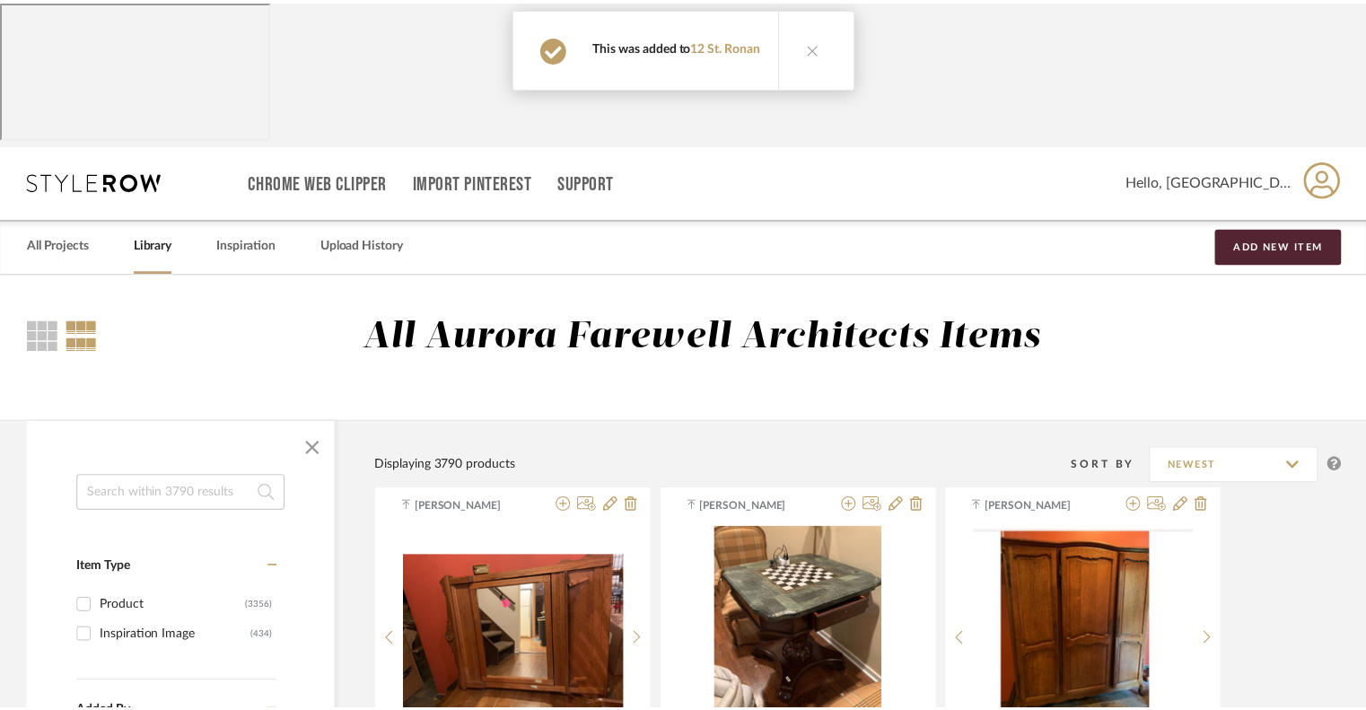
scroll to position [16220, 0]
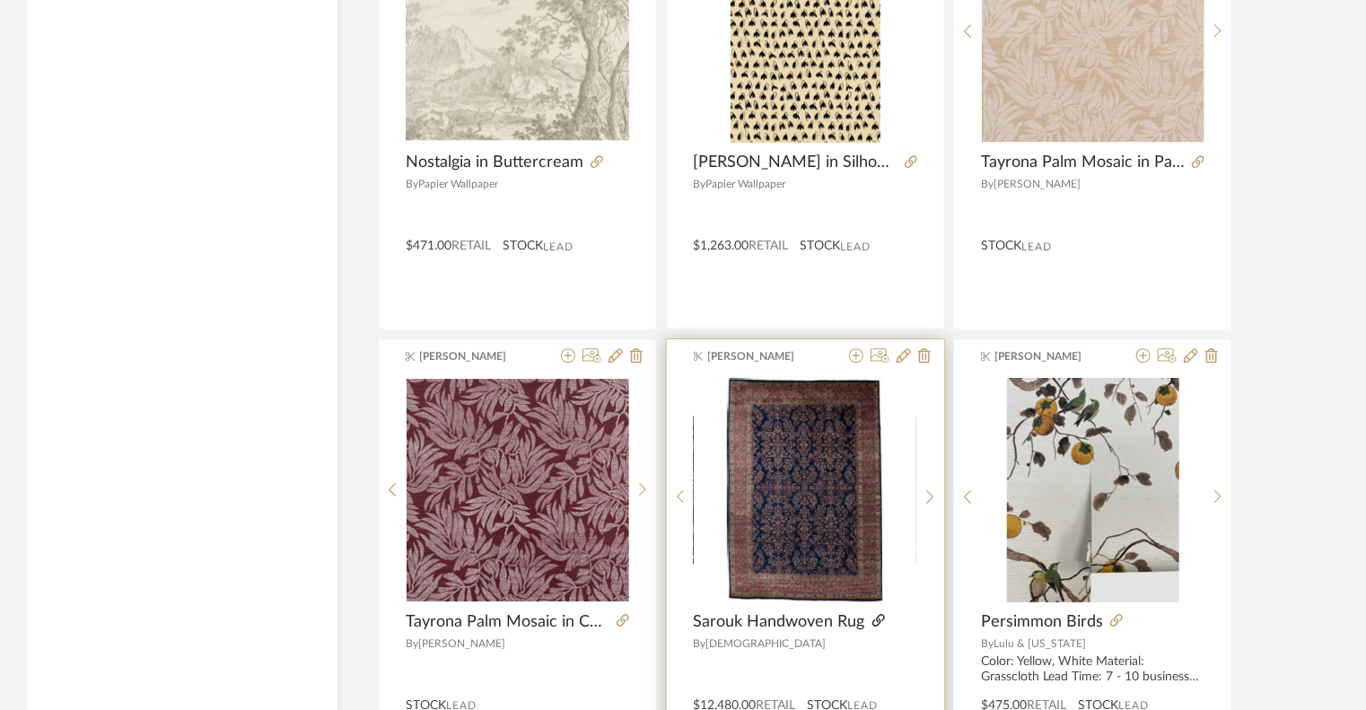
click at [880, 614] on icon at bounding box center [879, 620] width 13 height 13
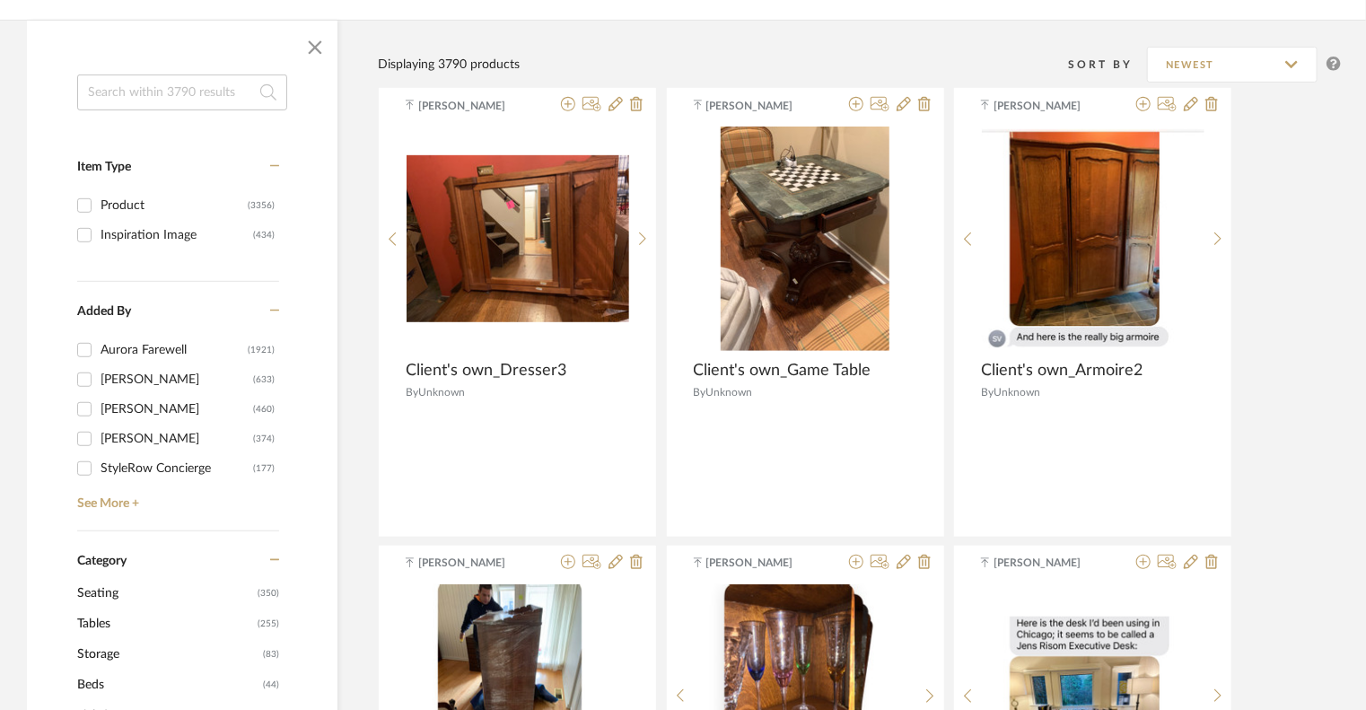
scroll to position [0, 0]
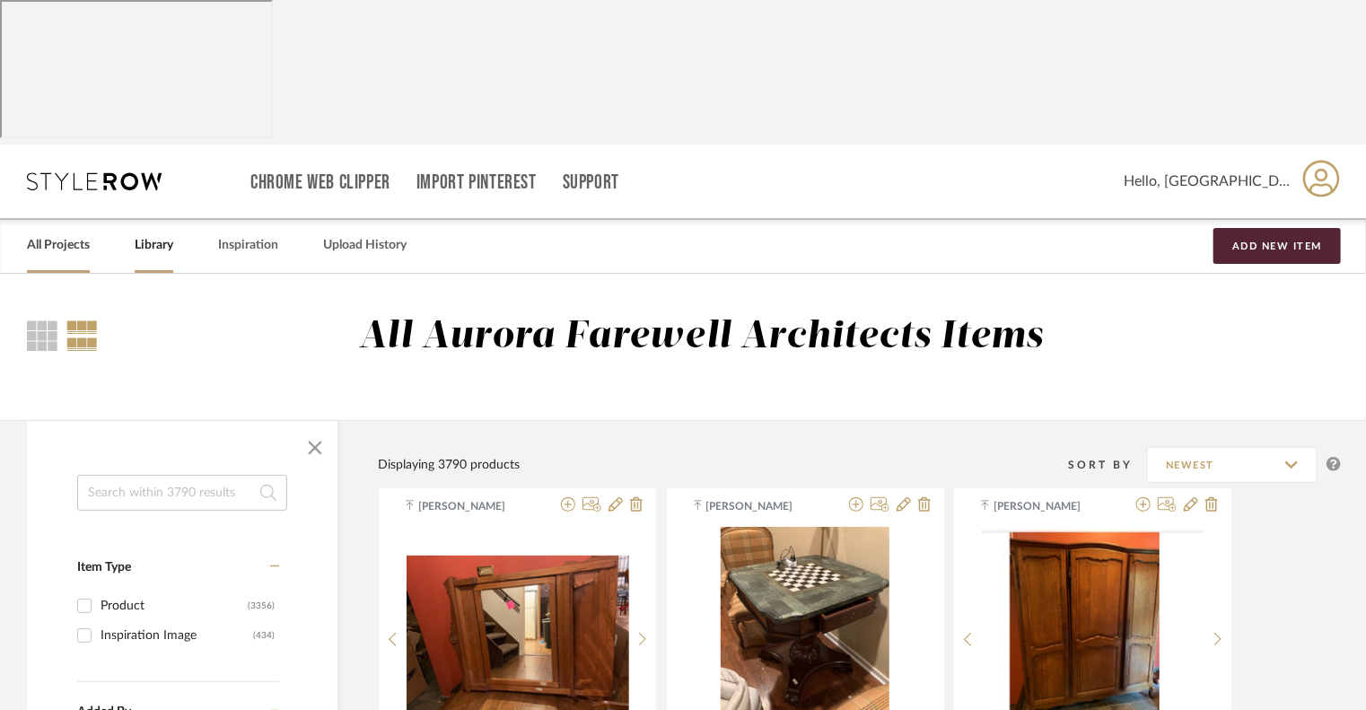
click at [57, 233] on link "All Projects" at bounding box center [58, 245] width 63 height 24
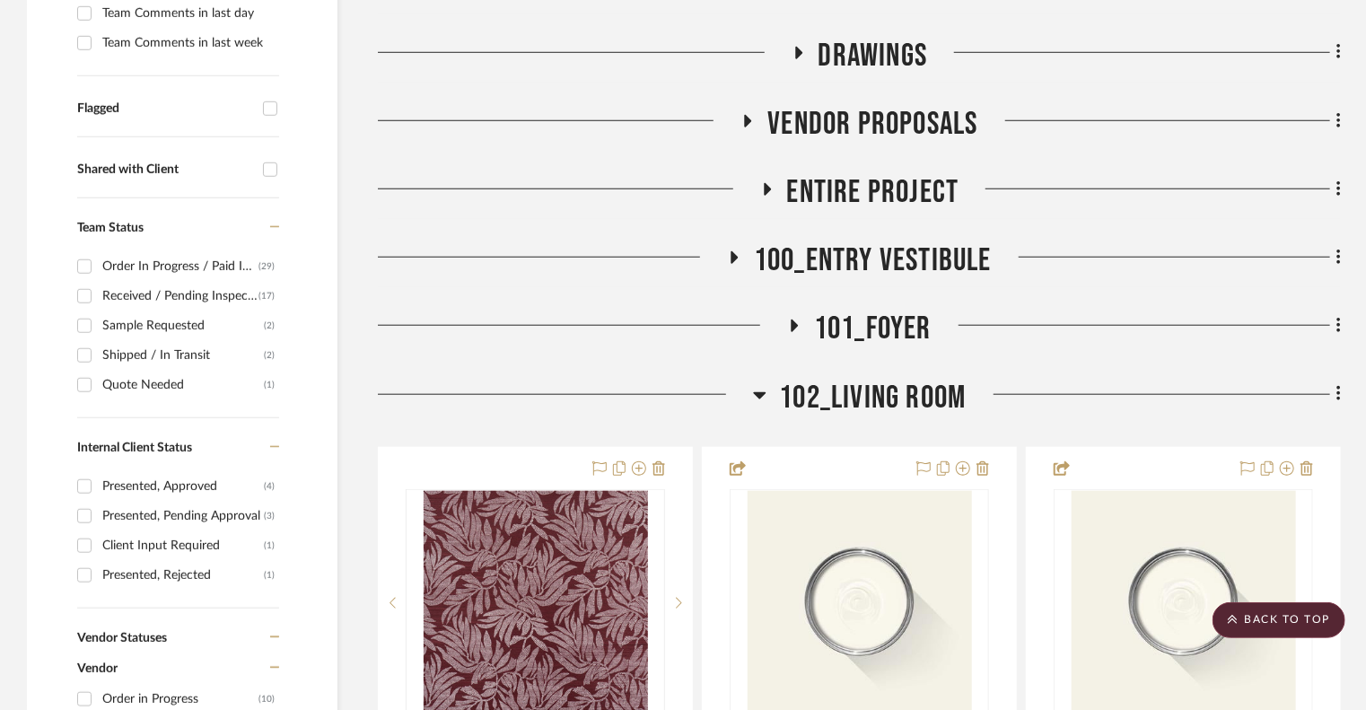
scroll to position [722, 0]
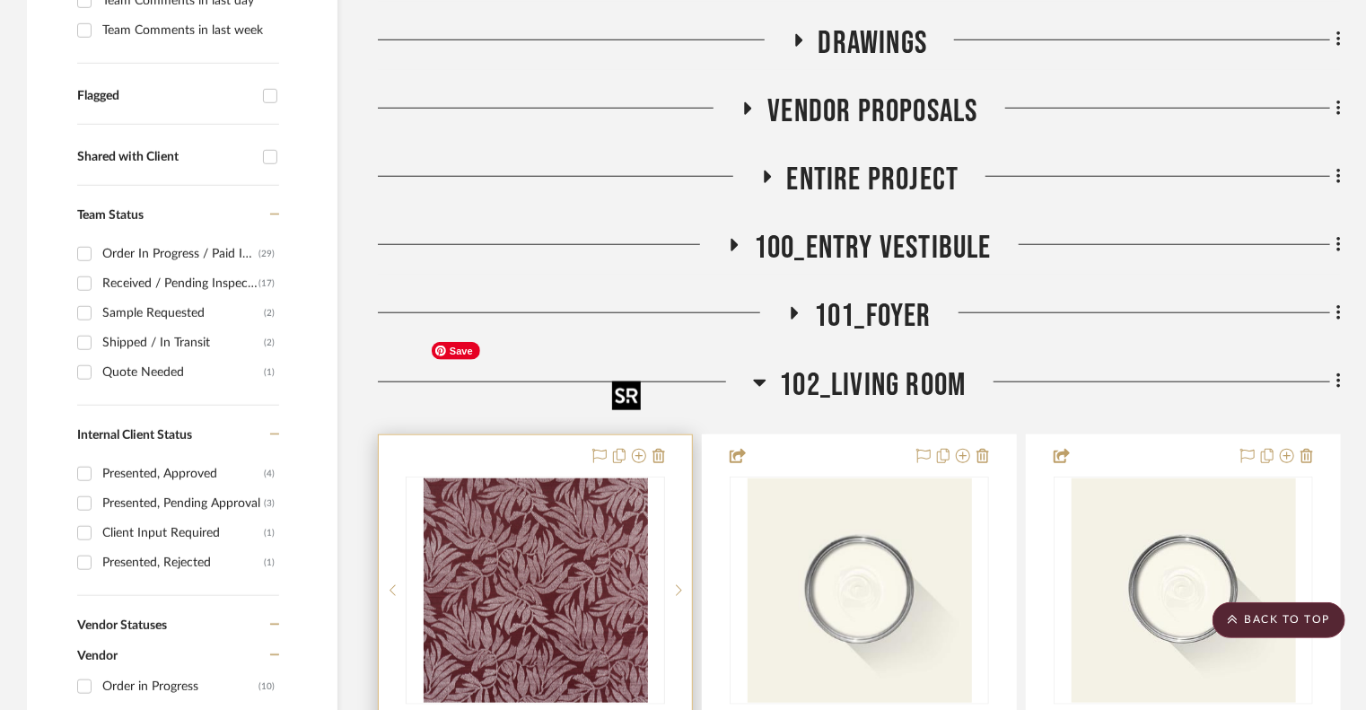
click at [548, 479] on img "0" at bounding box center [536, 591] width 224 height 224
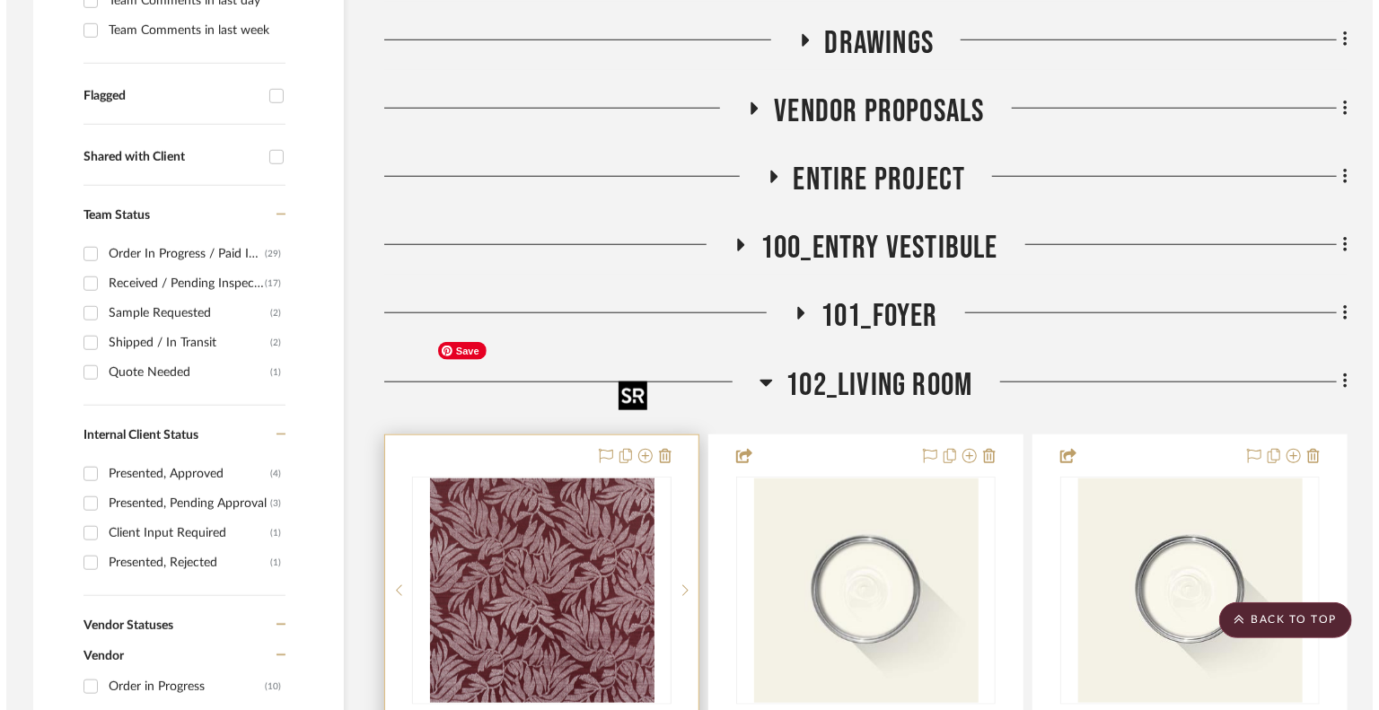
scroll to position [0, 0]
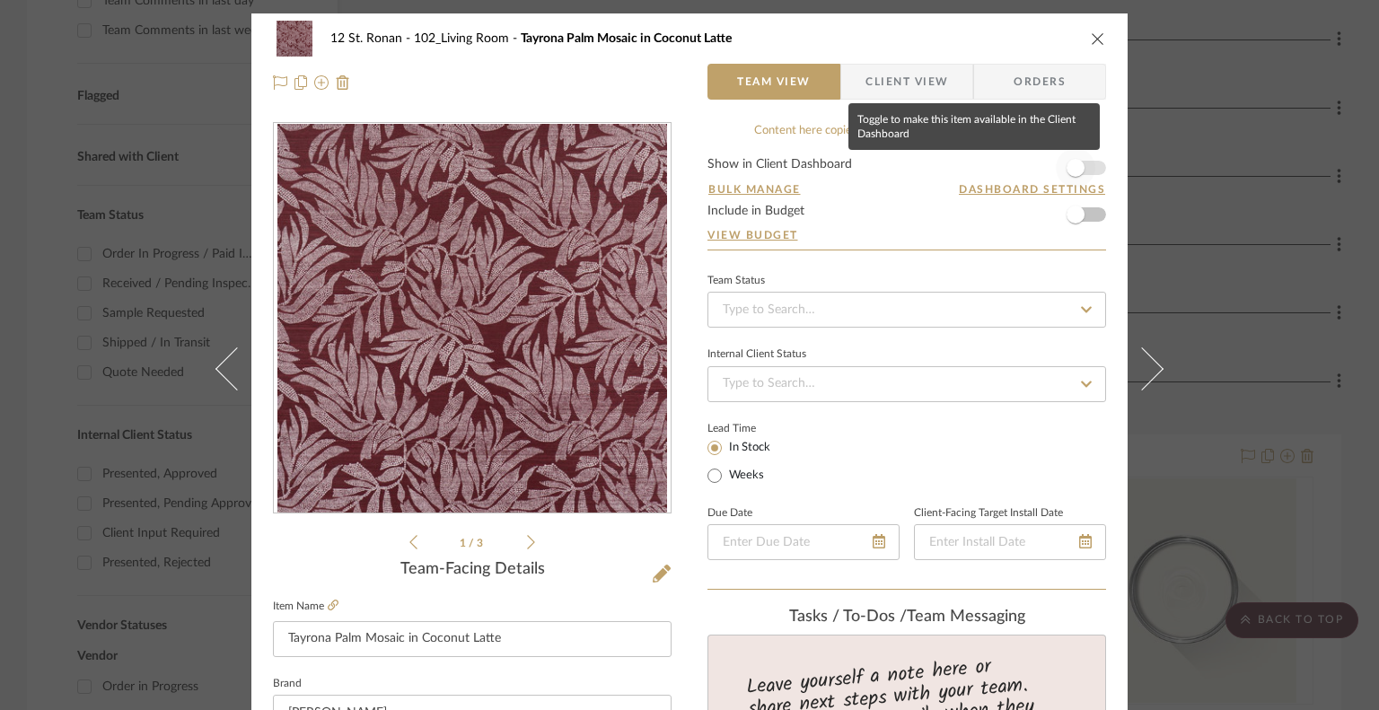
click at [1077, 164] on span "button" at bounding box center [1076, 168] width 18 height 18
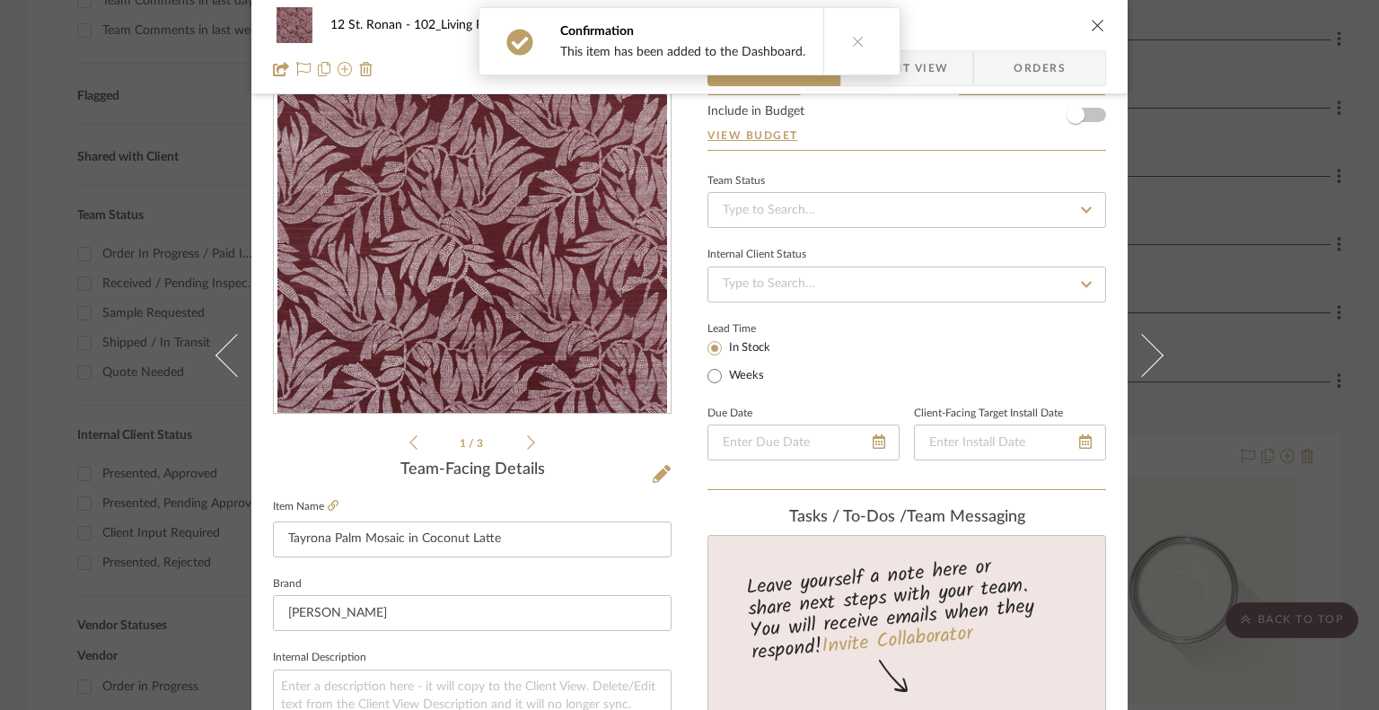
scroll to position [116, 0]
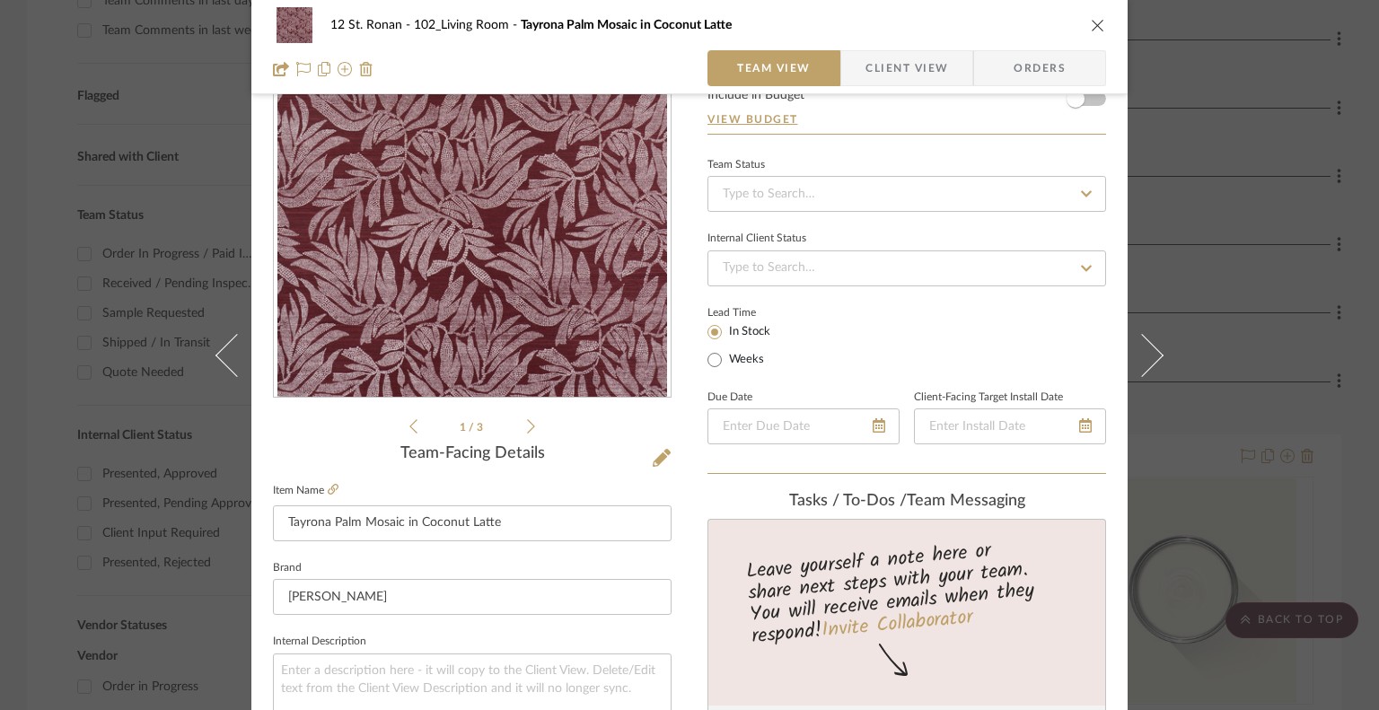
click at [527, 424] on icon at bounding box center [531, 426] width 8 height 16
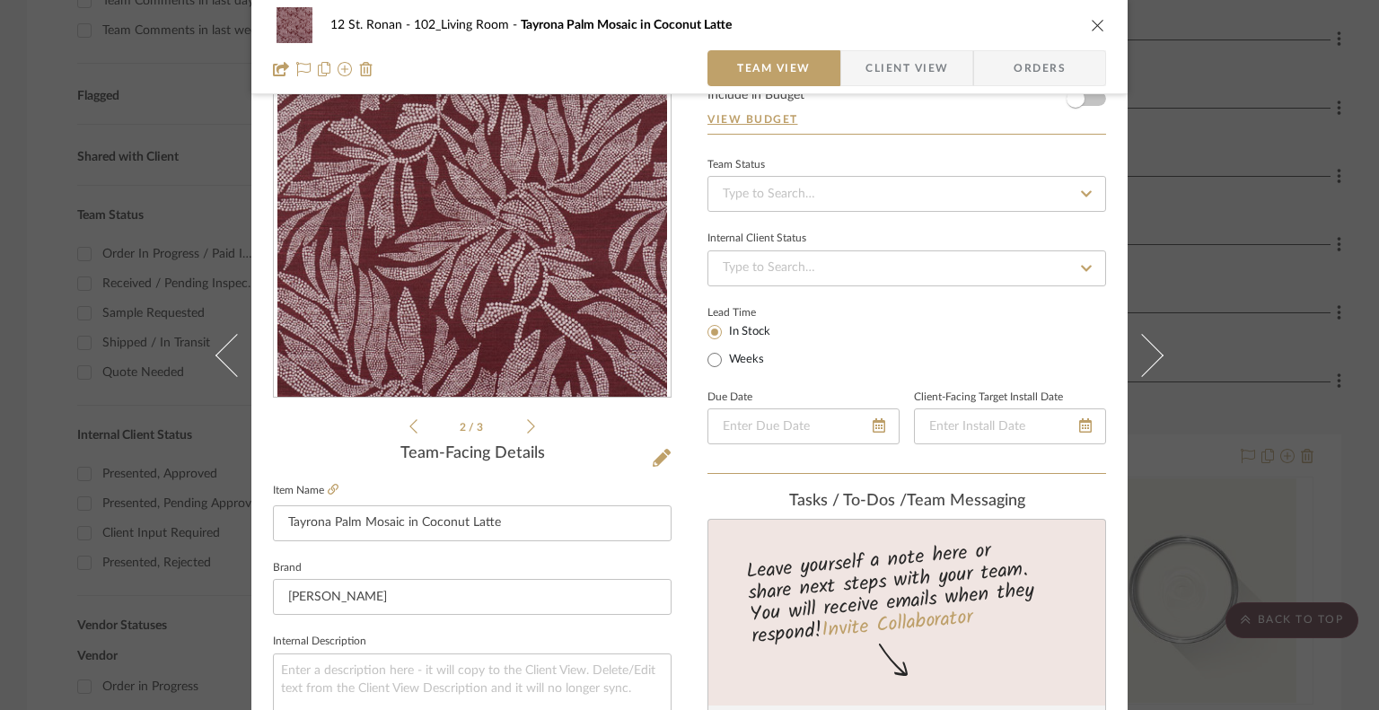
click at [527, 424] on icon at bounding box center [531, 426] width 8 height 16
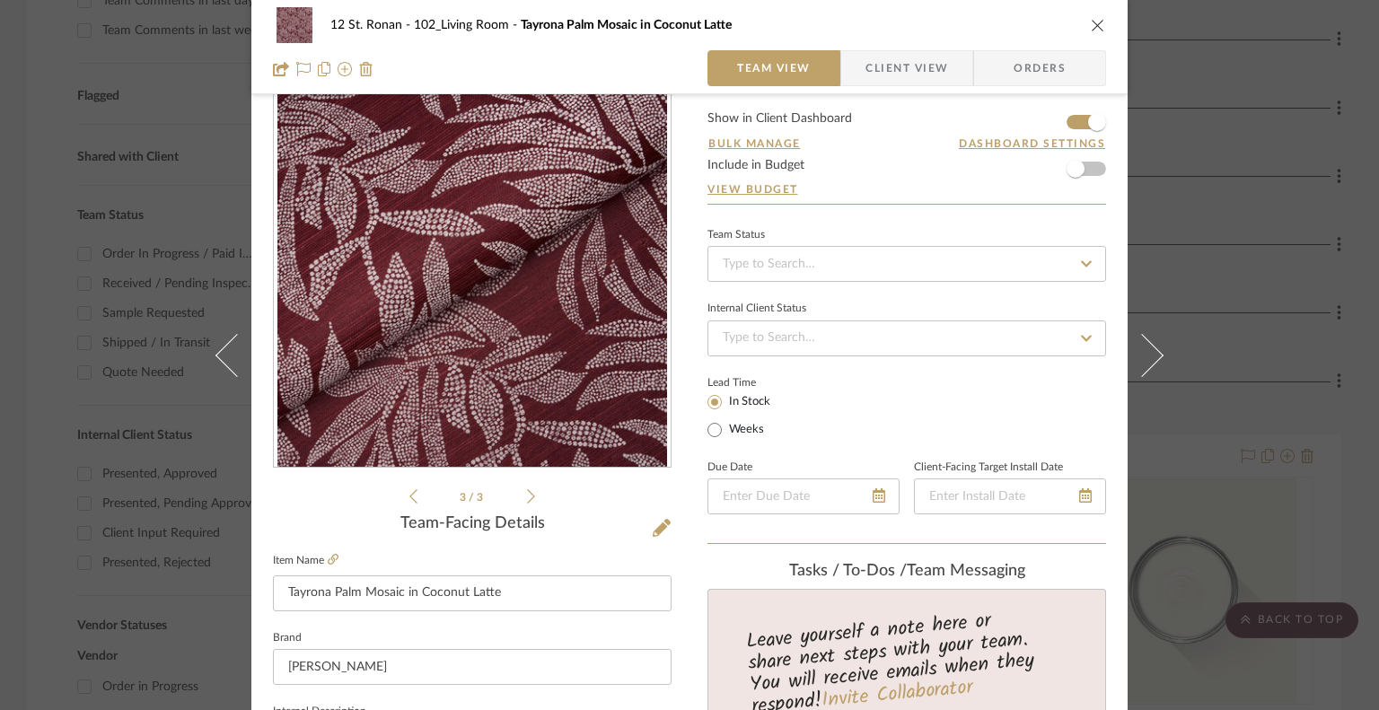
scroll to position [0, 0]
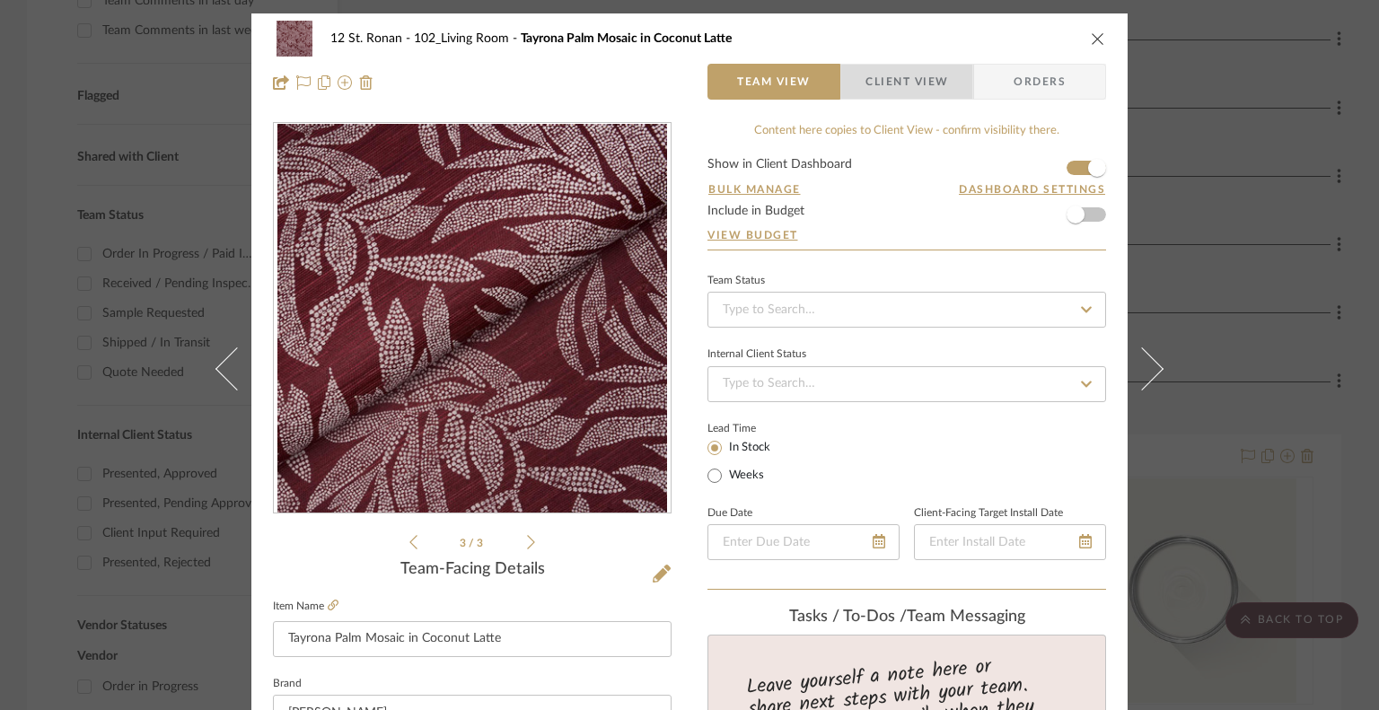
click at [900, 78] on span "Client View" at bounding box center [906, 82] width 83 height 36
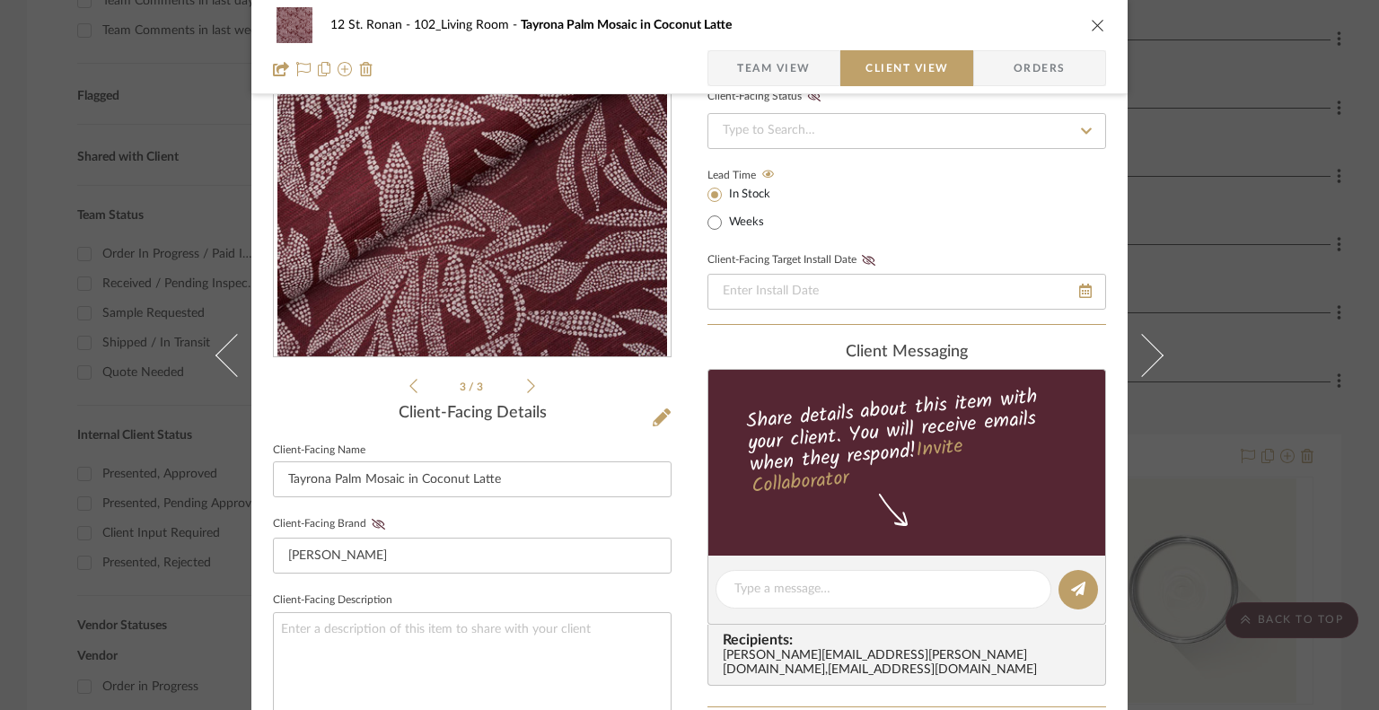
scroll to position [180, 0]
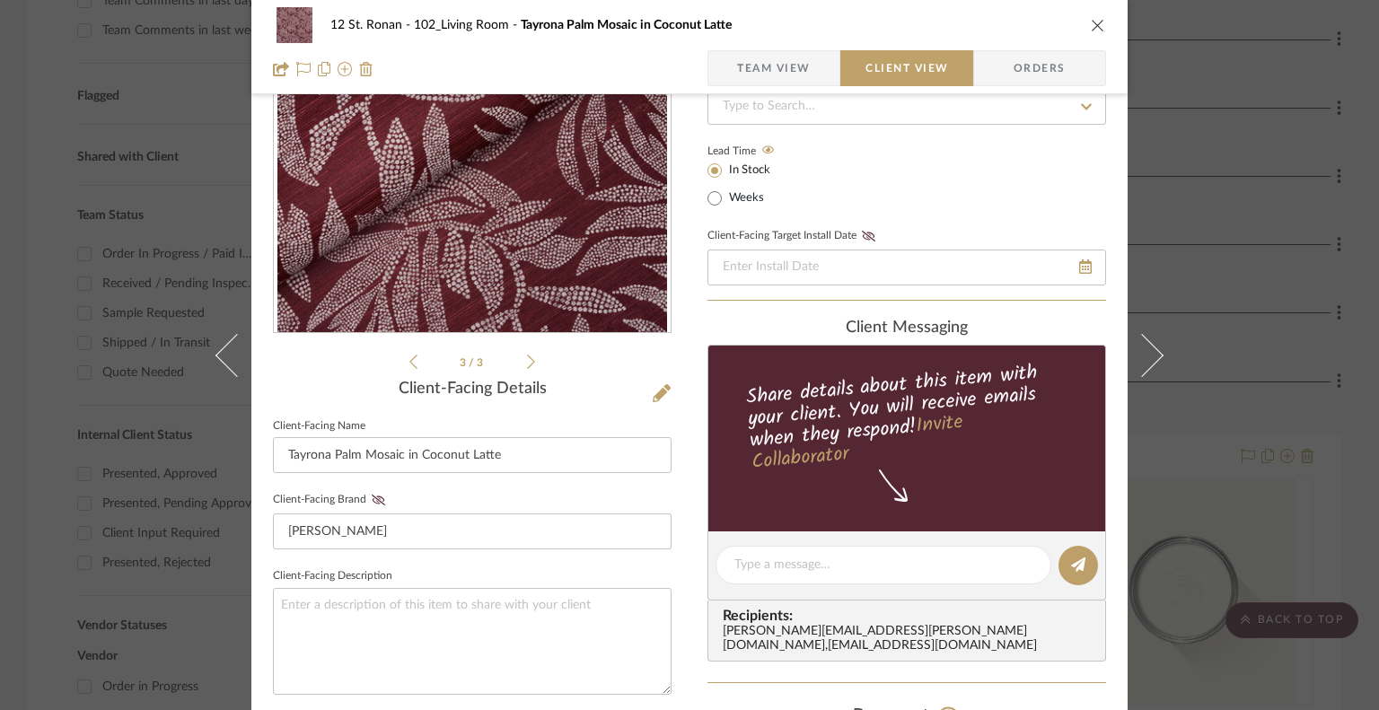
click at [1091, 21] on icon "close" at bounding box center [1098, 25] width 14 height 14
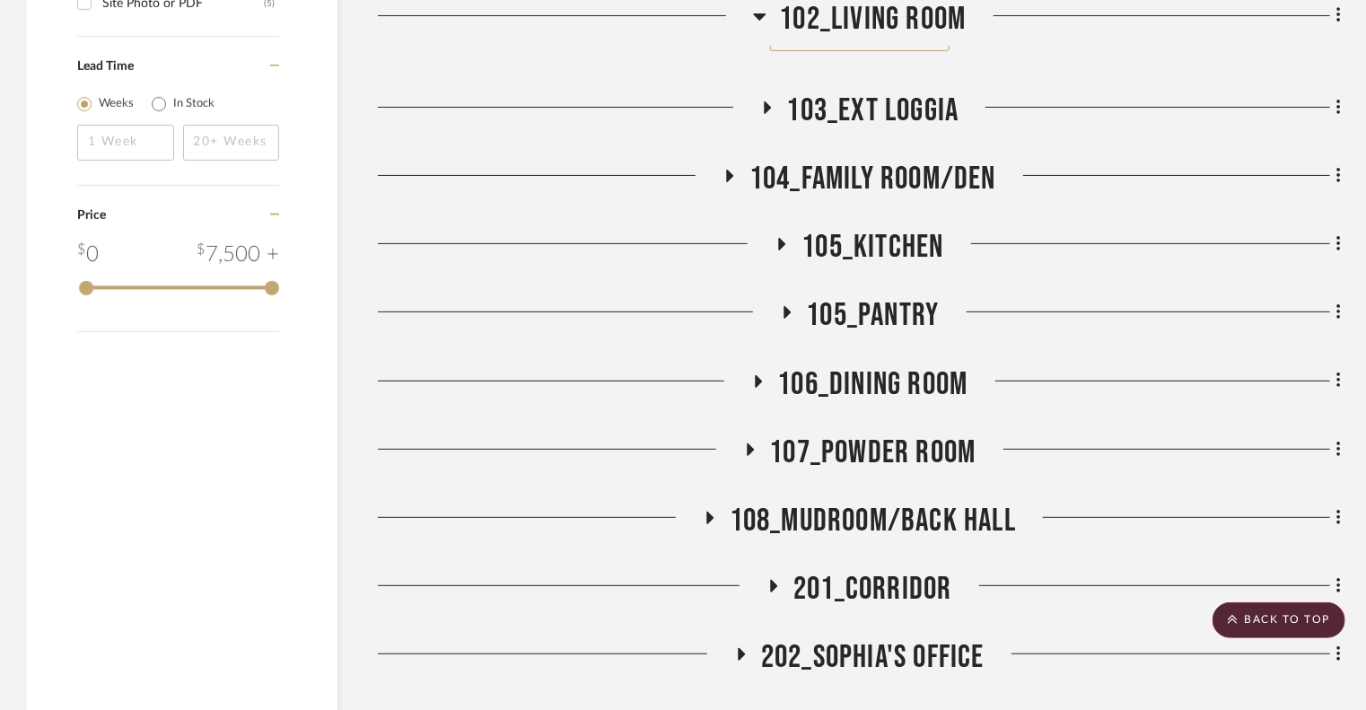
scroll to position [3545, 0]
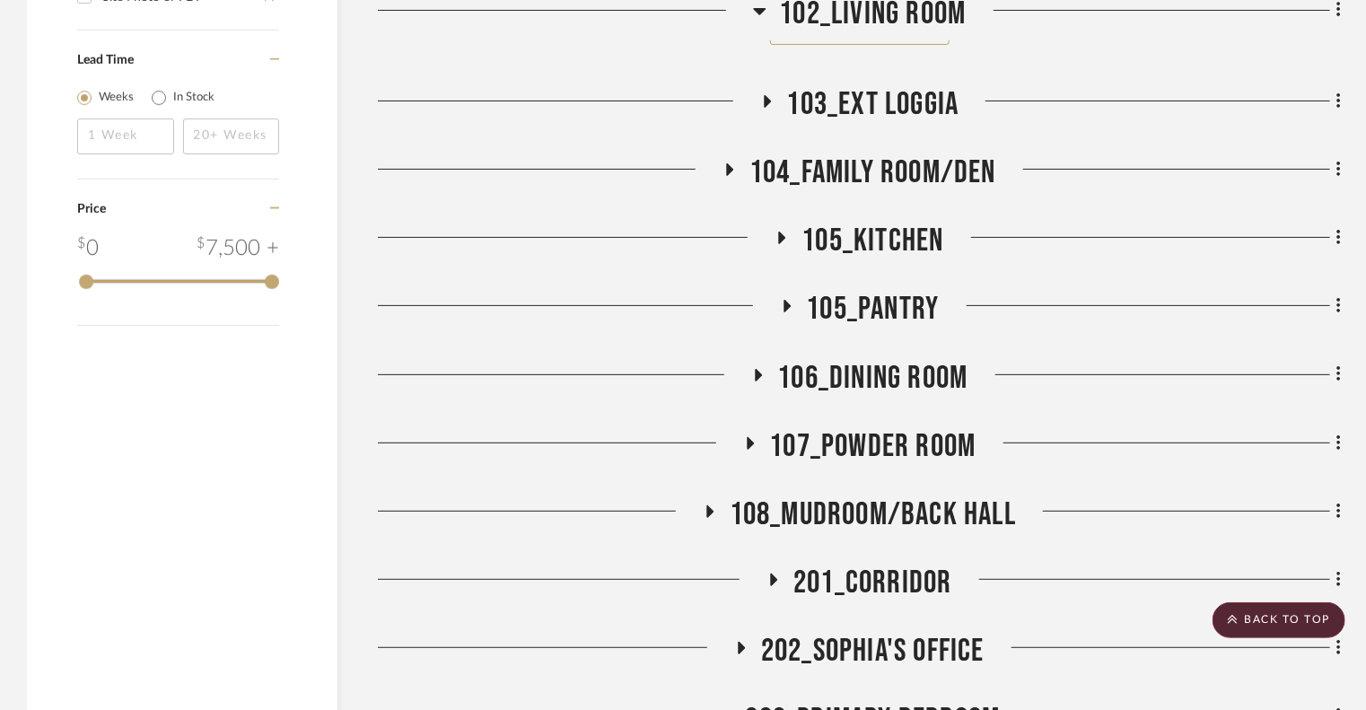
click at [758, 369] on icon at bounding box center [758, 375] width 7 height 13
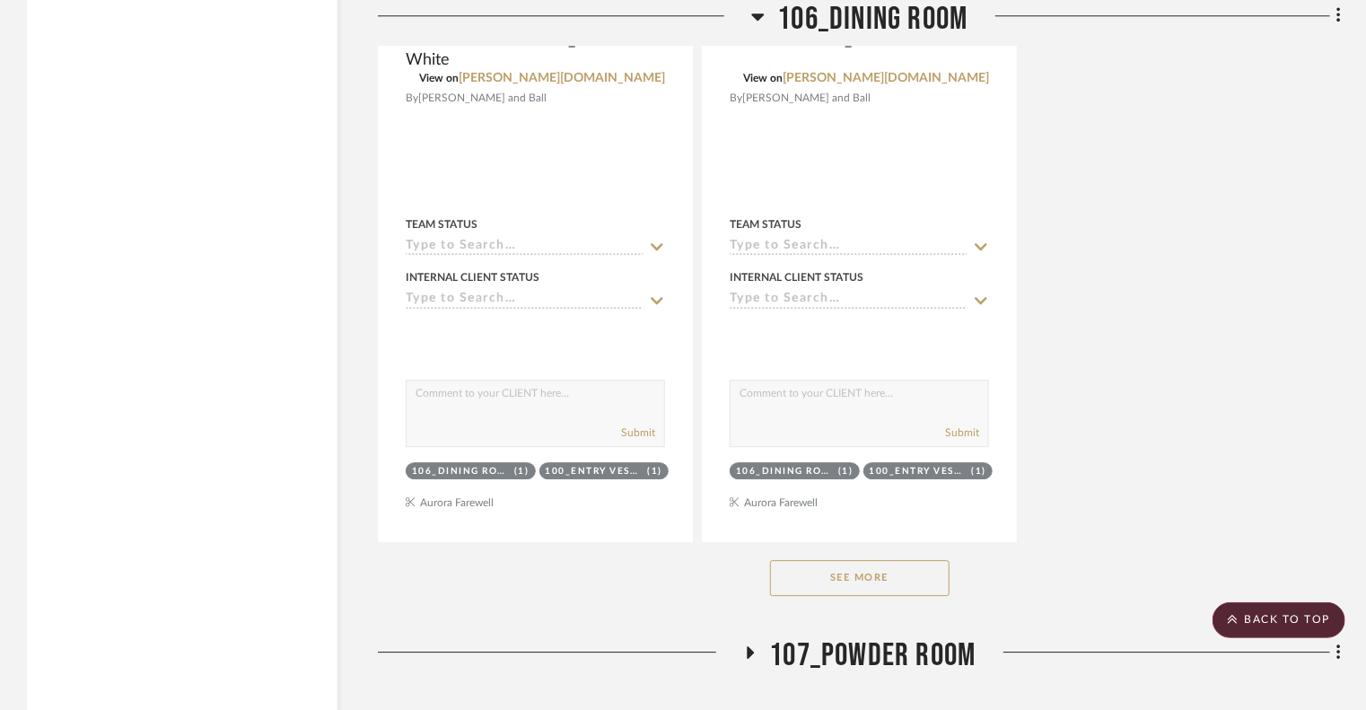
scroll to position [5823, 0]
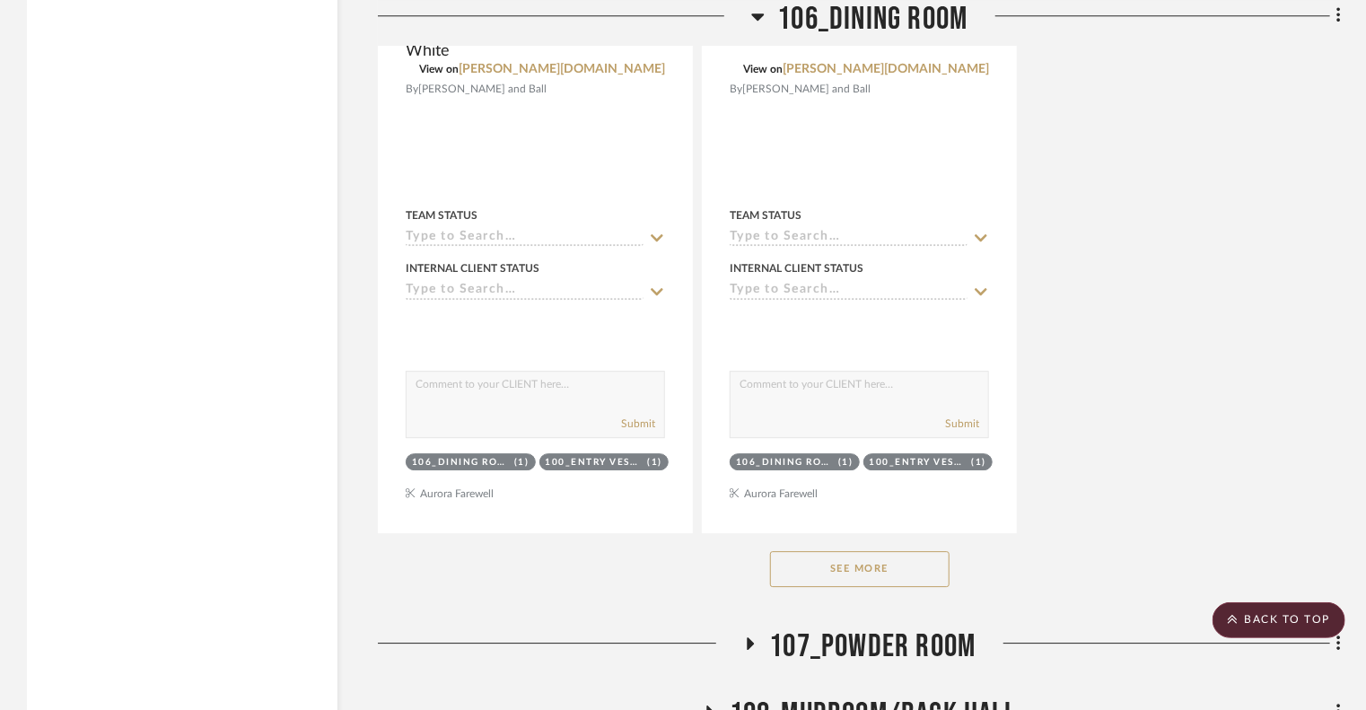
click at [919, 551] on button "See More" at bounding box center [860, 569] width 180 height 36
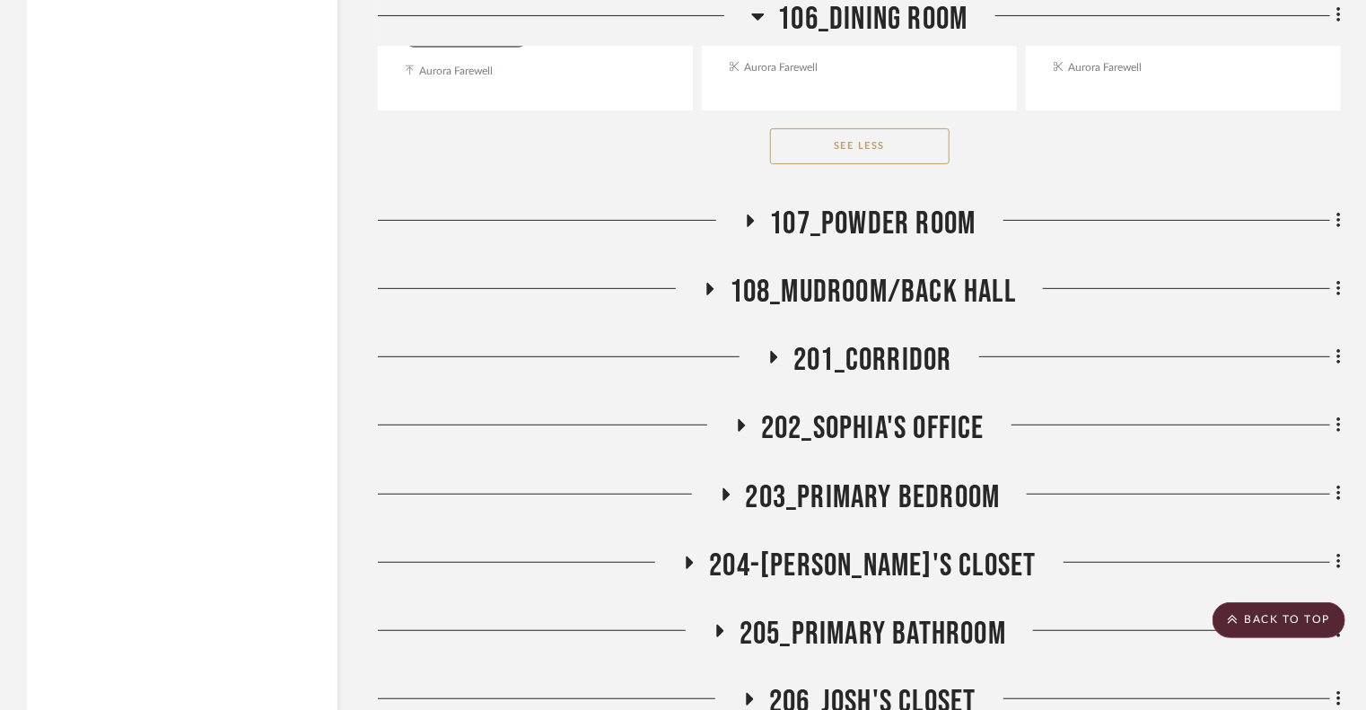
scroll to position [7055, 0]
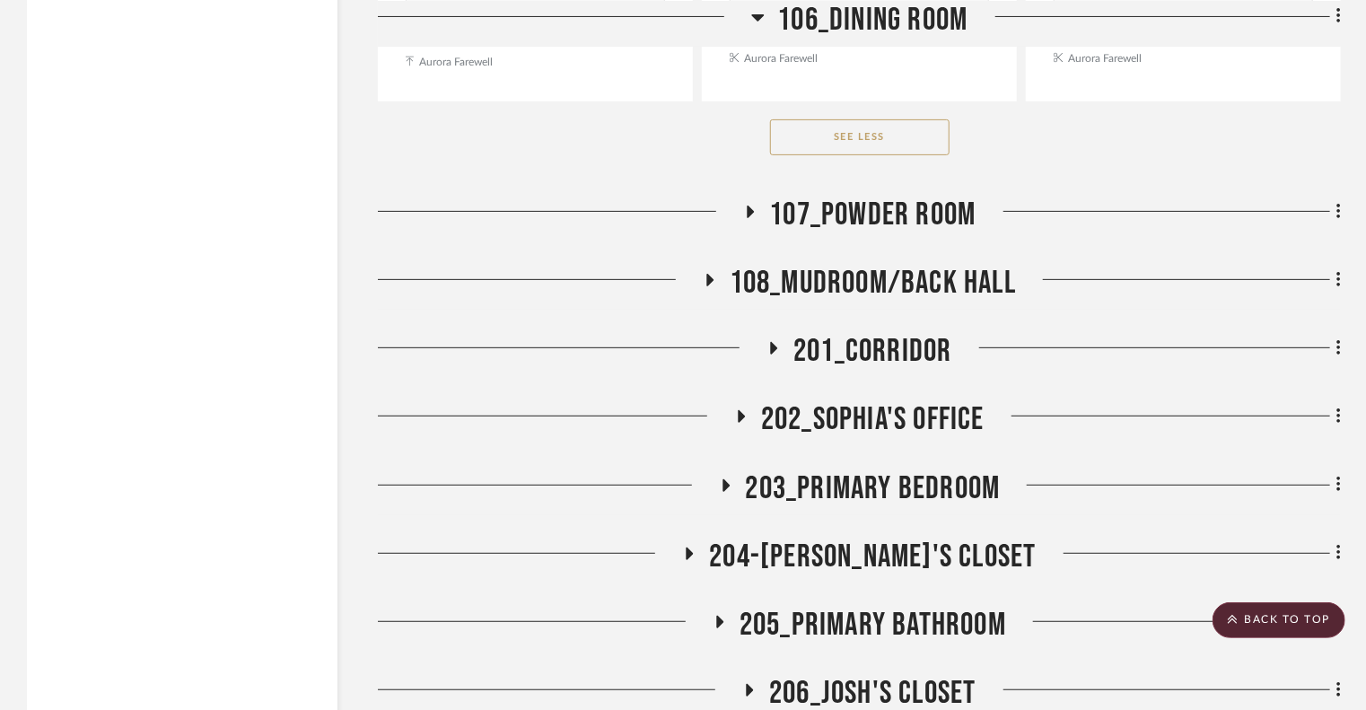
click at [724, 615] on icon at bounding box center [720, 621] width 22 height 13
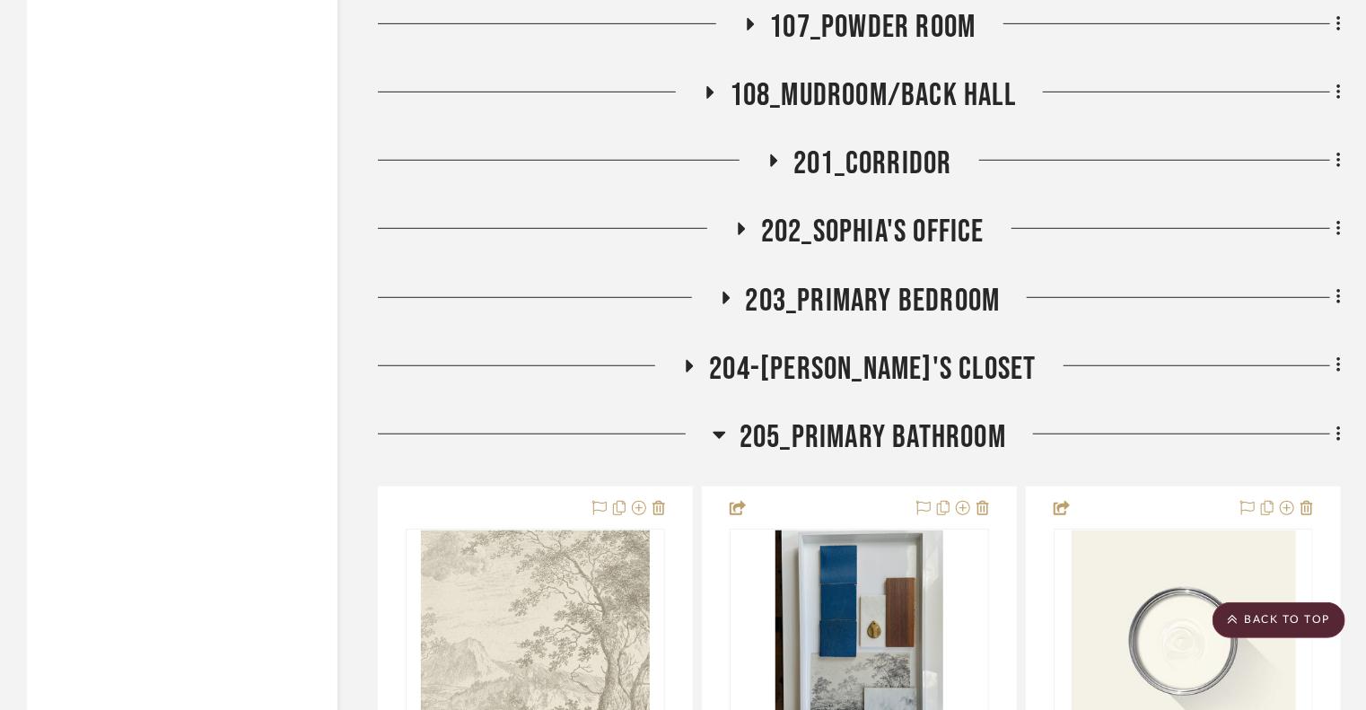
scroll to position [7378, 0]
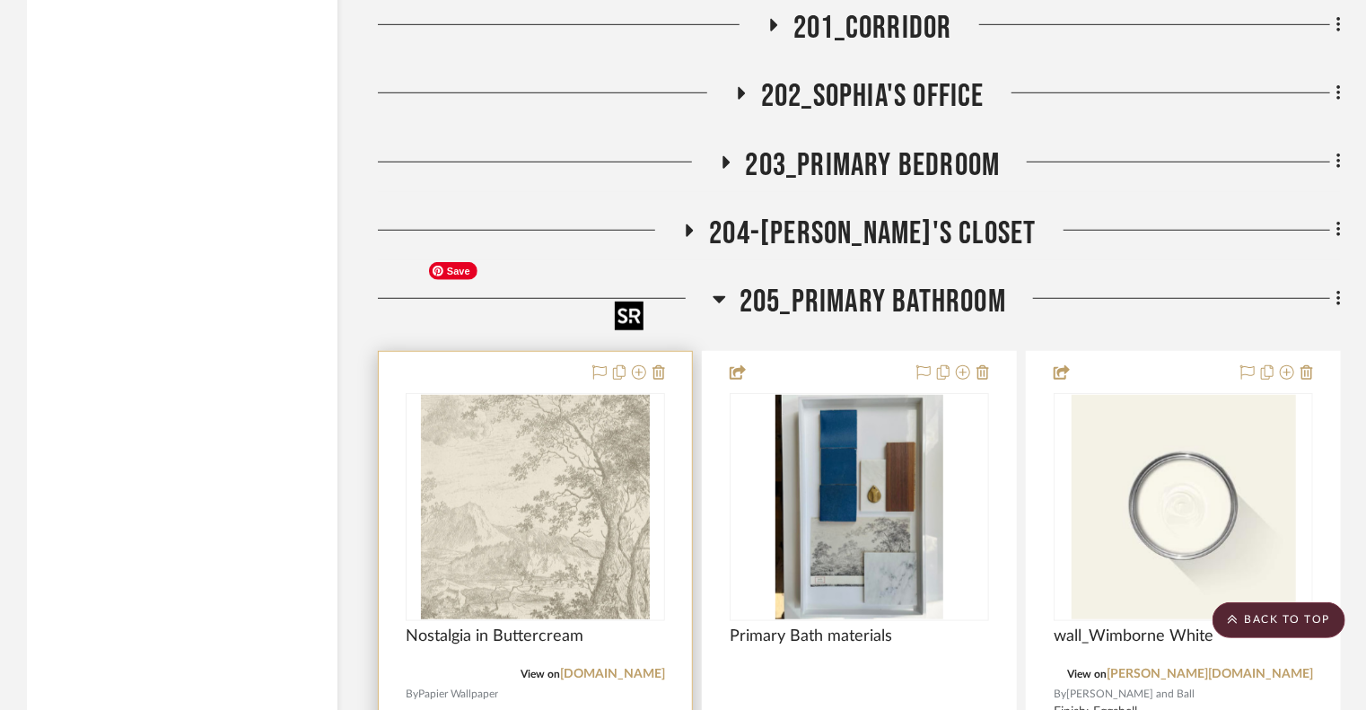
click at [571, 395] on img "0" at bounding box center [536, 507] width 230 height 224
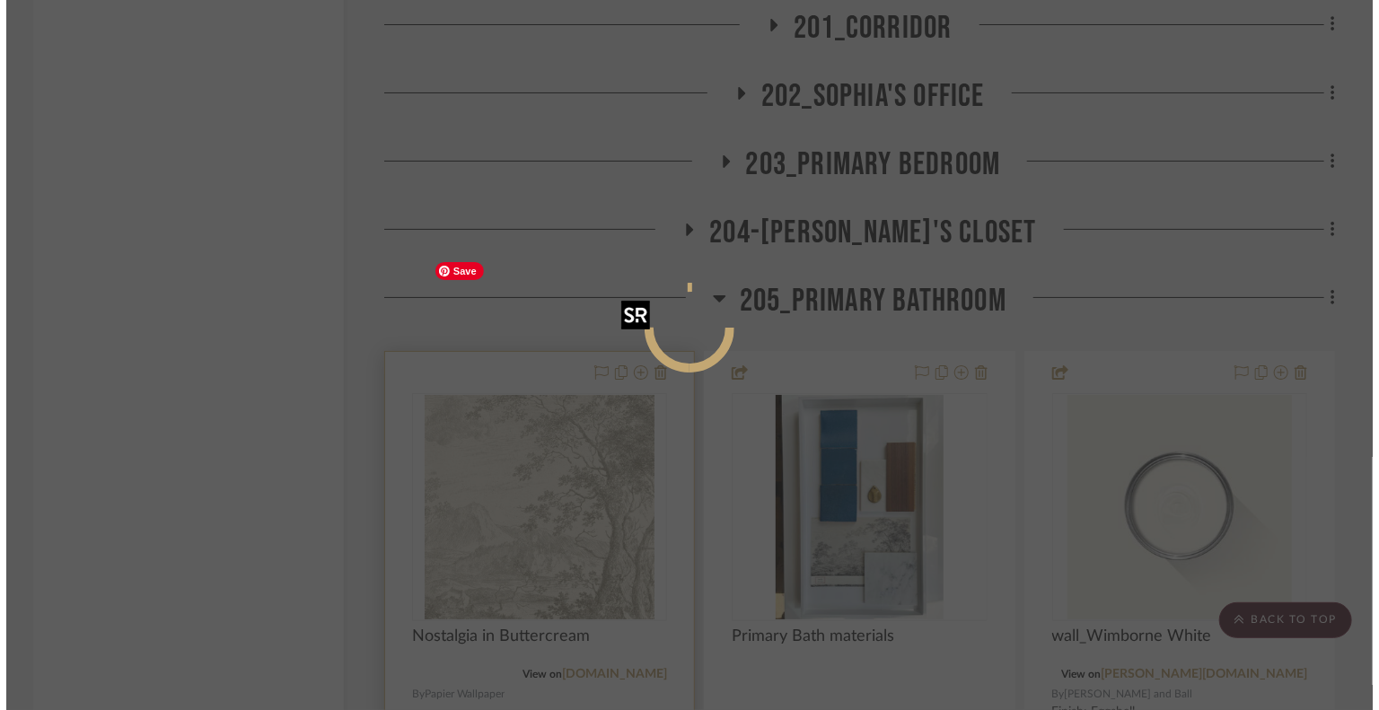
scroll to position [0, 0]
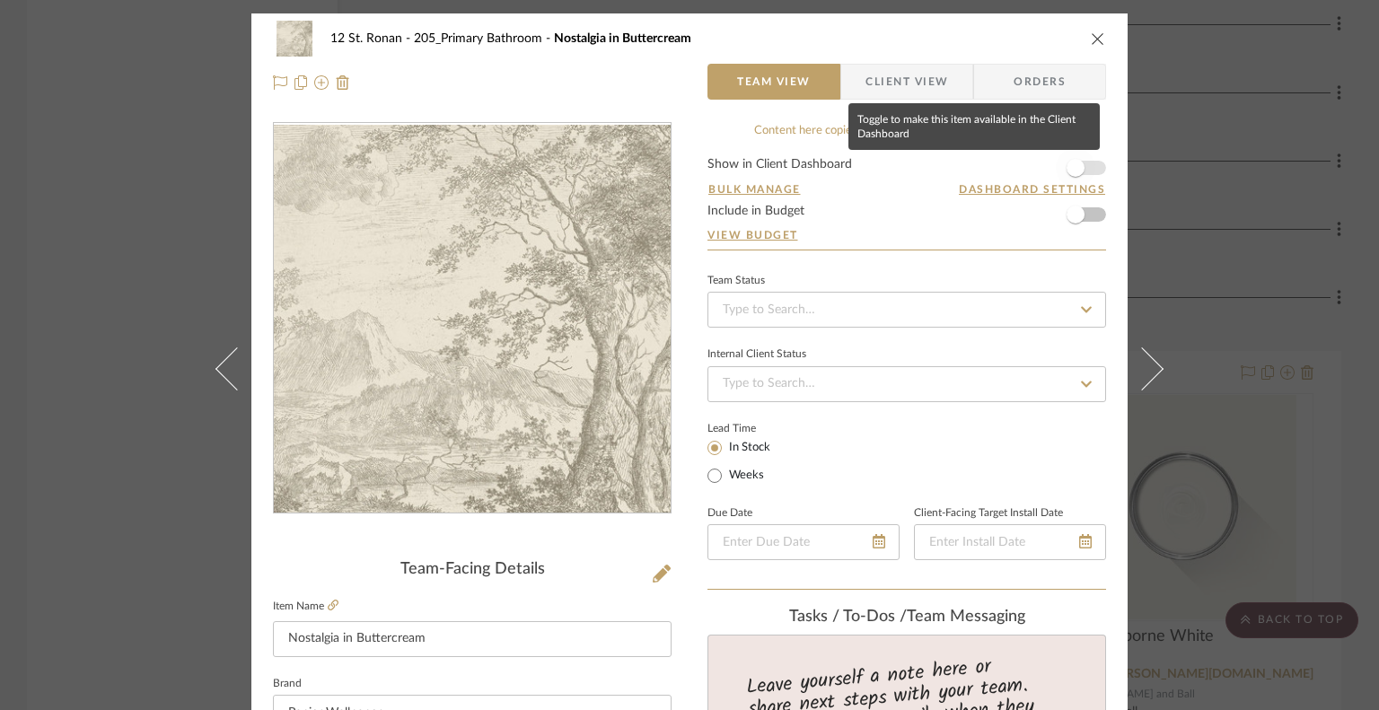
click at [1084, 162] on span "button" at bounding box center [1076, 168] width 40 height 40
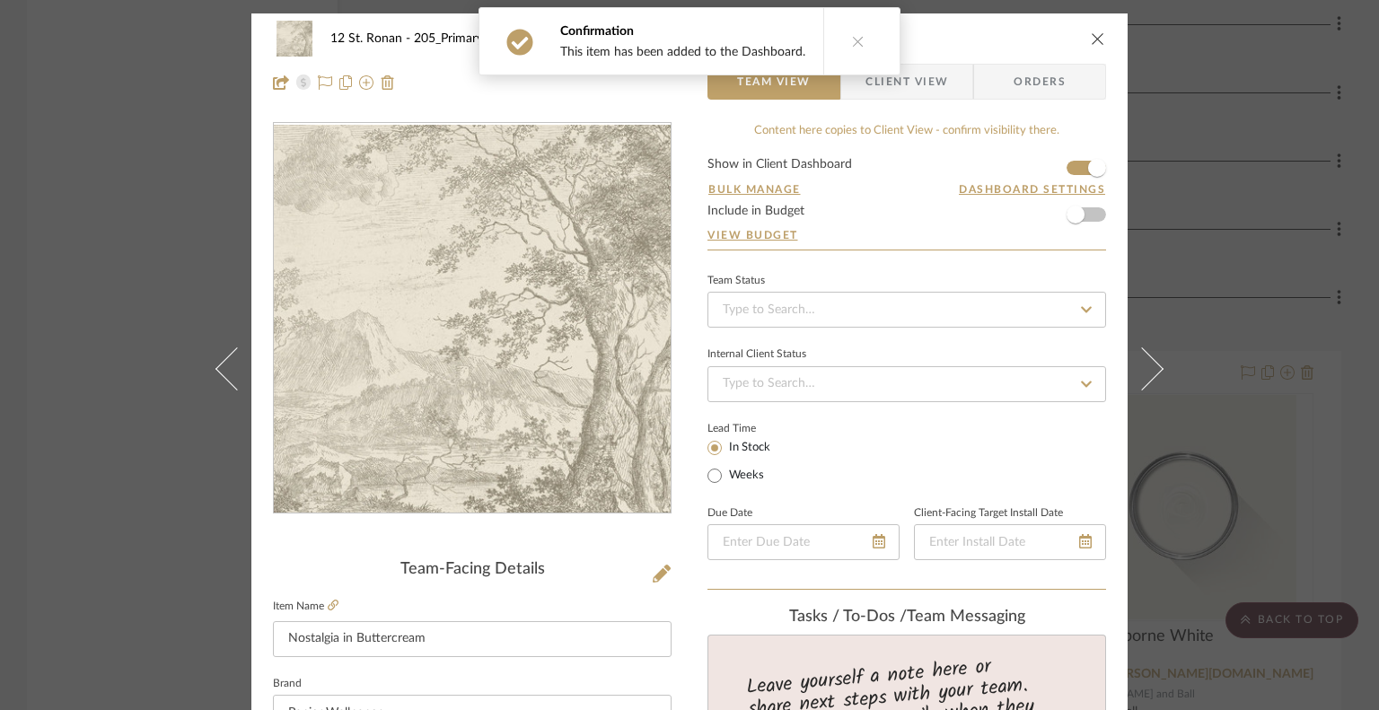
click at [1091, 35] on icon "close" at bounding box center [1098, 38] width 14 height 14
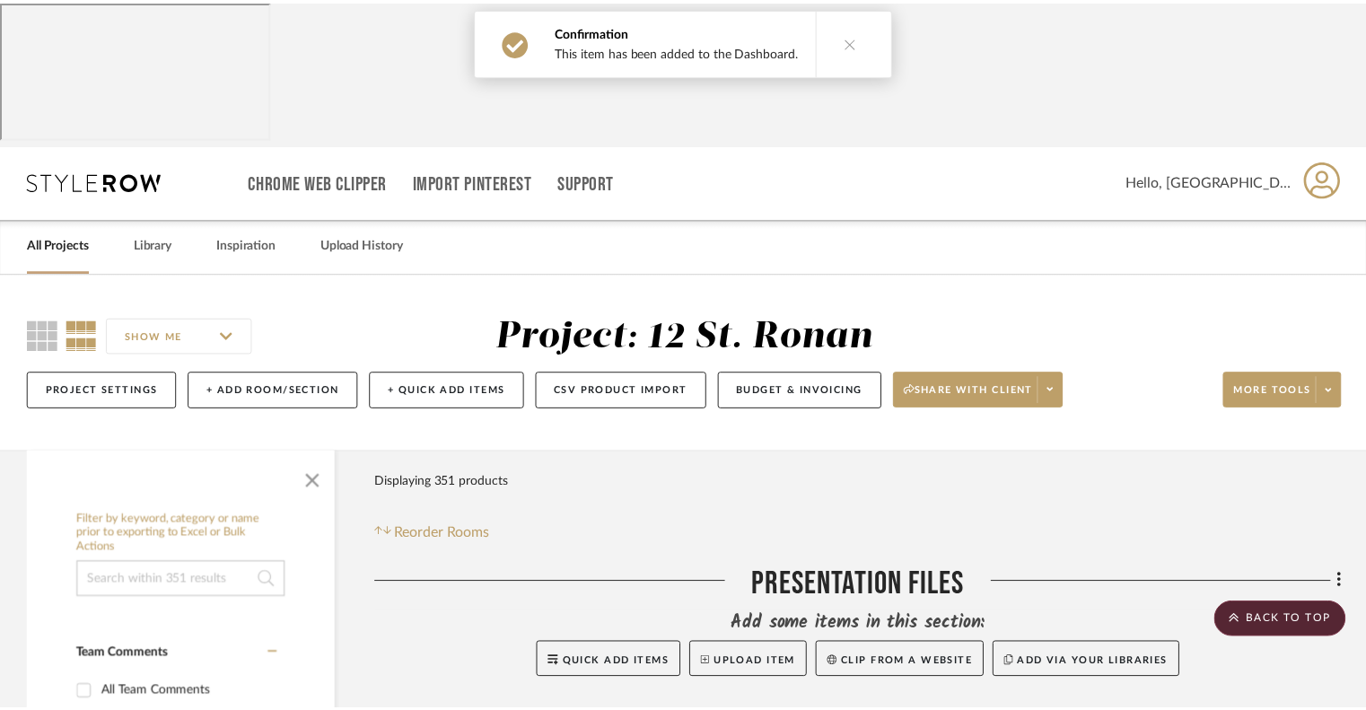
scroll to position [7378, 0]
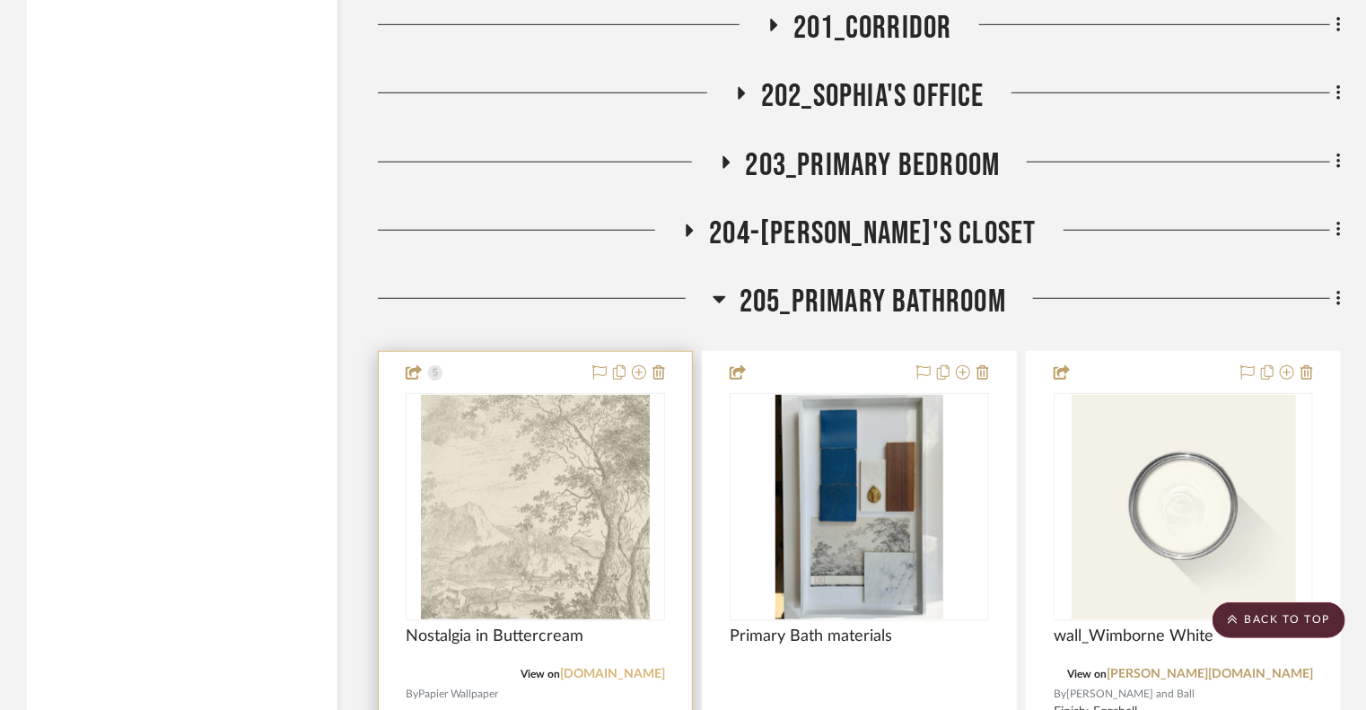
click at [575, 642] on link "[DOMAIN_NAME]" at bounding box center [612, 674] width 105 height 13
click at [569, 419] on img "0" at bounding box center [536, 507] width 230 height 224
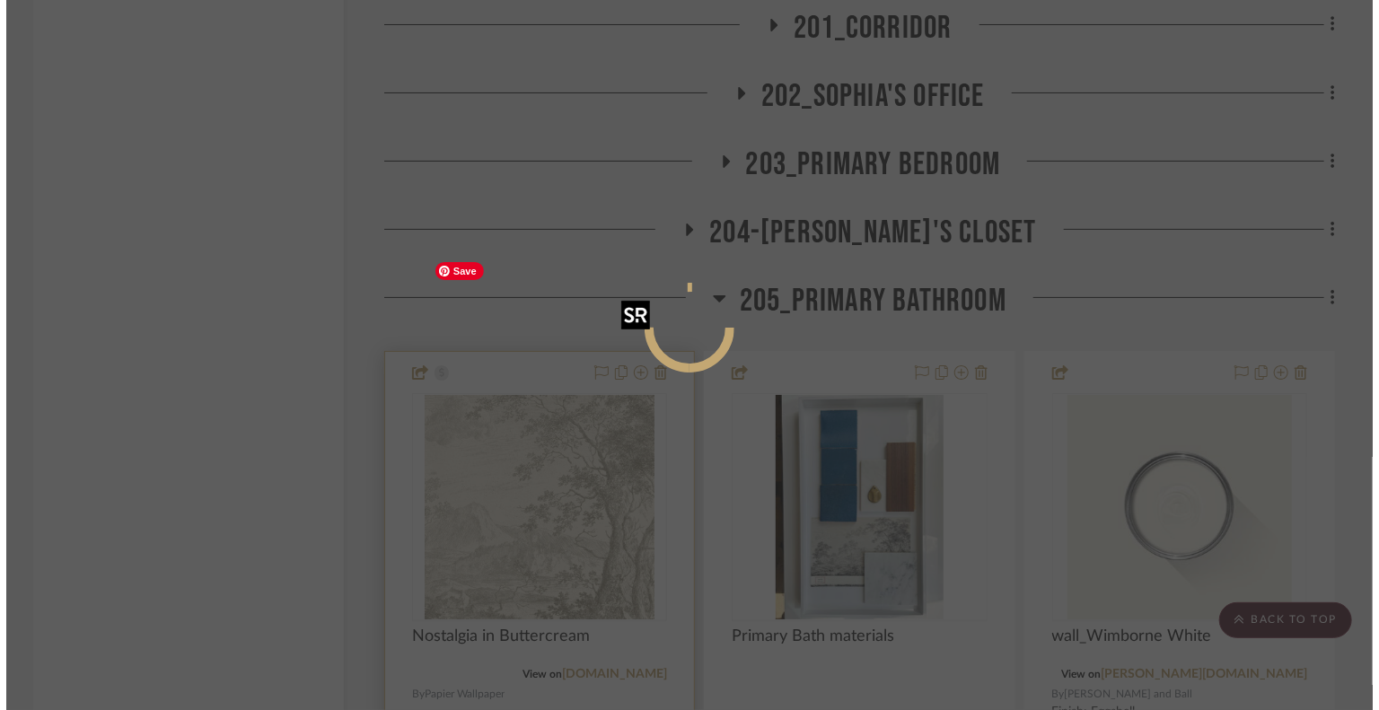
scroll to position [0, 0]
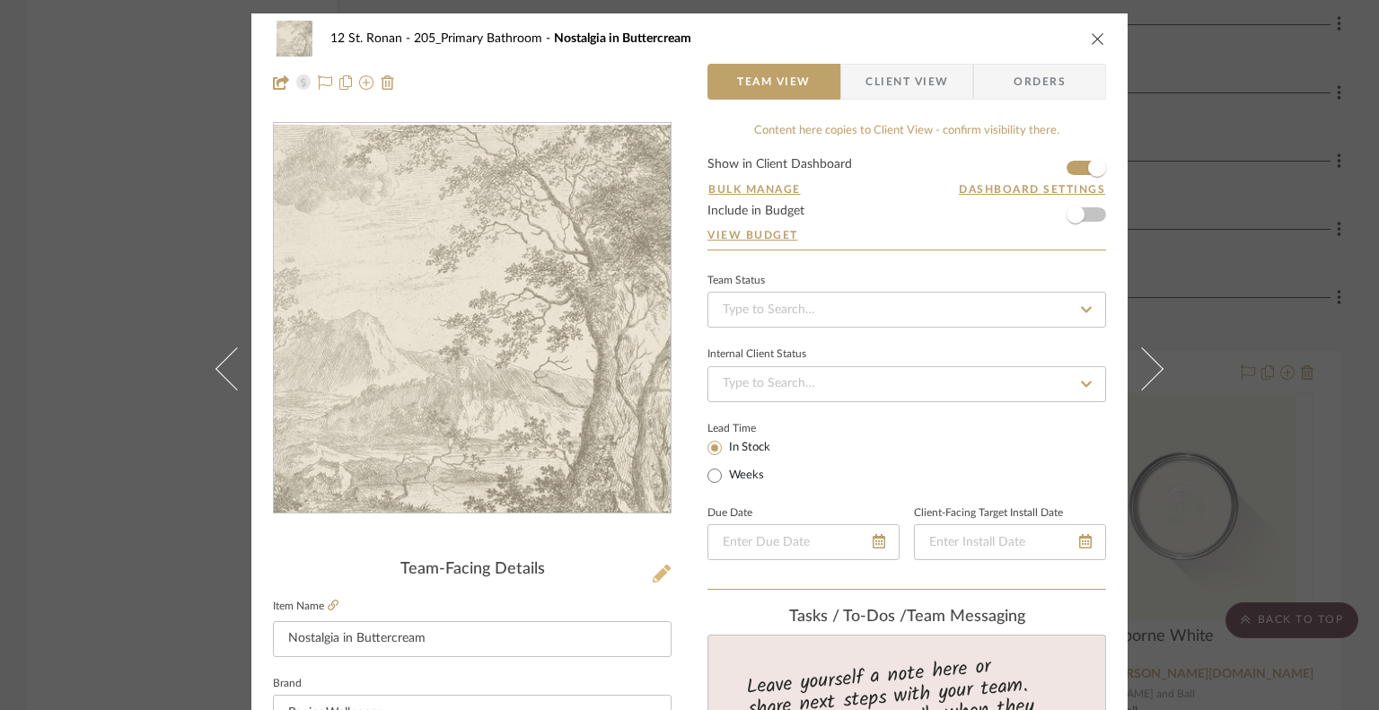
click at [653, 570] on icon at bounding box center [662, 574] width 18 height 18
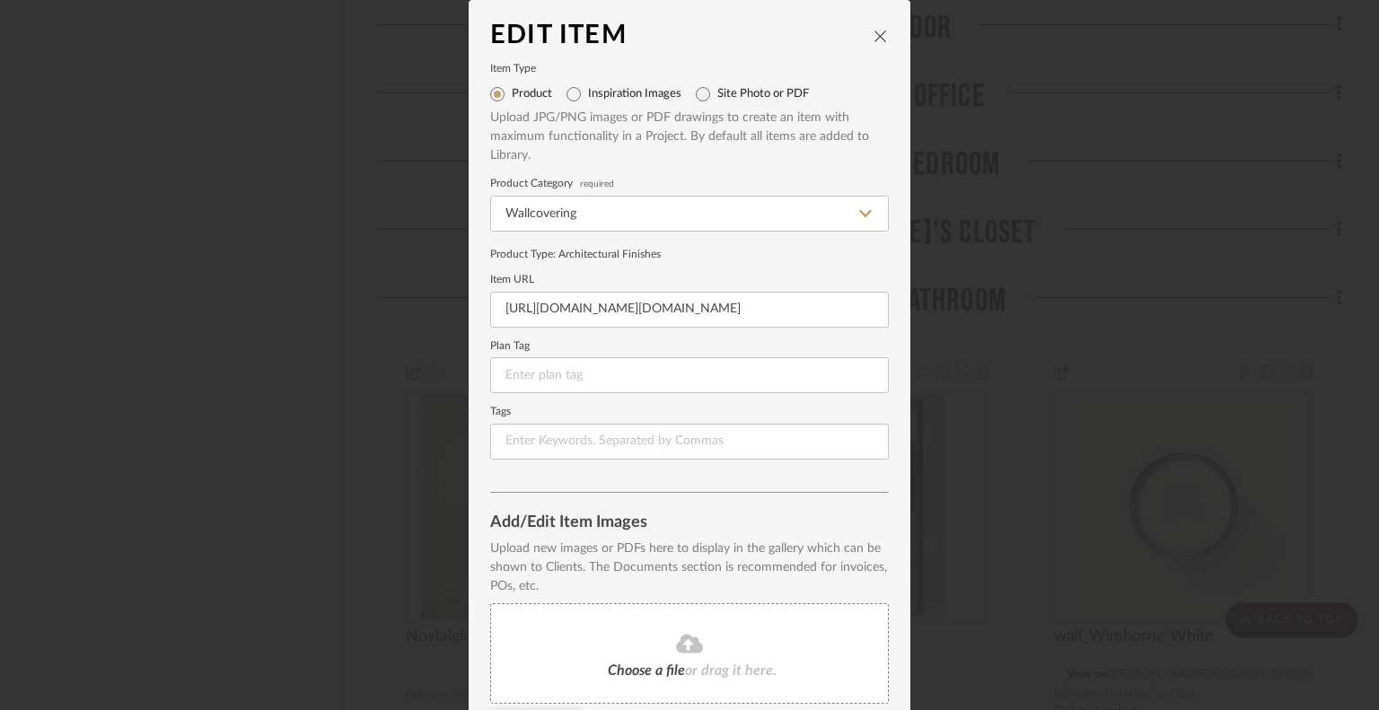
click at [687, 642] on icon at bounding box center [689, 643] width 27 height 19
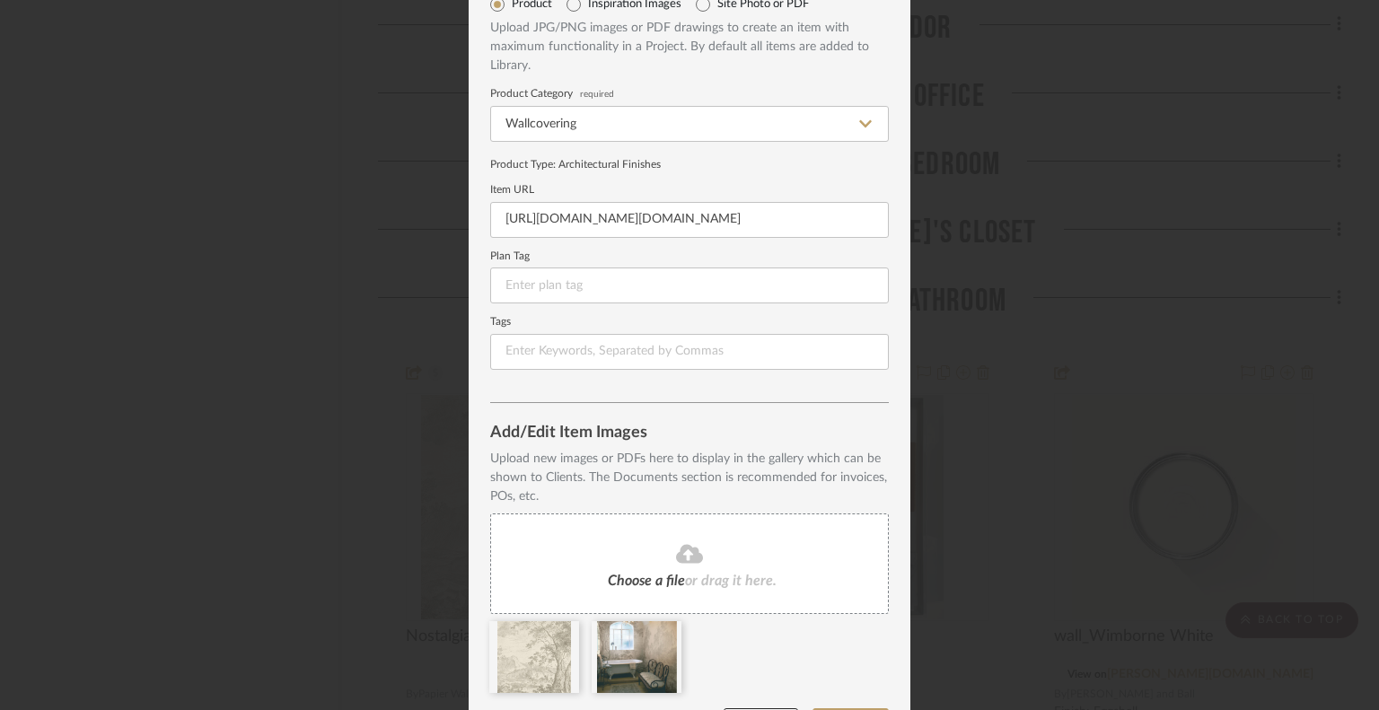
scroll to position [145, 0]
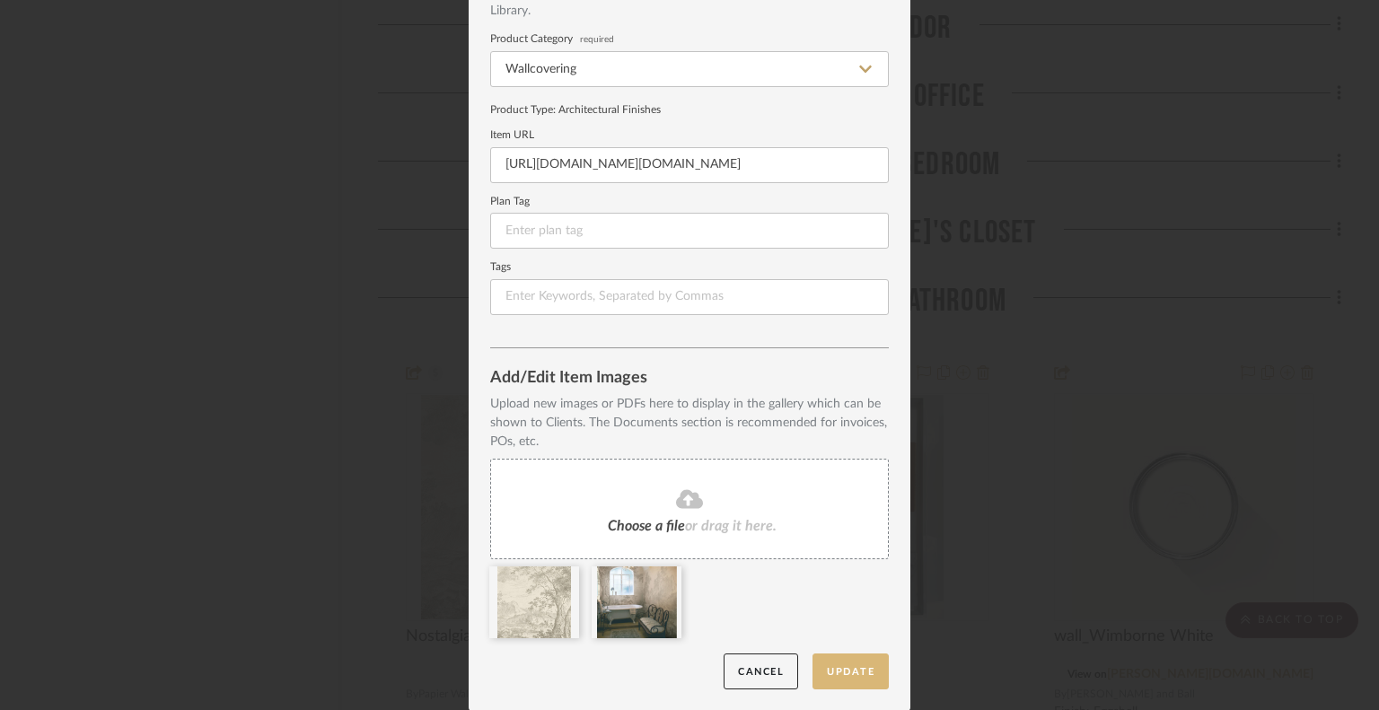
click at [832, 642] on button "Update" at bounding box center [850, 672] width 76 height 37
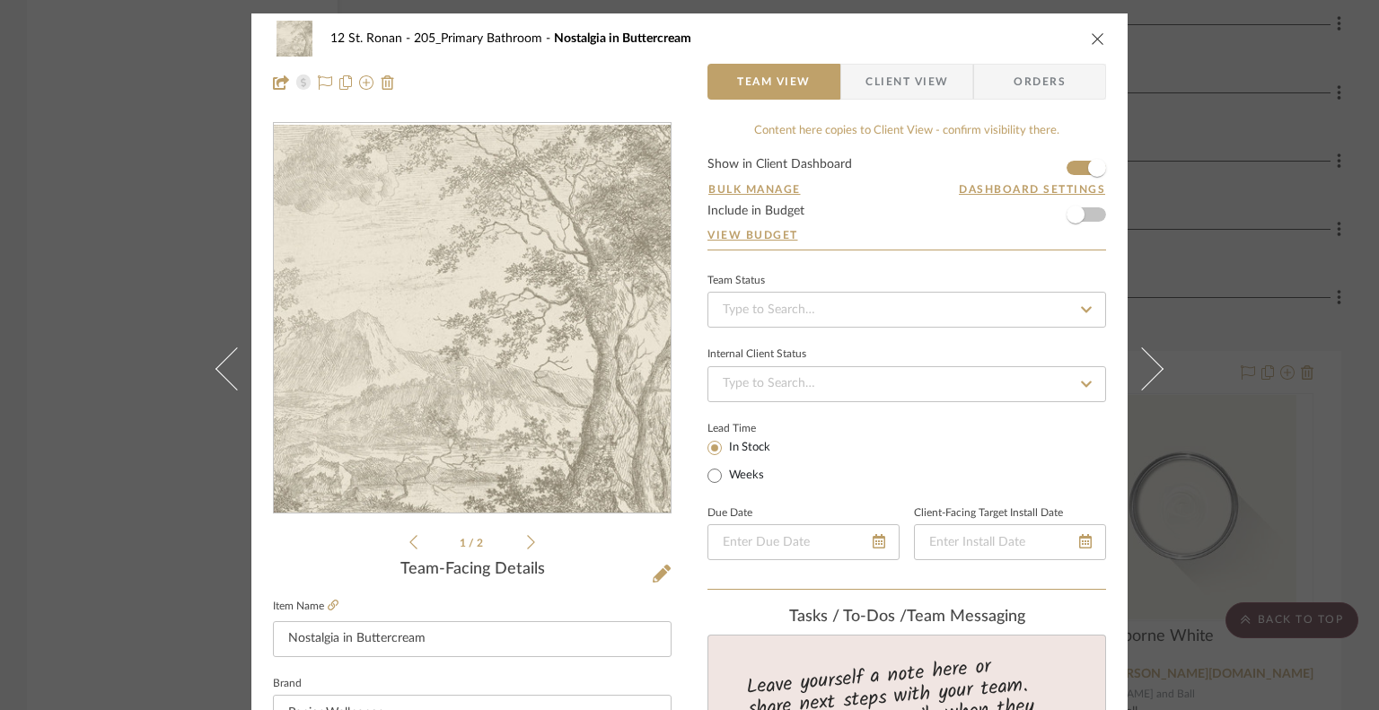
click at [886, 87] on span "Client View" at bounding box center [906, 82] width 83 height 36
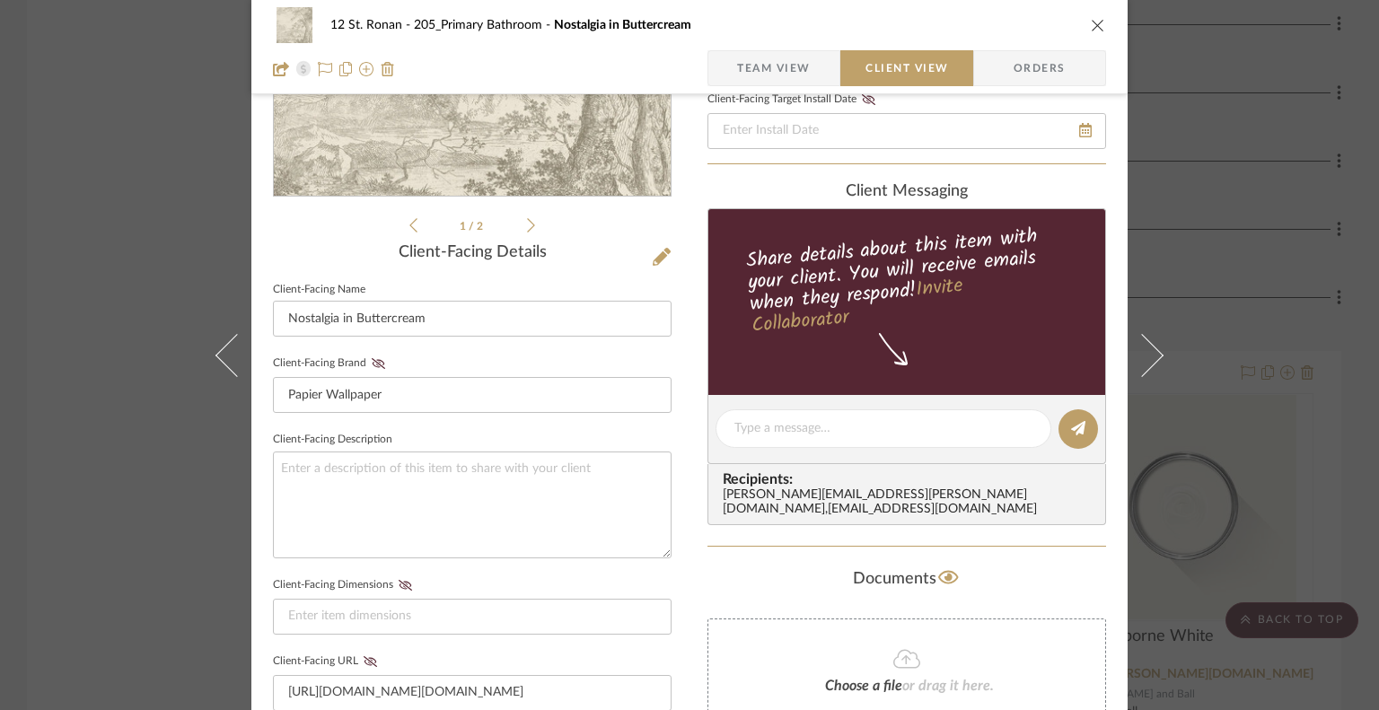
scroll to position [323, 0]
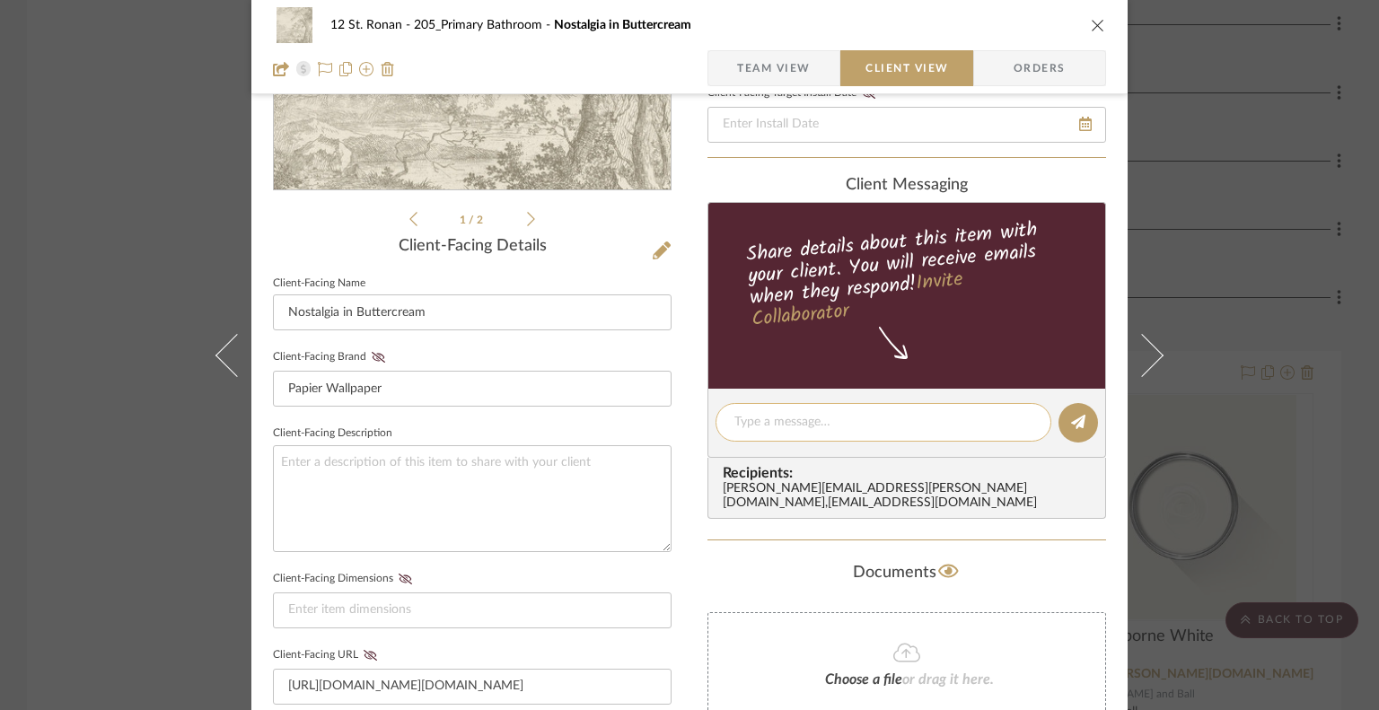
click at [823, 419] on textarea at bounding box center [883, 422] width 298 height 19
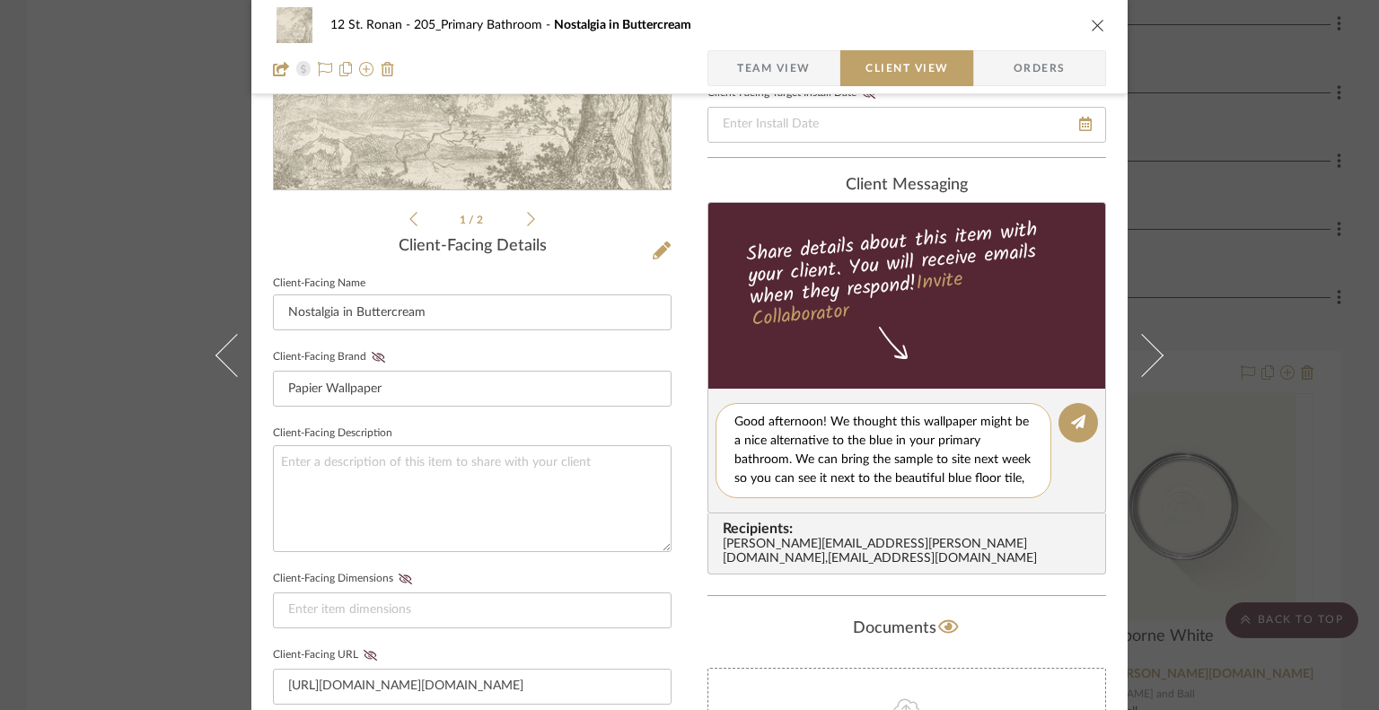
scroll to position [15, 0]
type textarea "Good afternoon! We thought this wallpaper might be a nice alternative to the bl…"
click at [1076, 409] on button at bounding box center [1078, 423] width 40 height 40
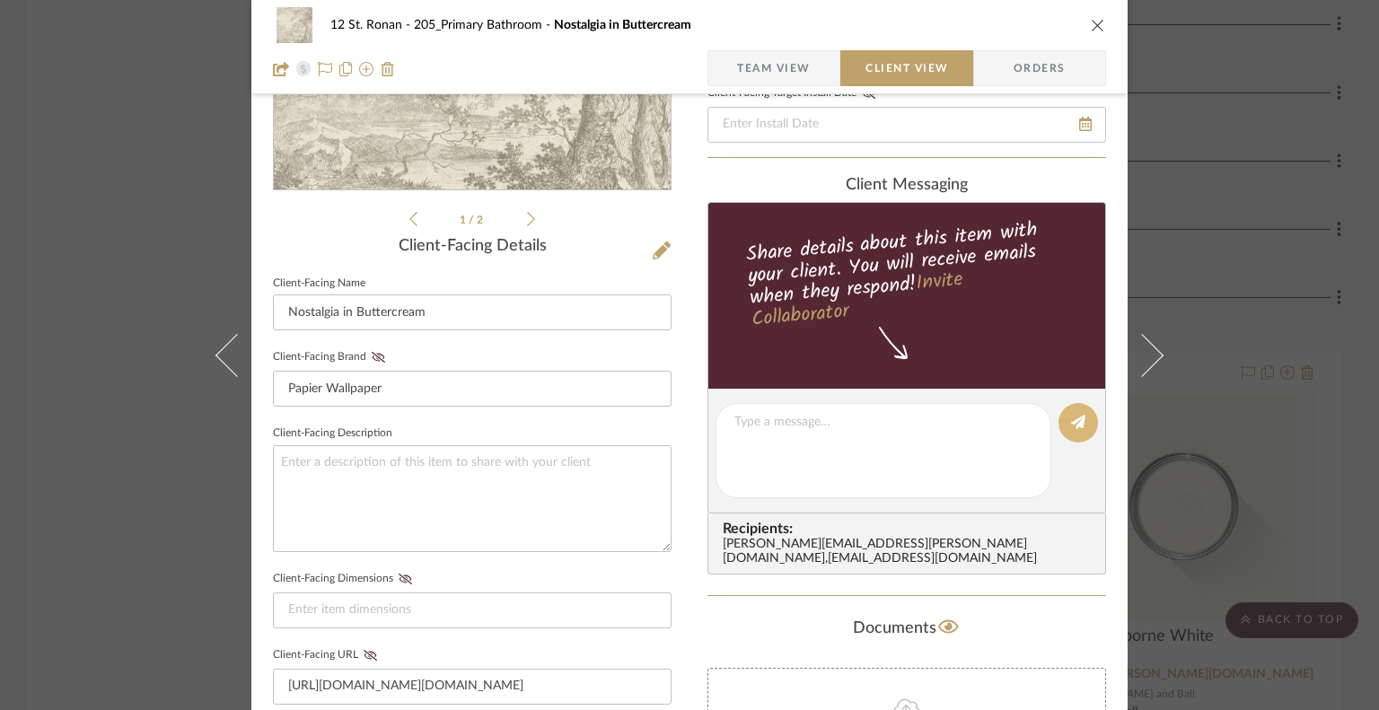
scroll to position [0, 0]
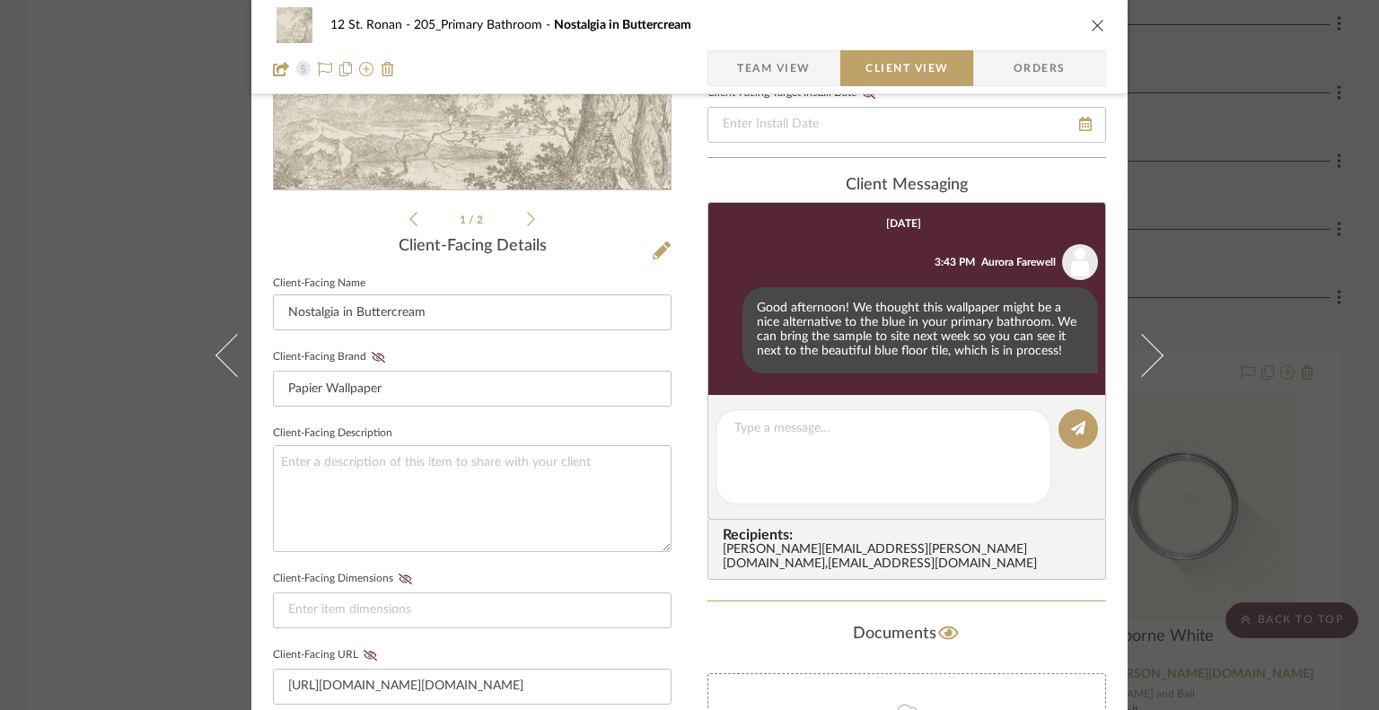
click at [1091, 31] on icon "close" at bounding box center [1098, 25] width 14 height 14
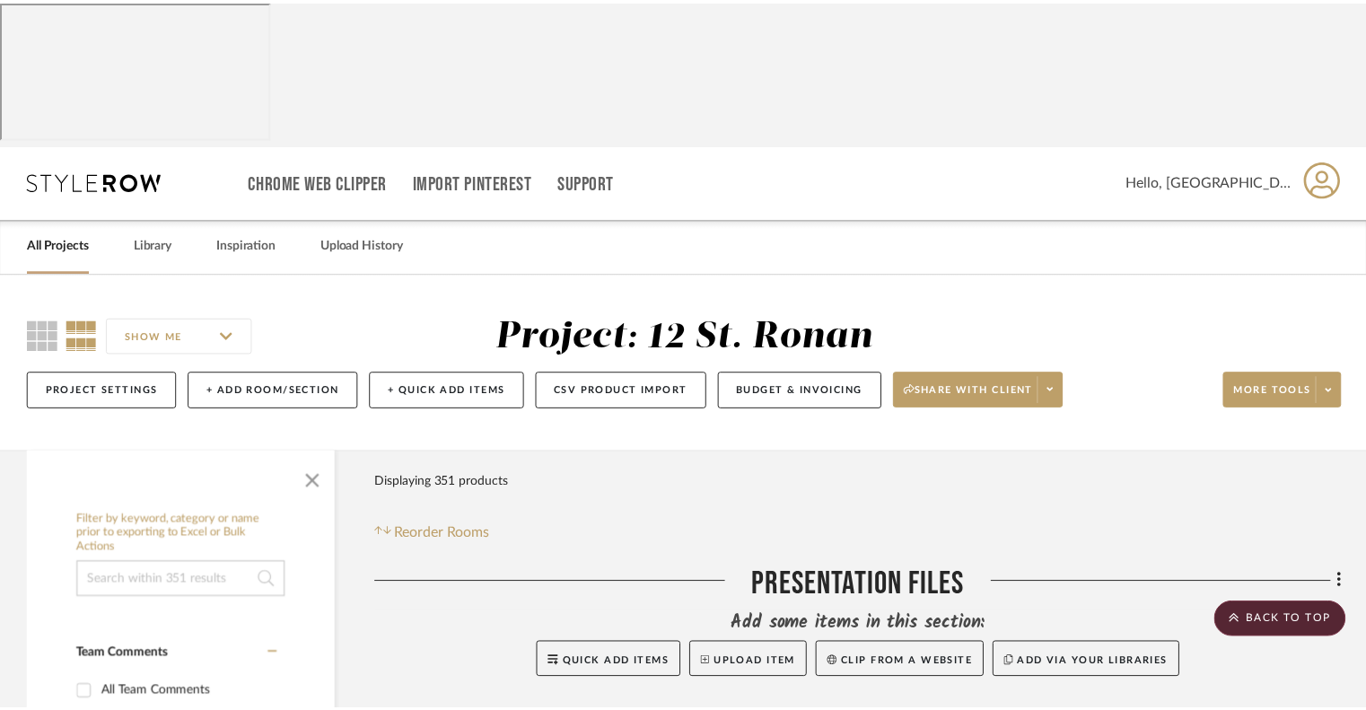
scroll to position [7378, 0]
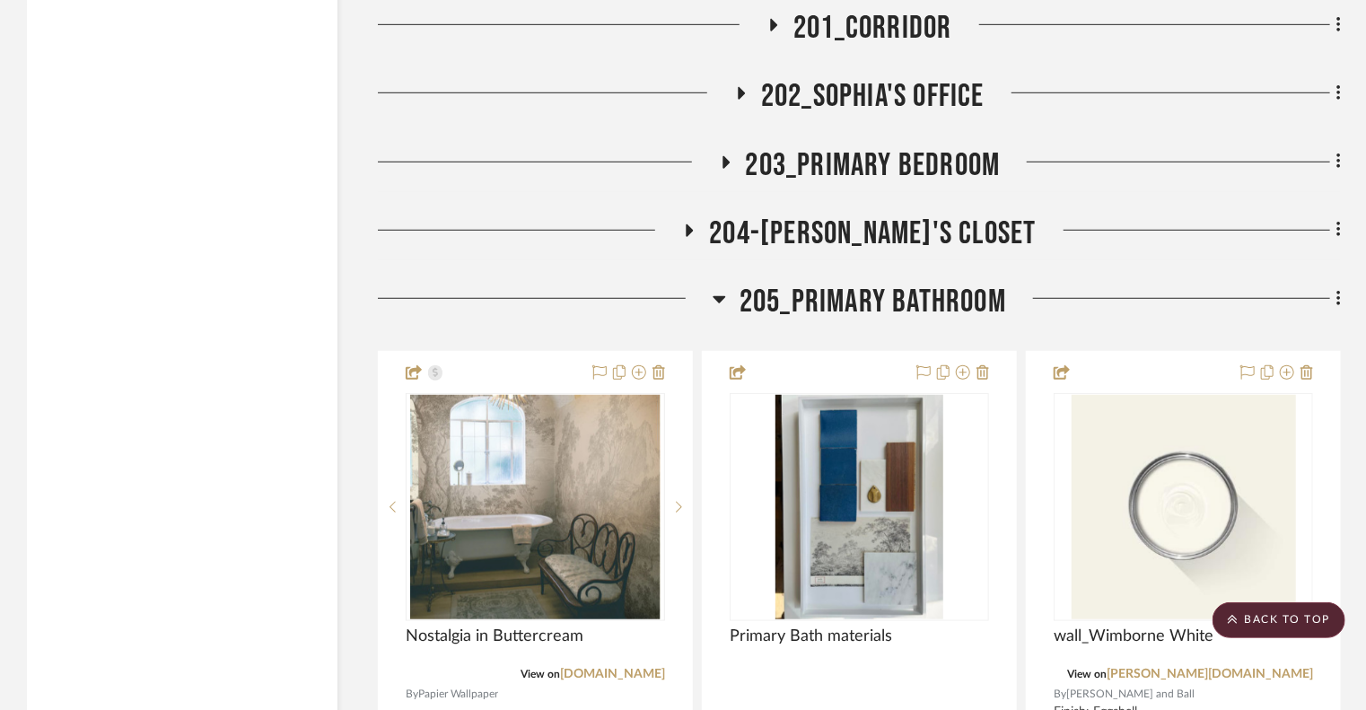
click at [717, 296] on icon at bounding box center [720, 299] width 13 height 7
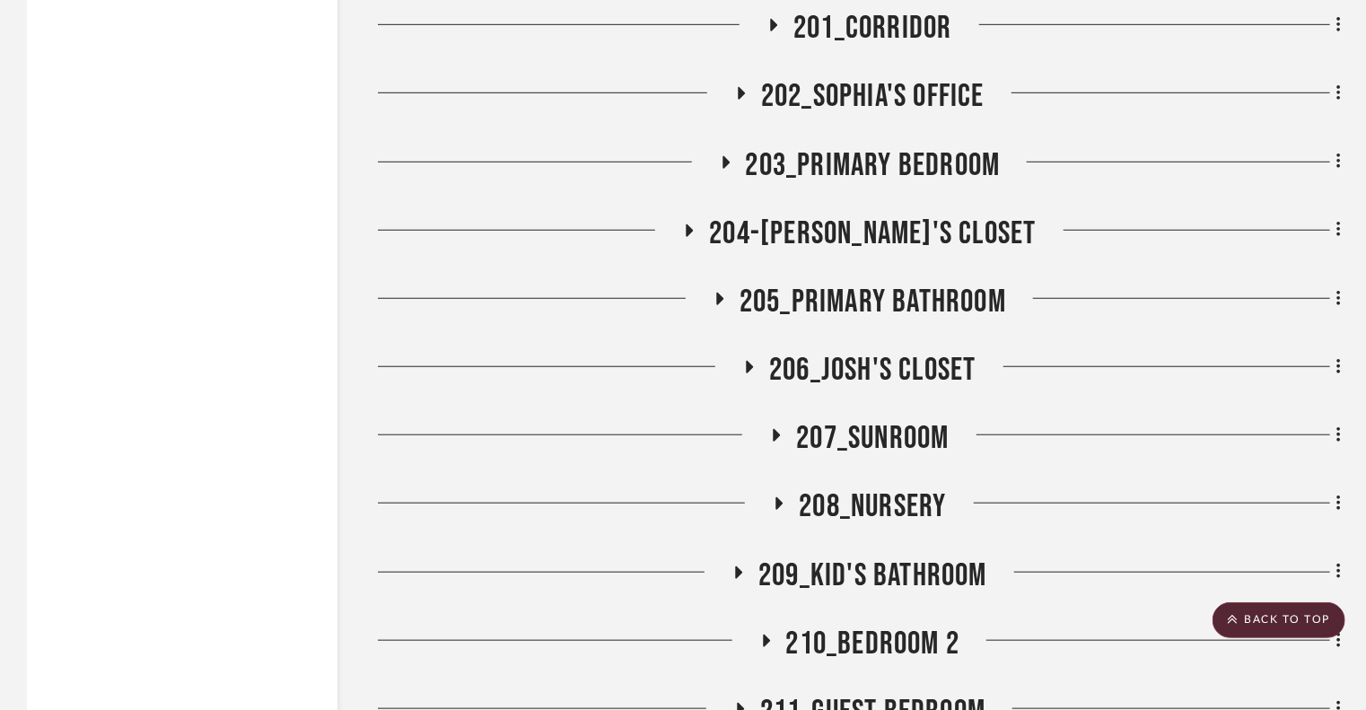
click at [779, 497] on icon at bounding box center [779, 503] width 22 height 13
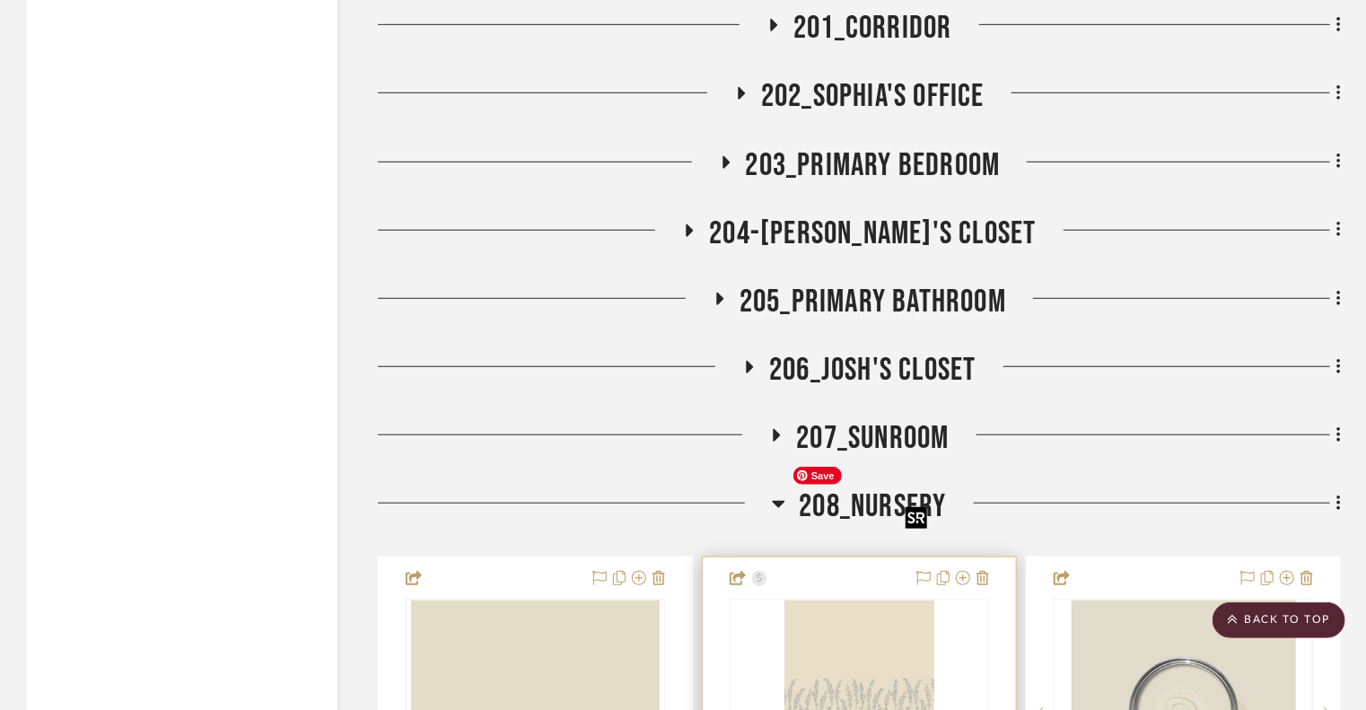
click at [838, 601] on img "0" at bounding box center [859, 713] width 149 height 224
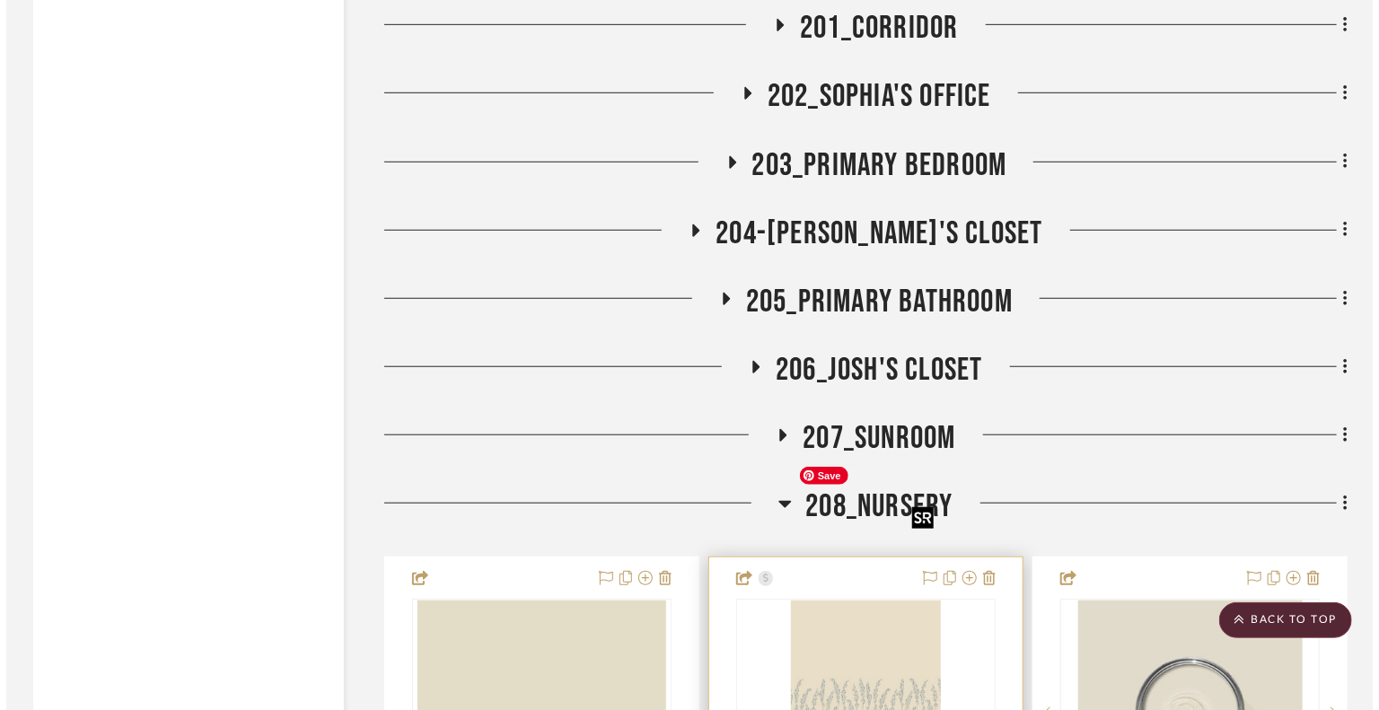
scroll to position [0, 0]
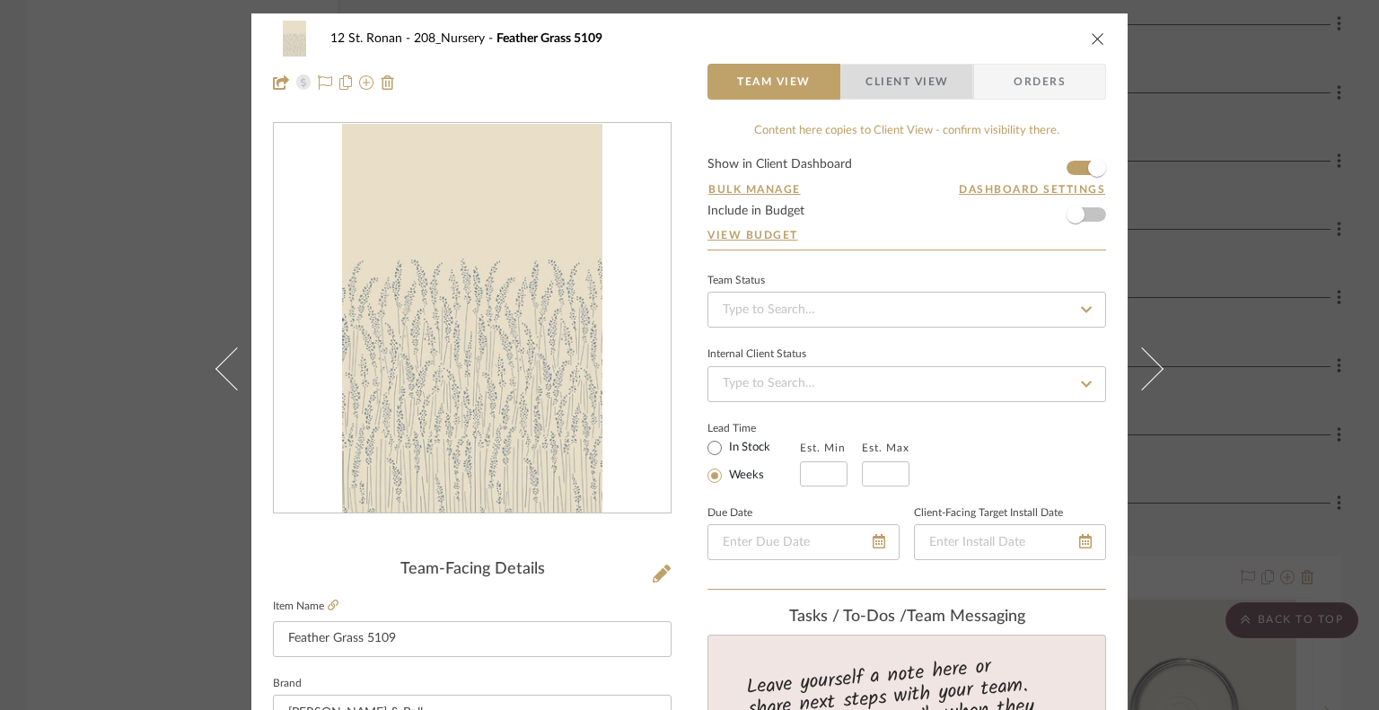
click at [883, 79] on span "Client View" at bounding box center [906, 82] width 83 height 36
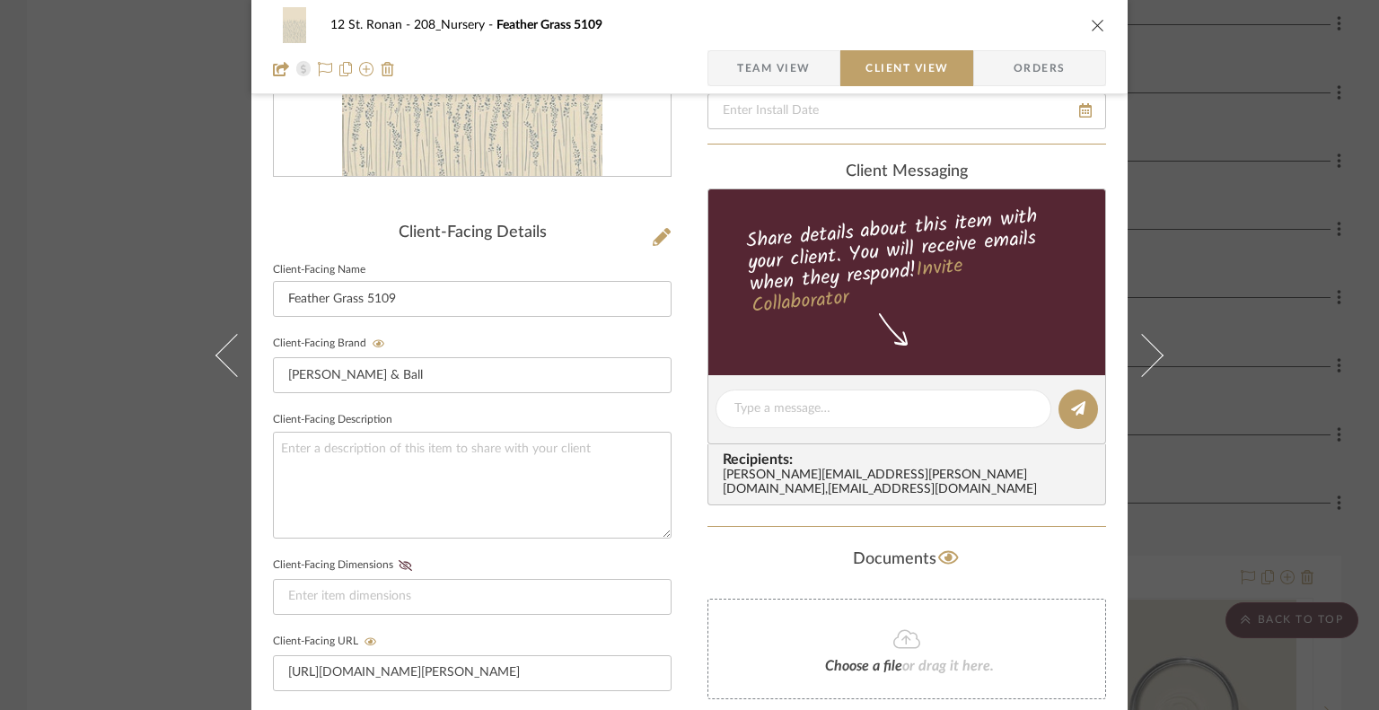
scroll to position [369, 0]
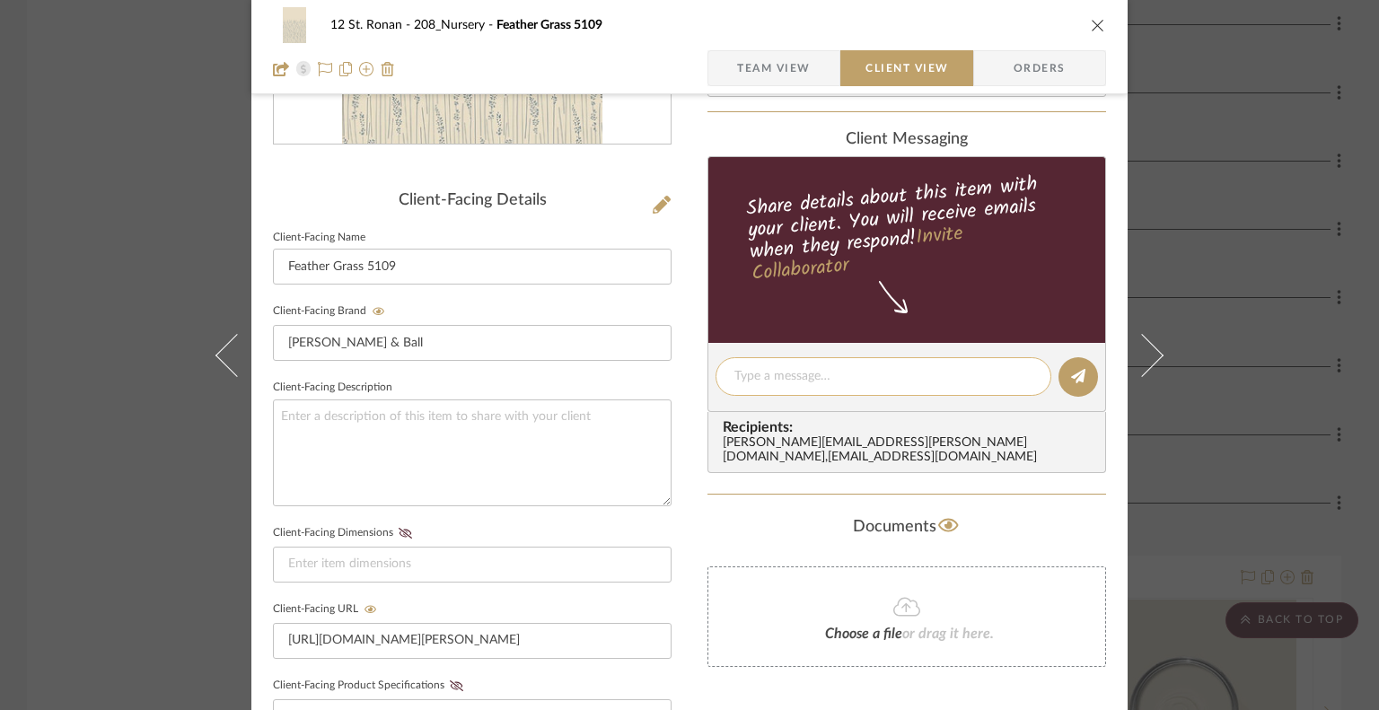
click at [898, 373] on textarea at bounding box center [883, 376] width 298 height 19
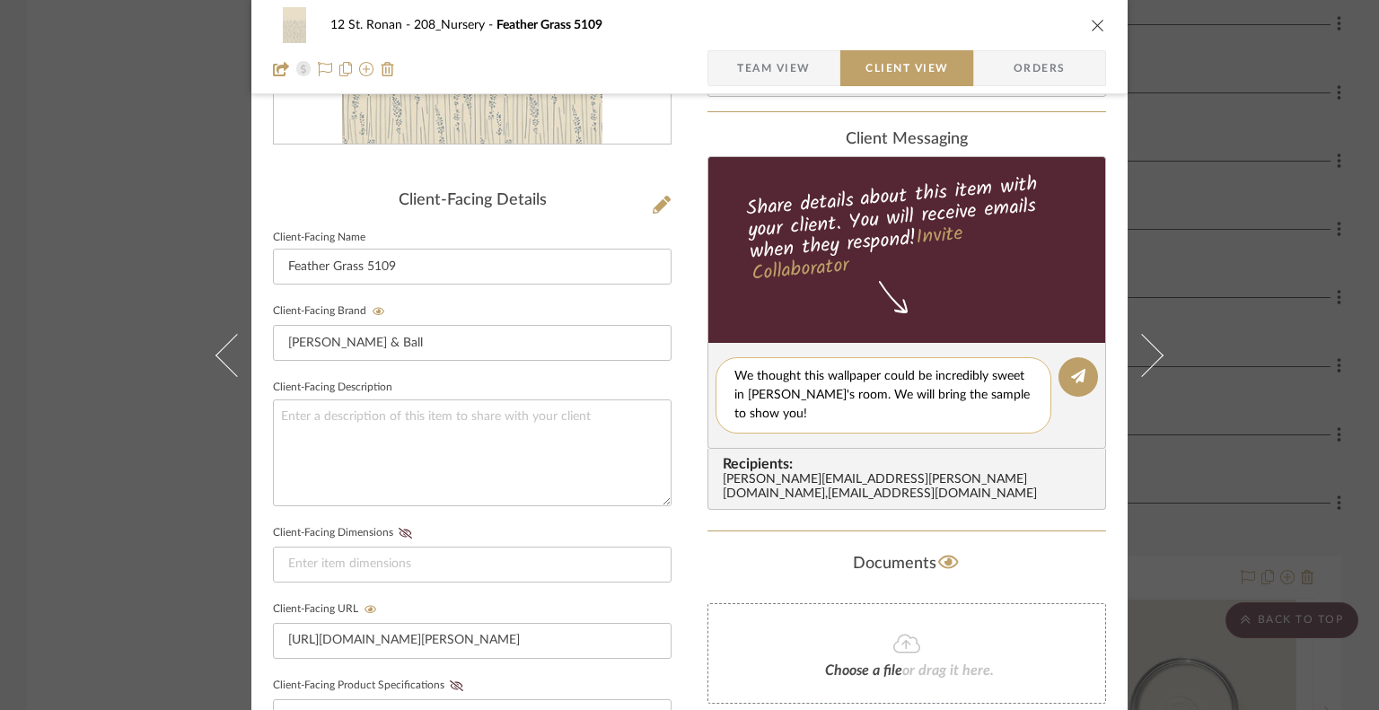
scroll to position [0, 0]
type textarea "We thought this wallpaper could be incredibly sweet in [PERSON_NAME]'s room. We…"
click at [1071, 373] on icon at bounding box center [1078, 376] width 14 height 14
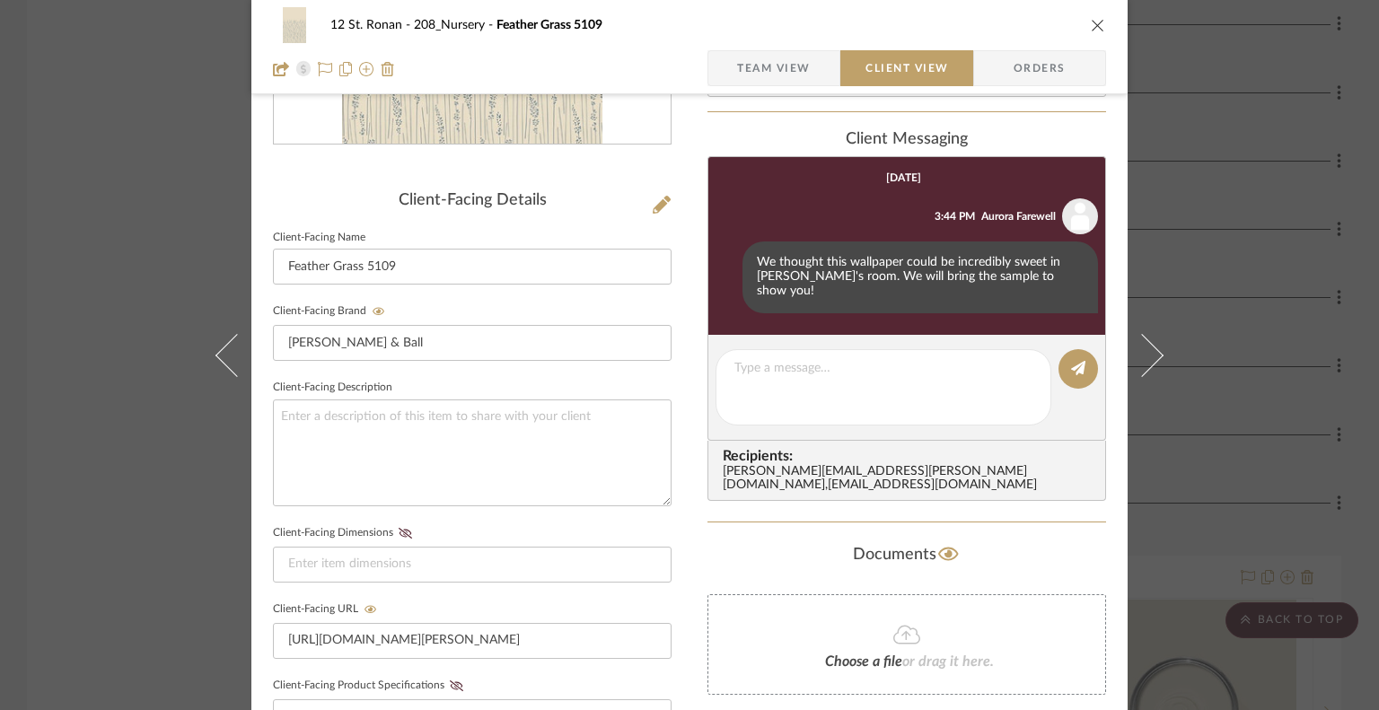
click at [1095, 20] on icon "close" at bounding box center [1098, 25] width 14 height 14
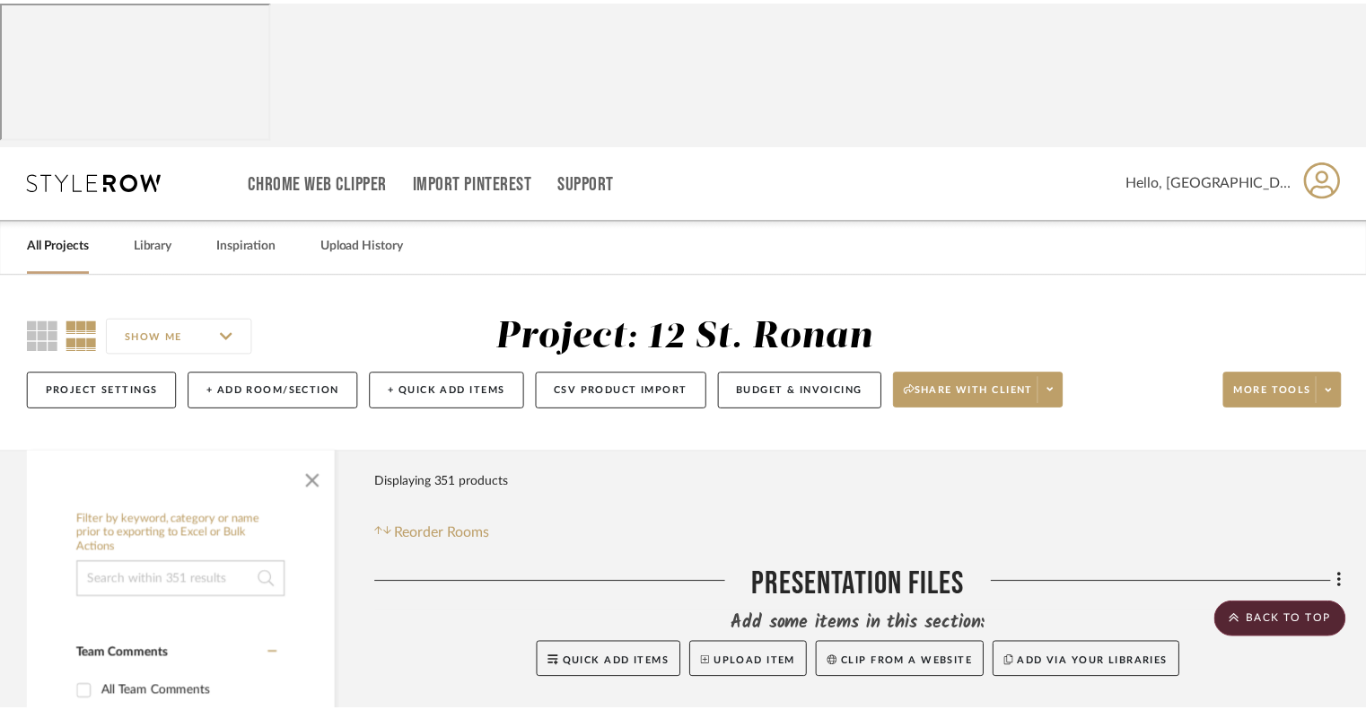
scroll to position [7378, 0]
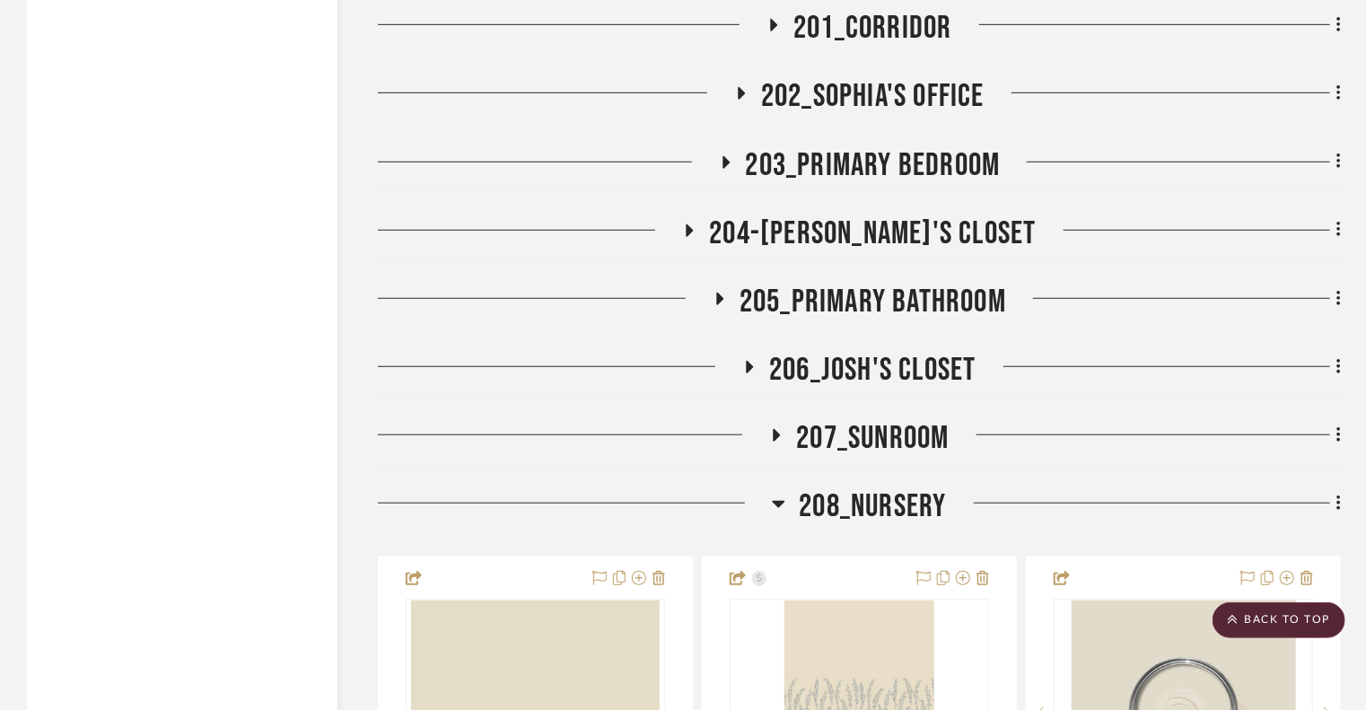
click at [777, 493] on icon at bounding box center [778, 504] width 13 height 22
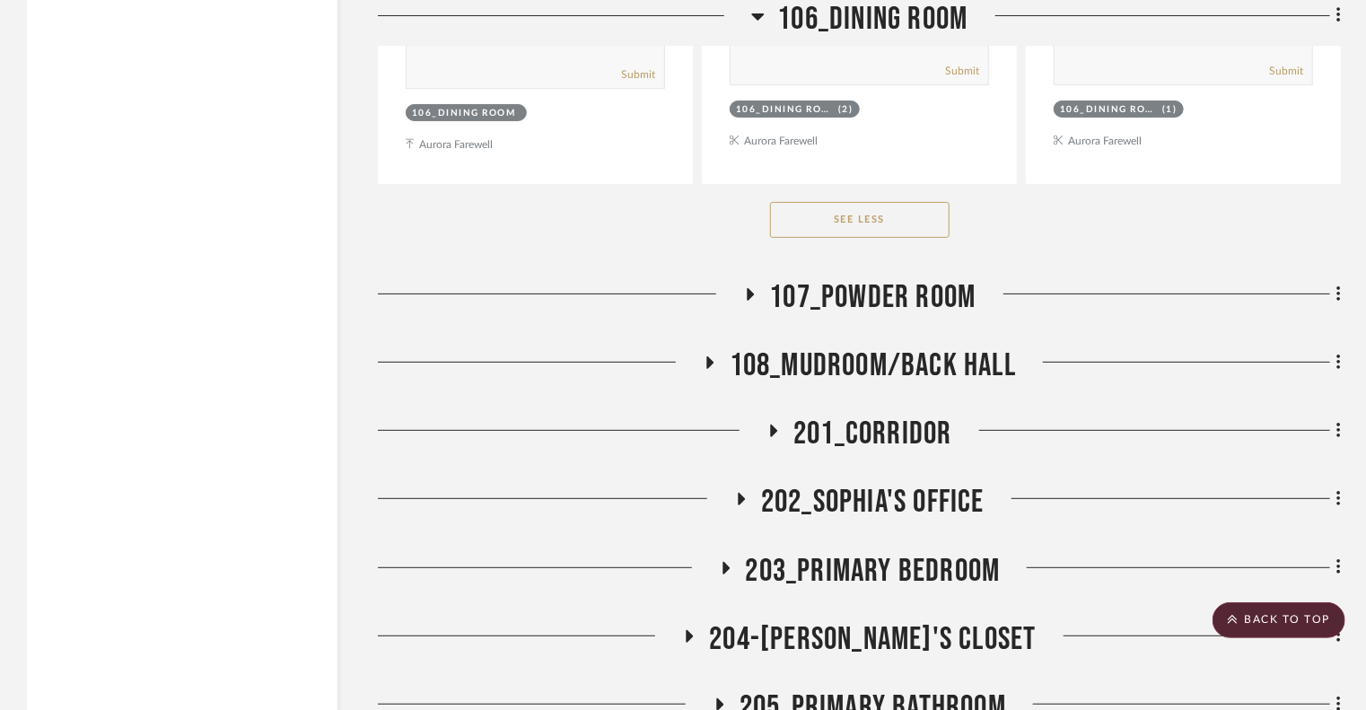
scroll to position [7083, 0]
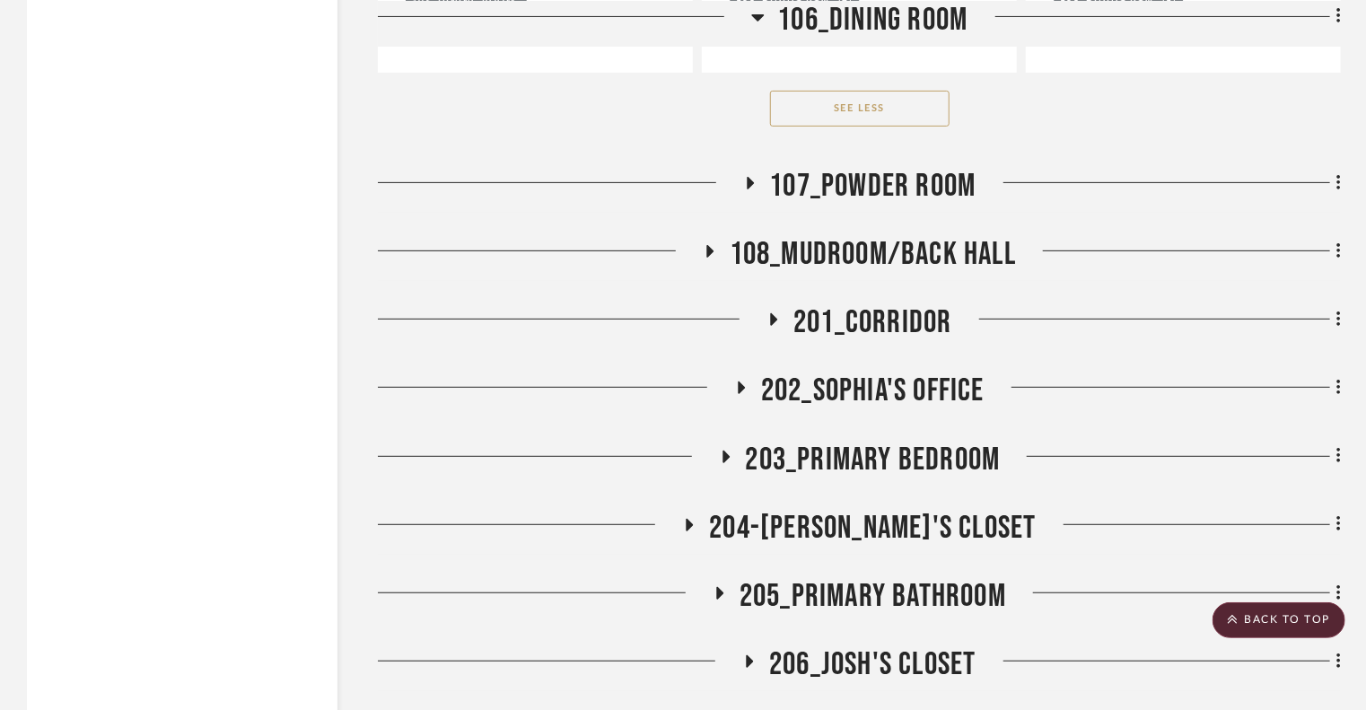
click at [754, 176] on icon at bounding box center [750, 182] width 22 height 13
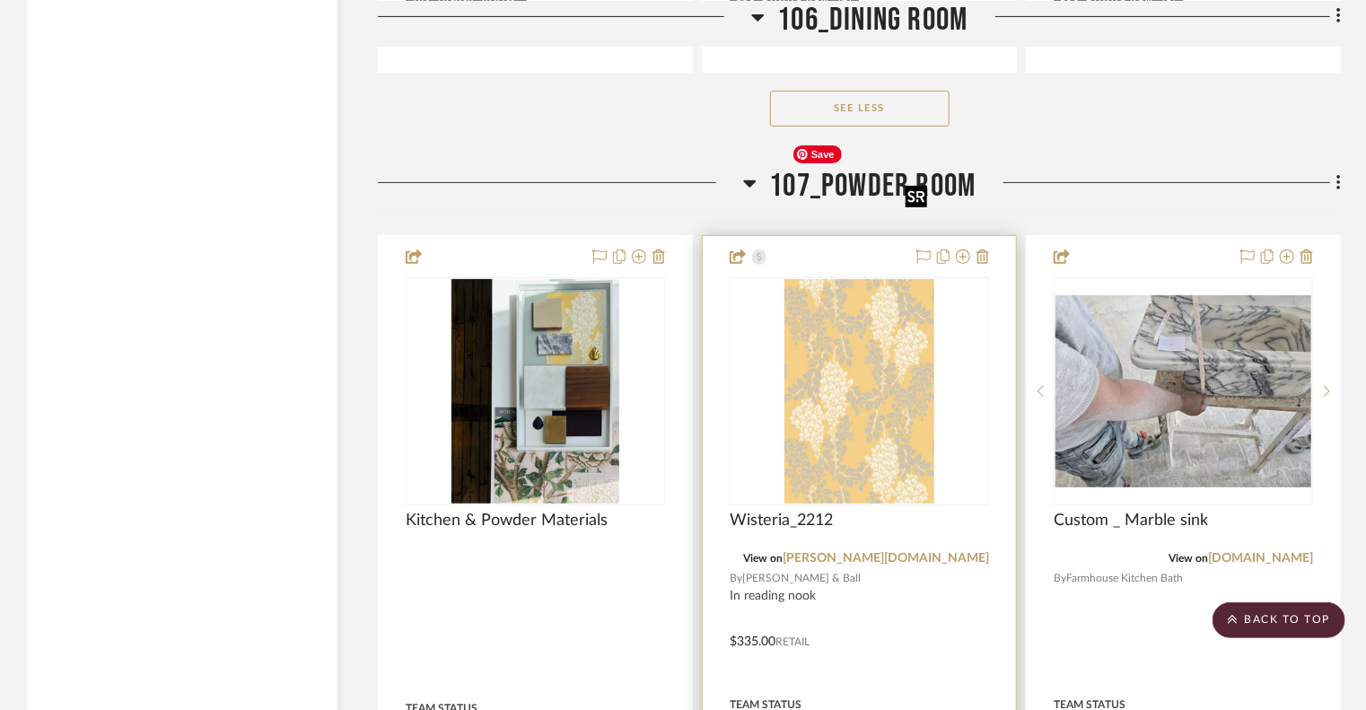
click at [897, 299] on img "0" at bounding box center [859, 391] width 149 height 224
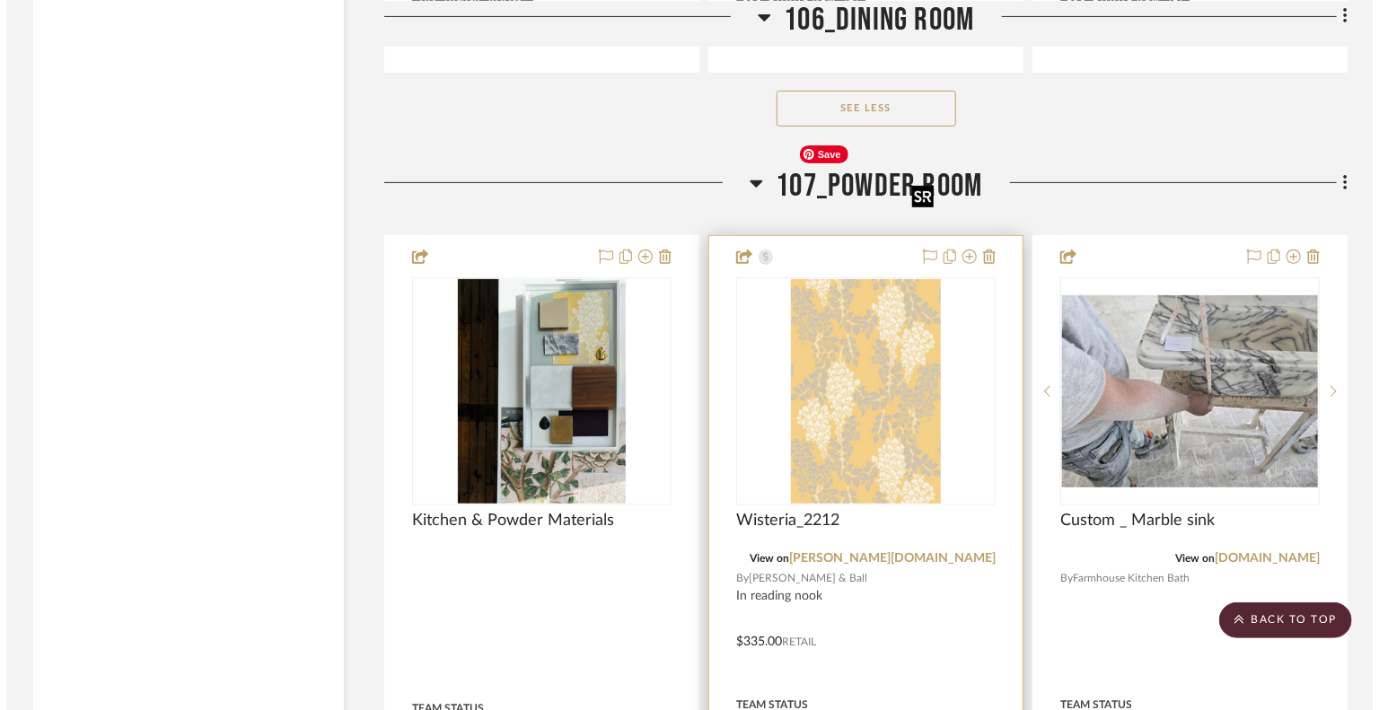
scroll to position [0, 0]
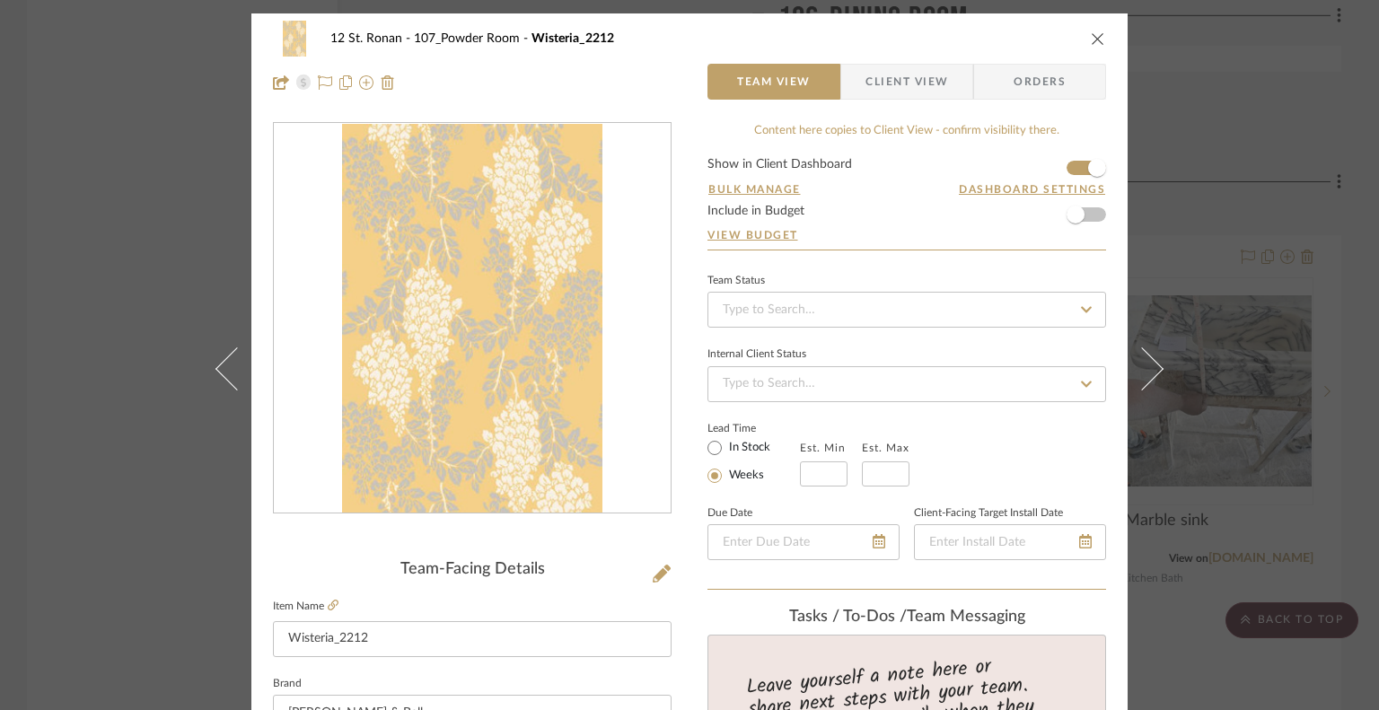
click at [872, 78] on span "Client View" at bounding box center [906, 82] width 83 height 36
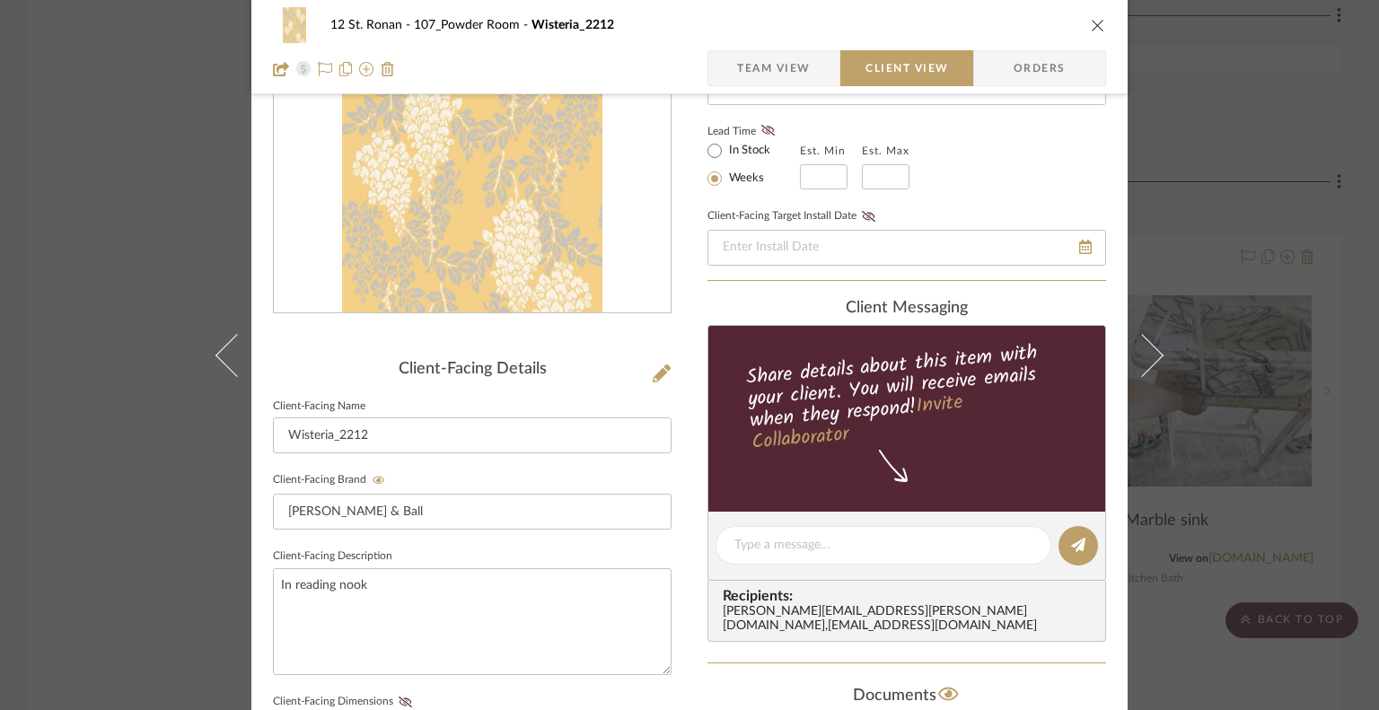
scroll to position [304, 0]
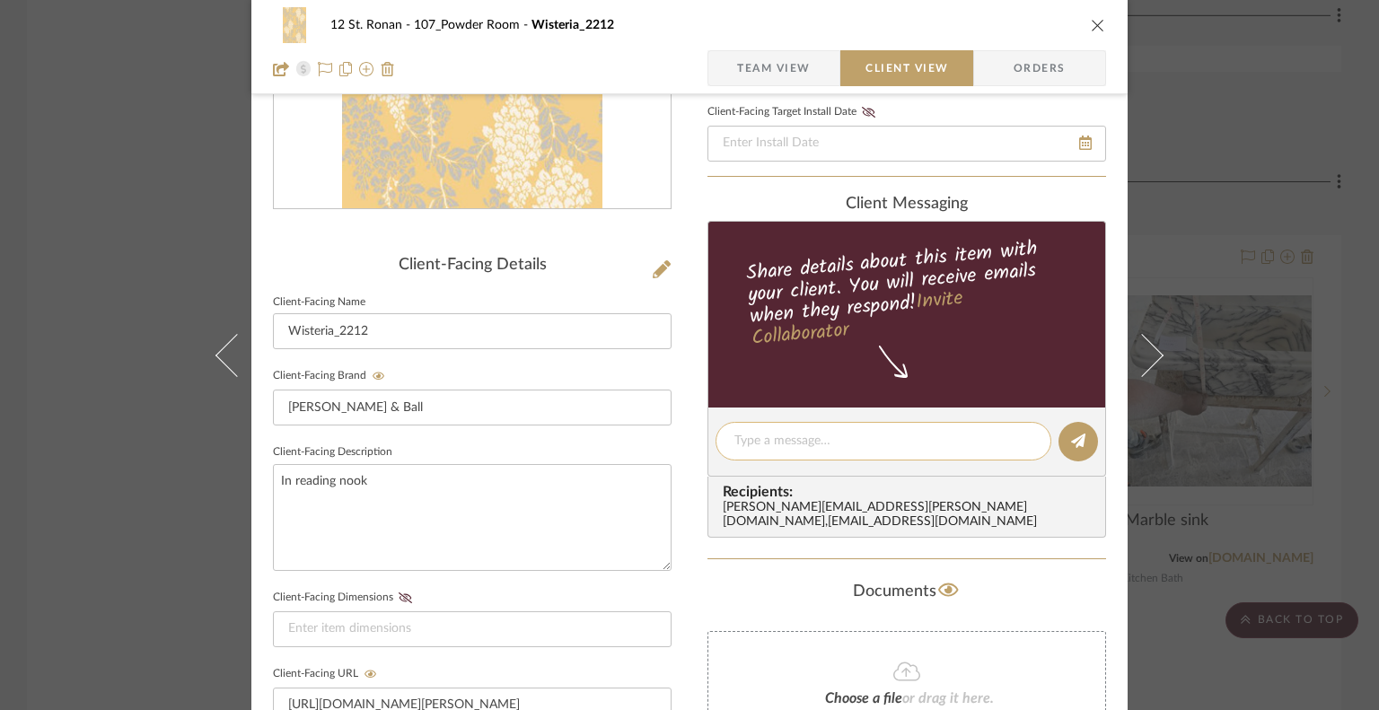
click at [853, 424] on div at bounding box center [884, 441] width 336 height 39
click at [847, 437] on textarea at bounding box center [883, 441] width 298 height 19
type textarea "W"
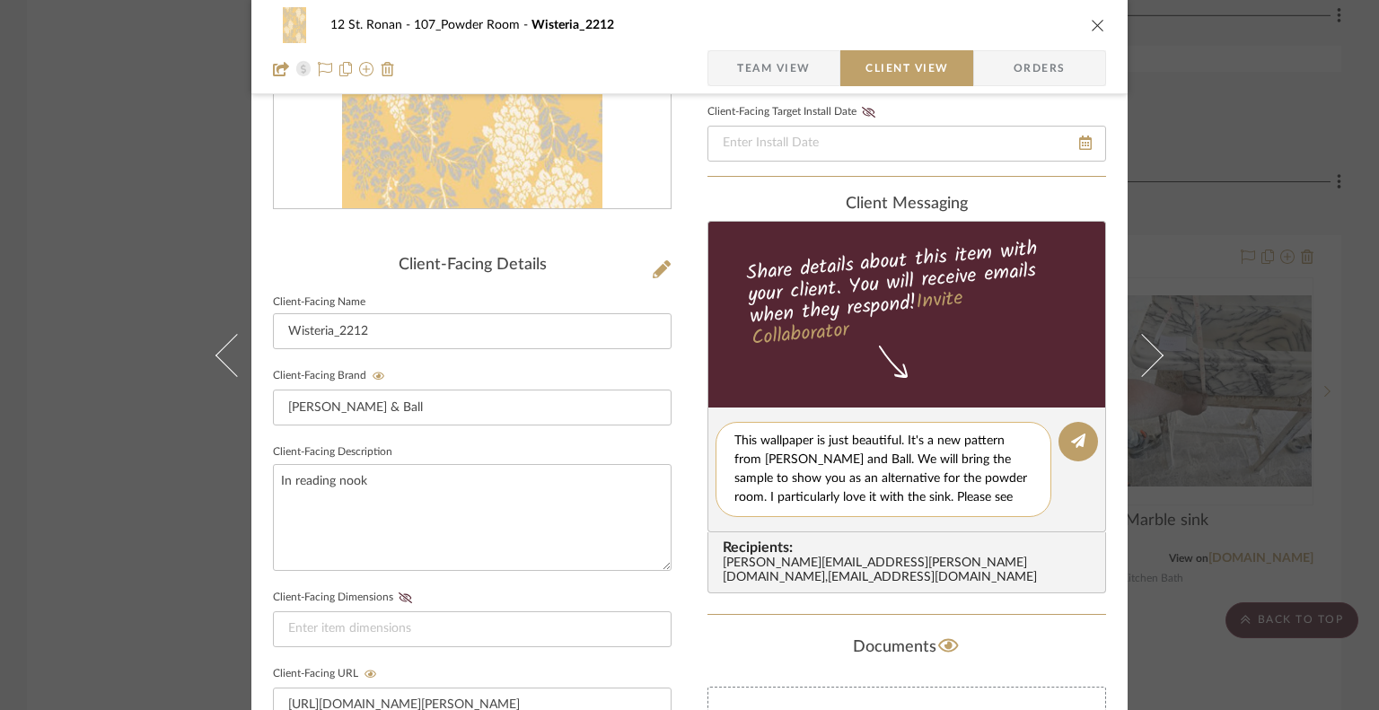
scroll to position [15, 0]
type textarea "This wallpaper is just beautiful. It's a new pattern from [PERSON_NAME] and Bal…"
click at [1081, 427] on button at bounding box center [1078, 442] width 40 height 40
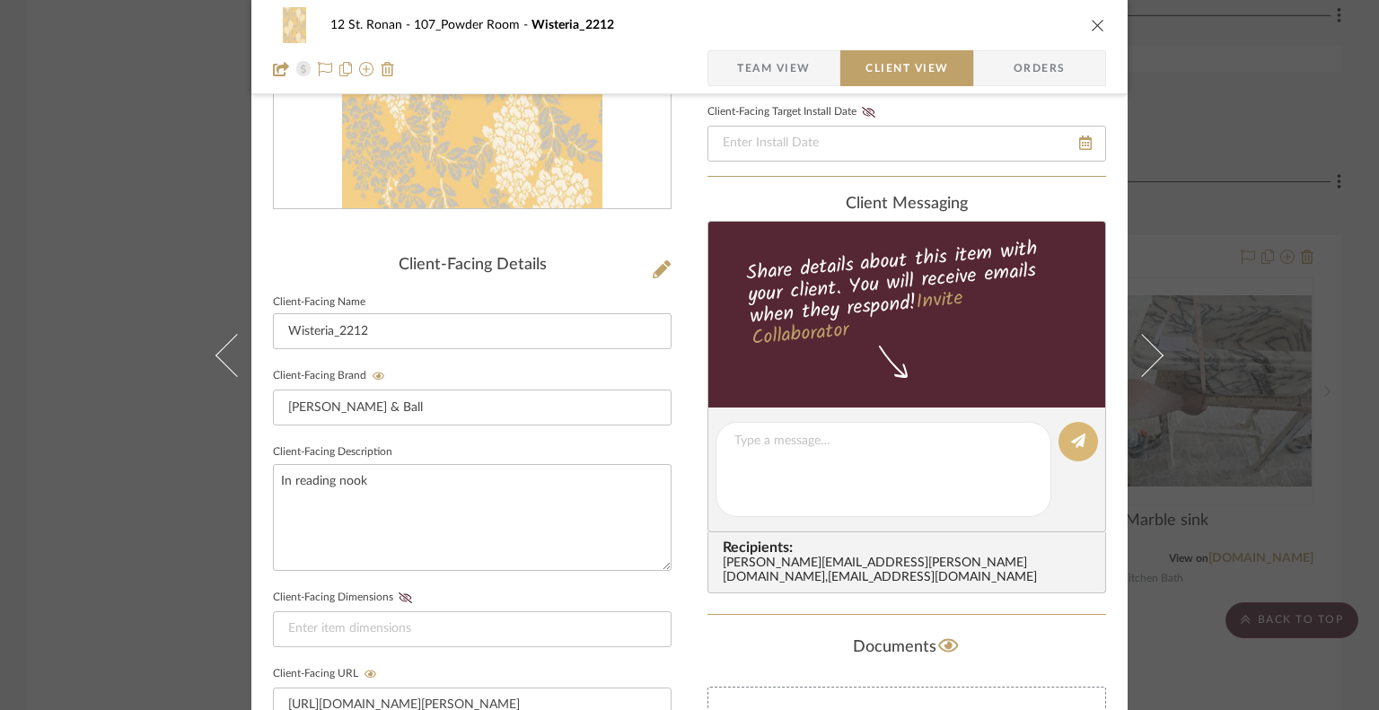
scroll to position [0, 0]
